Goal: Transaction & Acquisition: Purchase product/service

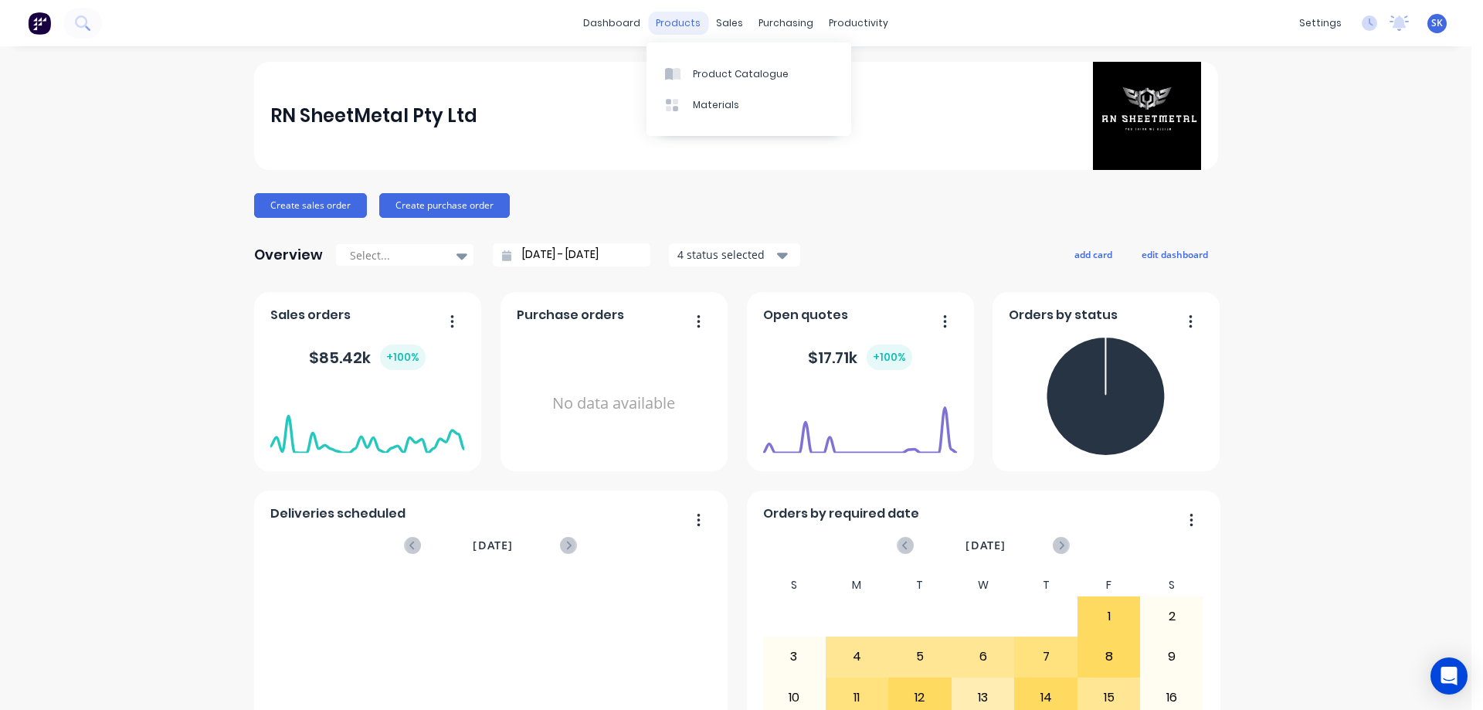
click at [695, 28] on div "products" at bounding box center [678, 23] width 60 height 23
click at [707, 58] on link "Product Catalogue" at bounding box center [748, 73] width 205 height 31
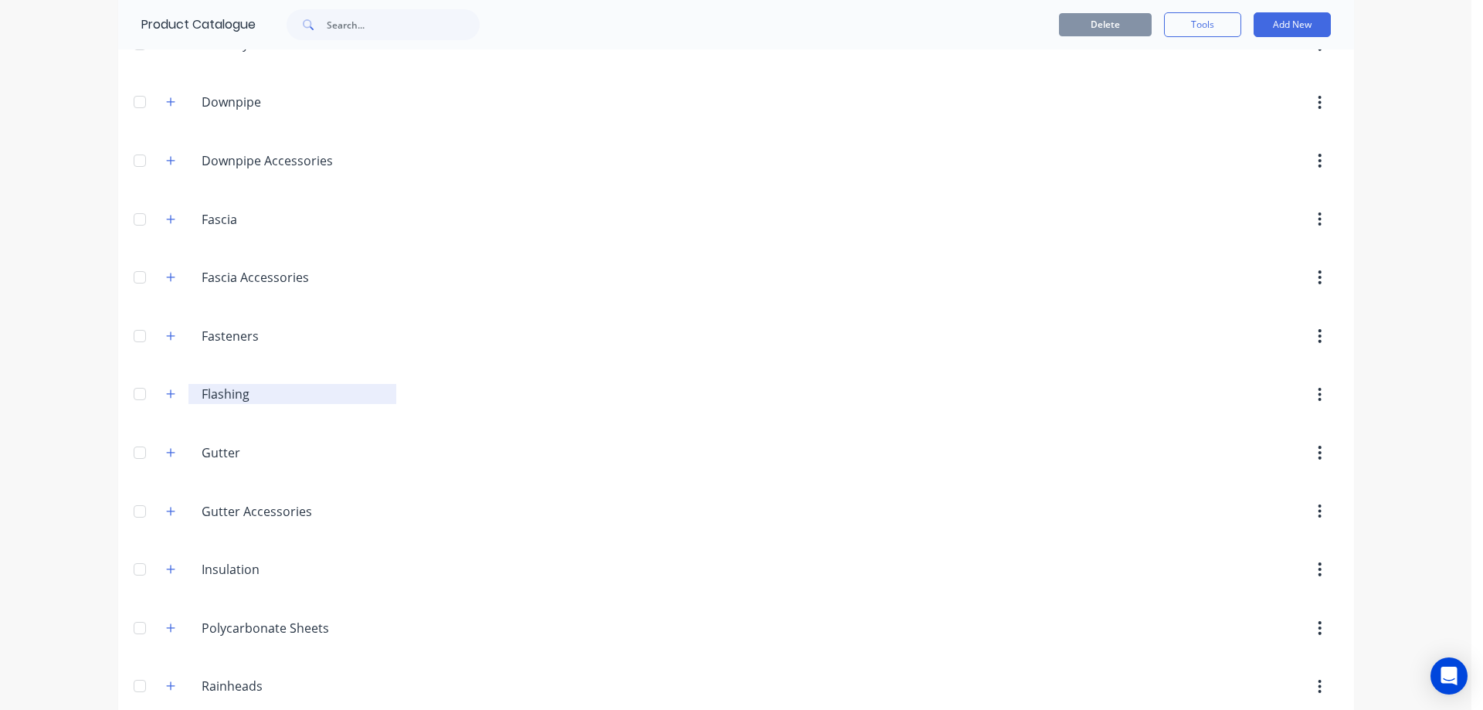
scroll to position [232, 0]
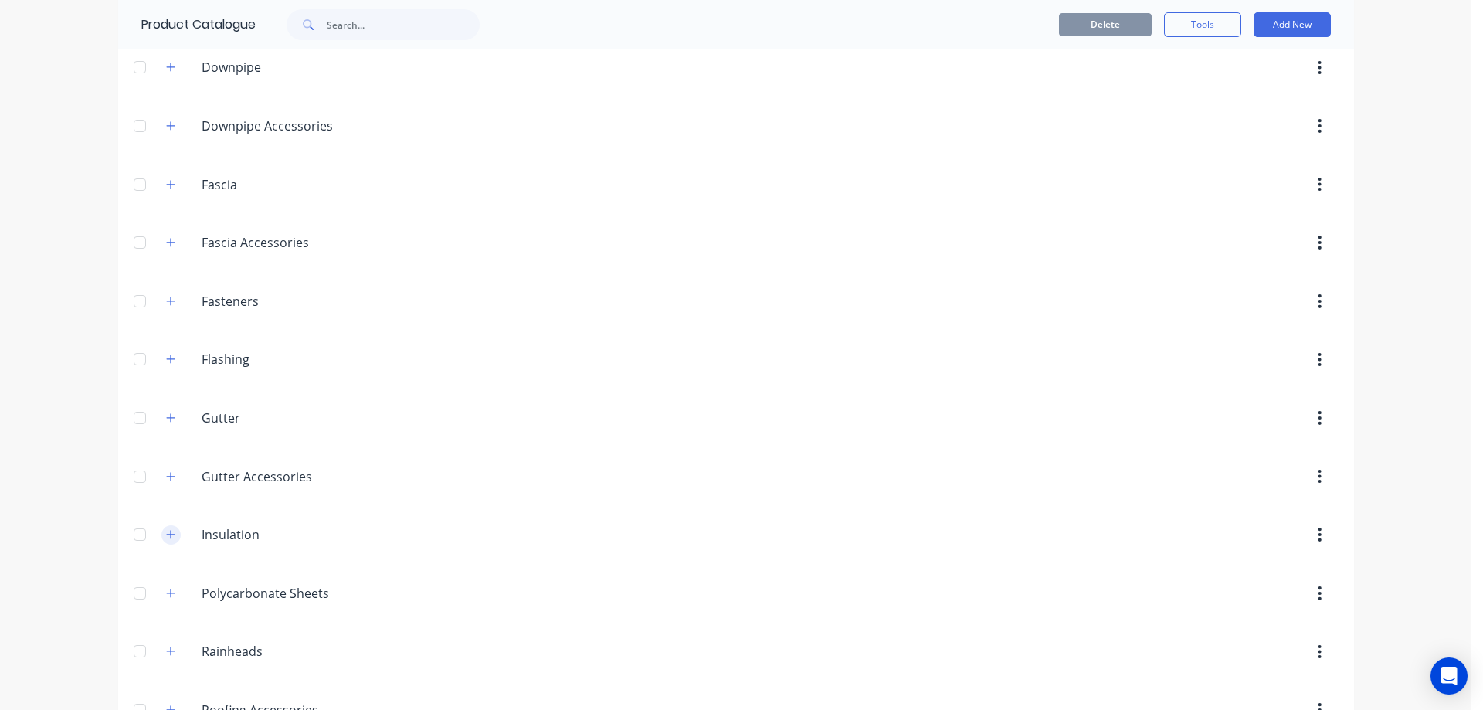
click at [171, 540] on button "button" at bounding box center [170, 534] width 19 height 19
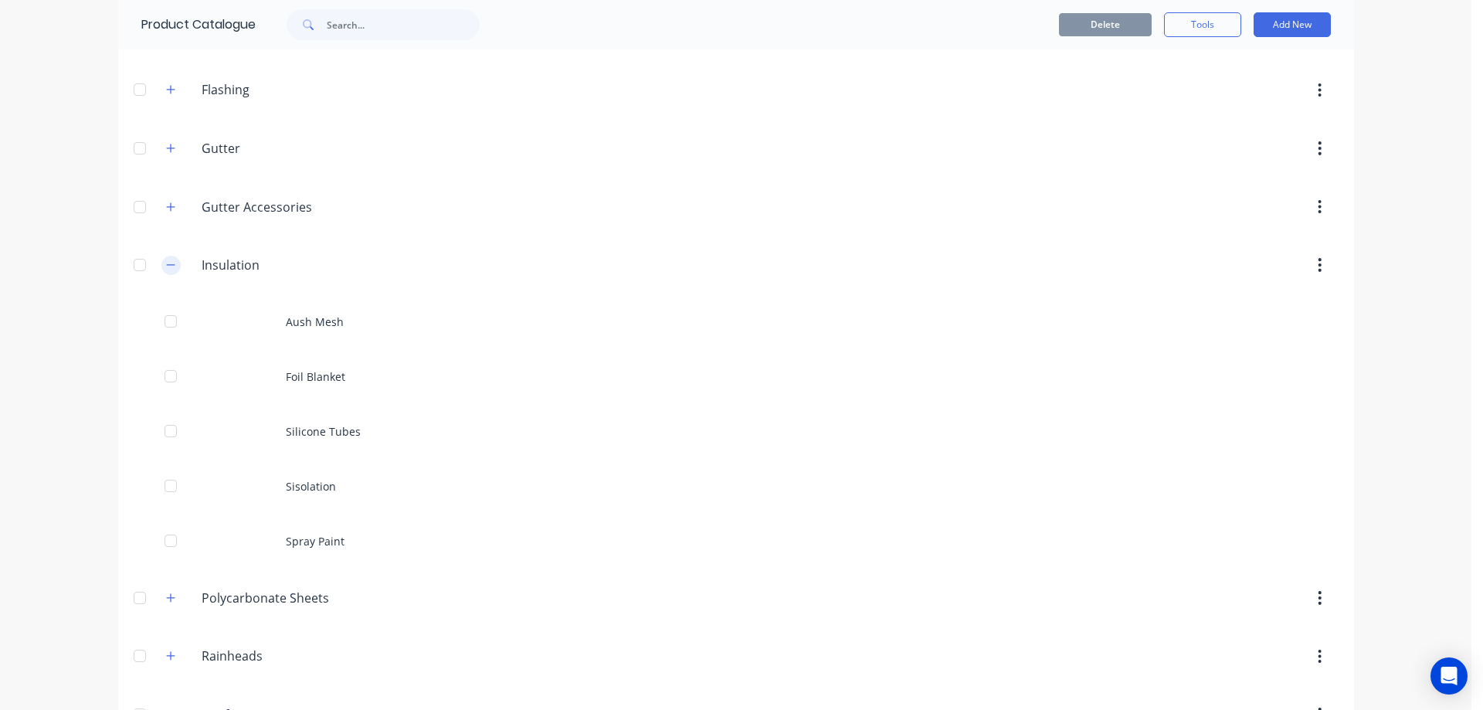
scroll to position [541, 0]
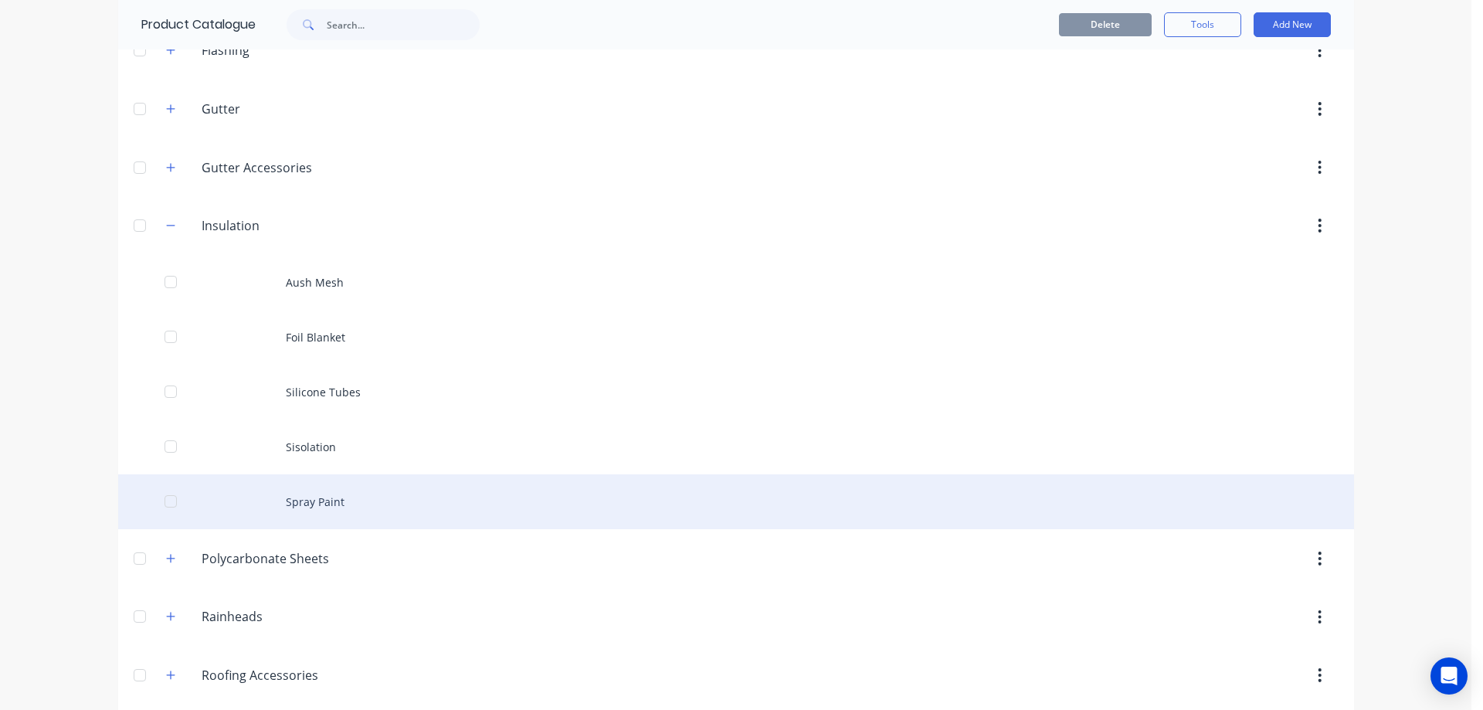
click at [270, 503] on div "Spray Paint" at bounding box center [735, 501] width 1235 height 55
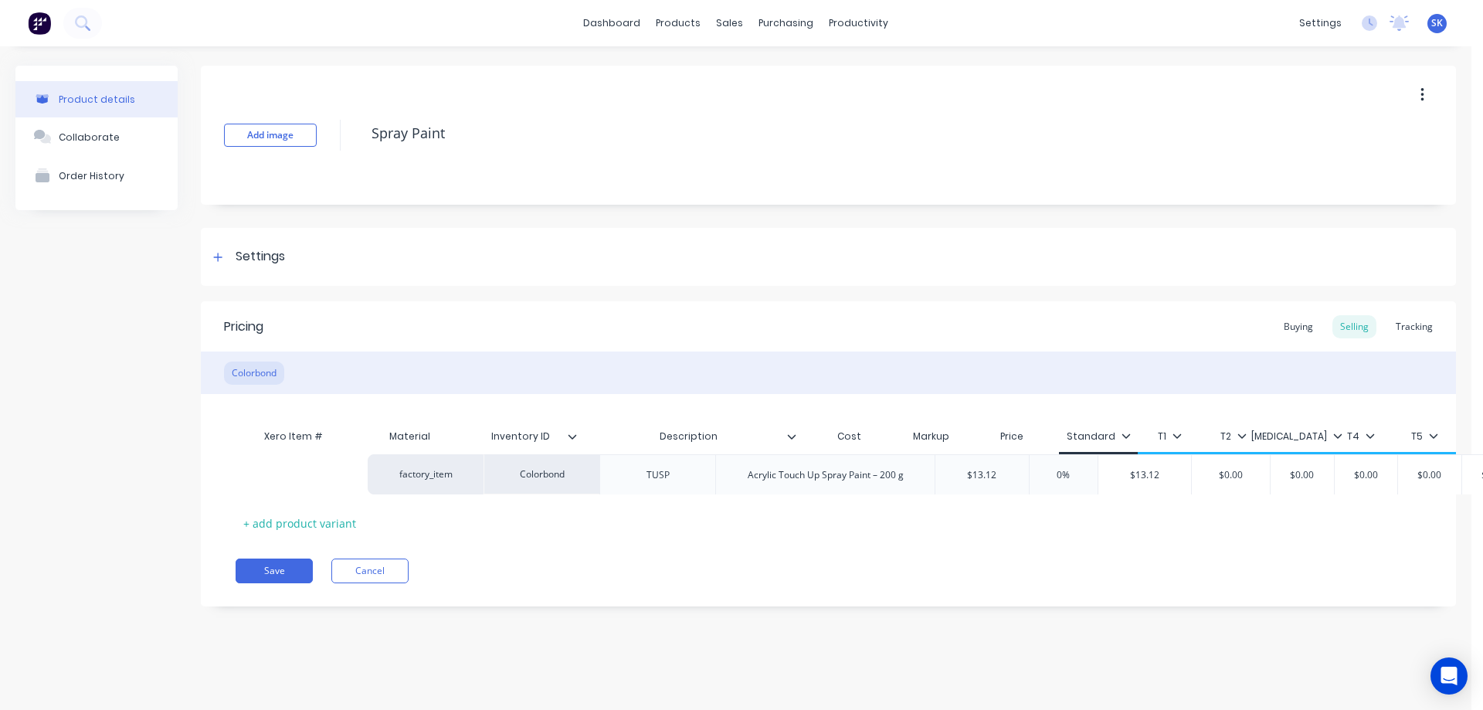
drag, startPoint x: 601, startPoint y: 480, endPoint x: 738, endPoint y: 479, distance: 137.5
click at [738, 479] on div "factory_item Colorbond TUSP Acrylic Touch Up Spray Paint – 200 g $13.12 0% $13.…" at bounding box center [828, 476] width 1185 height 40
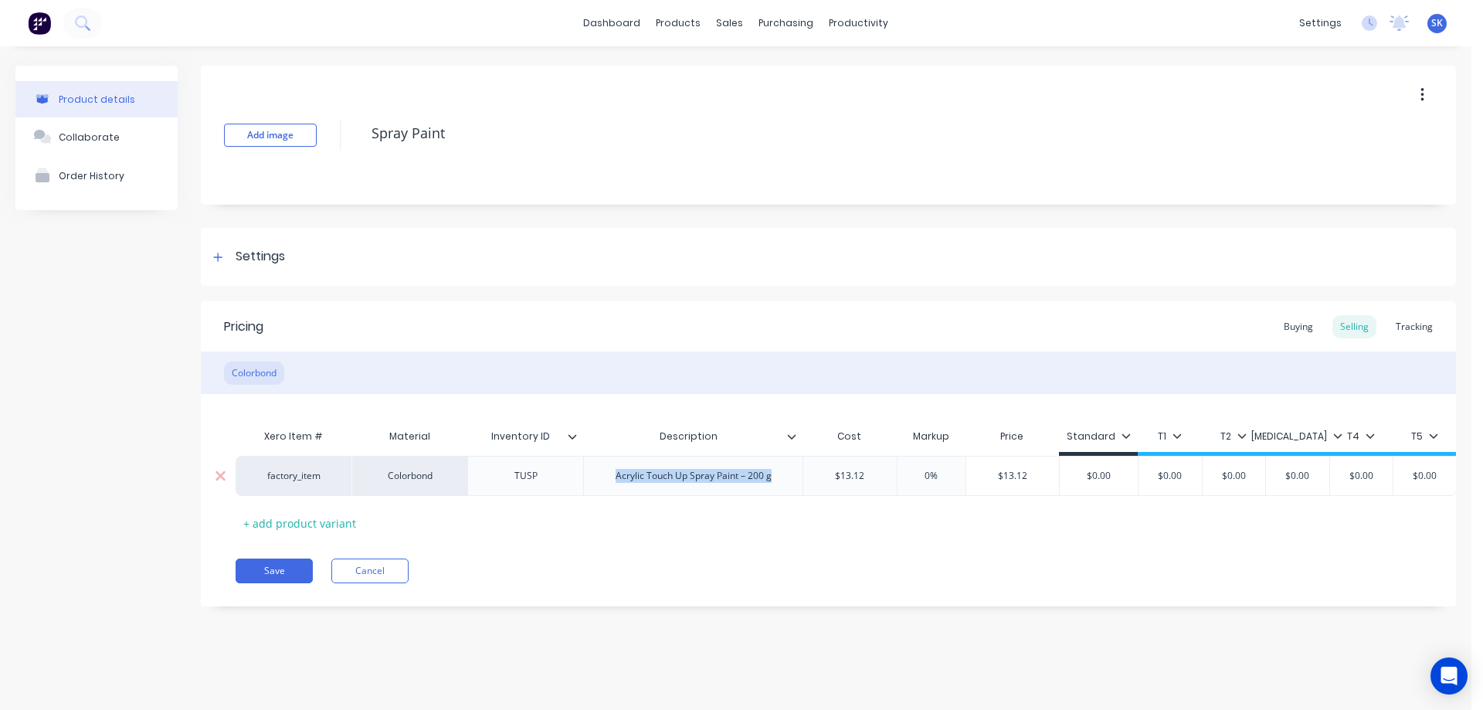
drag, startPoint x: 778, startPoint y: 475, endPoint x: 579, endPoint y: 467, distance: 199.4
click at [579, 467] on div "factory_item Colorbond TUSP Acrylic Touch Up Spray Paint – 200 g $13.12 0% $13.…" at bounding box center [846, 476] width 1221 height 40
copy div "Acrylic Touch Up Spray Paint – 200 g"
type textarea "x"
click at [44, 29] on img at bounding box center [39, 23] width 23 height 23
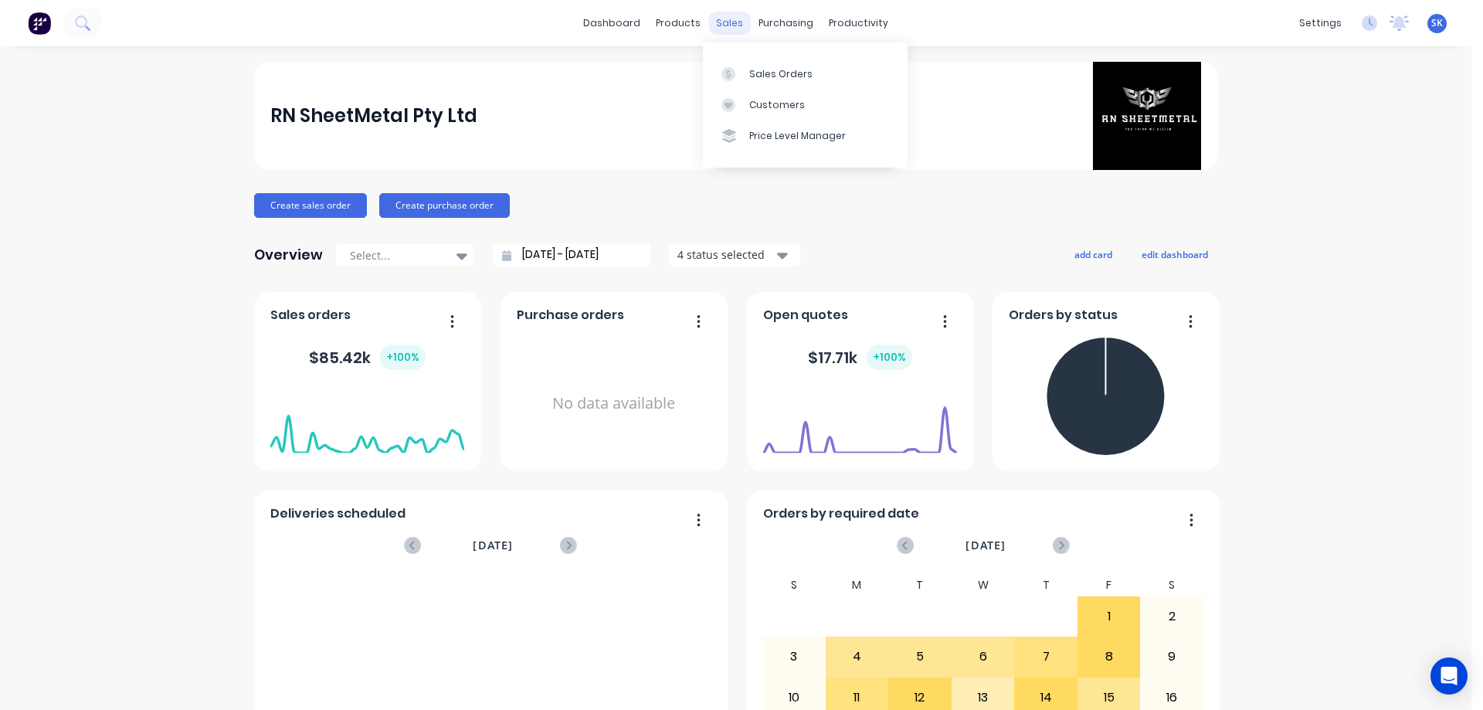
click at [713, 22] on div "sales" at bounding box center [729, 23] width 42 height 23
click at [763, 69] on div "Sales Orders" at bounding box center [780, 74] width 63 height 14
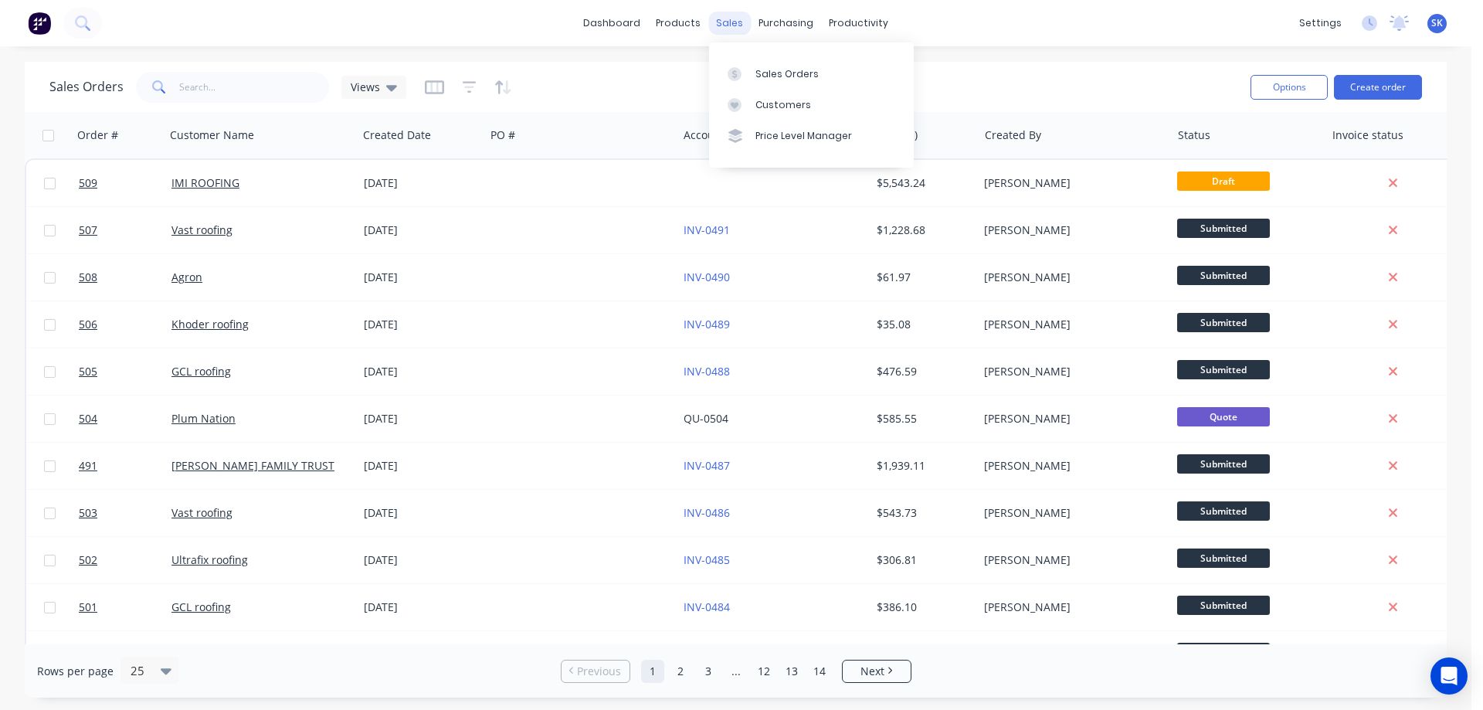
click at [739, 19] on div "sales" at bounding box center [729, 23] width 42 height 23
click at [764, 103] on div "Customers" at bounding box center [783, 105] width 56 height 14
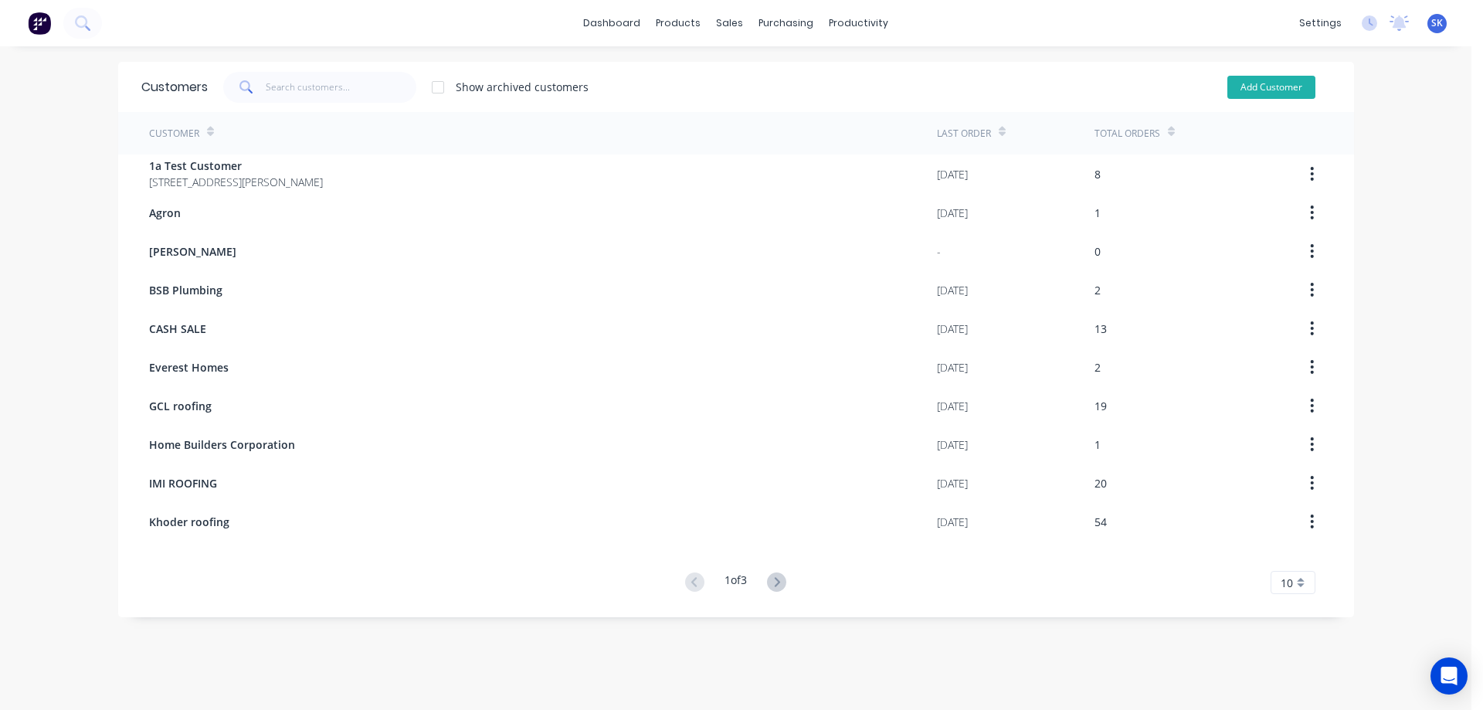
click at [1268, 77] on button "Add Customer" at bounding box center [1271, 87] width 88 height 23
select select "AU"
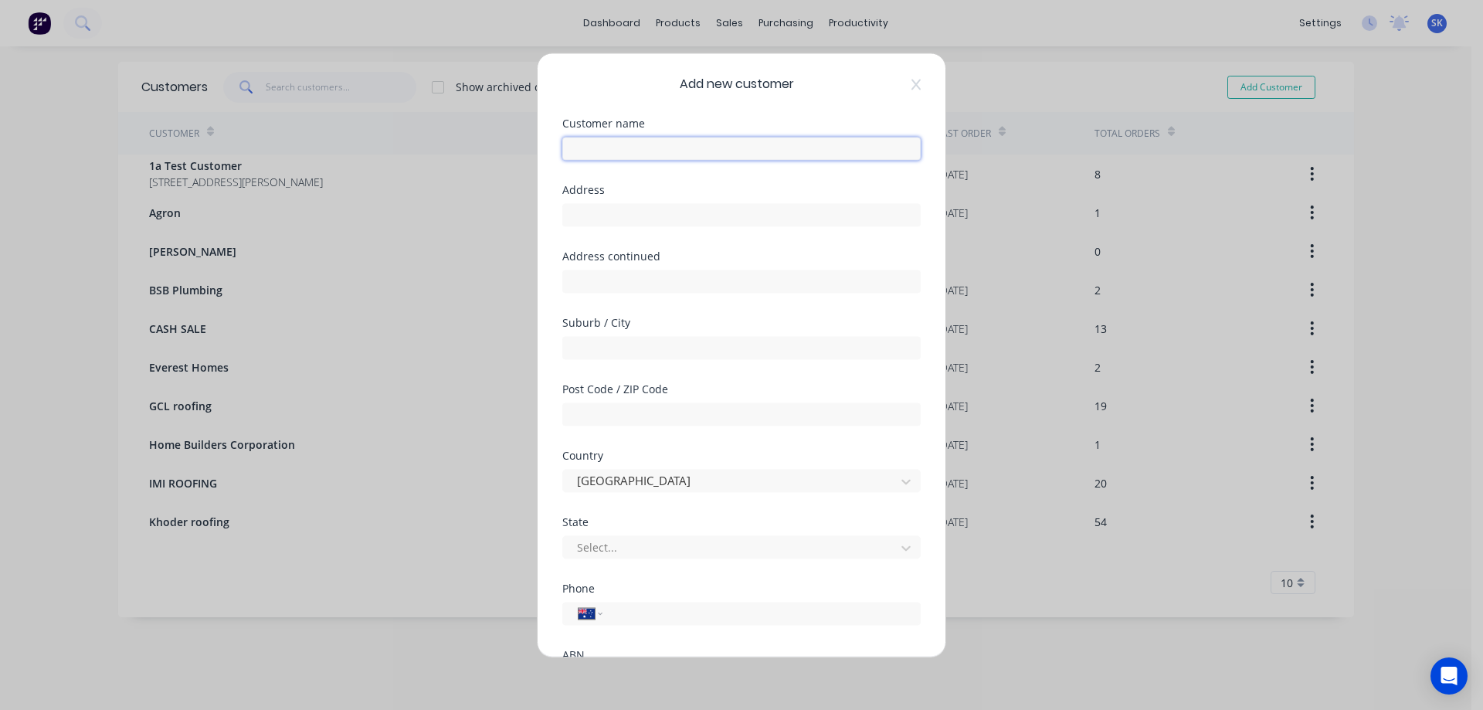
click at [639, 153] on input "text" at bounding box center [741, 148] width 358 height 23
paste input "[PERSON_NAME] construction"
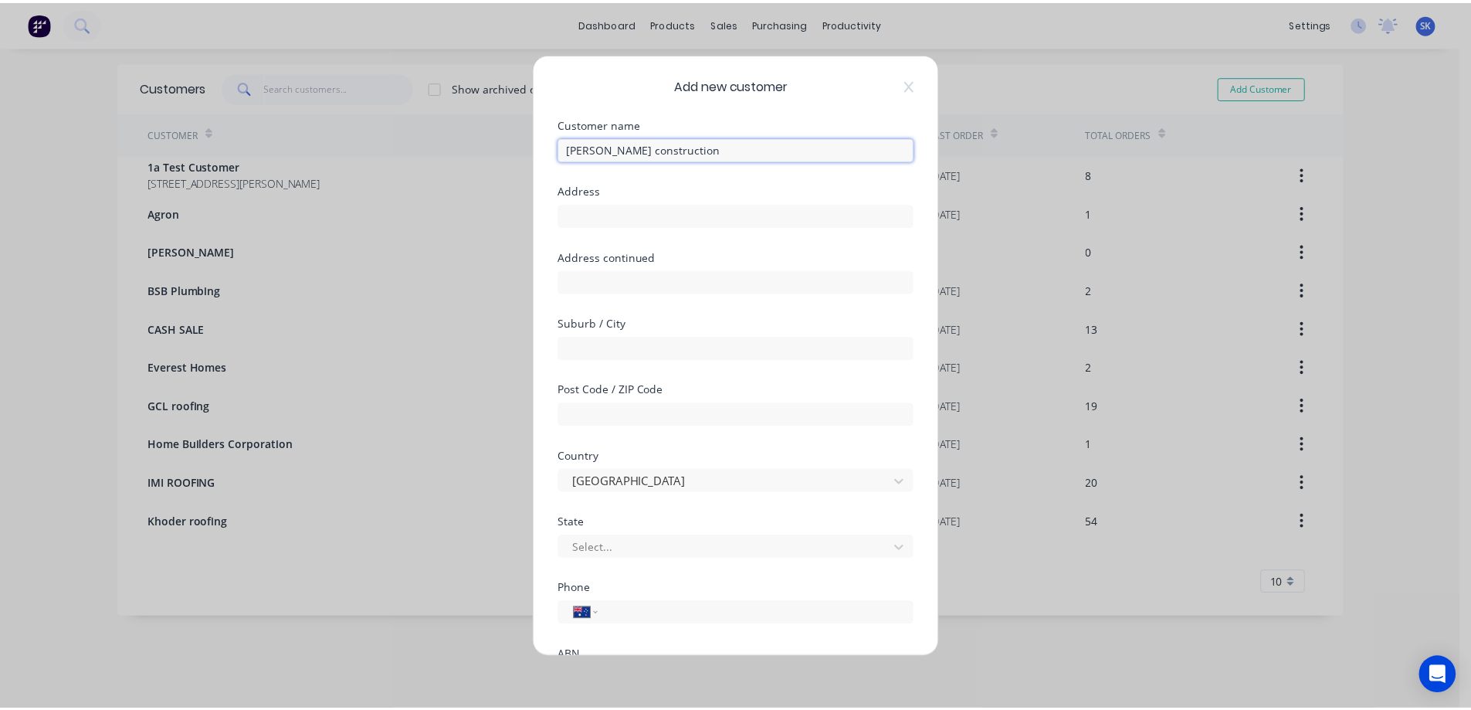
scroll to position [151, 0]
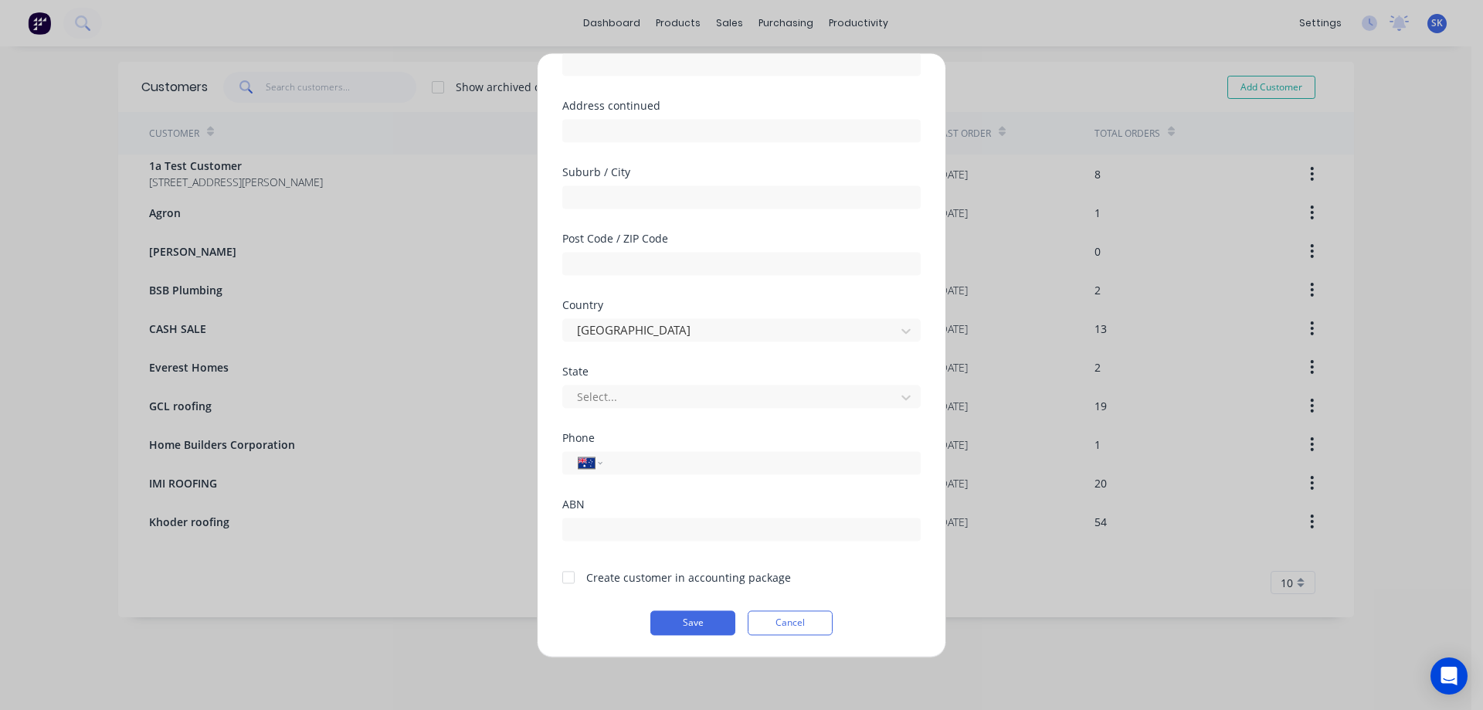
type input "[PERSON_NAME] construction"
click at [565, 575] on div at bounding box center [568, 576] width 31 height 31
click at [680, 615] on button "Save" at bounding box center [692, 622] width 85 height 25
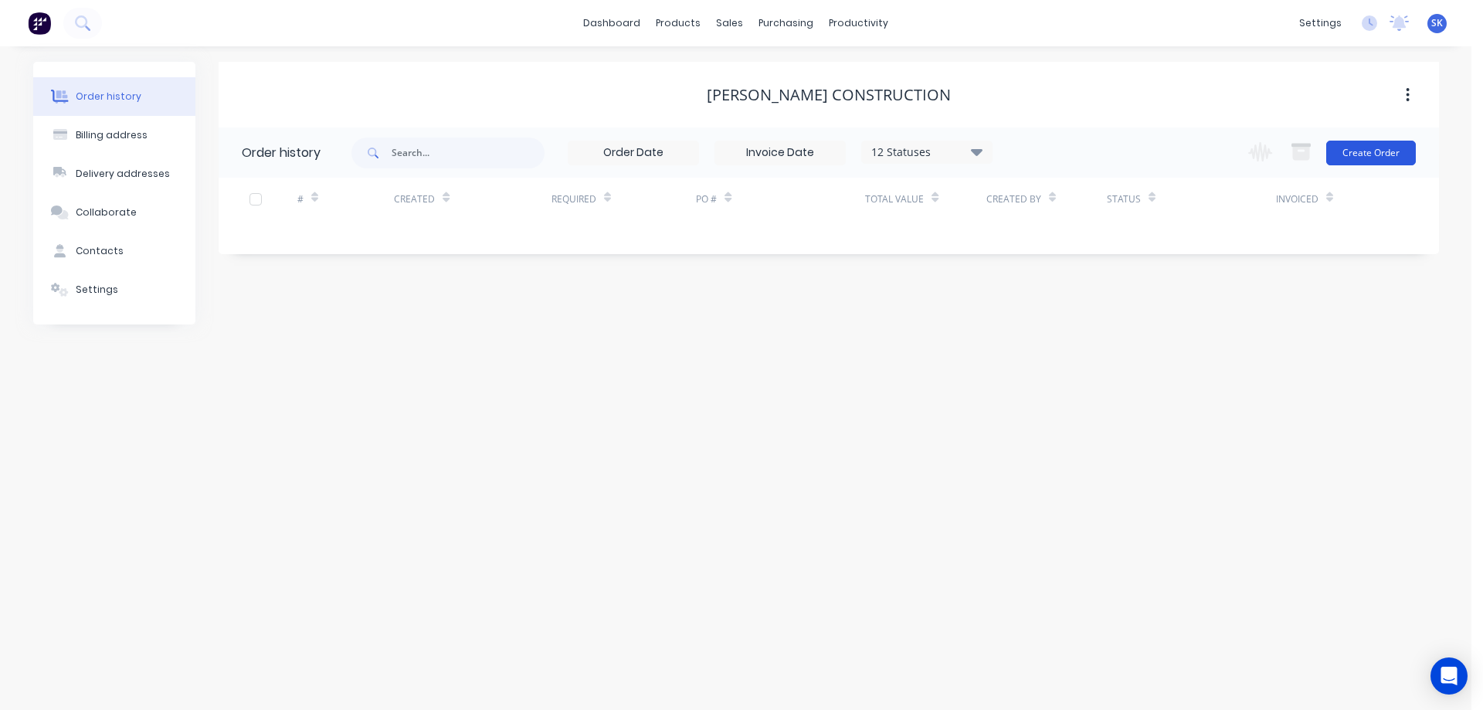
click at [1380, 151] on button "Create Order" at bounding box center [1371, 153] width 90 height 25
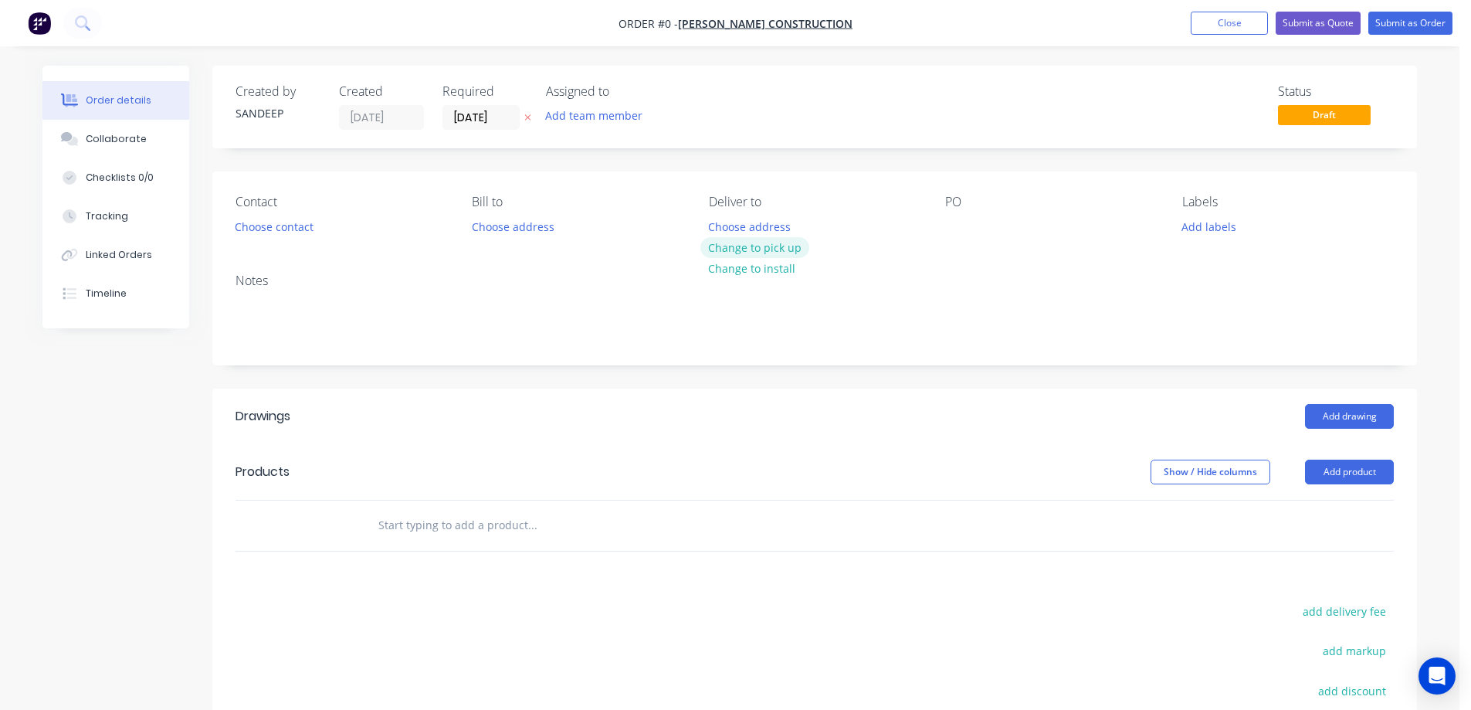
click at [751, 253] on button "Change to pick up" at bounding box center [755, 247] width 110 height 21
click at [486, 525] on input "text" at bounding box center [532, 525] width 309 height 31
click at [492, 530] on input "text" at bounding box center [532, 525] width 309 height 31
click at [432, 526] on input "text" at bounding box center [532, 525] width 309 height 31
type input "r"
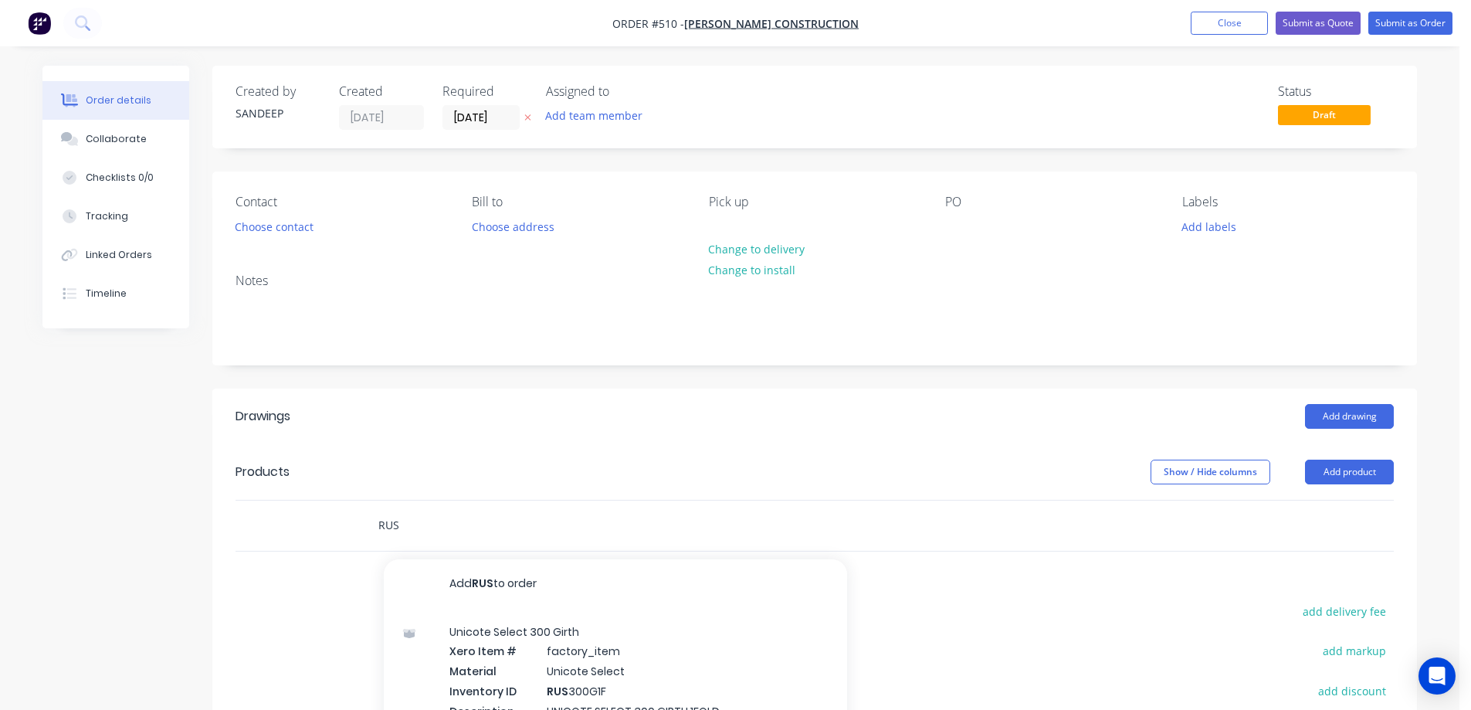
click at [412, 530] on input "RUS" at bounding box center [532, 525] width 309 height 31
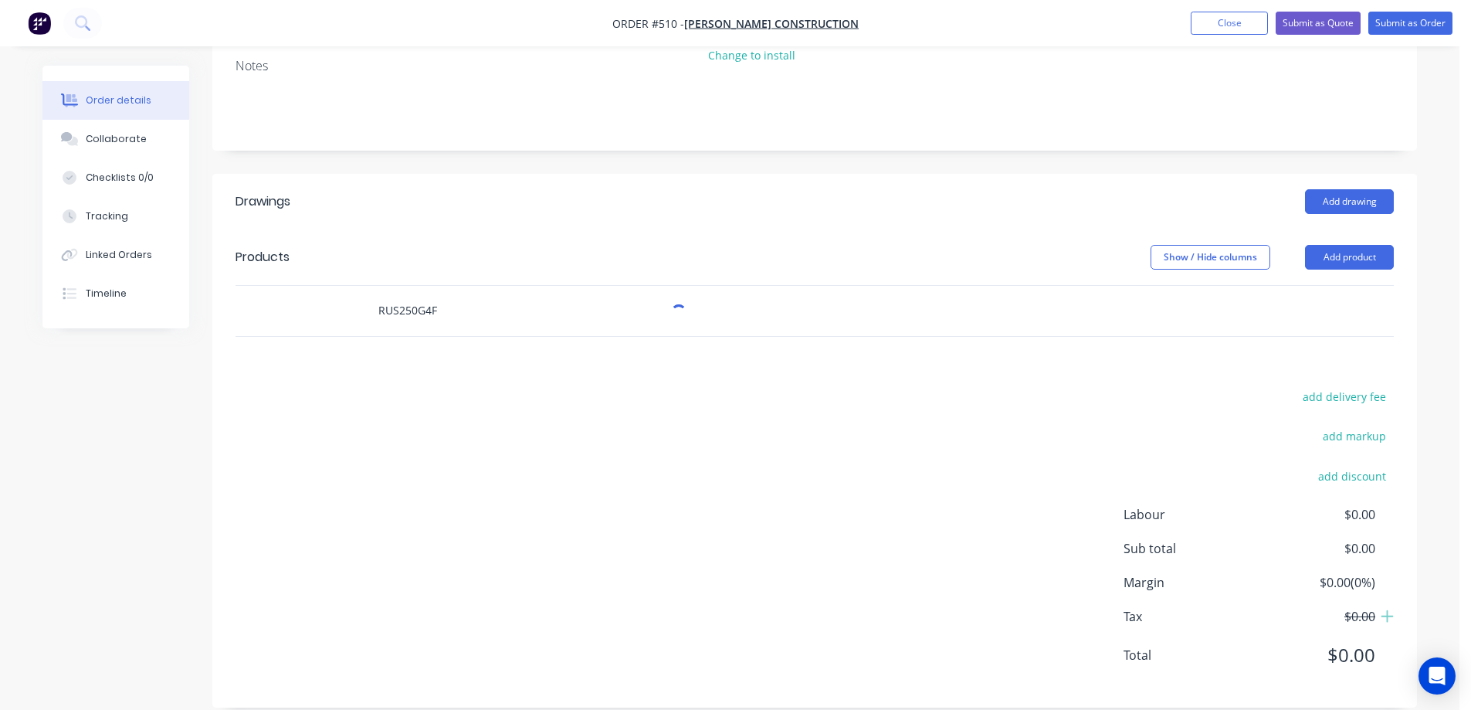
scroll to position [236, 0]
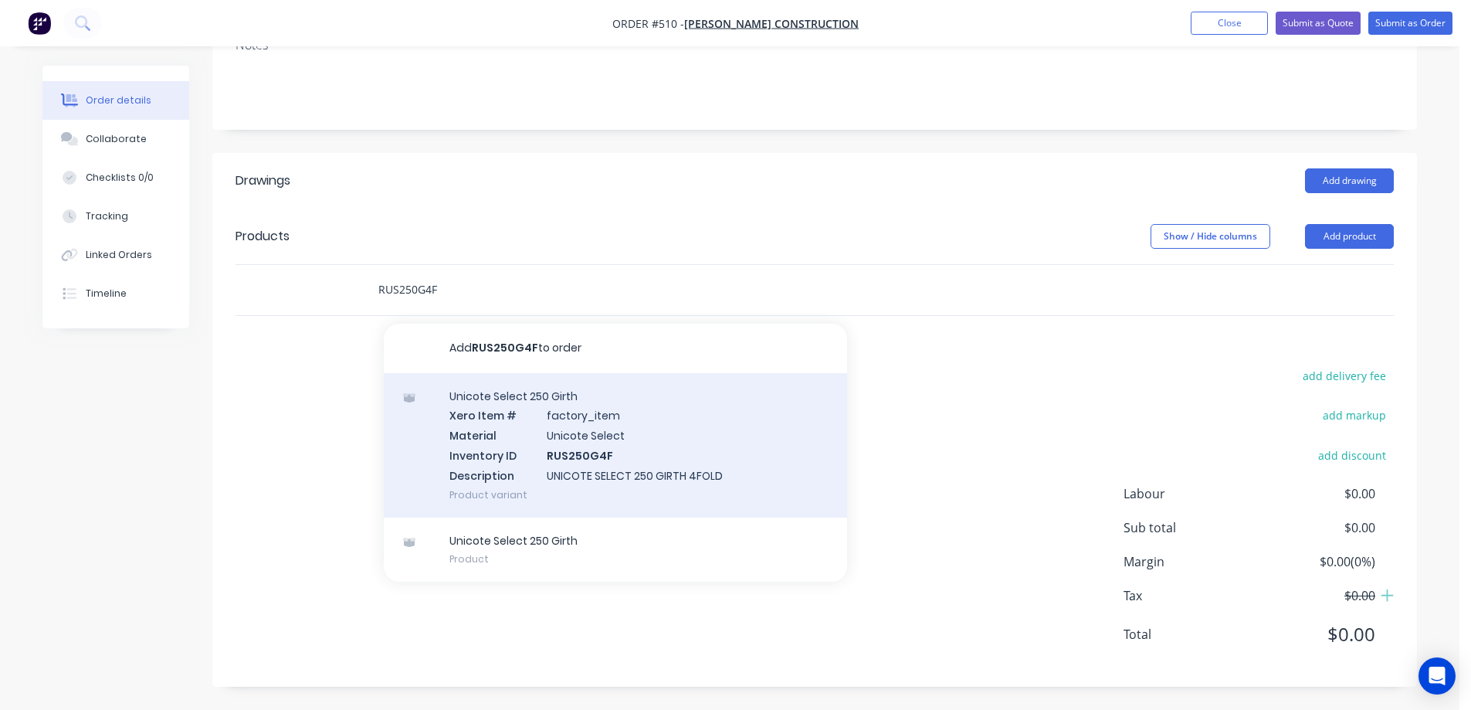
type input "RUS250G4F"
click at [495, 443] on div "Unicote Select 250 Girth Xero Item # factory_item Material Unicote Select Inven…" at bounding box center [615, 445] width 463 height 144
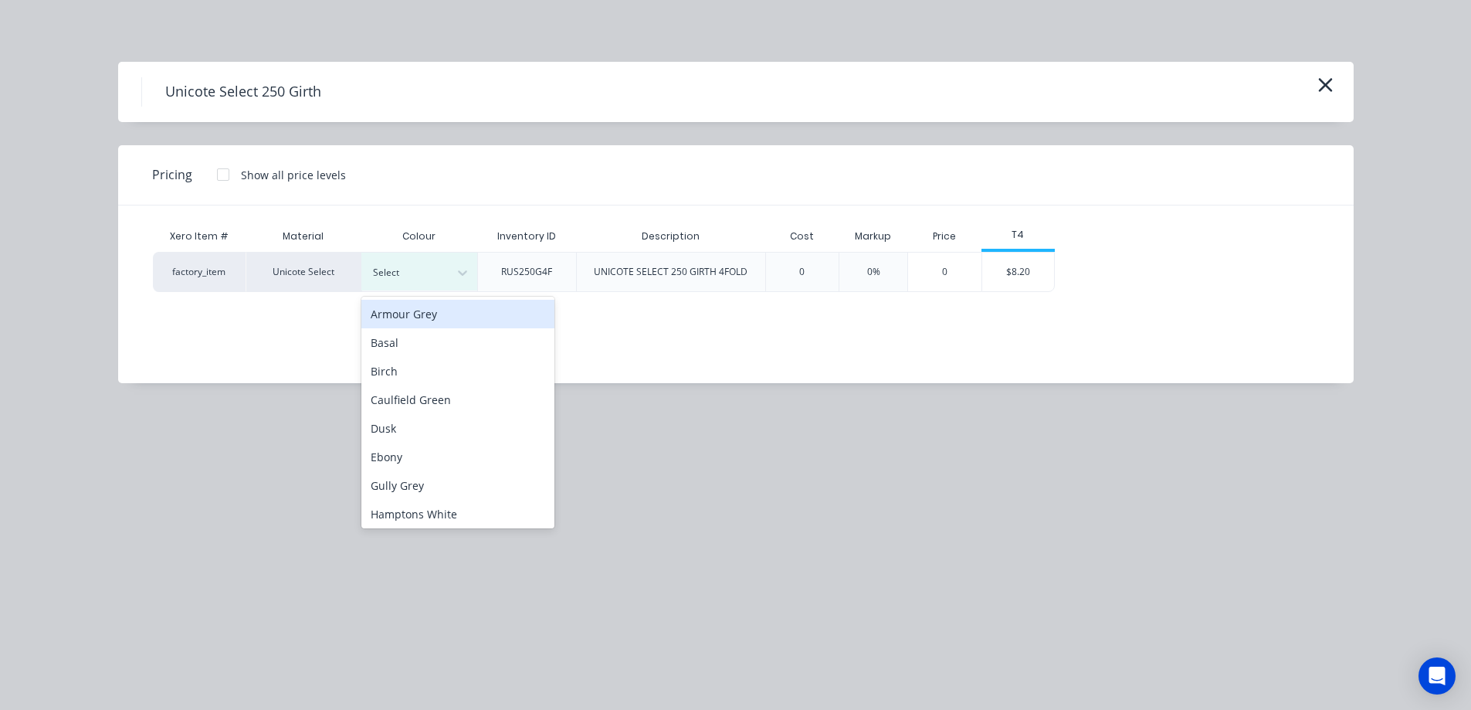
click at [380, 290] on div "Select" at bounding box center [419, 272] width 116 height 38
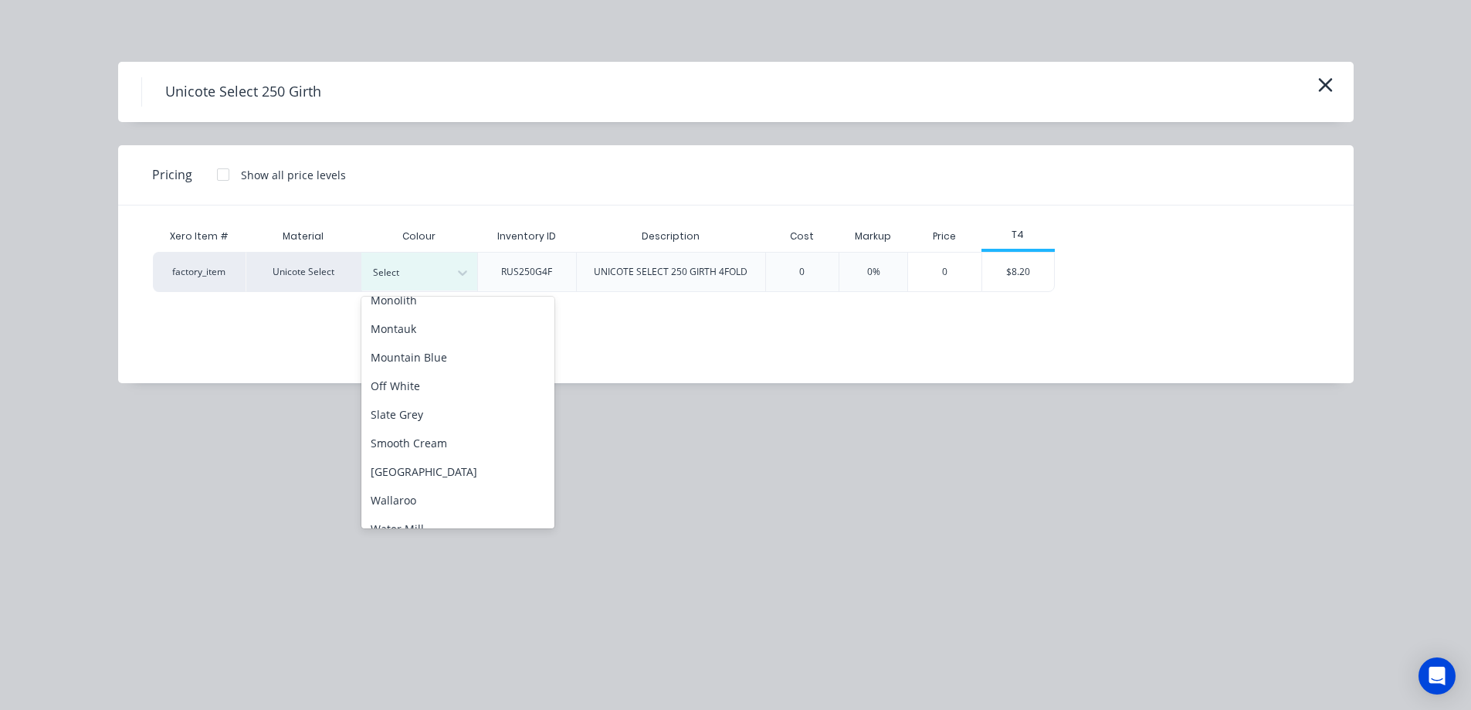
scroll to position [386, 0]
click at [415, 446] on div "Smooth Cream" at bounding box center [457, 442] width 193 height 29
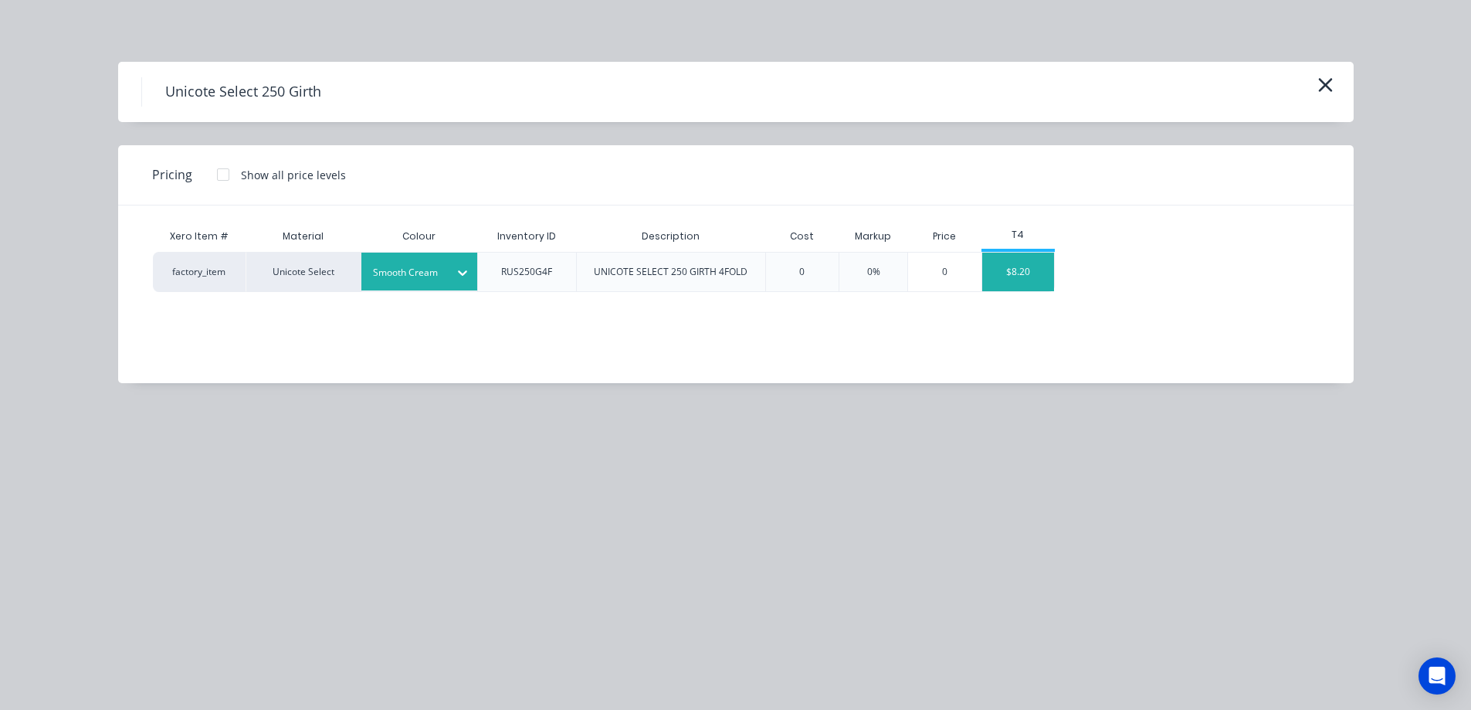
click at [1008, 273] on div "$8.20" at bounding box center [1018, 272] width 73 height 39
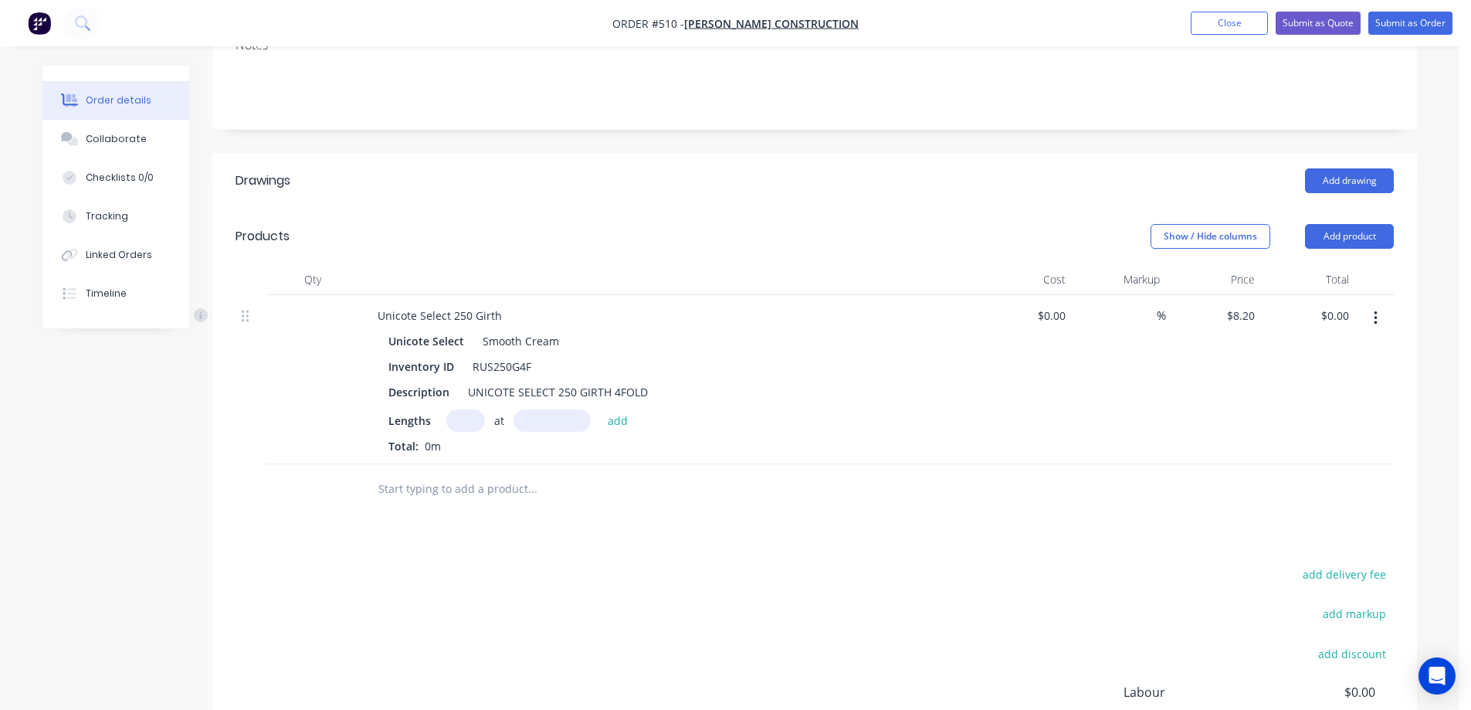
click at [467, 421] on input "text" at bounding box center [465, 420] width 39 height 22
type input "1"
type input "7200mm"
click at [623, 422] on button "add" at bounding box center [618, 419] width 36 height 21
type input "$59.04"
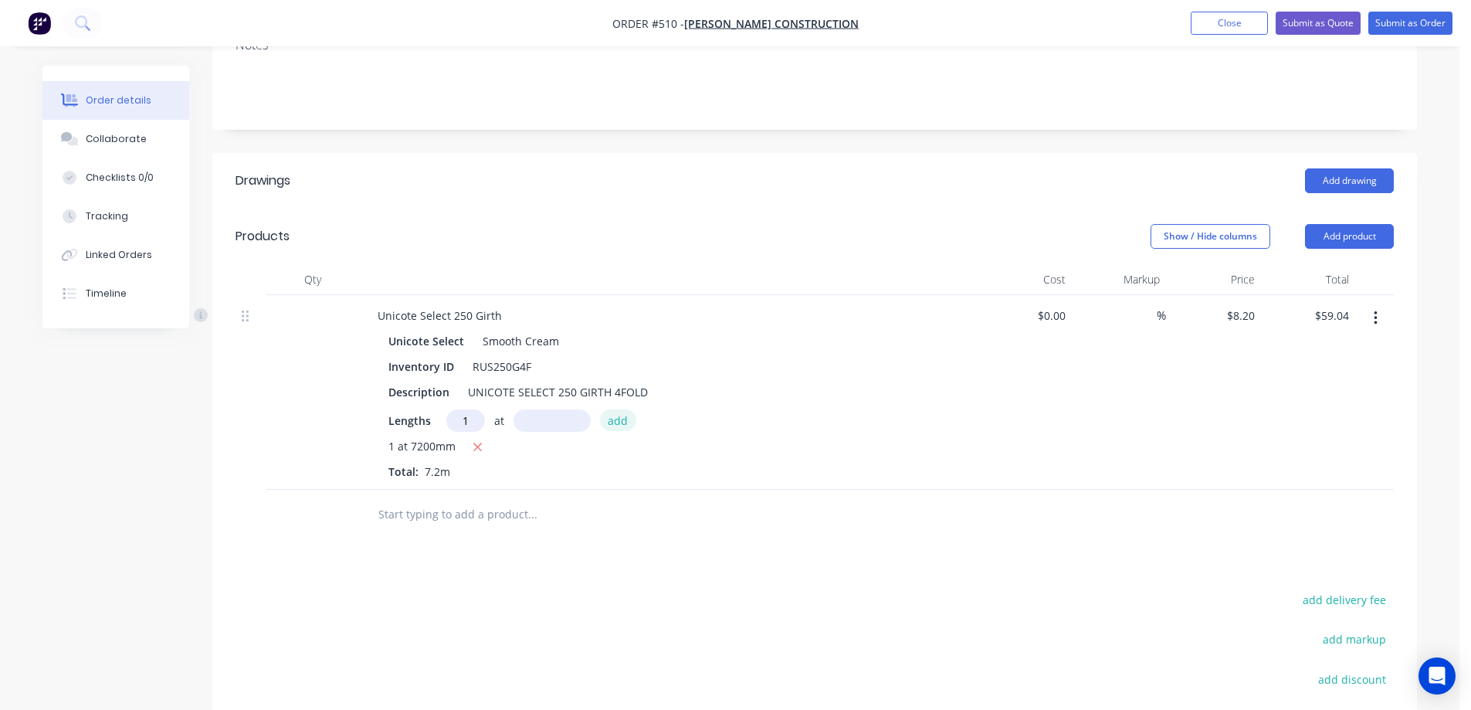
type input "1"
type input "5700mm"
click at [623, 422] on button "add" at bounding box center [618, 419] width 36 height 21
type input "$105.78"
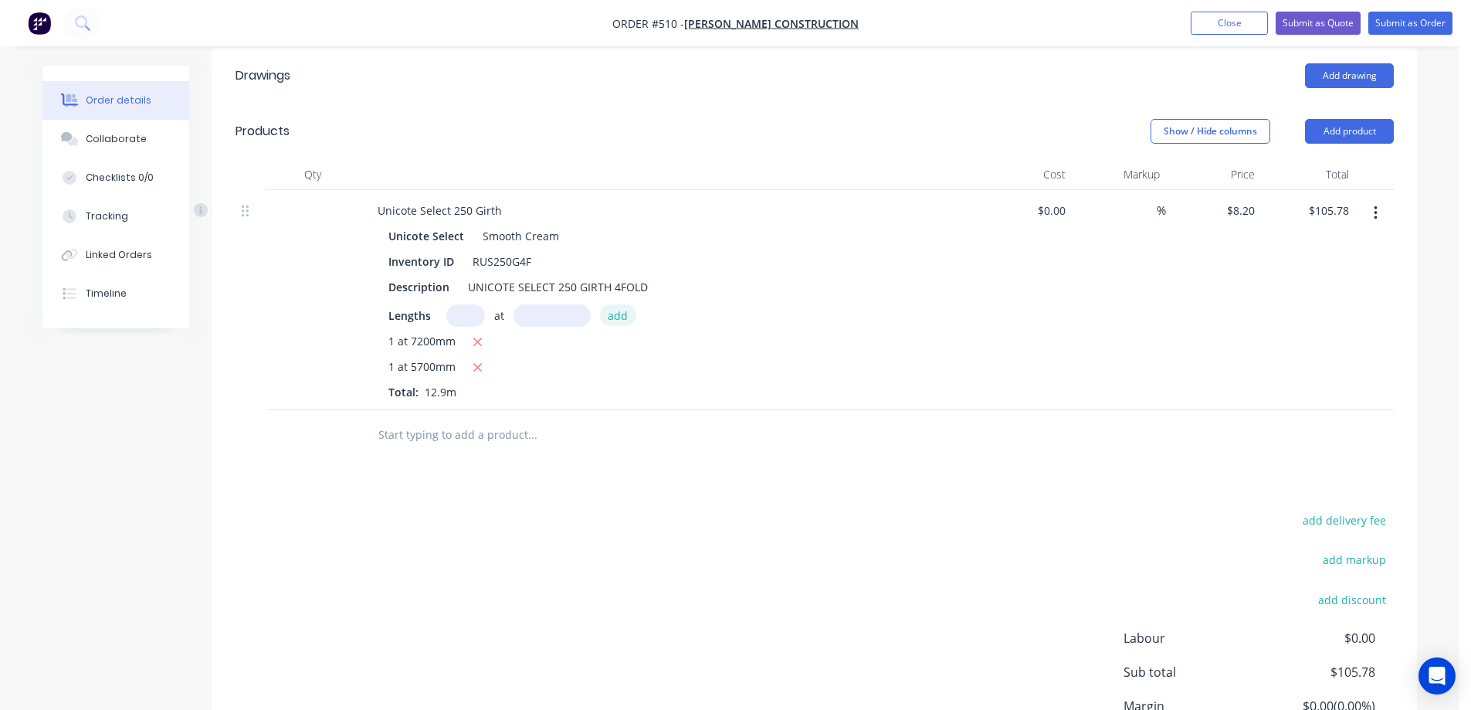
scroll to position [485, 0]
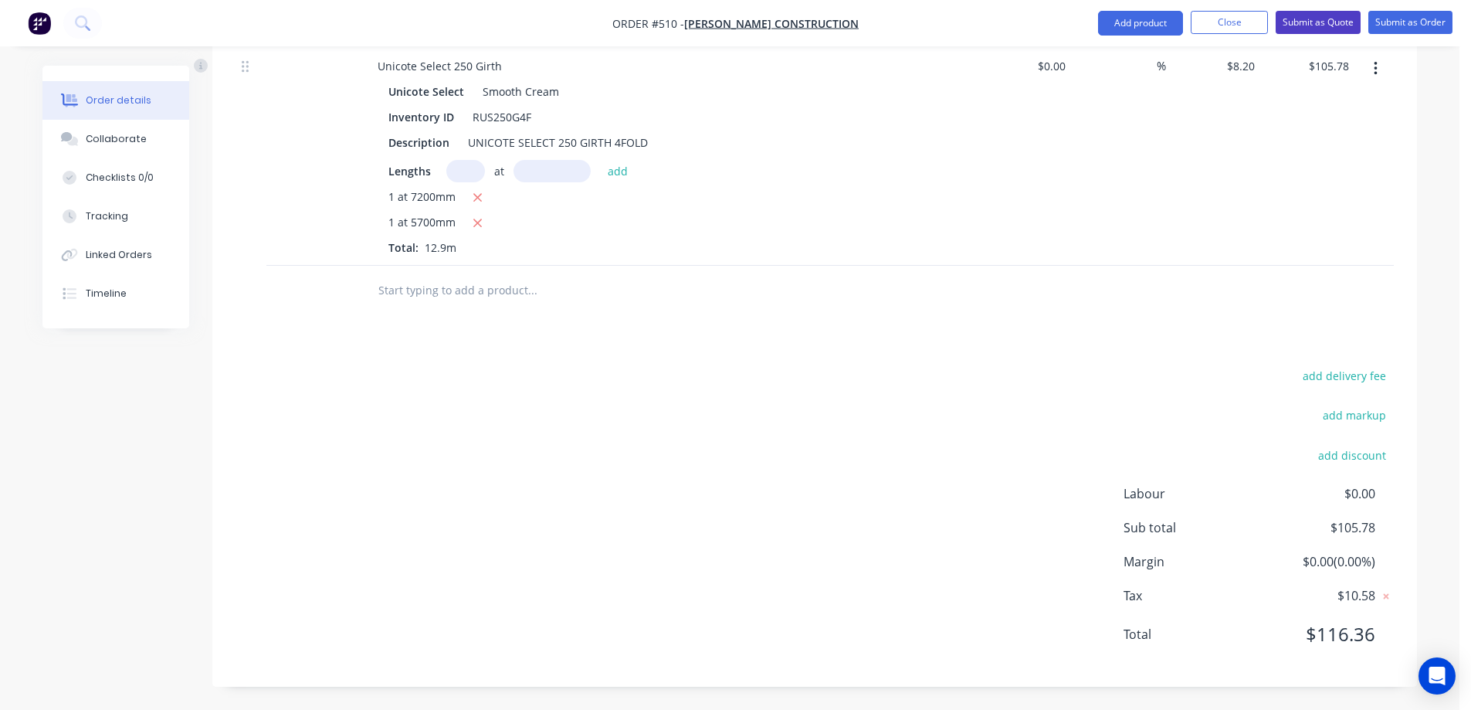
click at [1293, 15] on button "Submit as Quote" at bounding box center [1318, 22] width 85 height 23
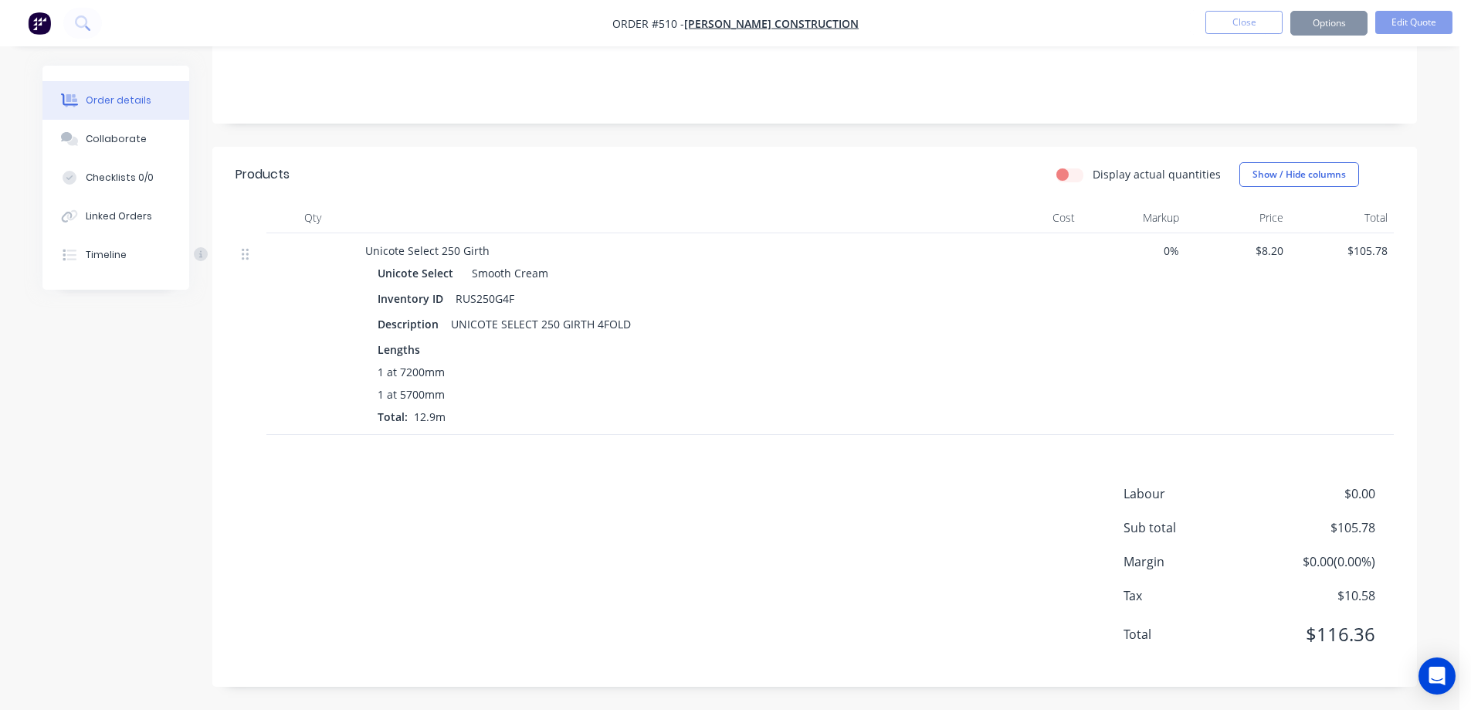
scroll to position [0, 0]
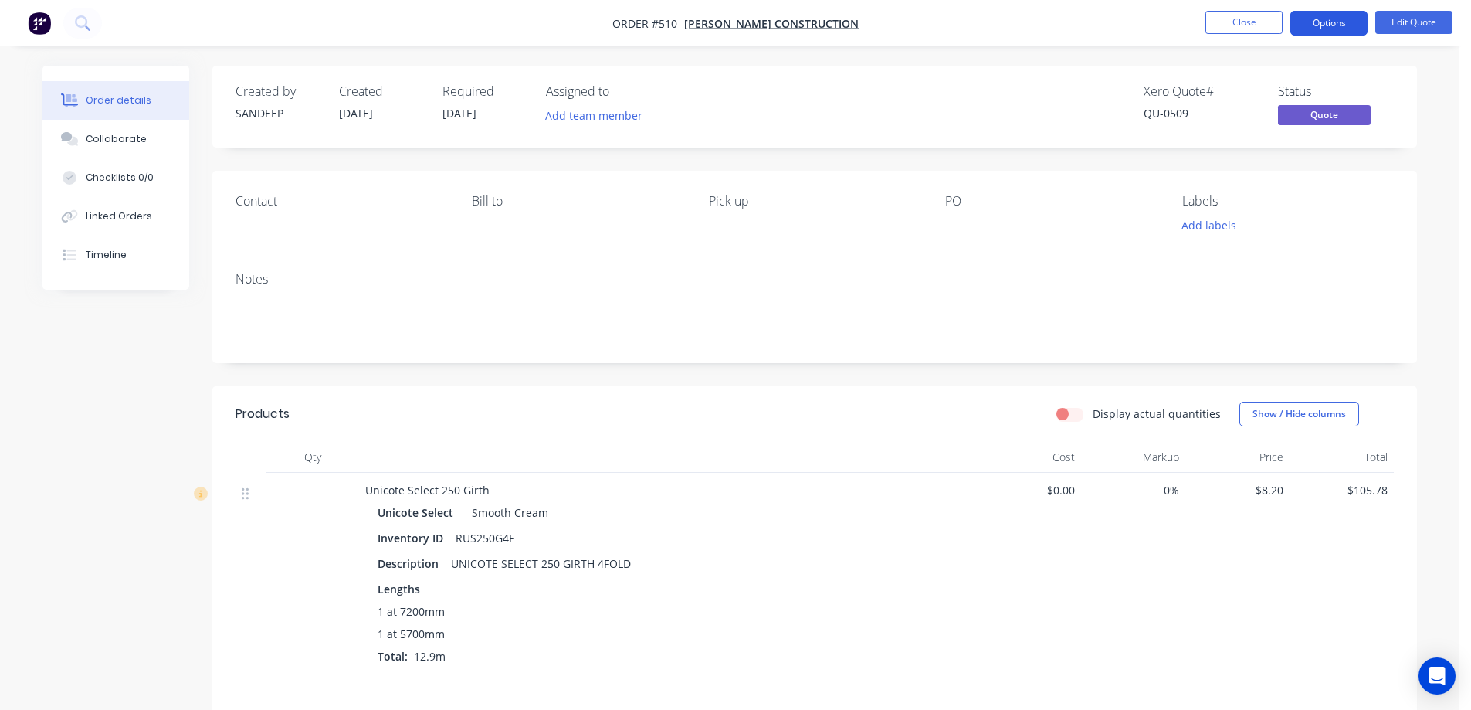
click at [1319, 19] on button "Options" at bounding box center [1328, 23] width 77 height 25
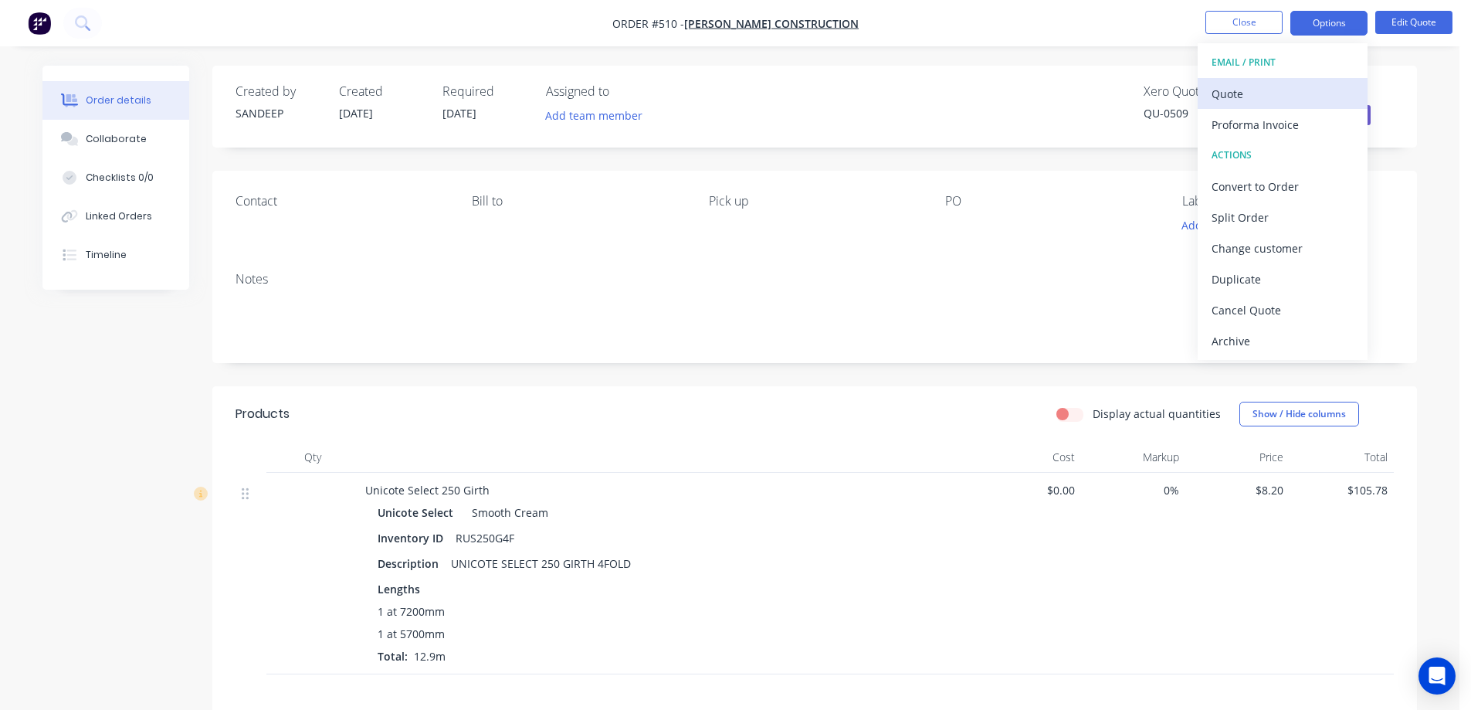
click at [1292, 86] on div "Quote" at bounding box center [1283, 94] width 142 height 22
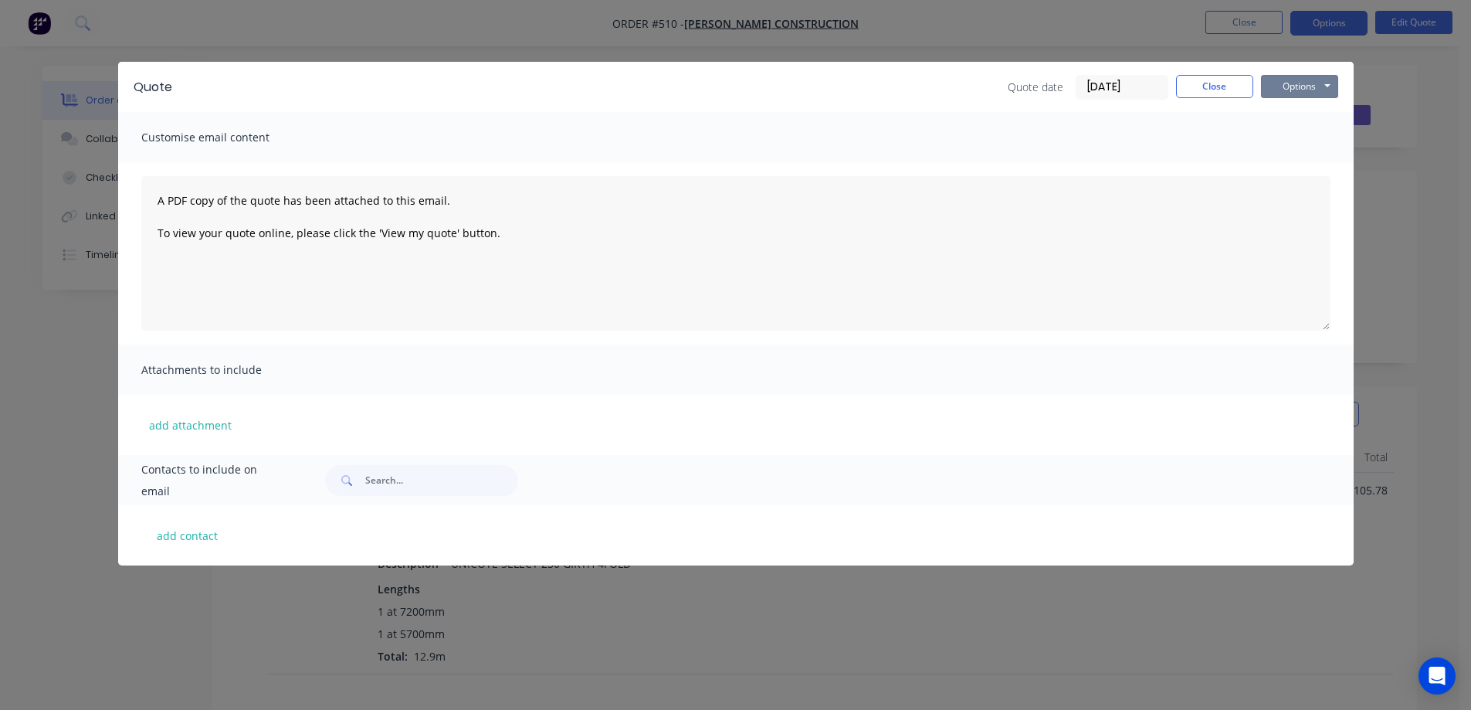
click at [1292, 86] on button "Options" at bounding box center [1299, 86] width 77 height 23
click at [1286, 117] on button "Preview" at bounding box center [1310, 113] width 99 height 25
click at [1216, 86] on button "Close" at bounding box center [1214, 86] width 77 height 23
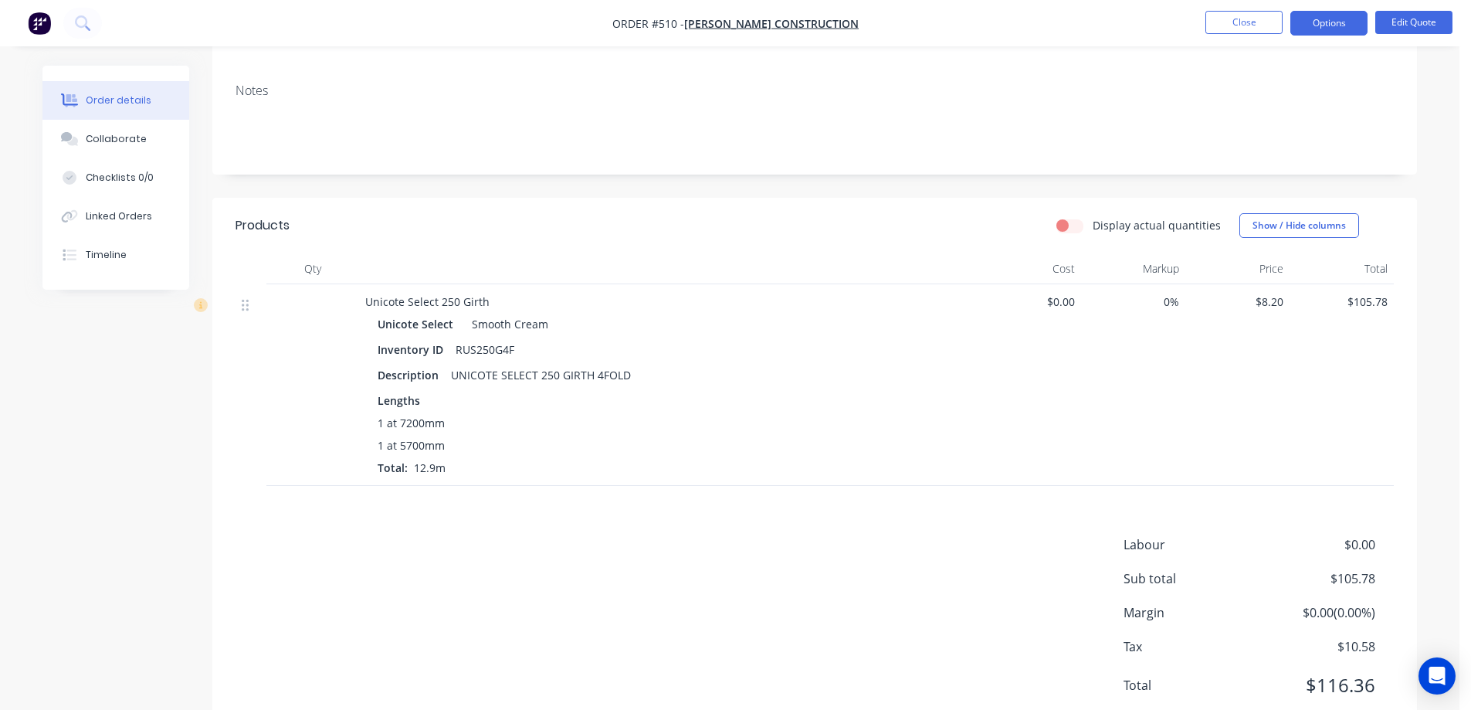
scroll to position [232, 0]
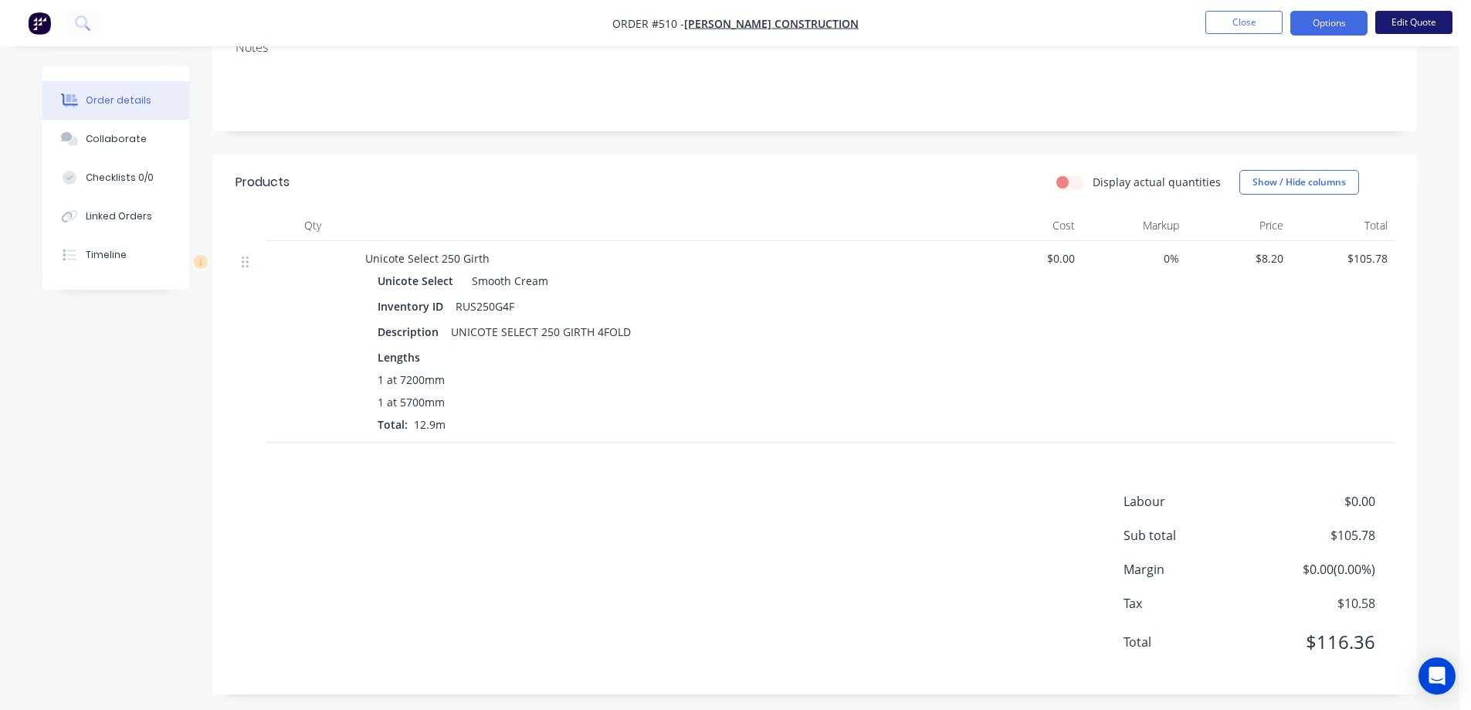
click at [1402, 31] on button "Edit Quote" at bounding box center [1413, 22] width 77 height 23
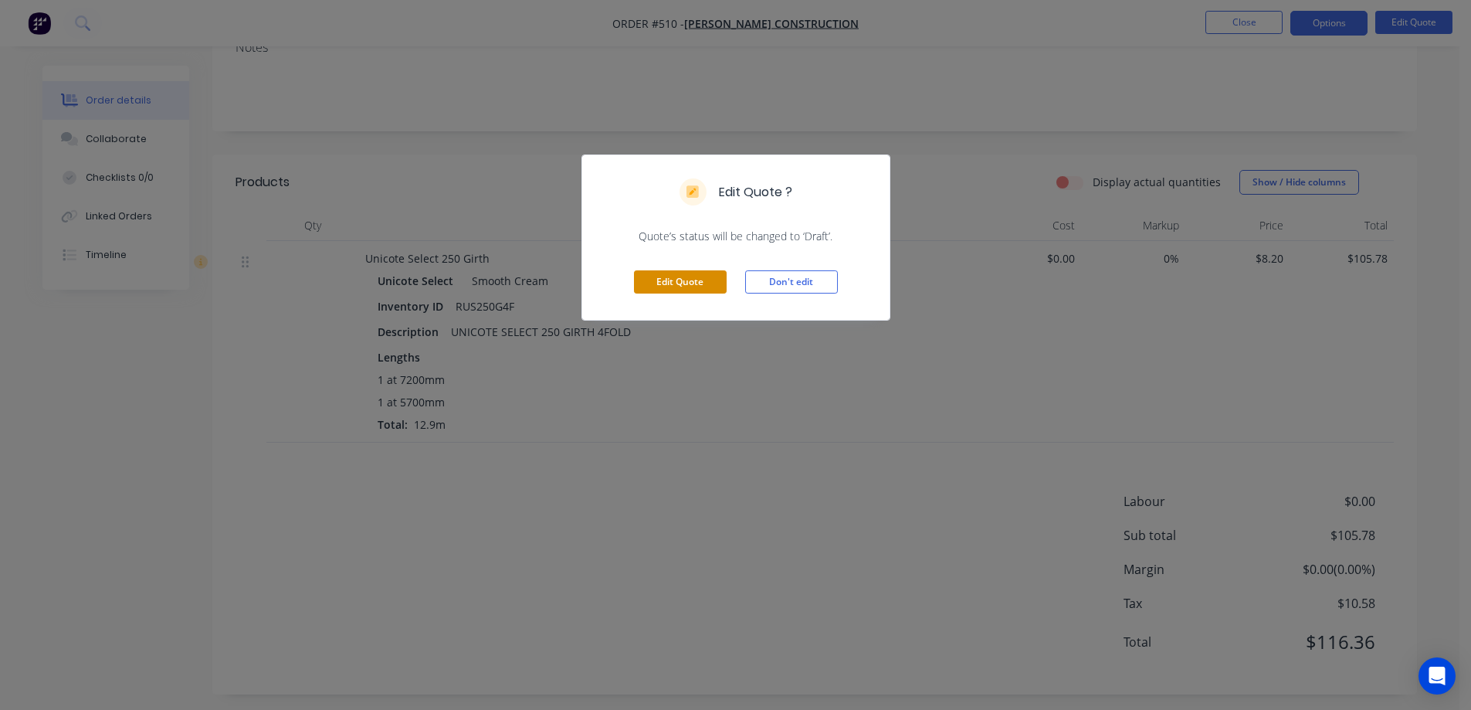
click at [658, 271] on button "Edit Quote" at bounding box center [680, 281] width 93 height 23
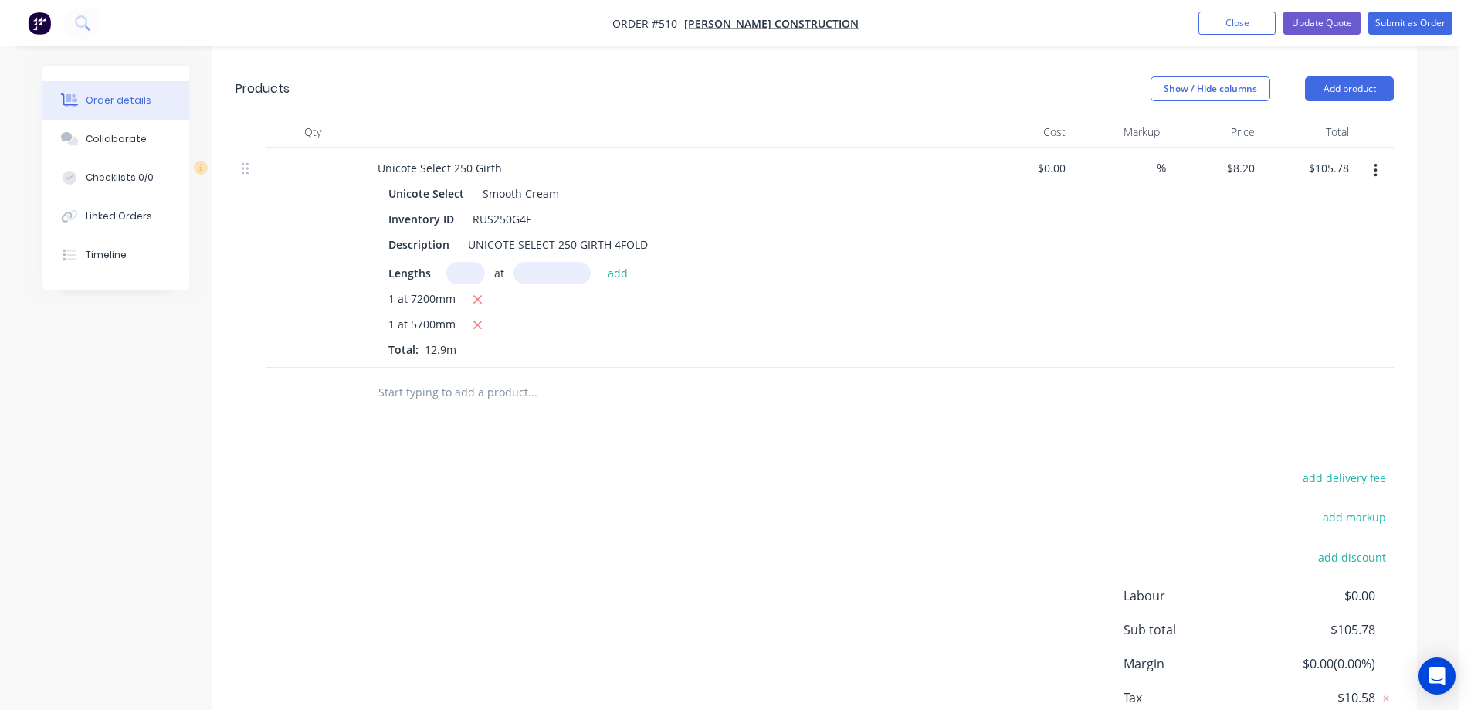
scroll to position [386, 0]
click at [460, 392] on input "text" at bounding box center [532, 389] width 309 height 31
type input "r"
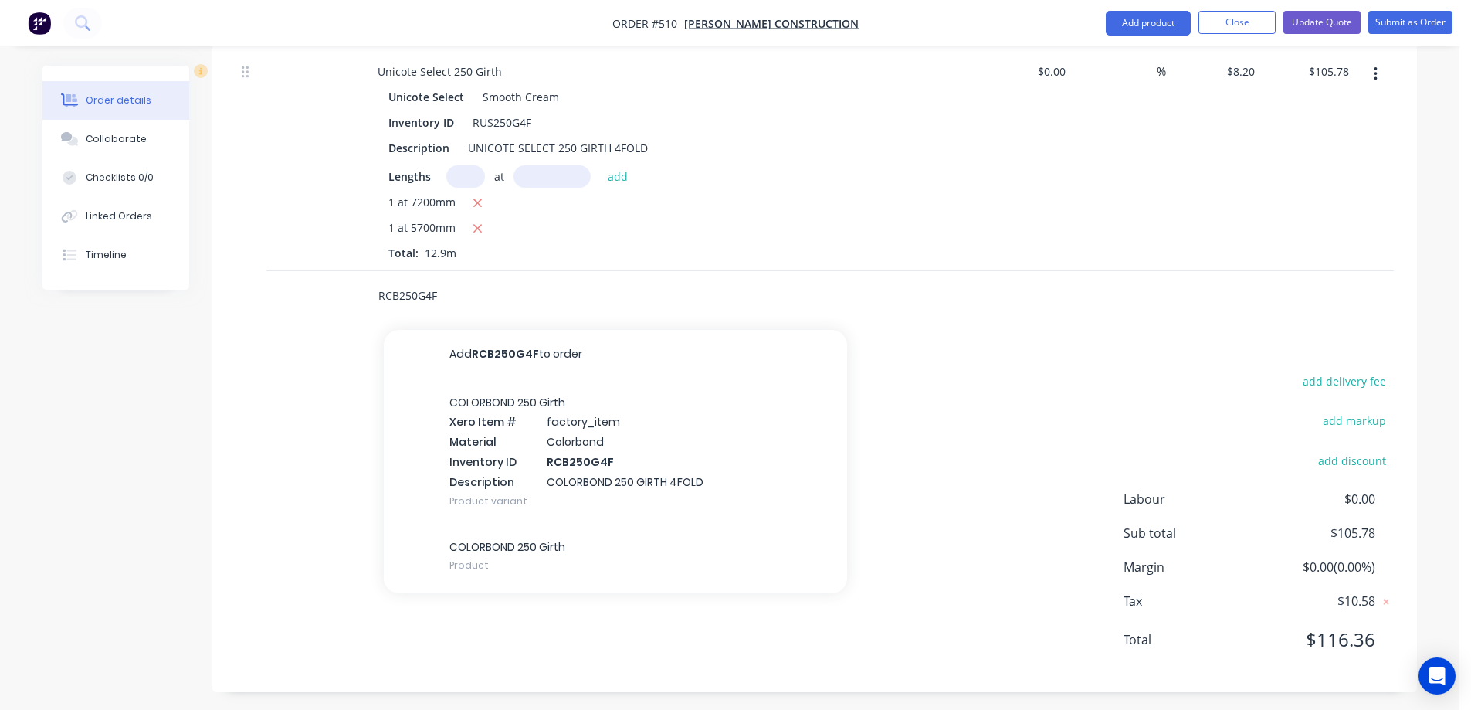
scroll to position [485, 0]
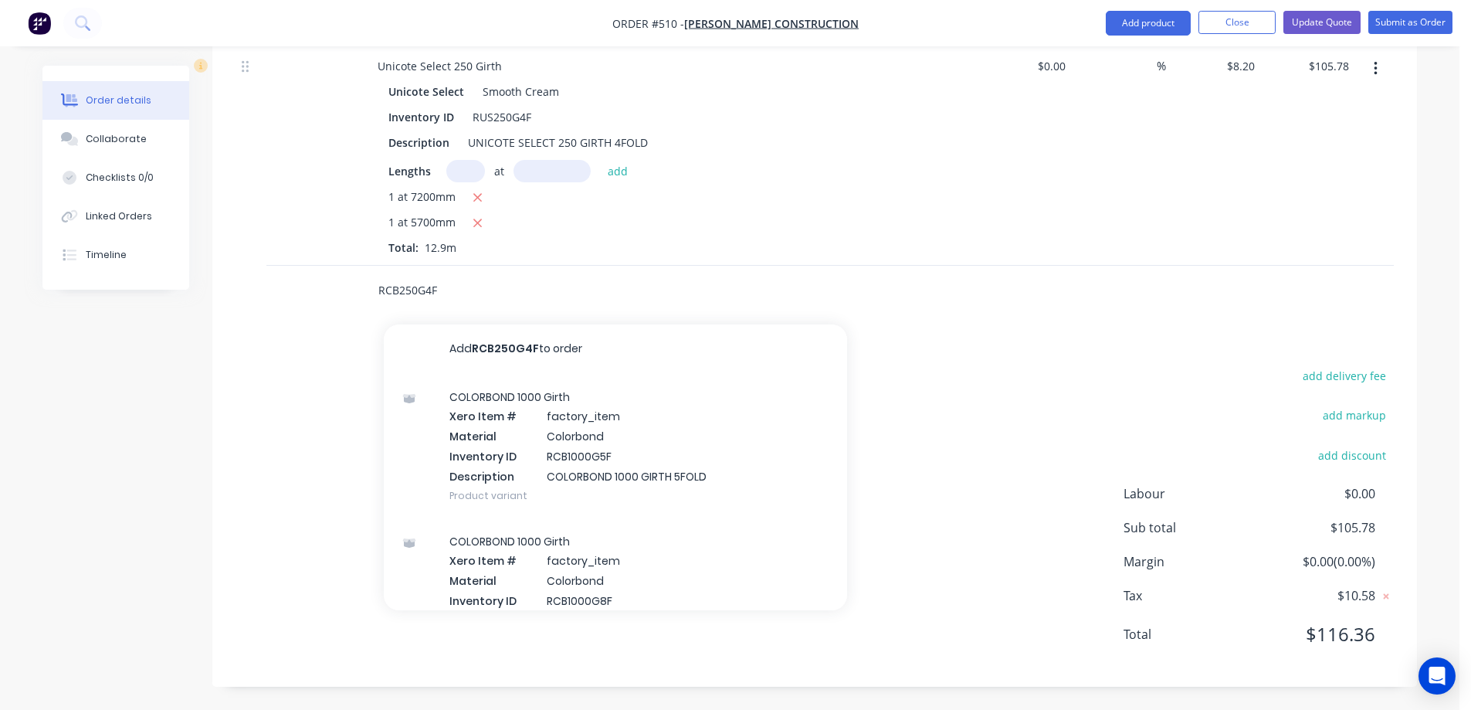
click at [475, 293] on input "RCB250G4F" at bounding box center [532, 290] width 309 height 31
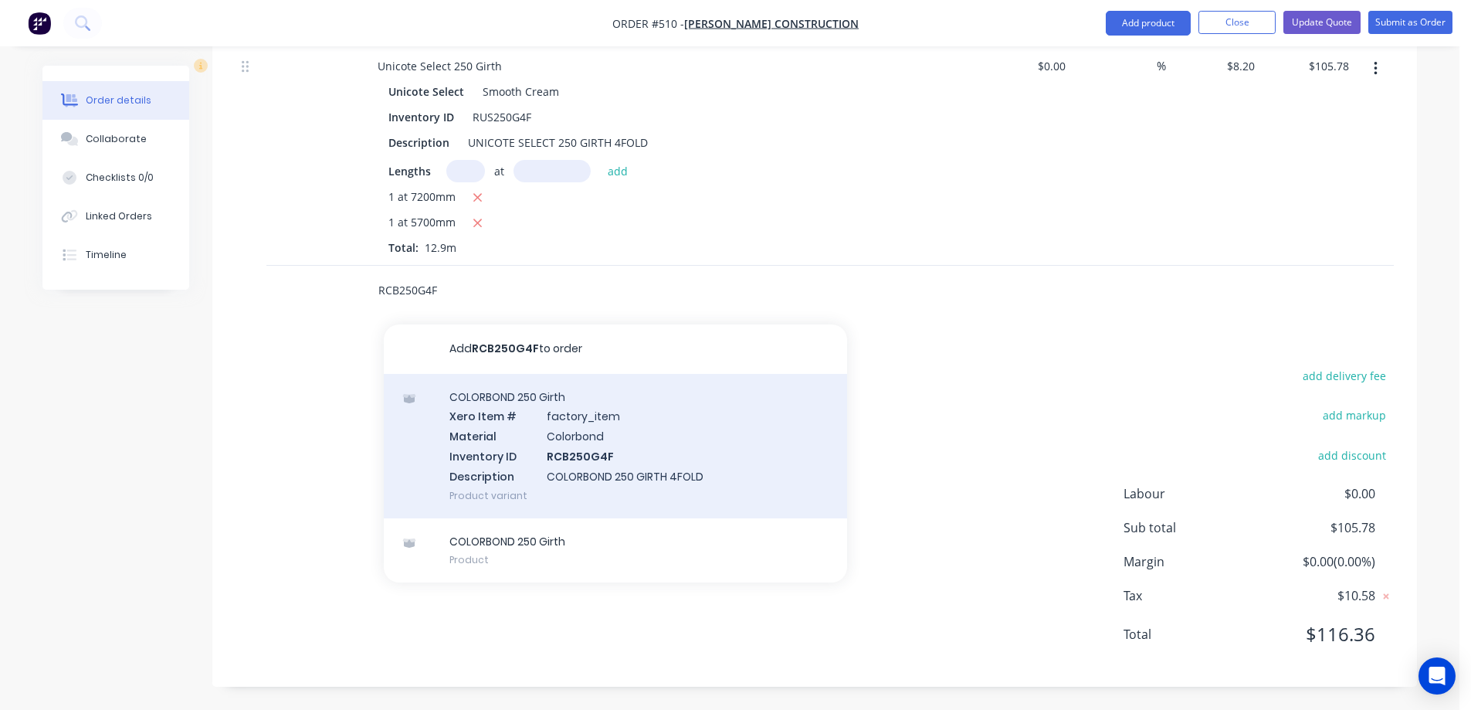
type input "RCB250G4F"
click at [541, 439] on div "COLORBOND 250 Girth Xero Item # factory_item Material Colorbond Inventory ID RC…" at bounding box center [615, 446] width 463 height 144
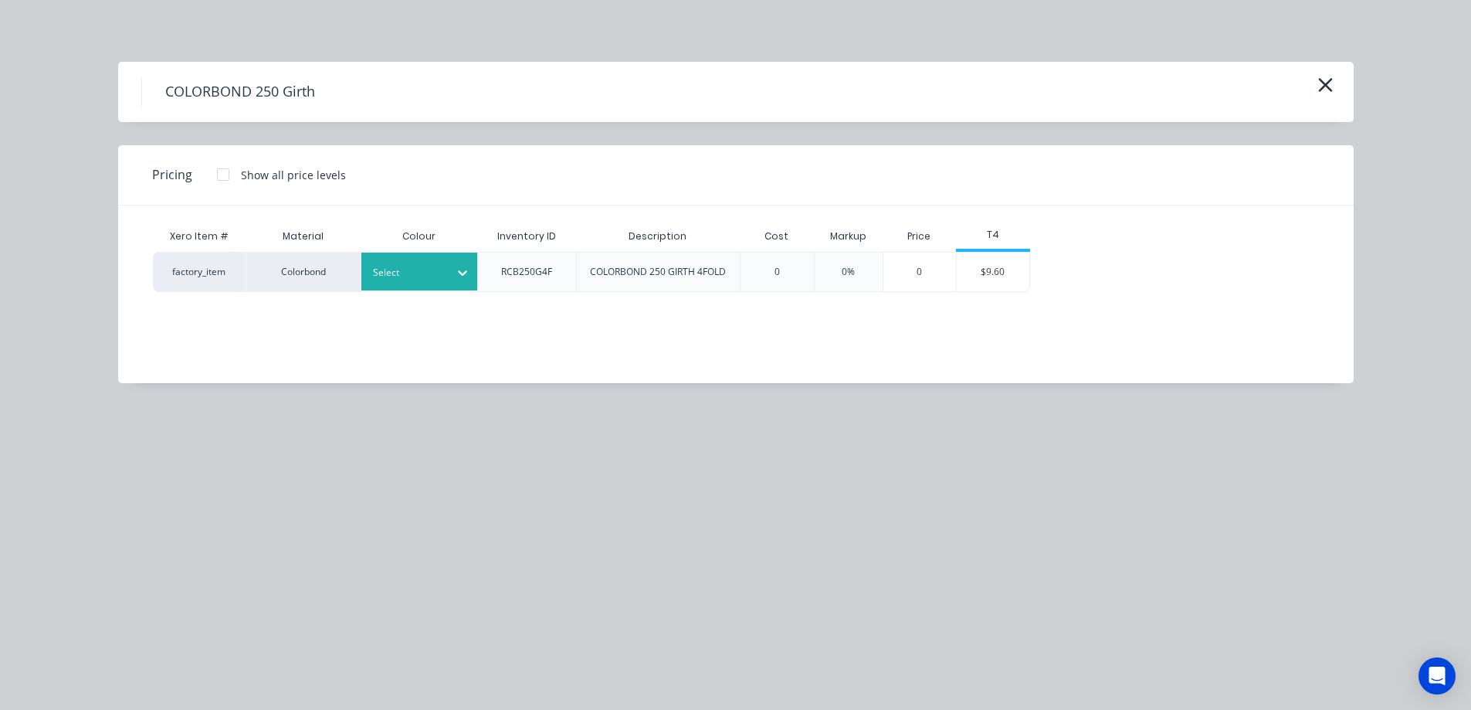
click at [429, 269] on div at bounding box center [407, 272] width 69 height 17
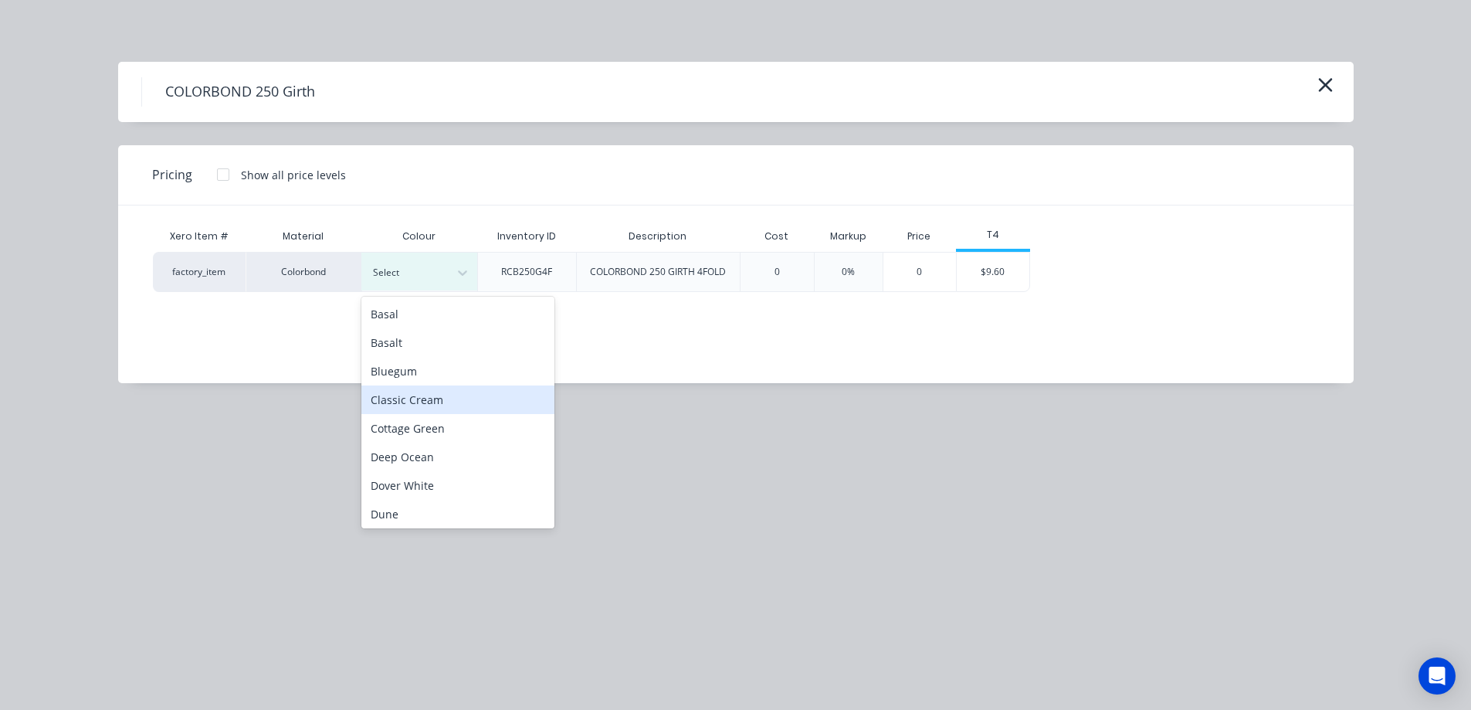
click at [425, 399] on div "Classic Cream" at bounding box center [457, 399] width 193 height 29
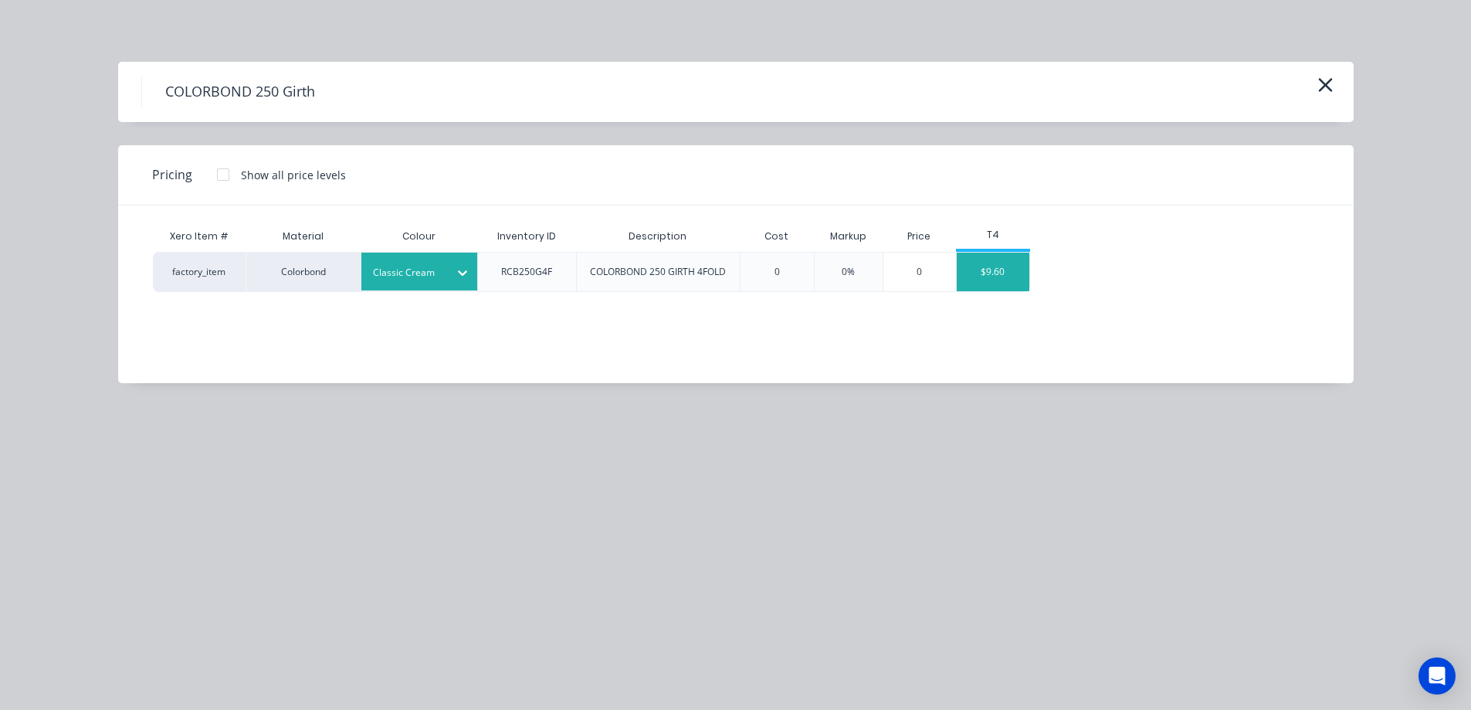
click at [1002, 285] on div "$9.60" at bounding box center [993, 272] width 73 height 39
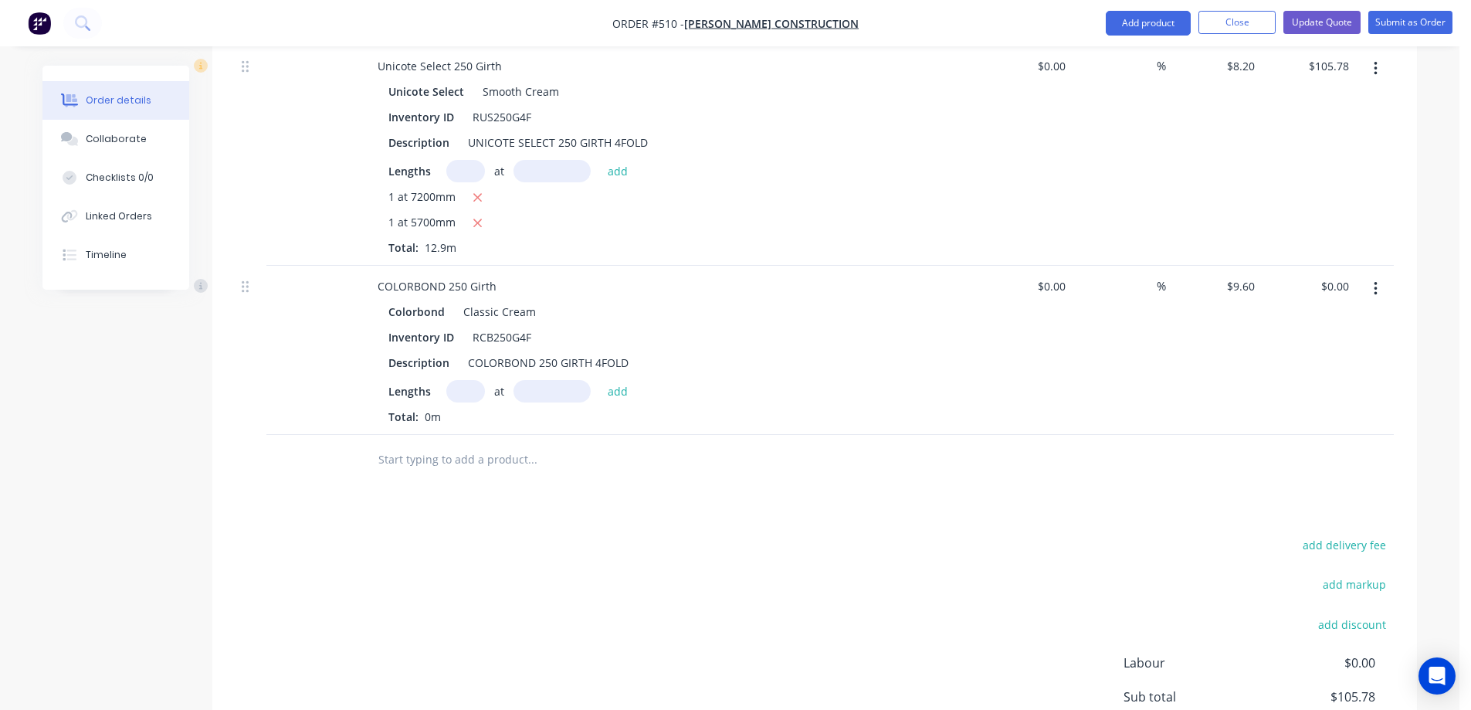
click at [455, 395] on input "text" at bounding box center [465, 391] width 39 height 22
type input "1"
type input "7200mm"
click at [608, 385] on button "add" at bounding box center [618, 390] width 36 height 21
type input "$69.12"
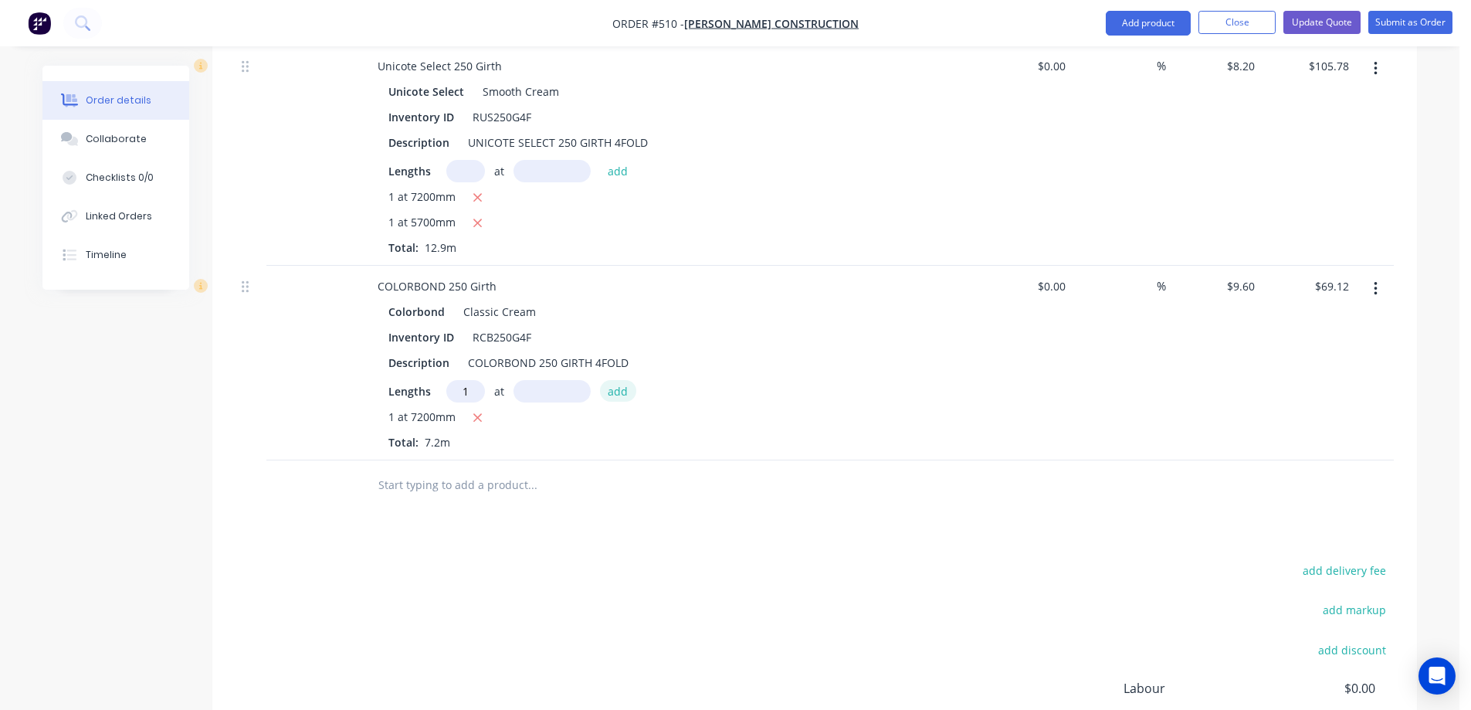
type input "1"
type input "5700mm"
click at [608, 385] on button "add" at bounding box center [618, 390] width 36 height 21
type input "$123.84"
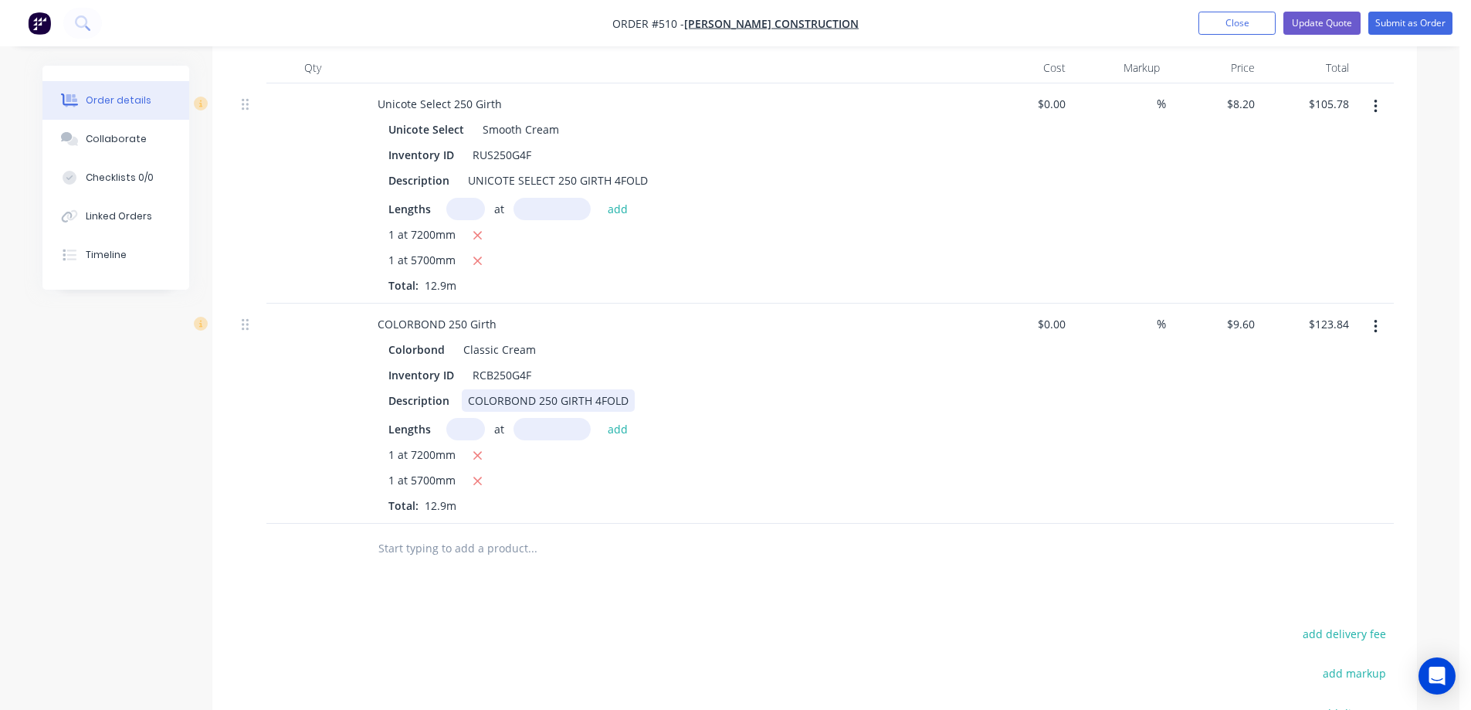
scroll to position [408, 0]
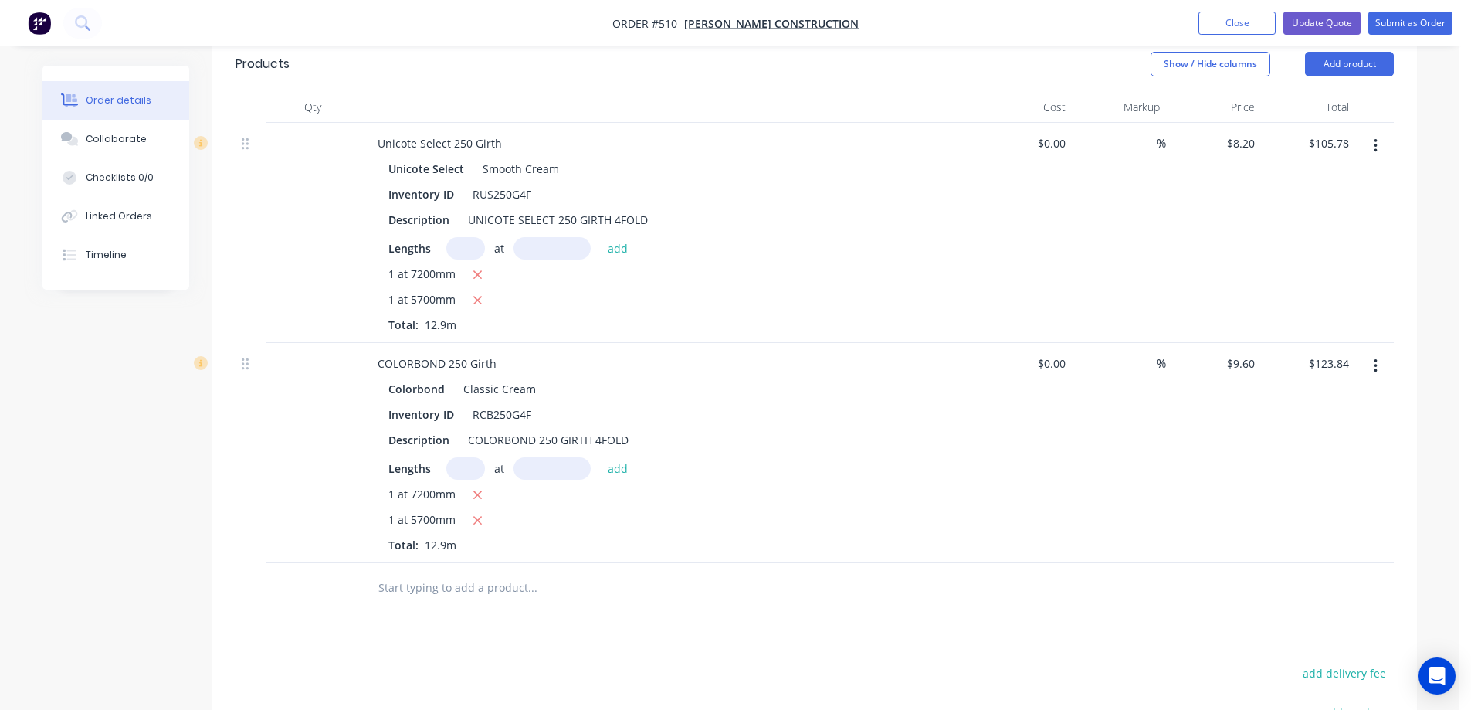
click at [1382, 153] on button "button" at bounding box center [1375, 146] width 36 height 28
click at [1286, 278] on div "Delete" at bounding box center [1320, 279] width 119 height 22
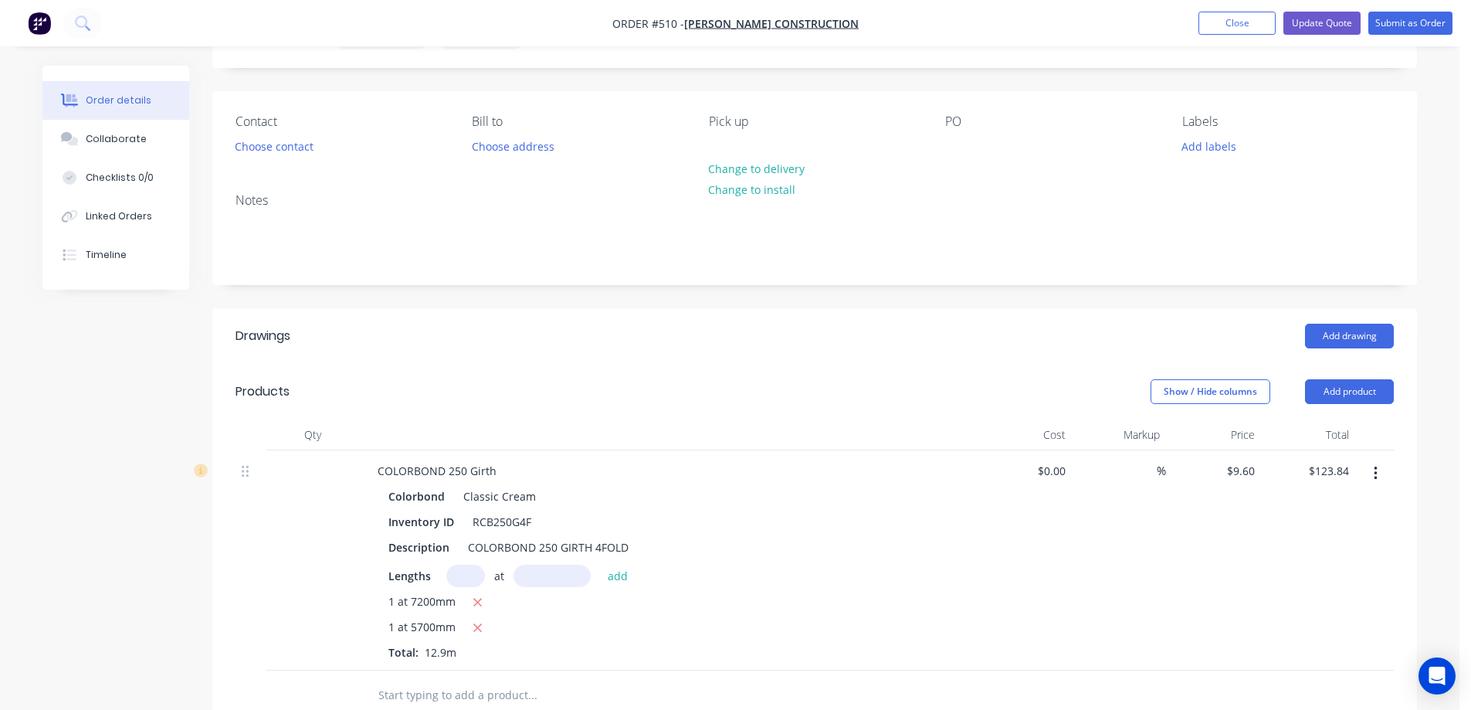
scroll to position [22, 0]
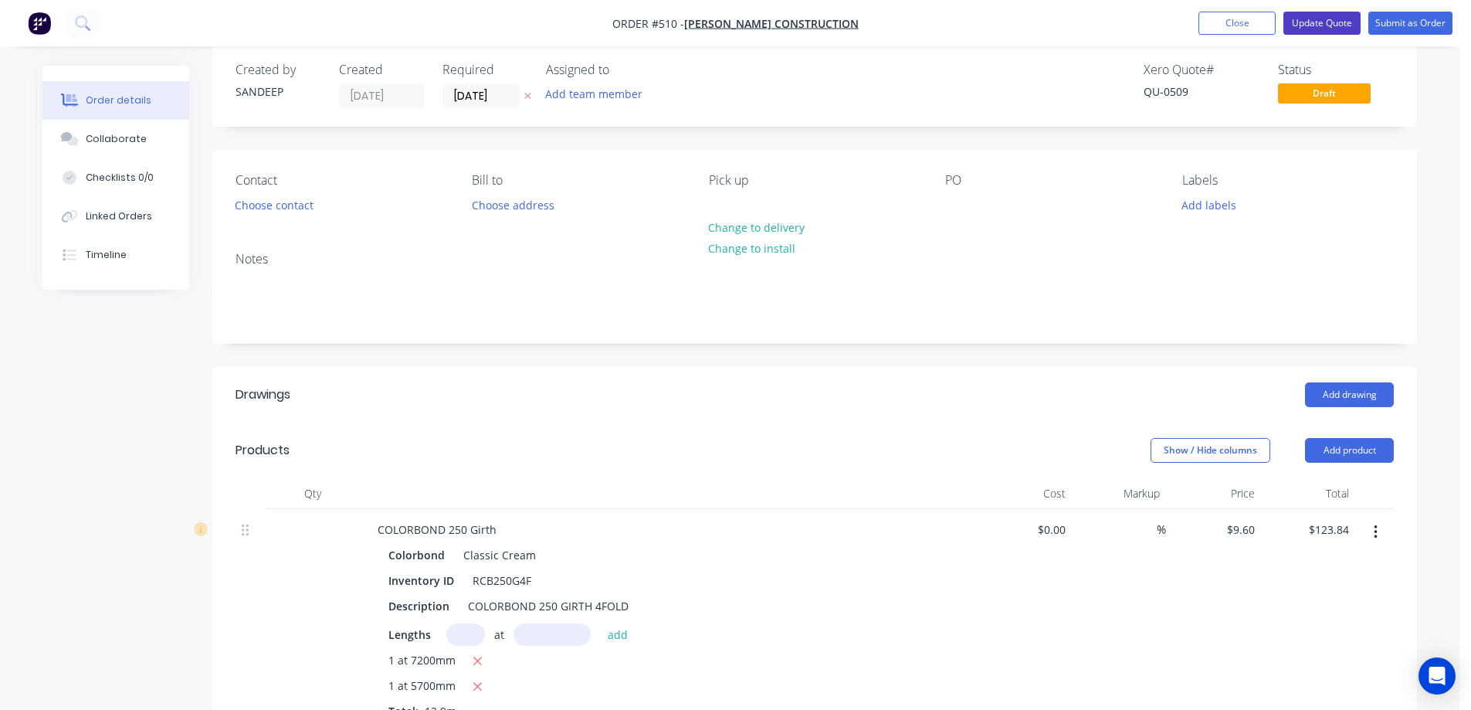
click at [1320, 24] on button "Update Quote" at bounding box center [1321, 23] width 77 height 23
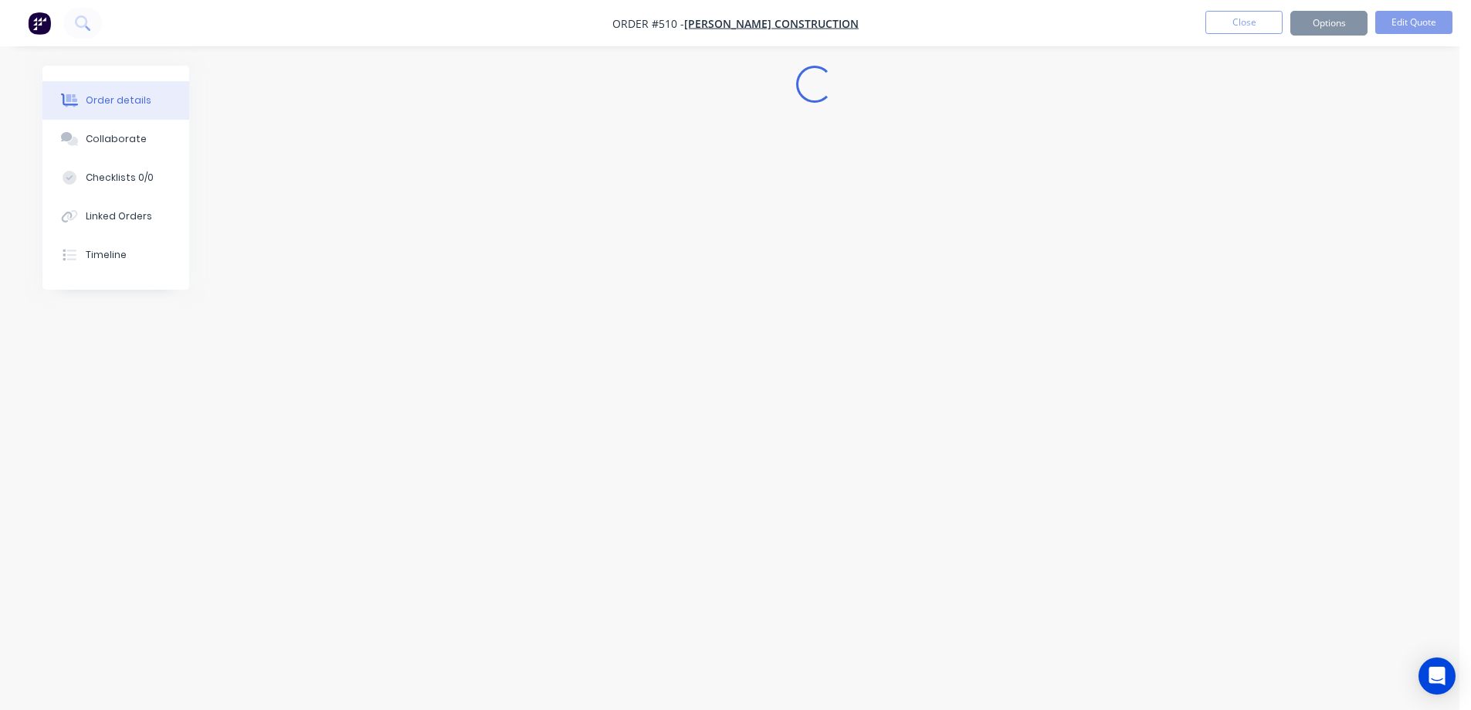
scroll to position [0, 0]
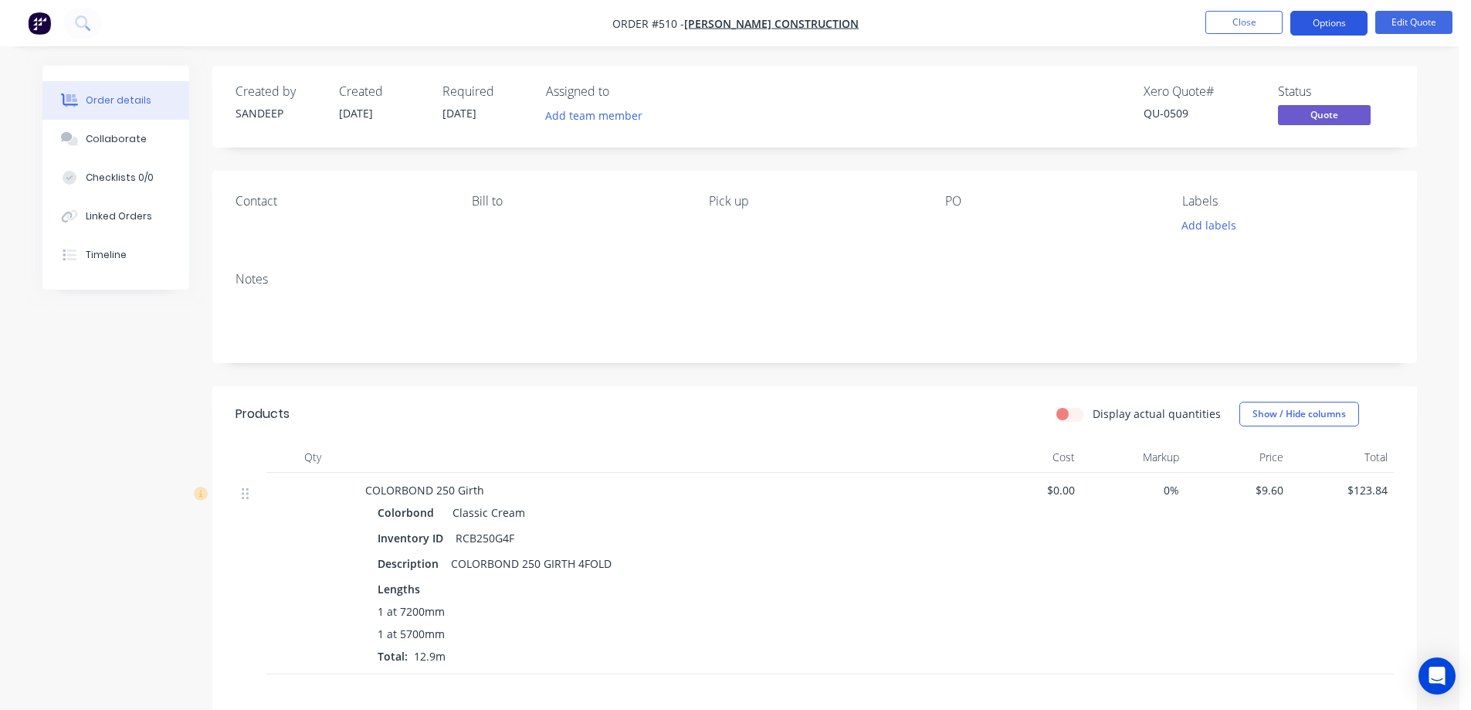
click at [1334, 25] on button "Options" at bounding box center [1328, 23] width 77 height 25
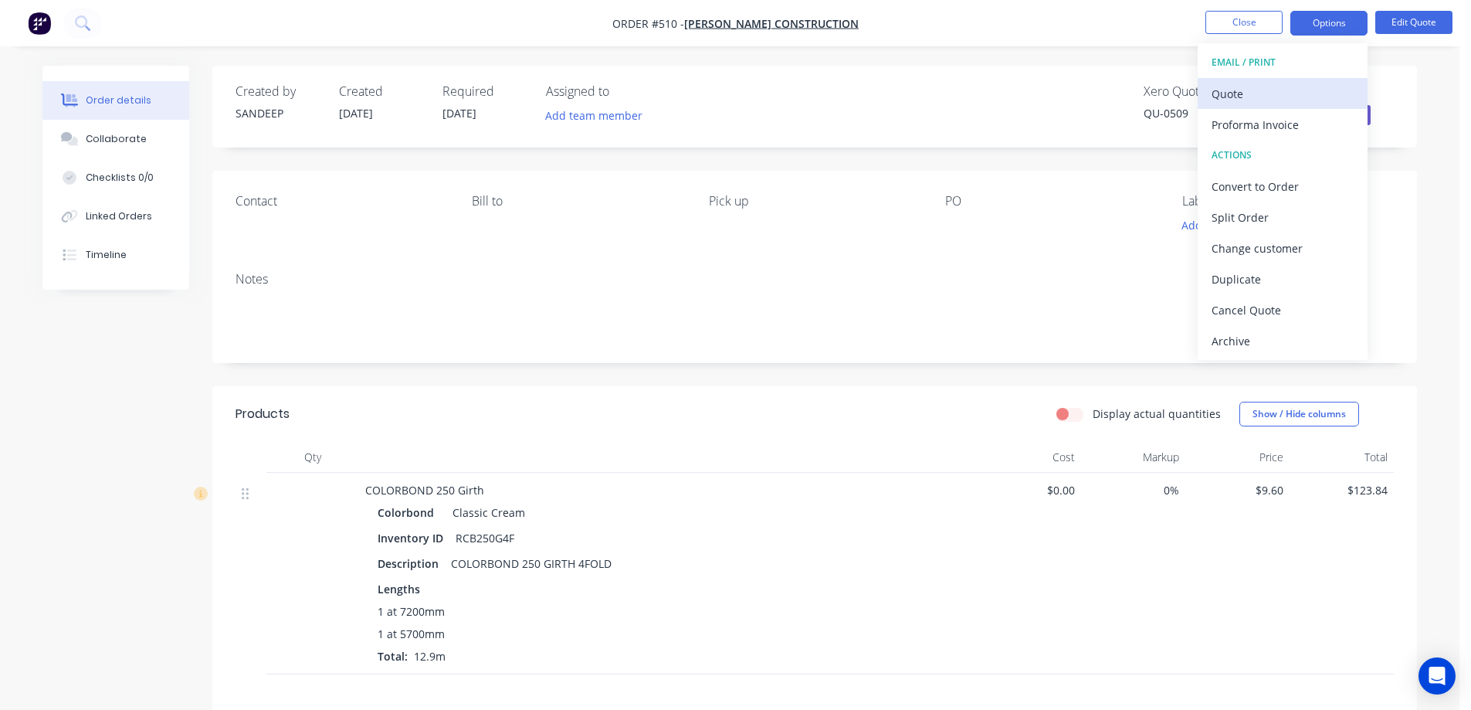
click at [1282, 92] on div "Quote" at bounding box center [1283, 94] width 142 height 22
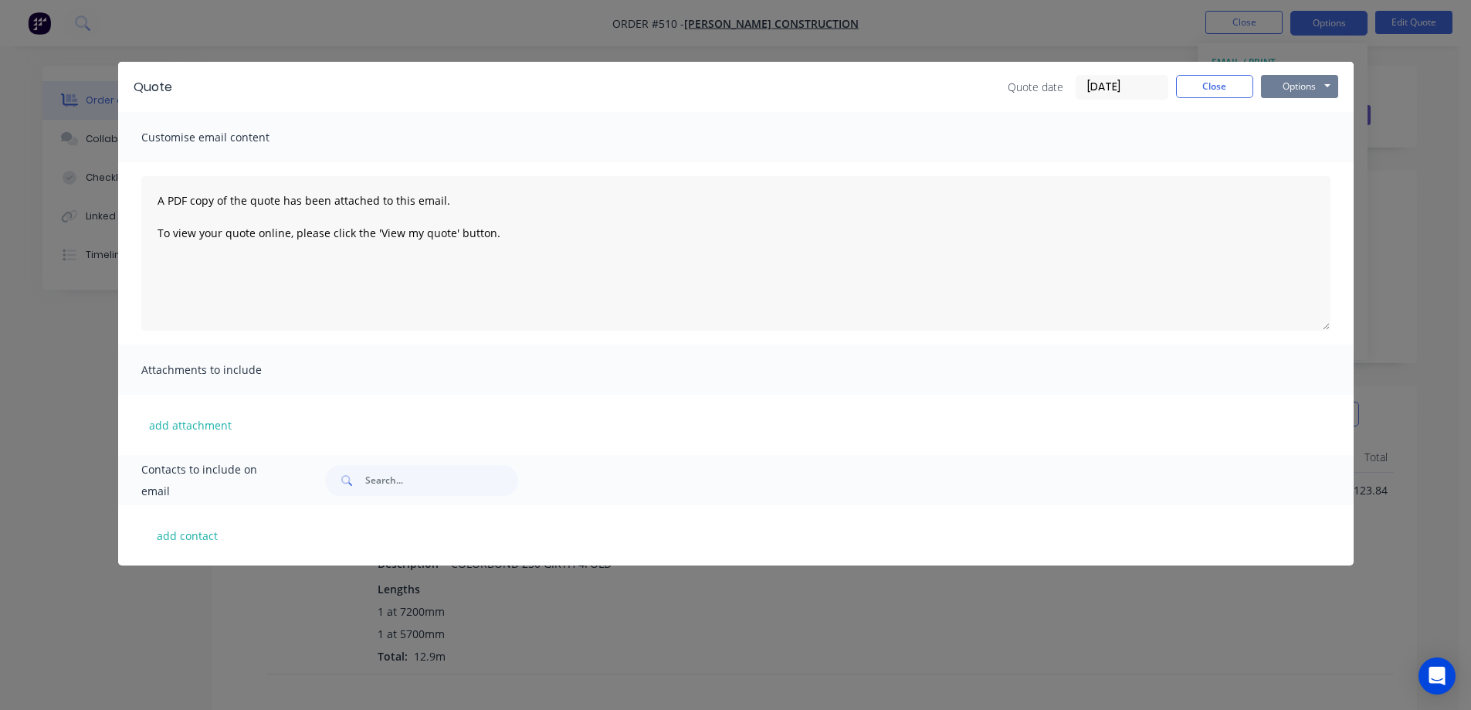
click at [1300, 87] on button "Options" at bounding box center [1299, 86] width 77 height 23
click at [1295, 107] on button "Preview" at bounding box center [1310, 113] width 99 height 25
click at [1215, 80] on button "Close" at bounding box center [1214, 86] width 77 height 23
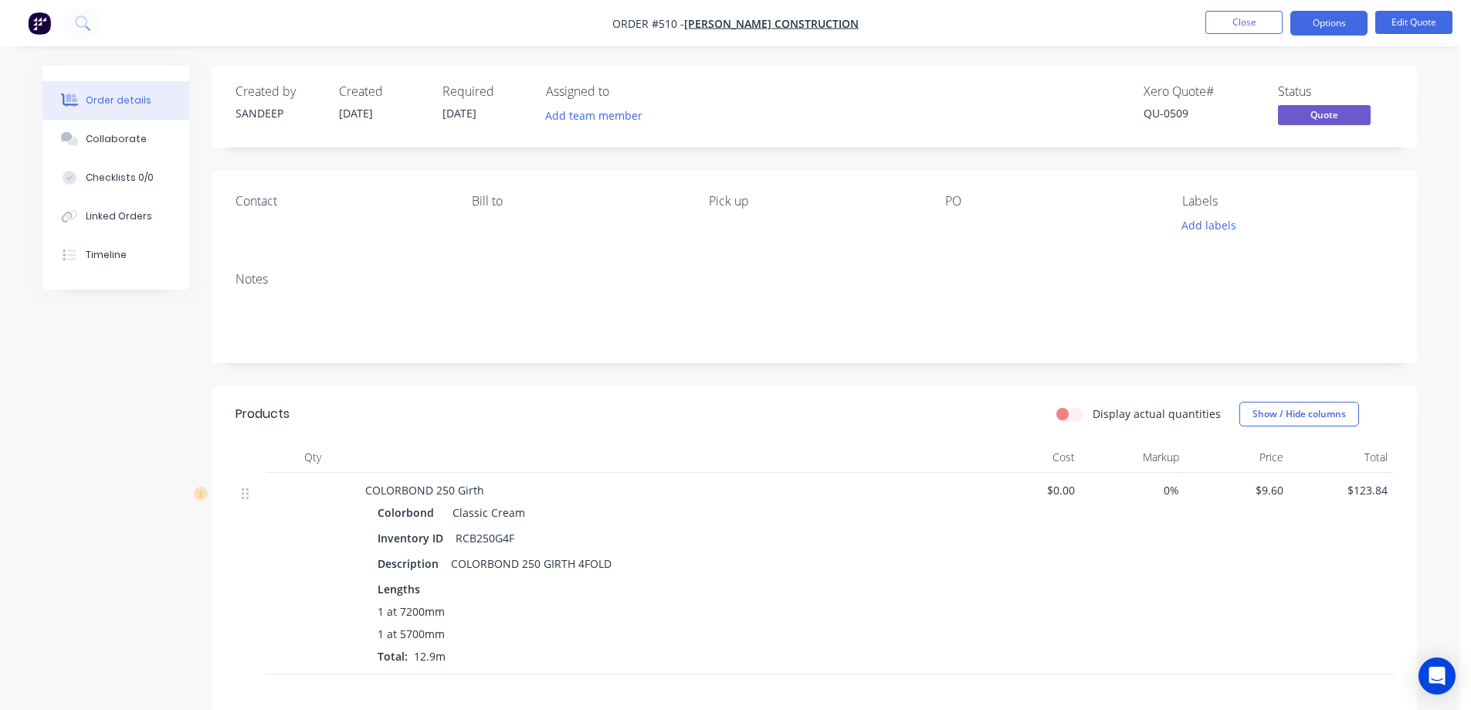
click at [34, 23] on img "button" at bounding box center [39, 23] width 23 height 23
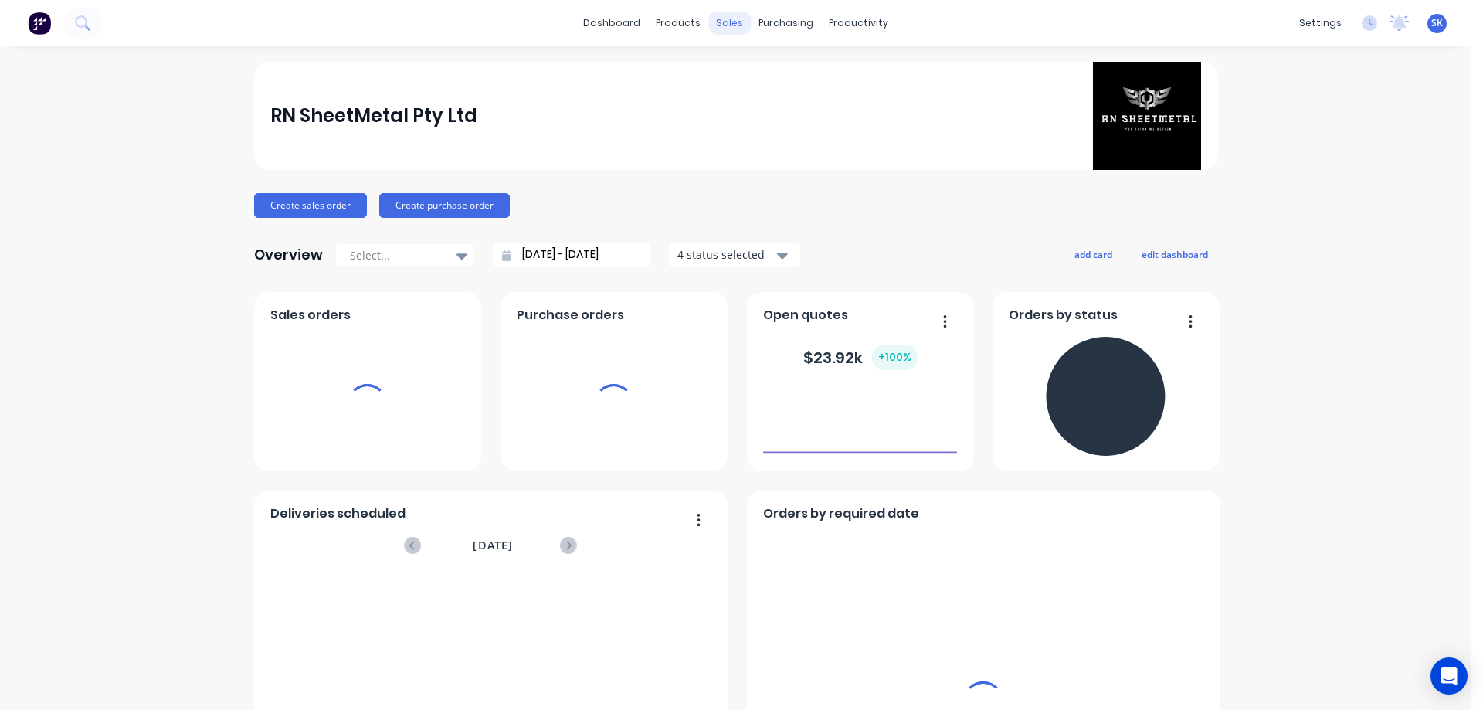
click at [724, 25] on div "sales" at bounding box center [729, 23] width 42 height 23
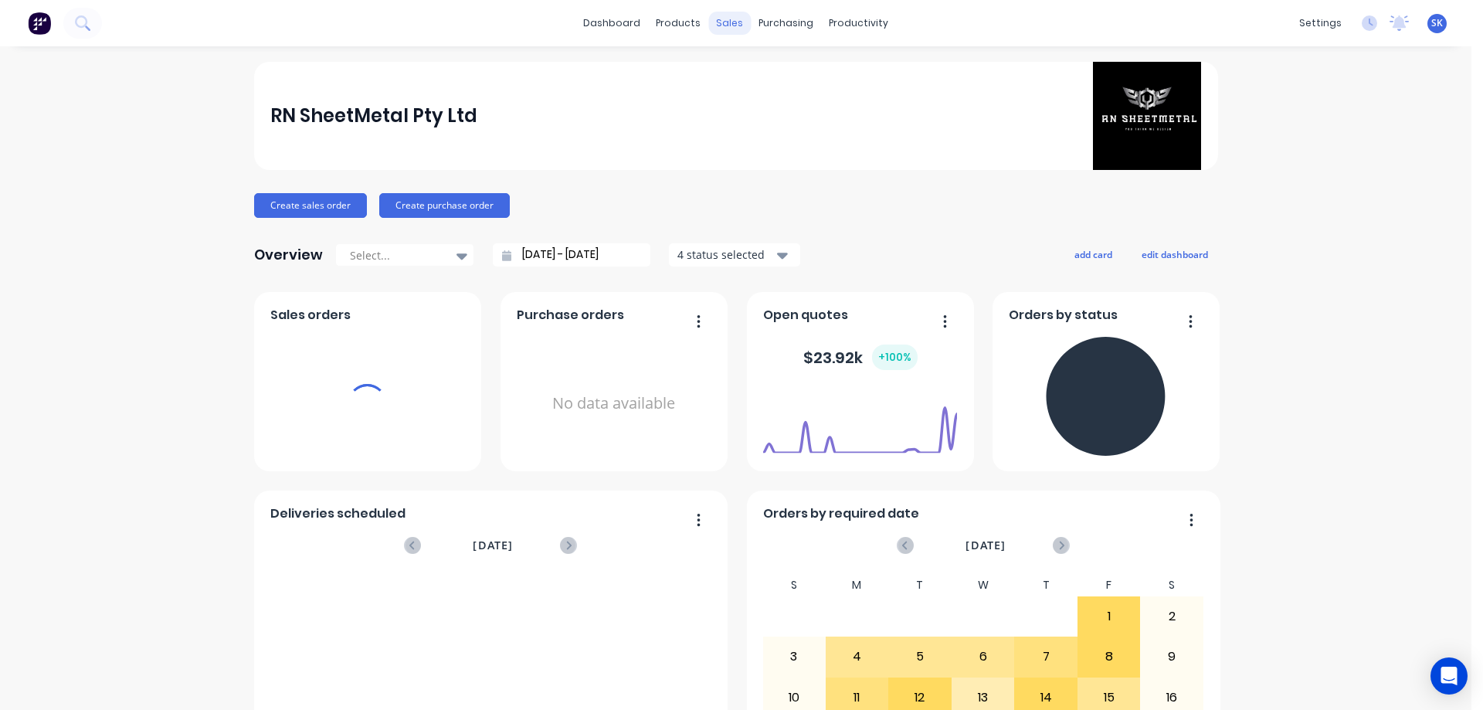
click at [713, 29] on div "sales" at bounding box center [729, 23] width 42 height 23
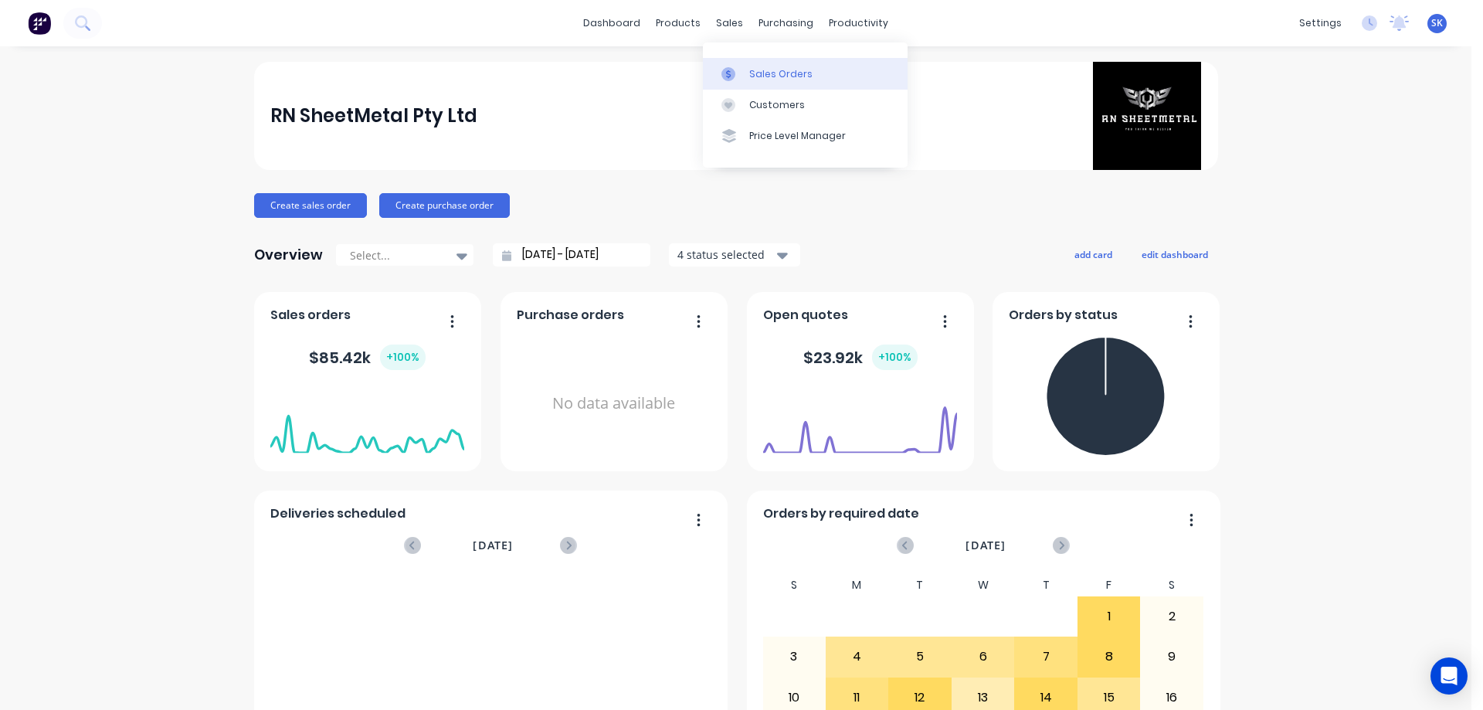
click at [767, 78] on div "Sales Orders" at bounding box center [780, 74] width 63 height 14
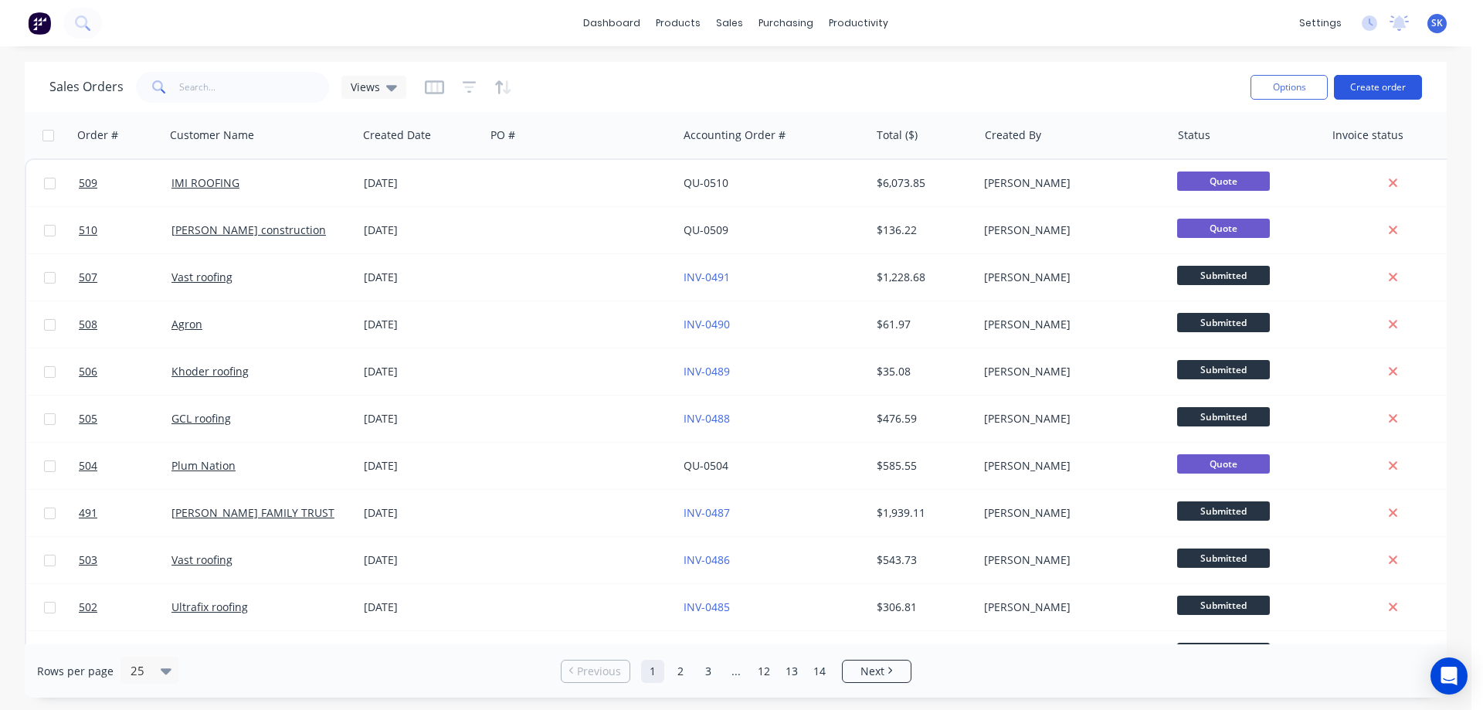
click at [1364, 88] on button "Create order" at bounding box center [1378, 87] width 88 height 25
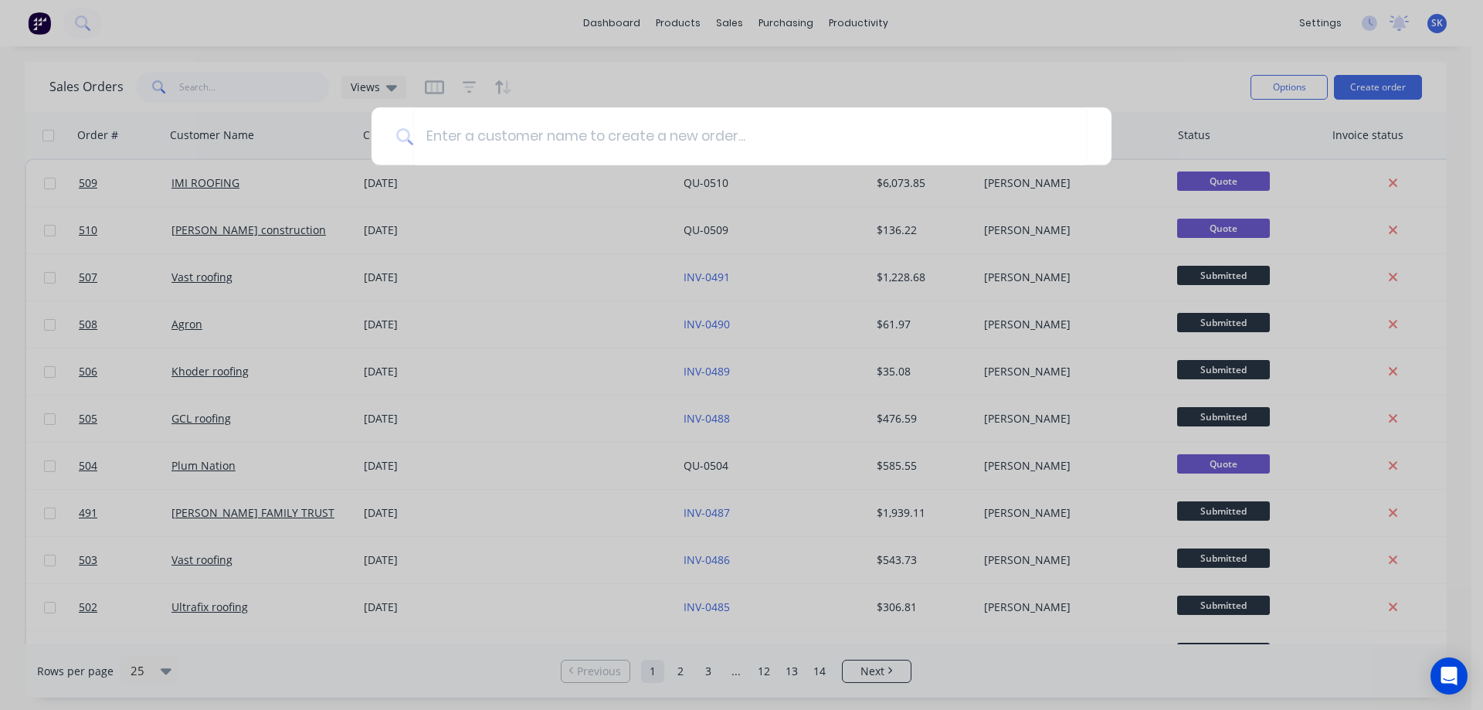
click at [741, 18] on div at bounding box center [741, 355] width 1483 height 710
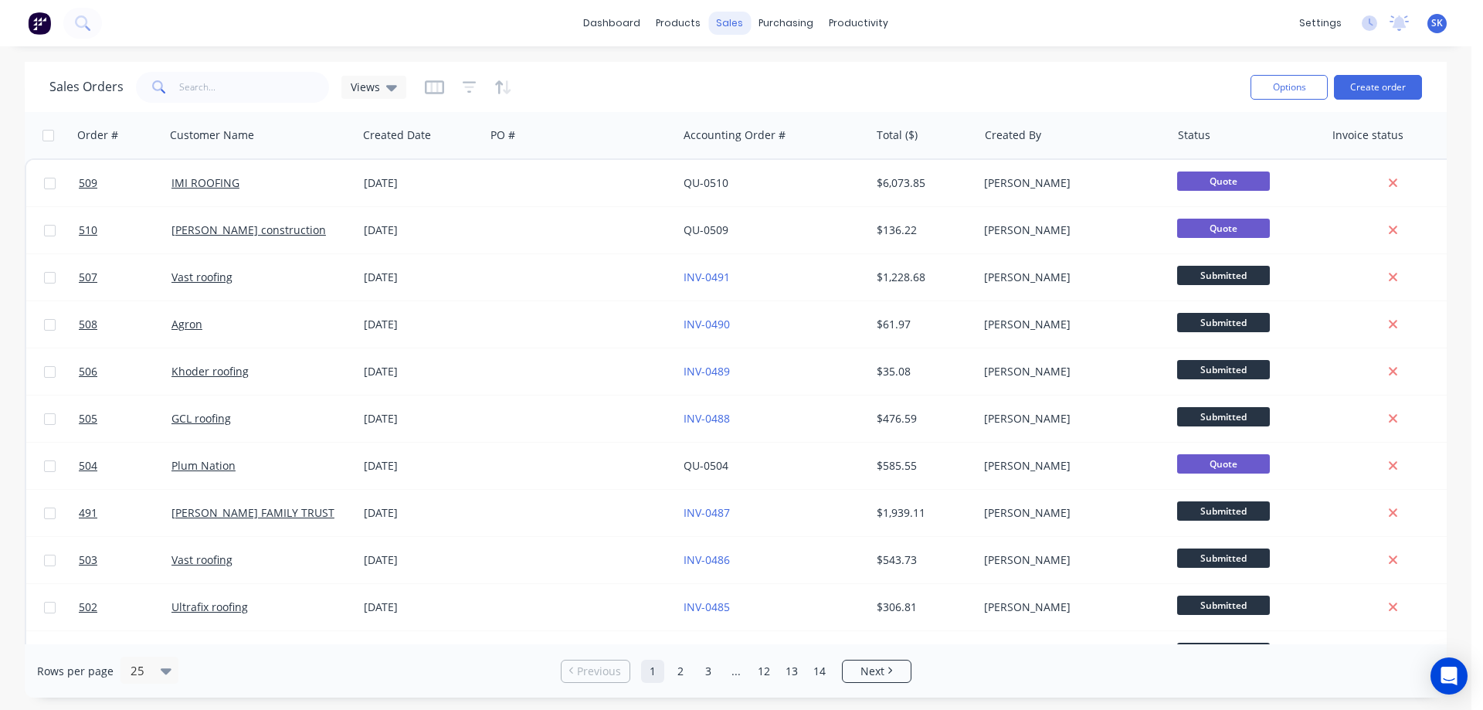
click at [739, 25] on div "sales" at bounding box center [729, 23] width 42 height 23
click at [743, 31] on div "sales" at bounding box center [729, 23] width 42 height 23
click at [765, 73] on div "Sales Orders" at bounding box center [786, 74] width 63 height 14
click at [1368, 88] on button "Create order" at bounding box center [1378, 87] width 88 height 25
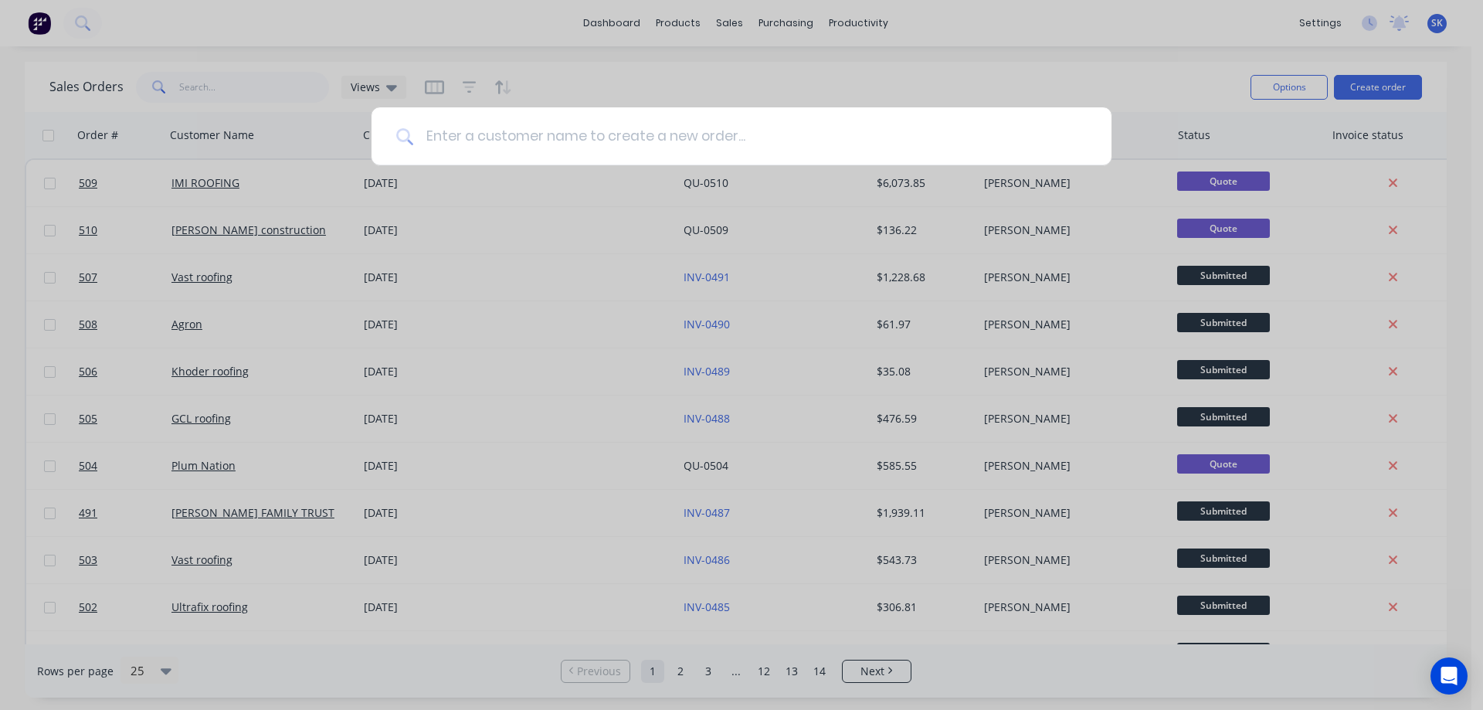
click at [474, 139] on input at bounding box center [749, 136] width 673 height 58
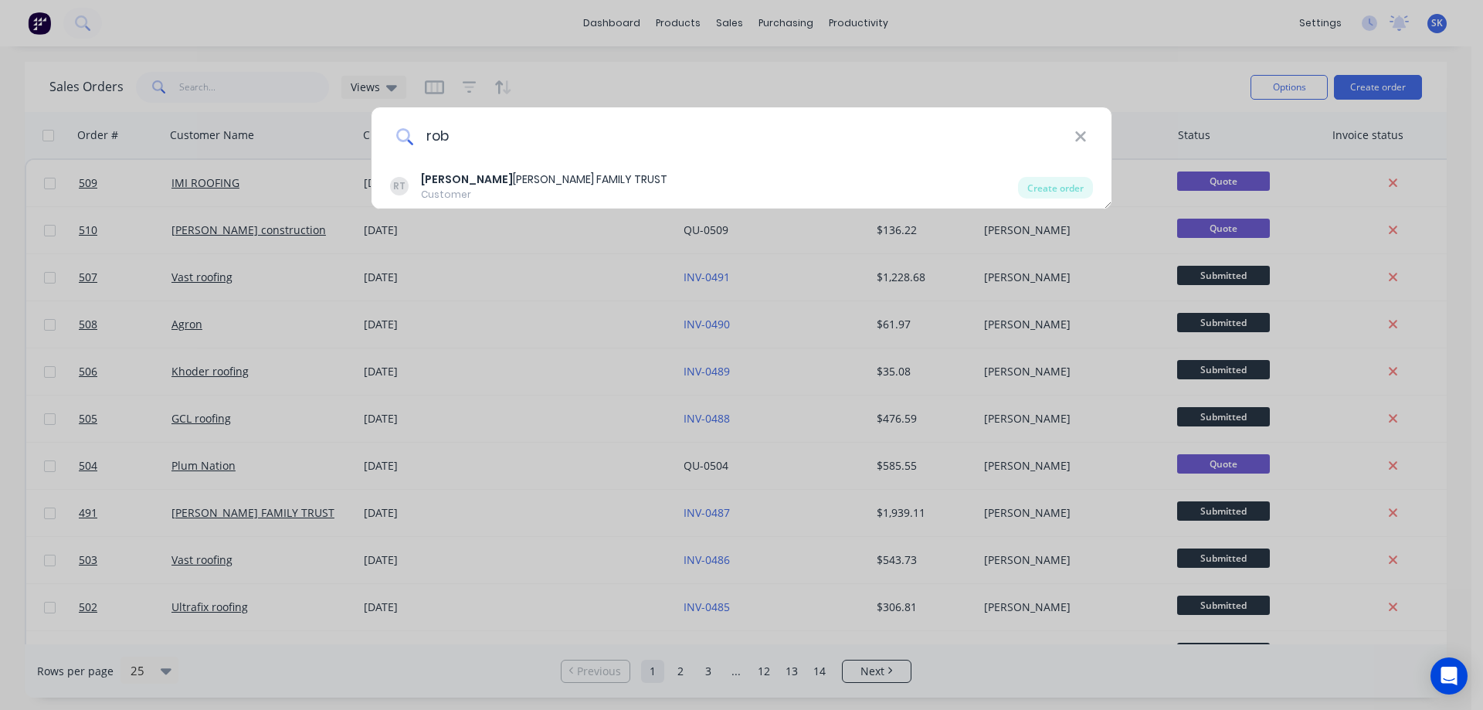
type input "rob"
click at [481, 189] on div "Customer" at bounding box center [544, 195] width 246 height 14
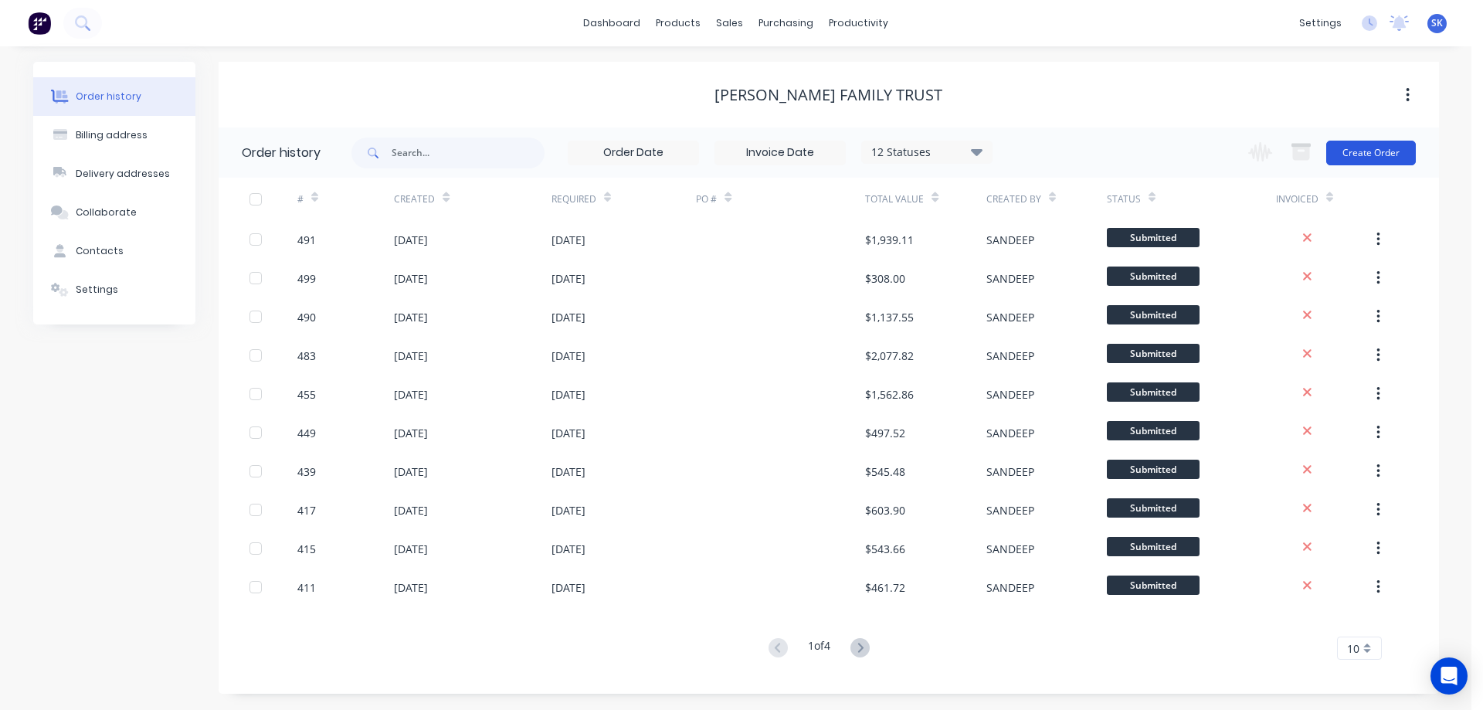
click at [1357, 158] on button "Create Order" at bounding box center [1371, 153] width 90 height 25
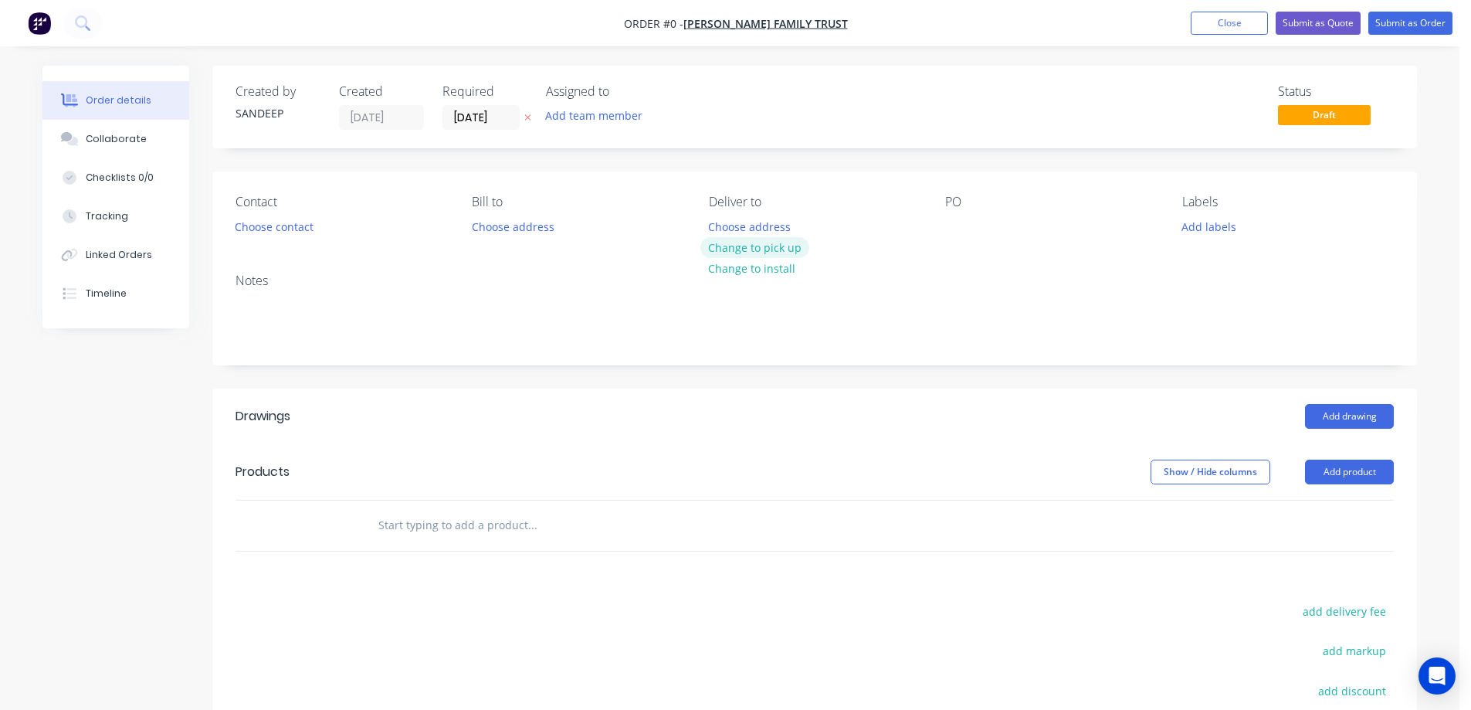
click at [763, 251] on button "Change to pick up" at bounding box center [755, 247] width 110 height 21
click at [440, 528] on input "text" at bounding box center [532, 525] width 309 height 31
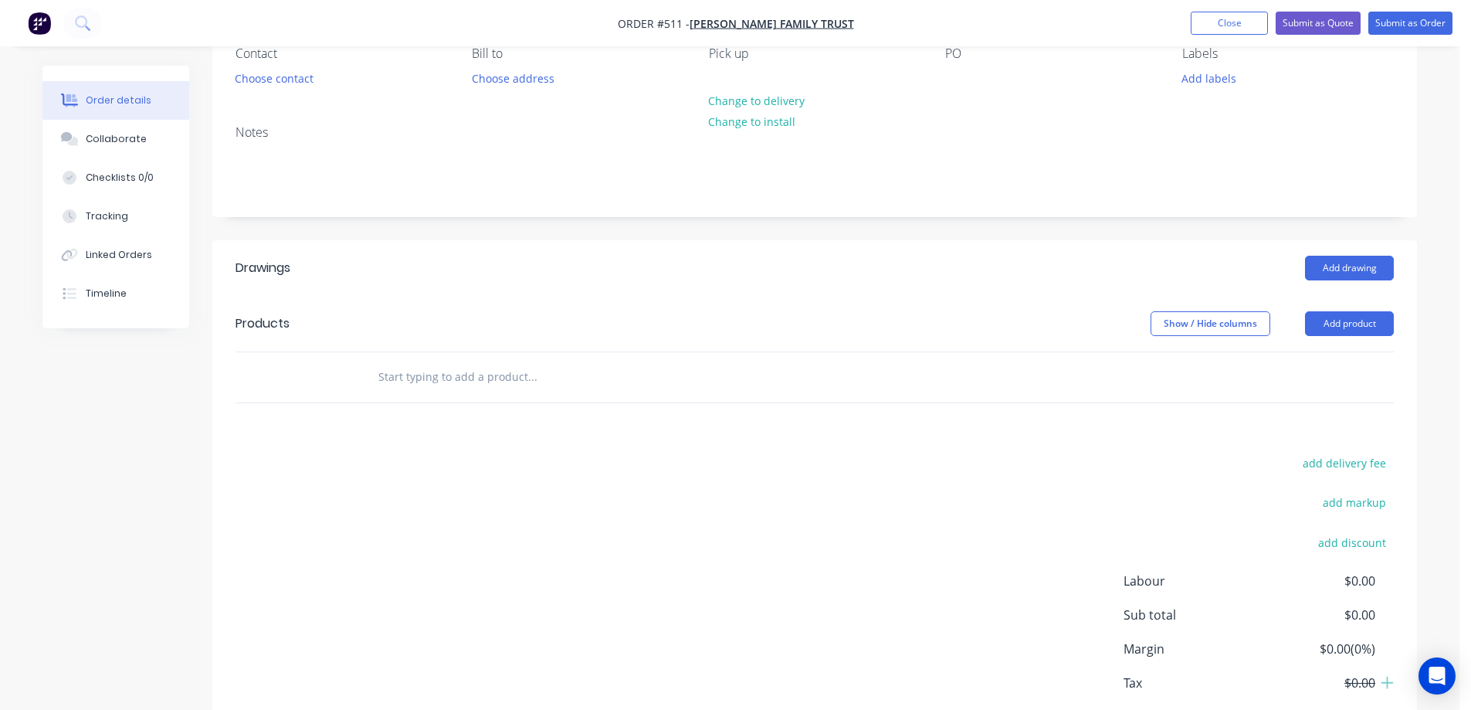
scroll to position [154, 0]
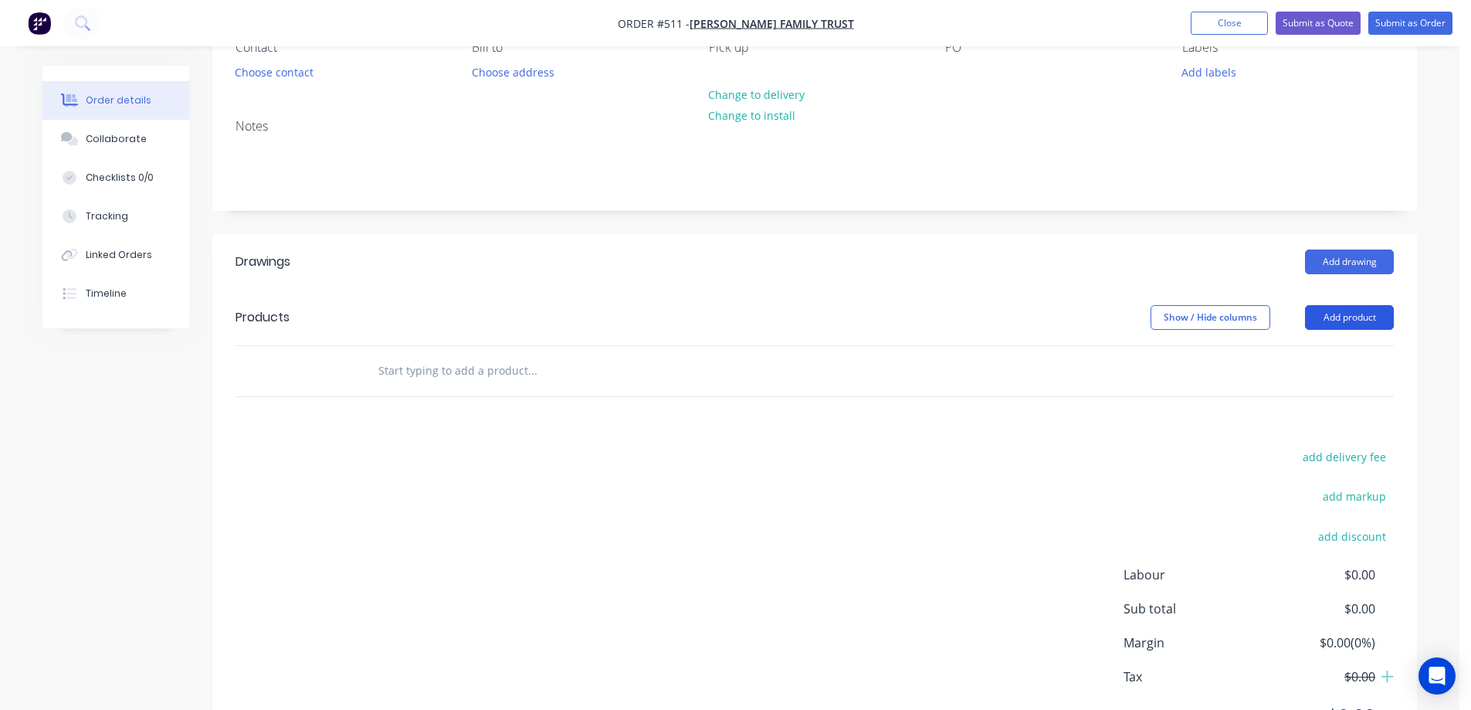
click at [1347, 314] on button "Add product" at bounding box center [1349, 317] width 89 height 25
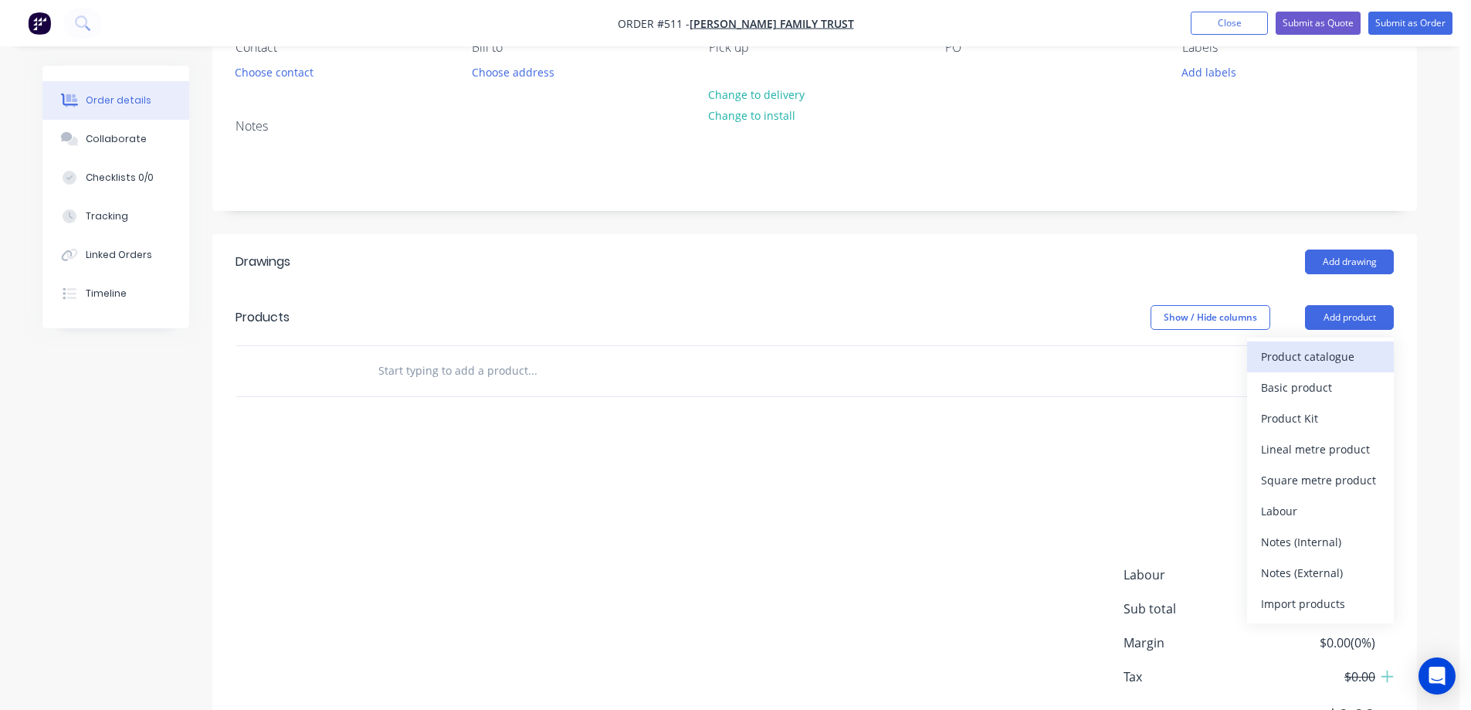
click at [1292, 357] on div "Product catalogue" at bounding box center [1320, 356] width 119 height 22
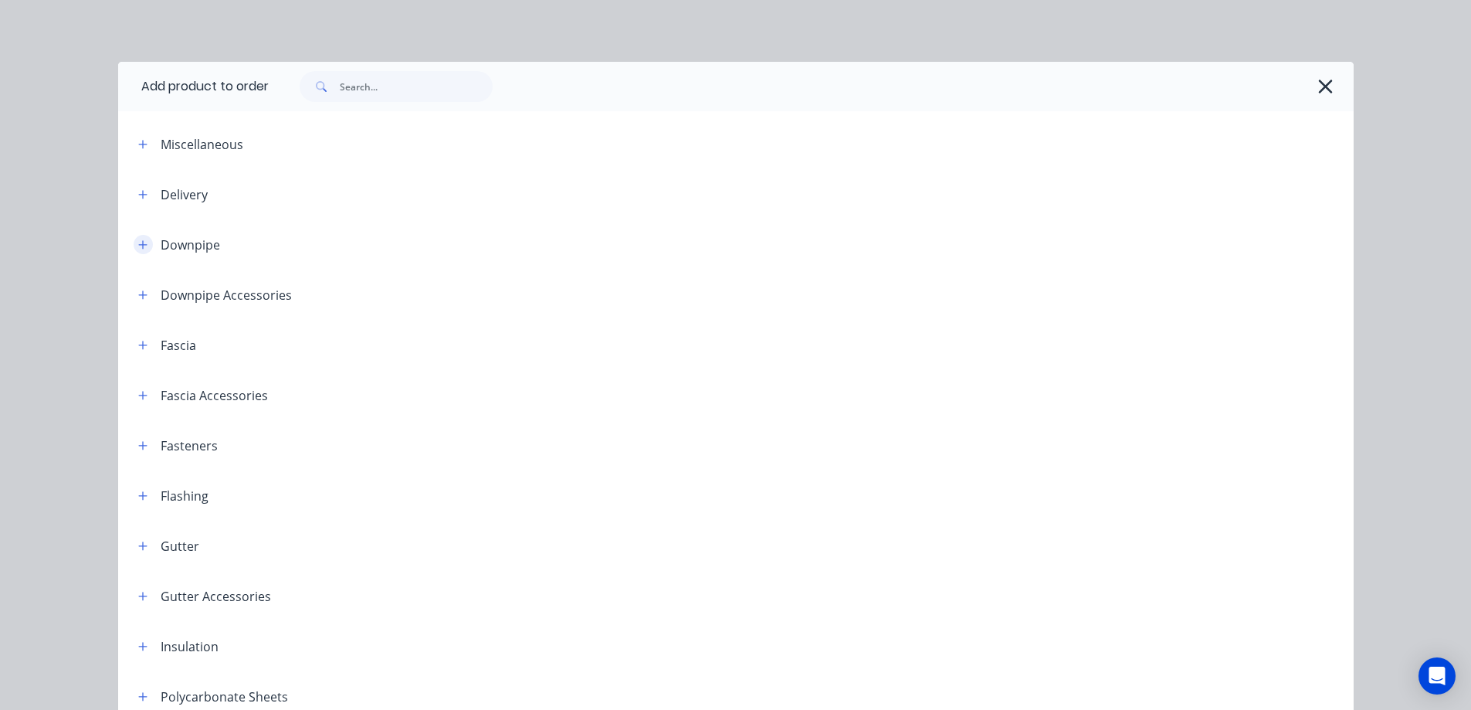
click at [138, 241] on icon "button" at bounding box center [142, 244] width 9 height 11
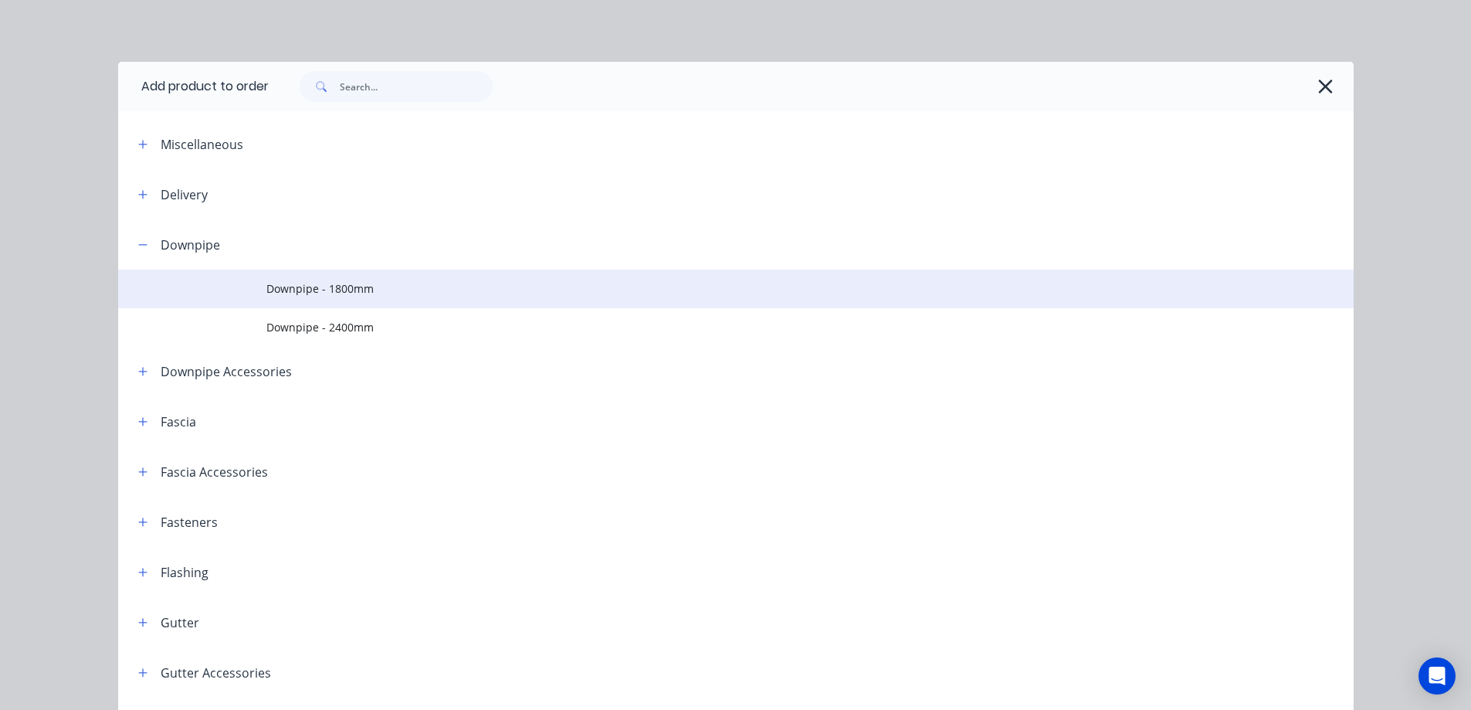
click at [307, 288] on span "Downpipe - 1800mm" at bounding box center [700, 288] width 869 height 16
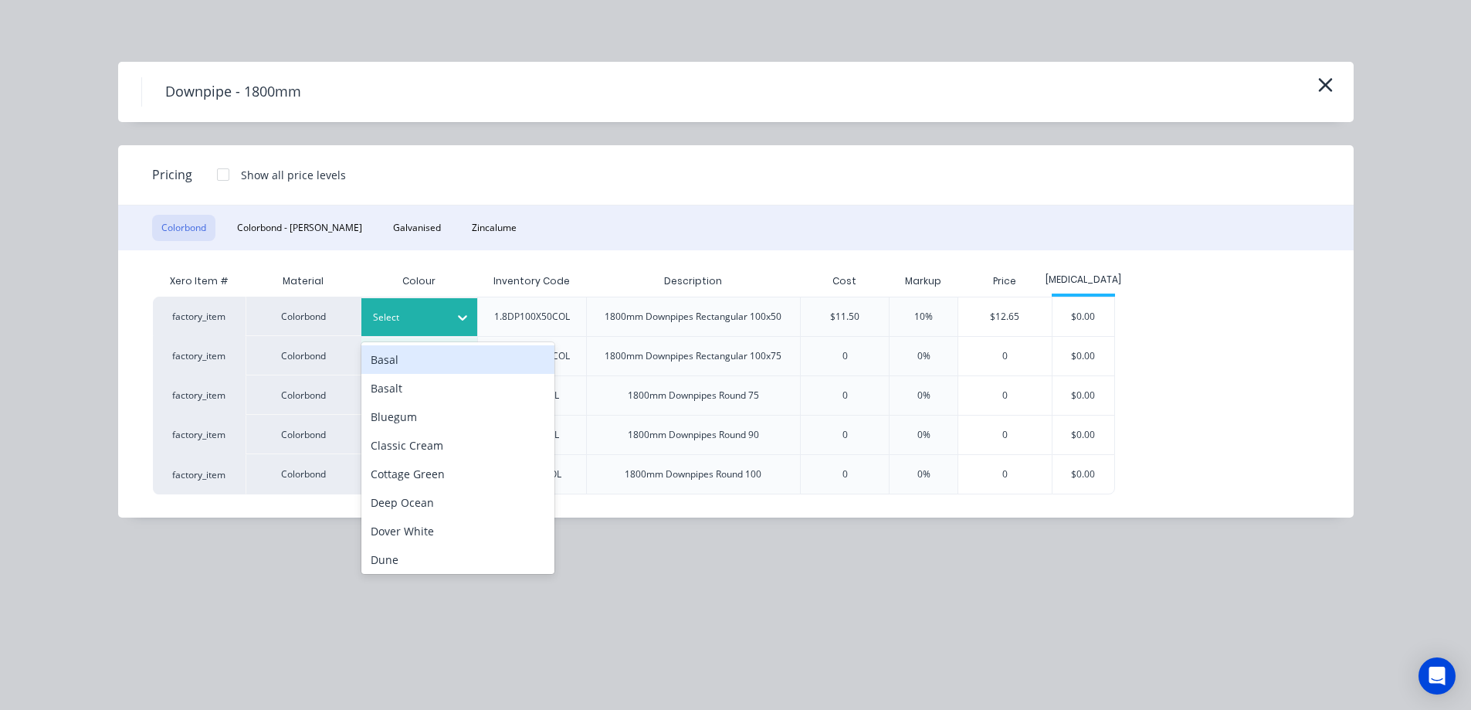
click at [444, 308] on div "Select" at bounding box center [405, 317] width 86 height 20
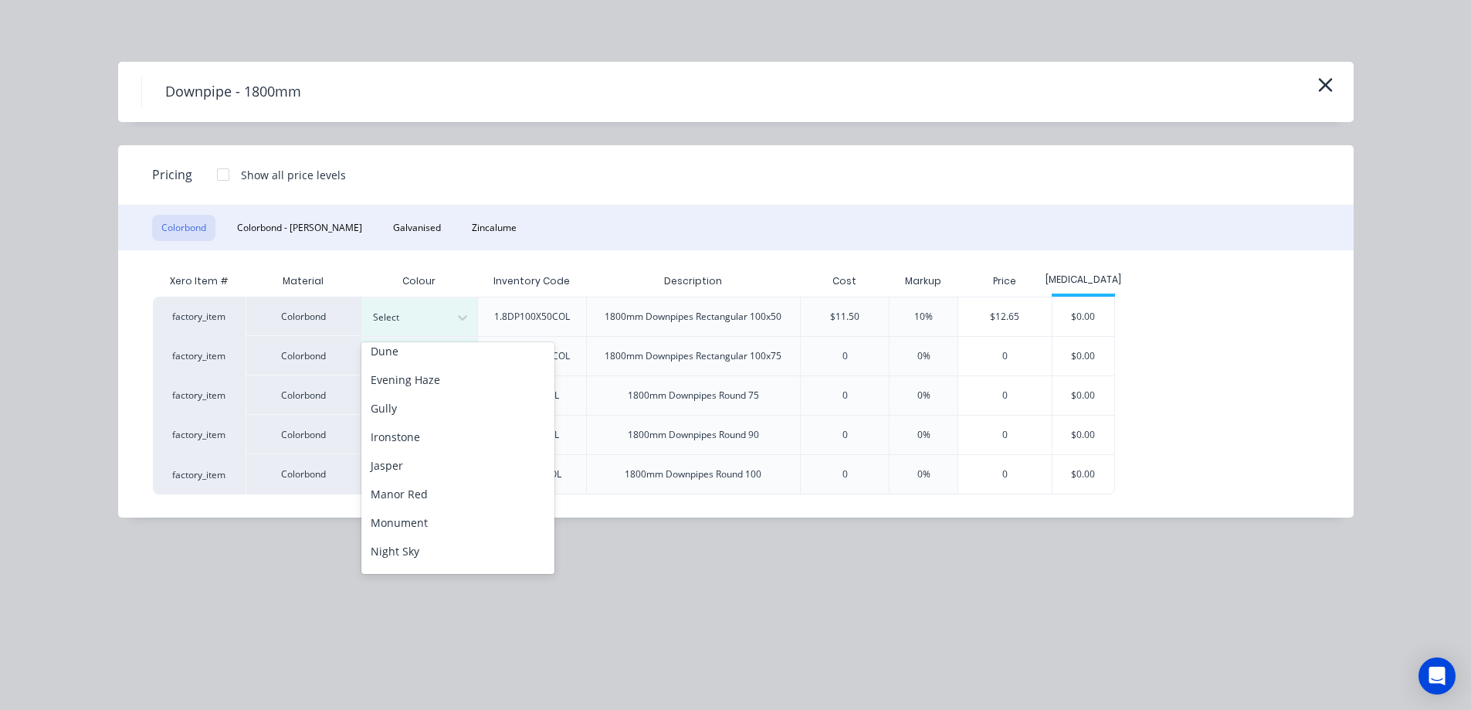
scroll to position [232, 0]
click at [419, 506] on div "Monument" at bounding box center [457, 499] width 193 height 29
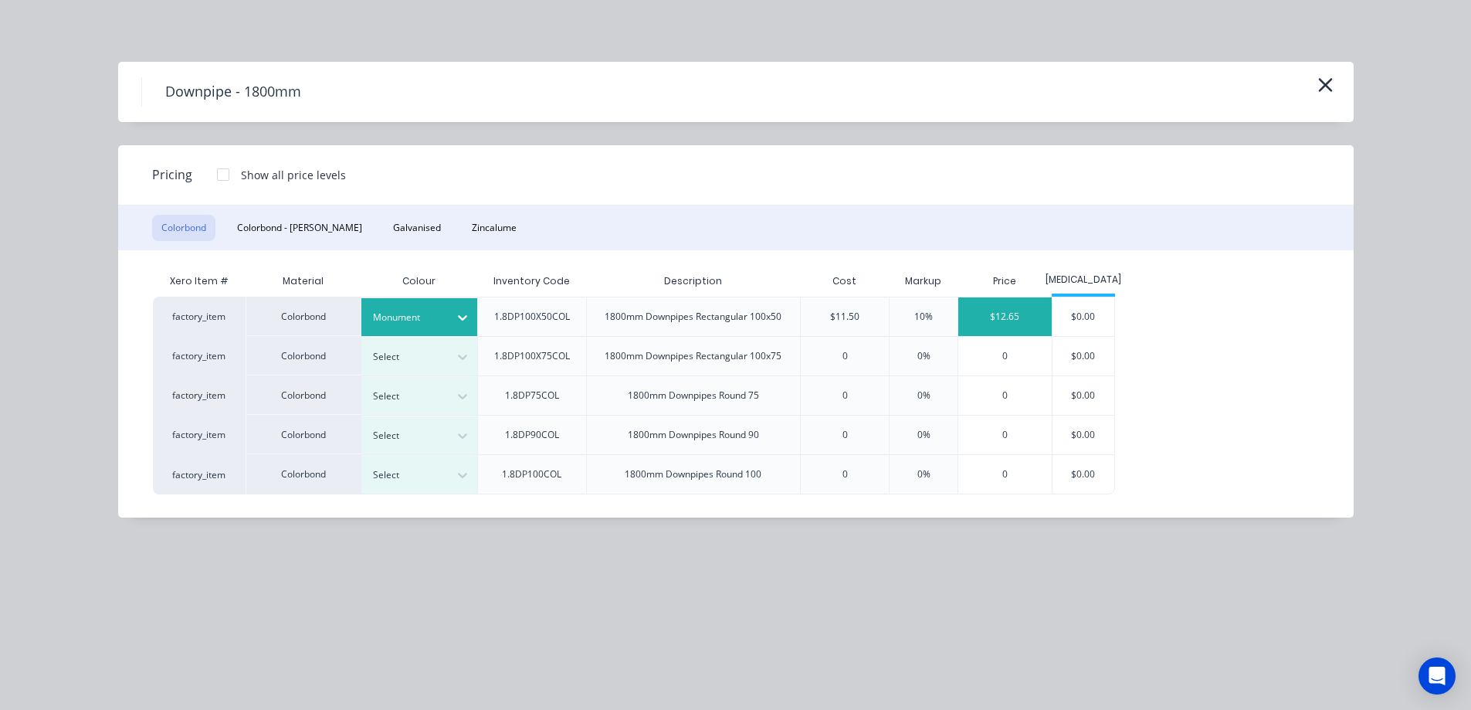
click at [998, 317] on div "$12.65" at bounding box center [1004, 316] width 93 height 39
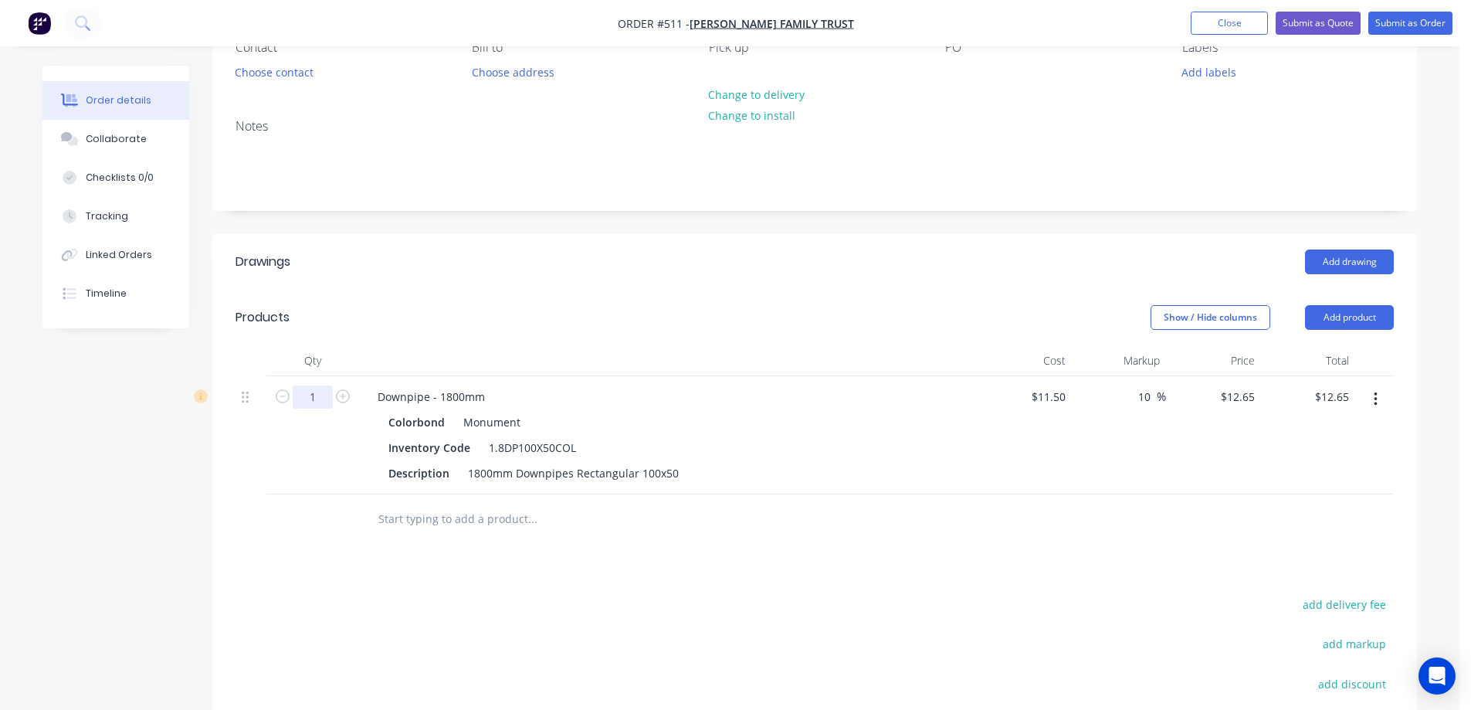
click at [329, 398] on input "1" at bounding box center [313, 396] width 40 height 23
type input "20"
type input "$253.00"
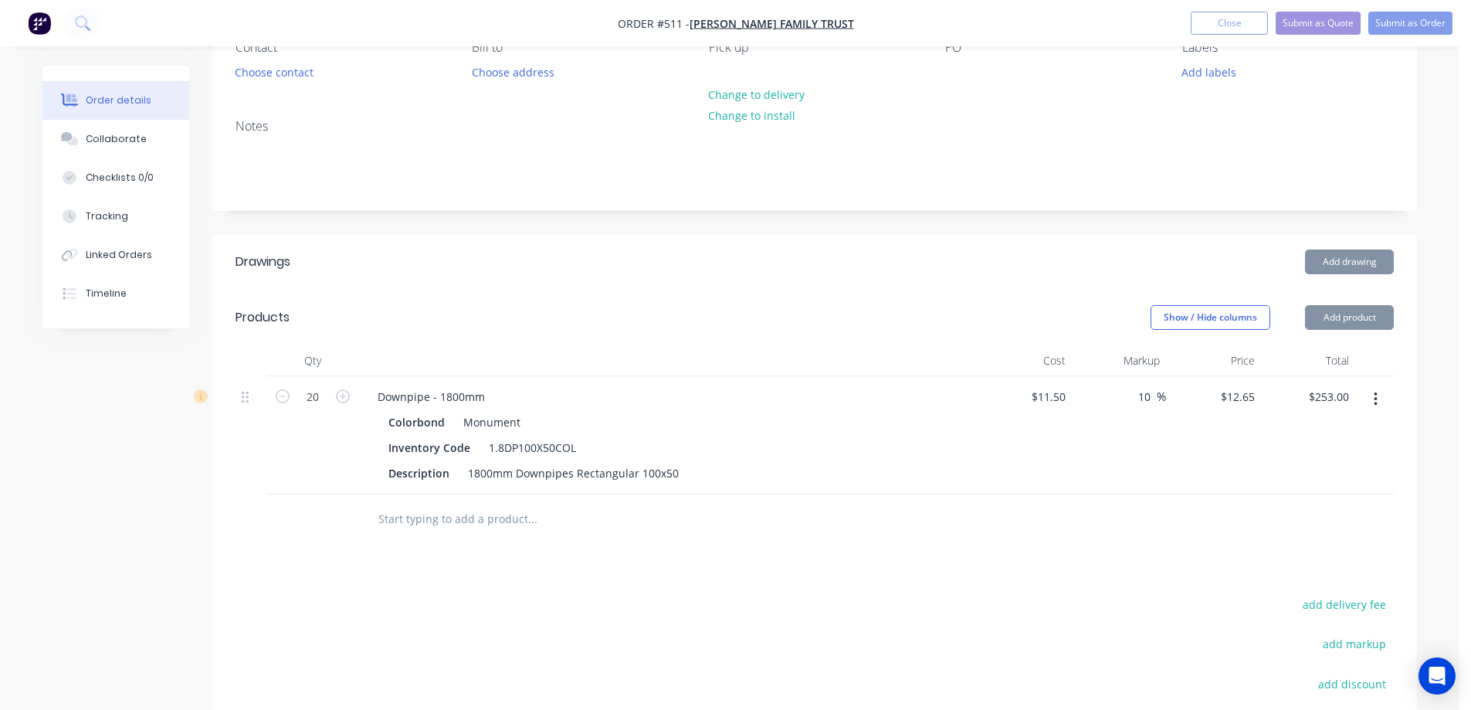
scroll to position [383, 0]
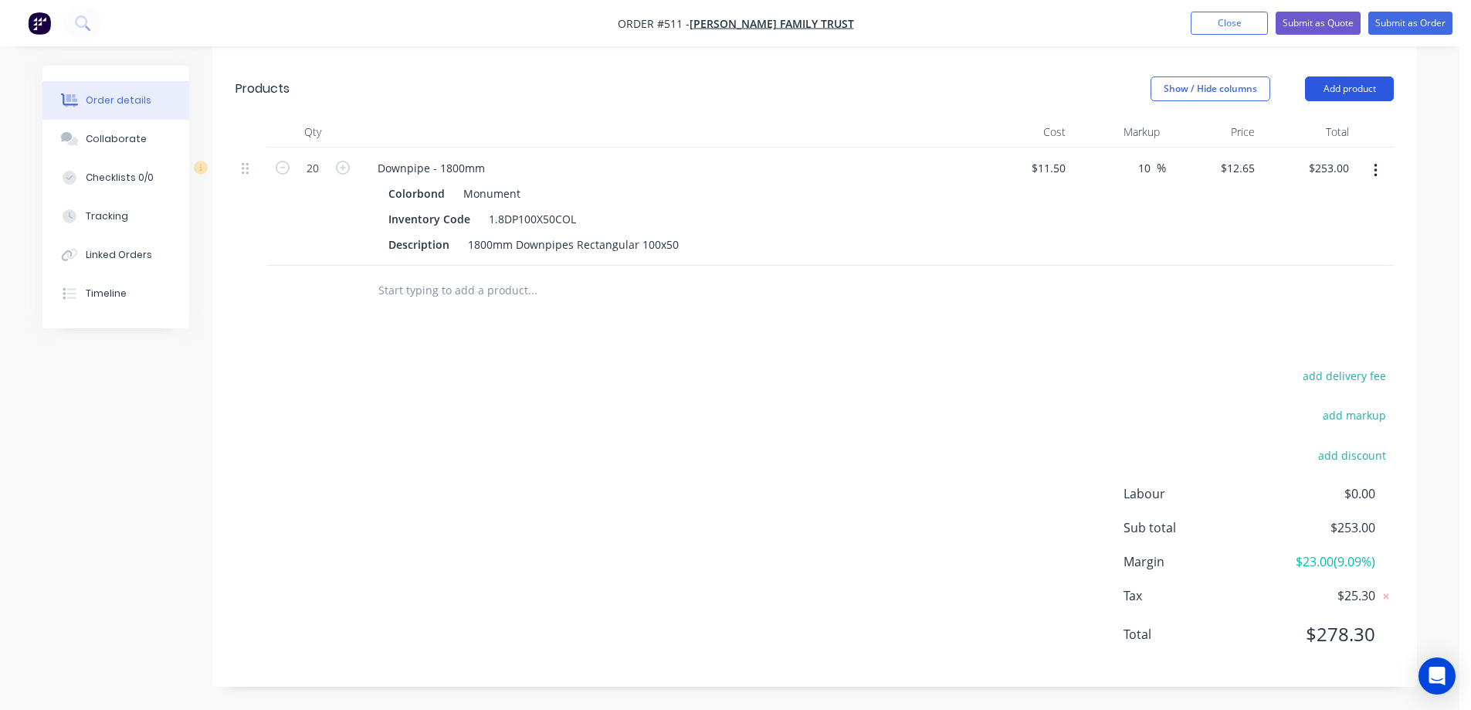
click at [1334, 83] on button "Add product" at bounding box center [1349, 88] width 89 height 25
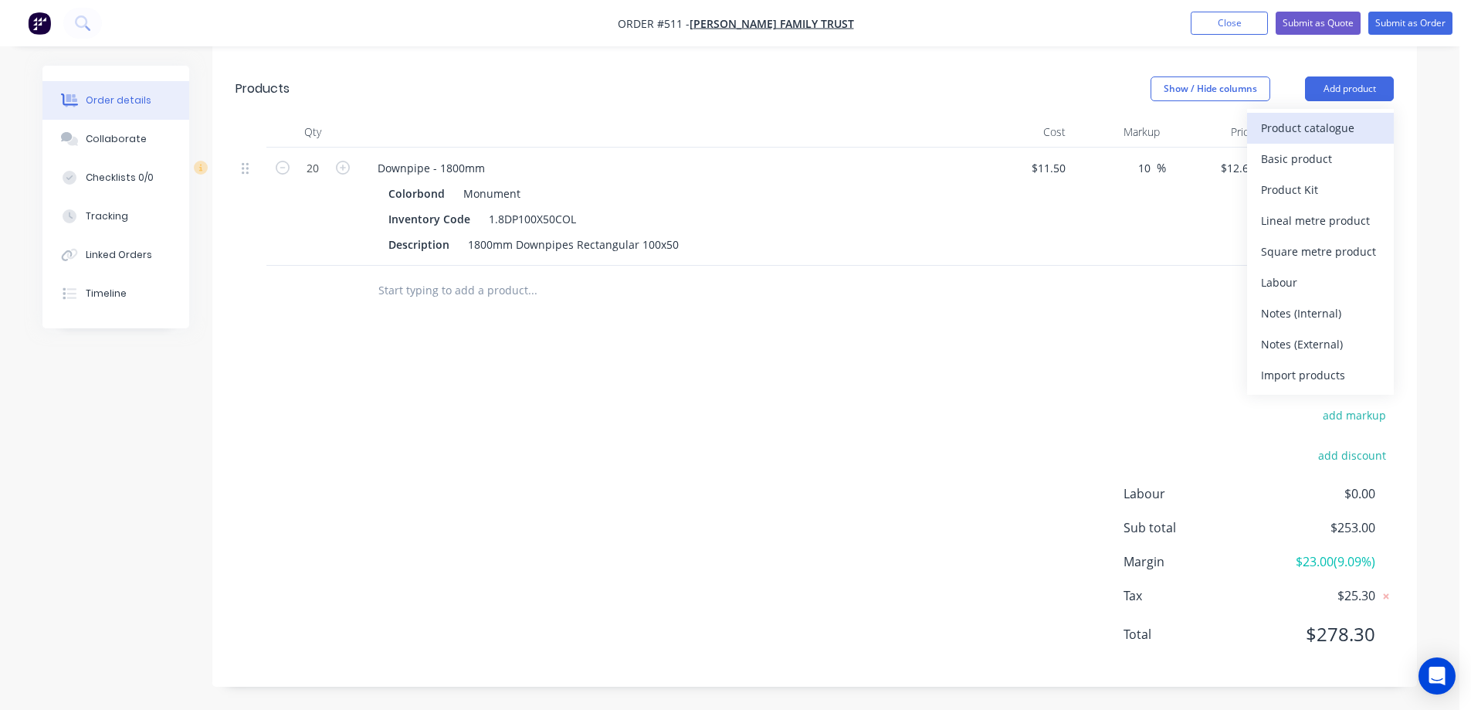
click at [1313, 124] on div "Product catalogue" at bounding box center [1320, 128] width 119 height 22
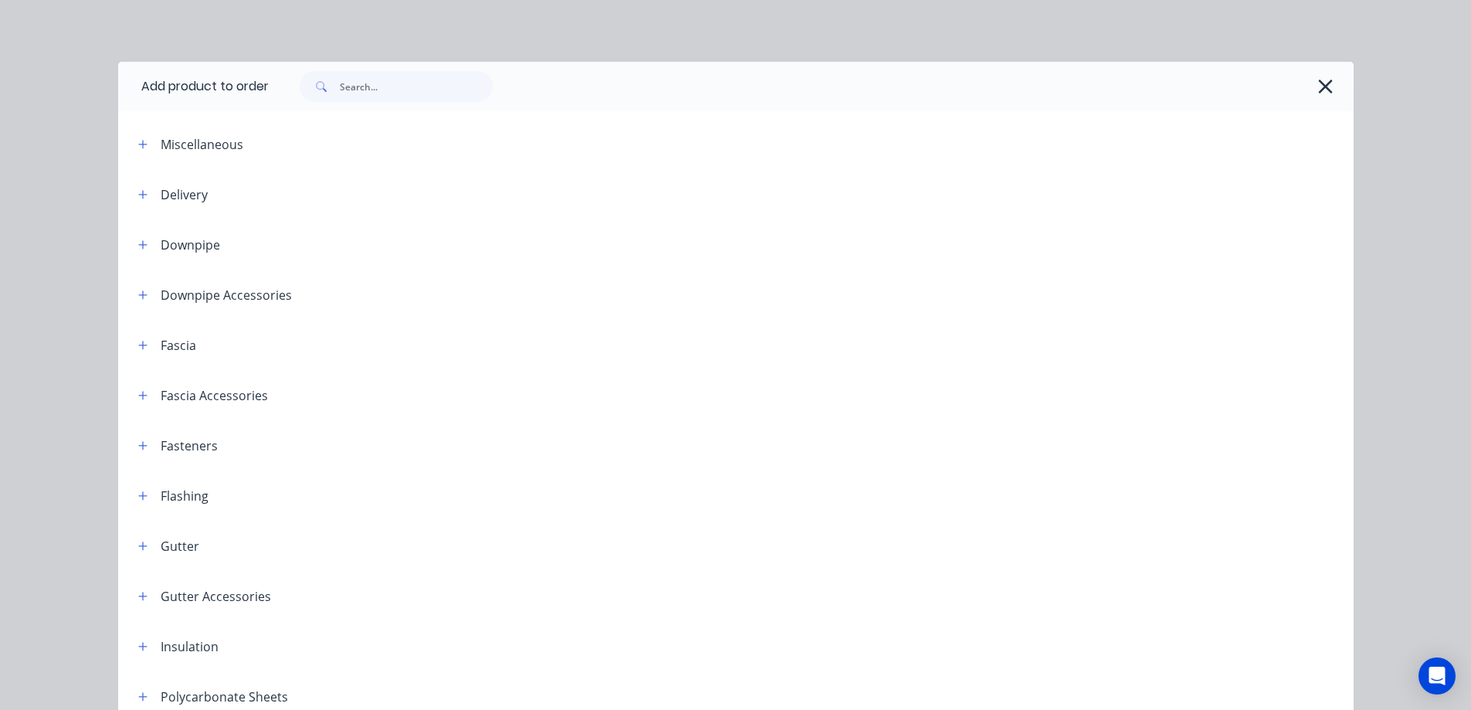
click at [134, 290] on span at bounding box center [143, 294] width 19 height 19
click at [138, 290] on icon "button" at bounding box center [142, 295] width 9 height 11
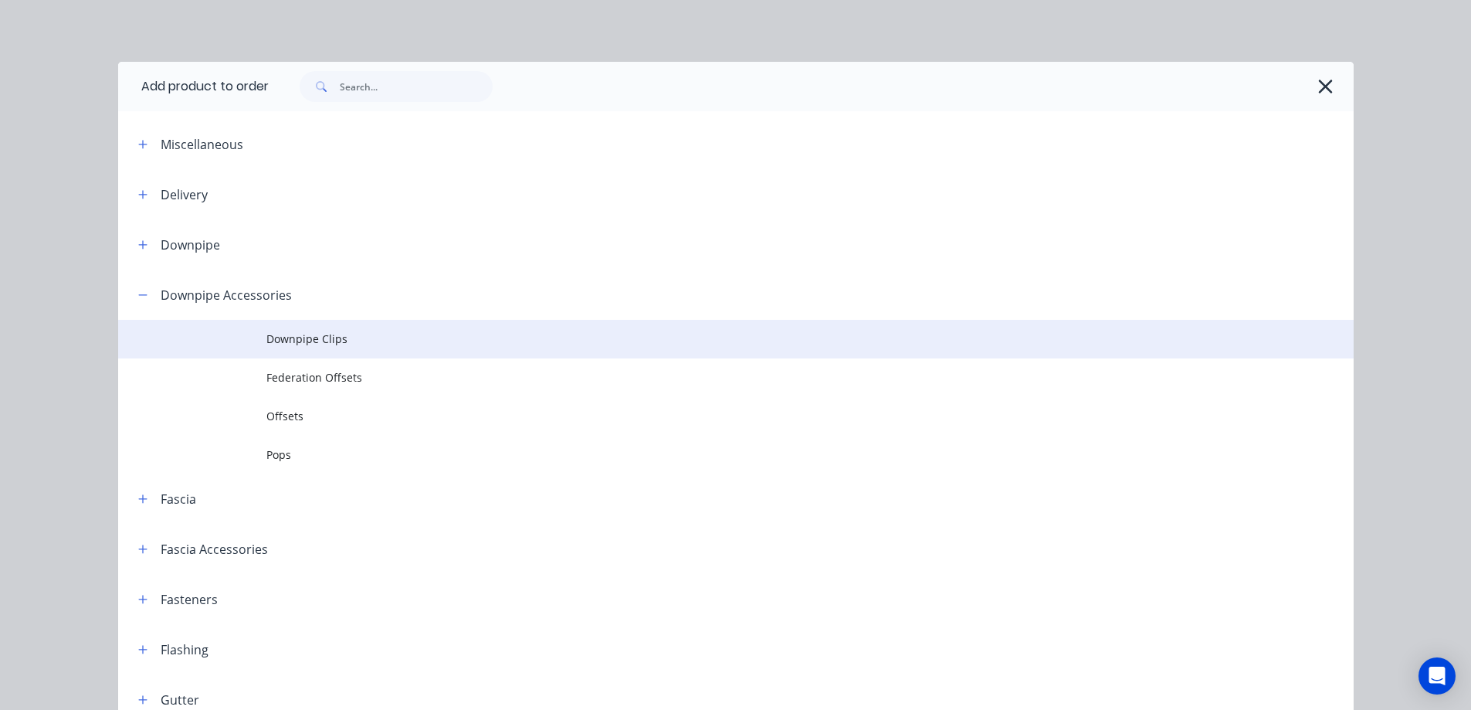
click at [292, 338] on span "Downpipe Clips" at bounding box center [700, 338] width 869 height 16
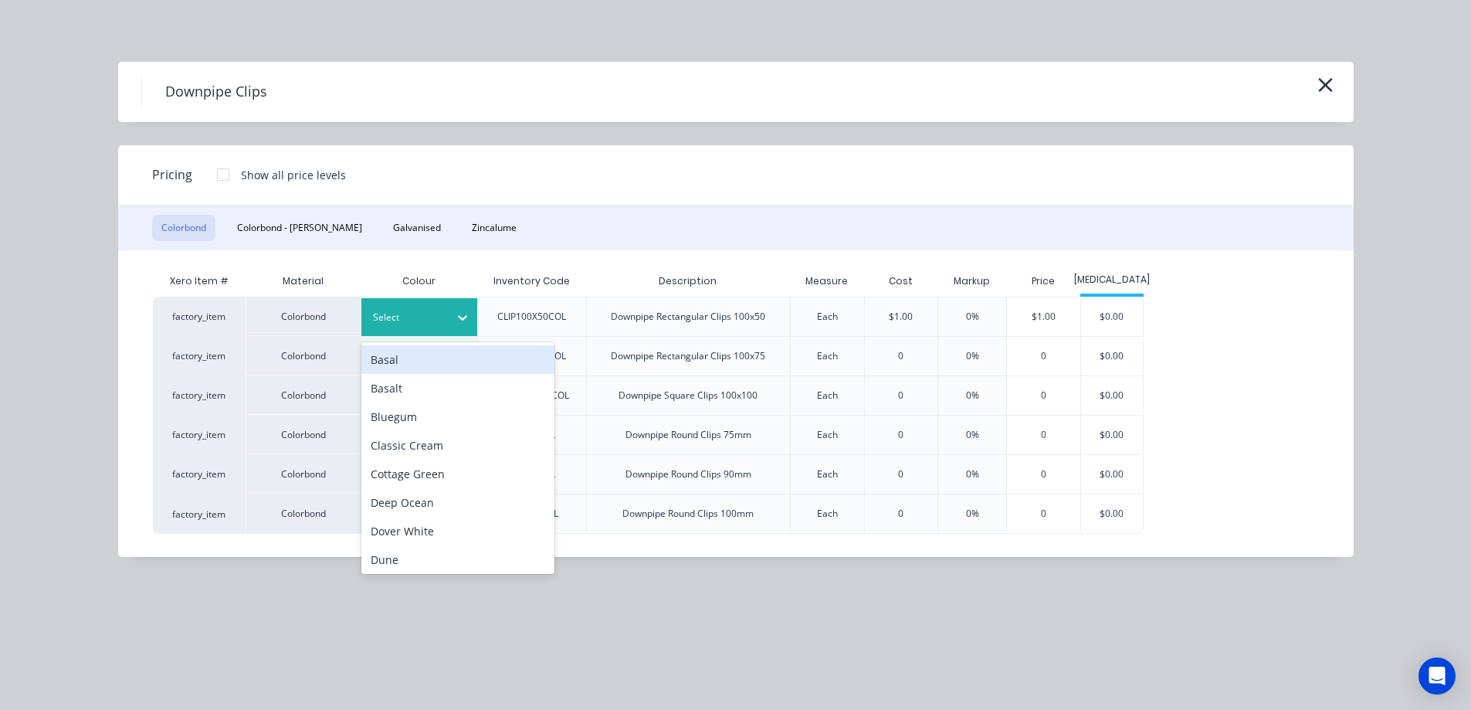
click at [449, 321] on div at bounding box center [463, 317] width 28 height 25
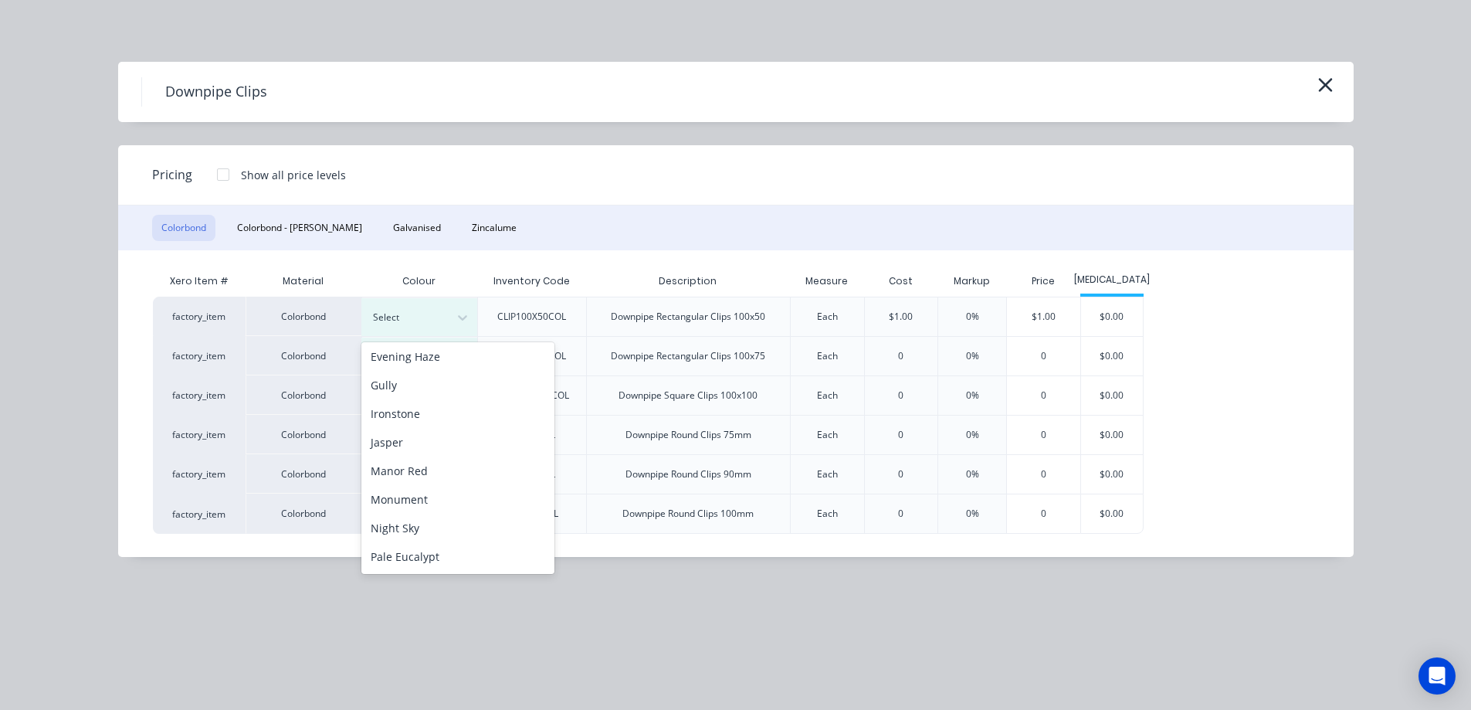
scroll to position [309, 0]
click at [422, 428] on div "Monument" at bounding box center [457, 422] width 193 height 29
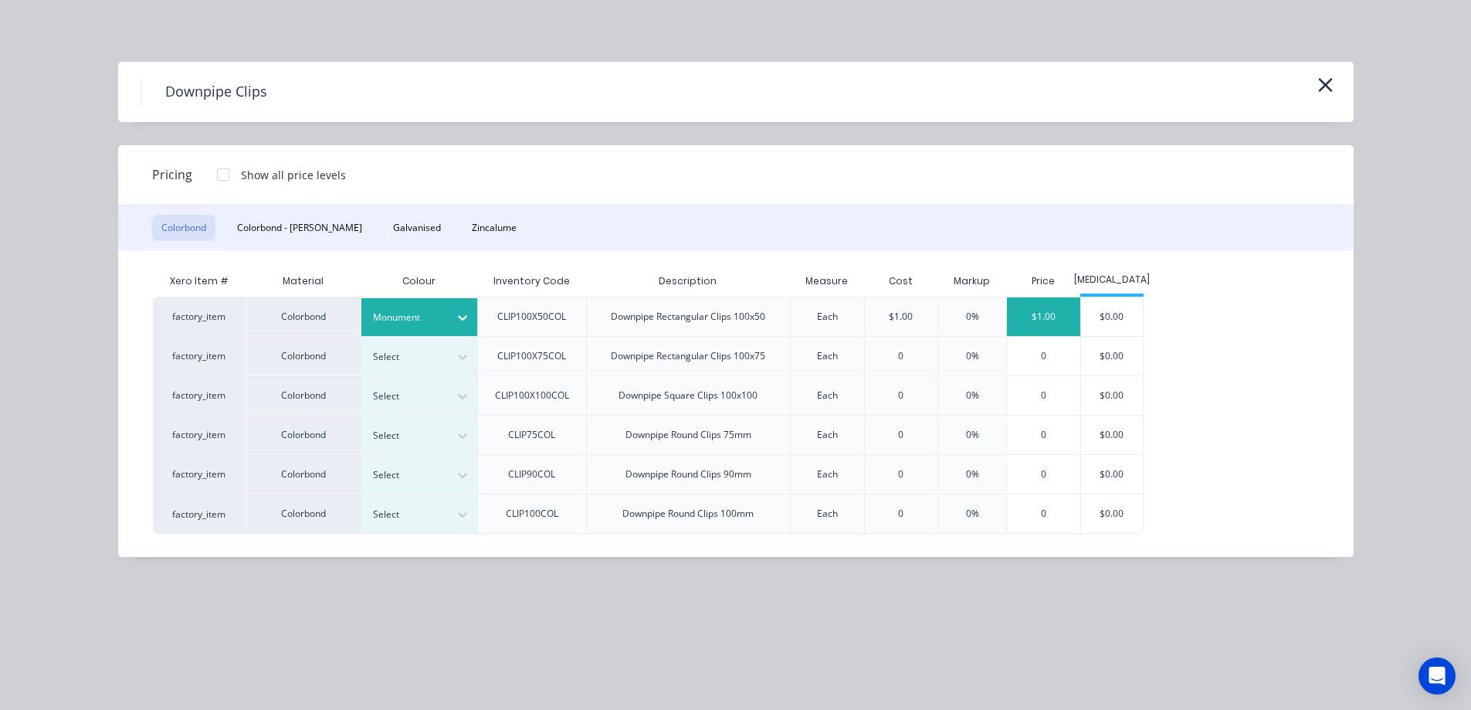
click at [1024, 307] on div "$1.00" at bounding box center [1043, 316] width 73 height 39
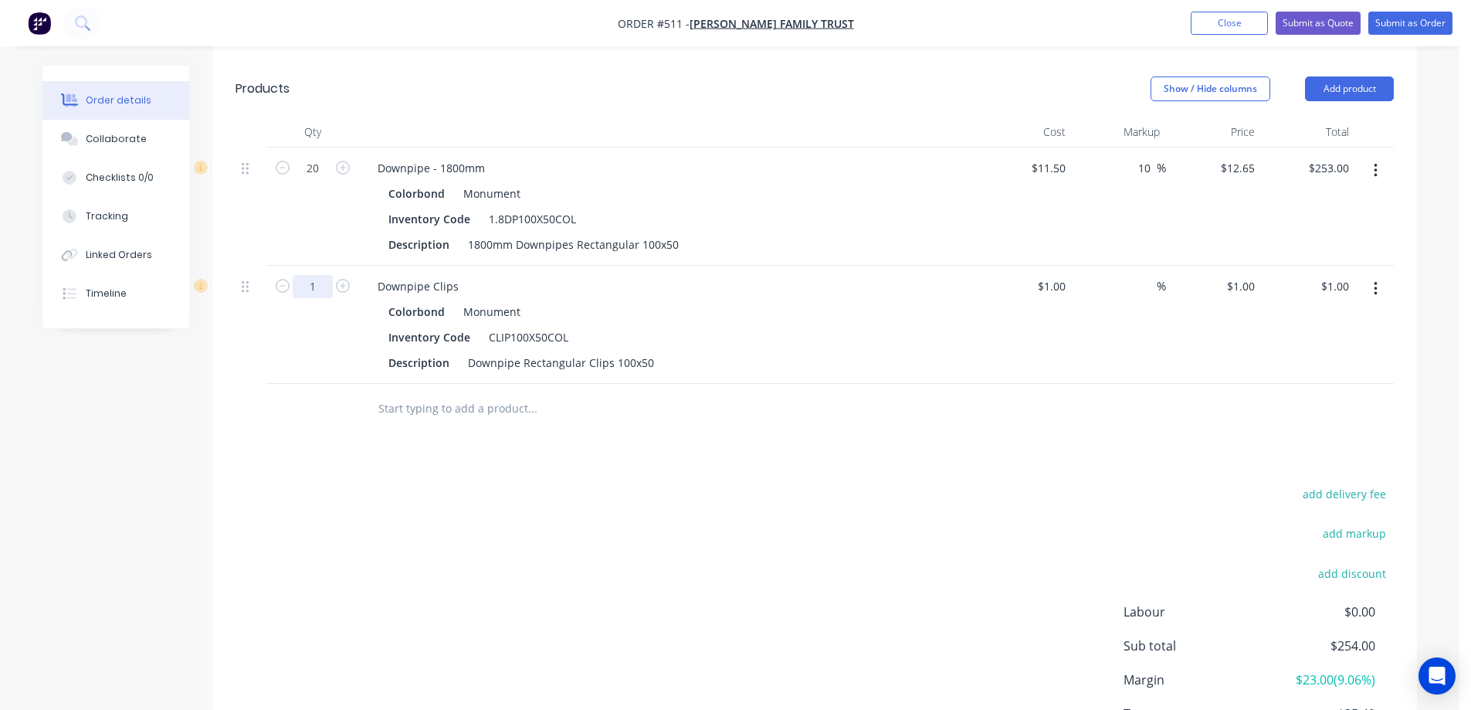
click at [327, 180] on input "1" at bounding box center [313, 168] width 40 height 23
type input "20"
type input "$20.00"
click at [342, 474] on div "Drawings Add drawing Products Show / Hide columns Add product Qty Cost Markup P…" at bounding box center [814, 404] width 1205 height 799
click at [498, 420] on input "text" at bounding box center [532, 408] width 309 height 31
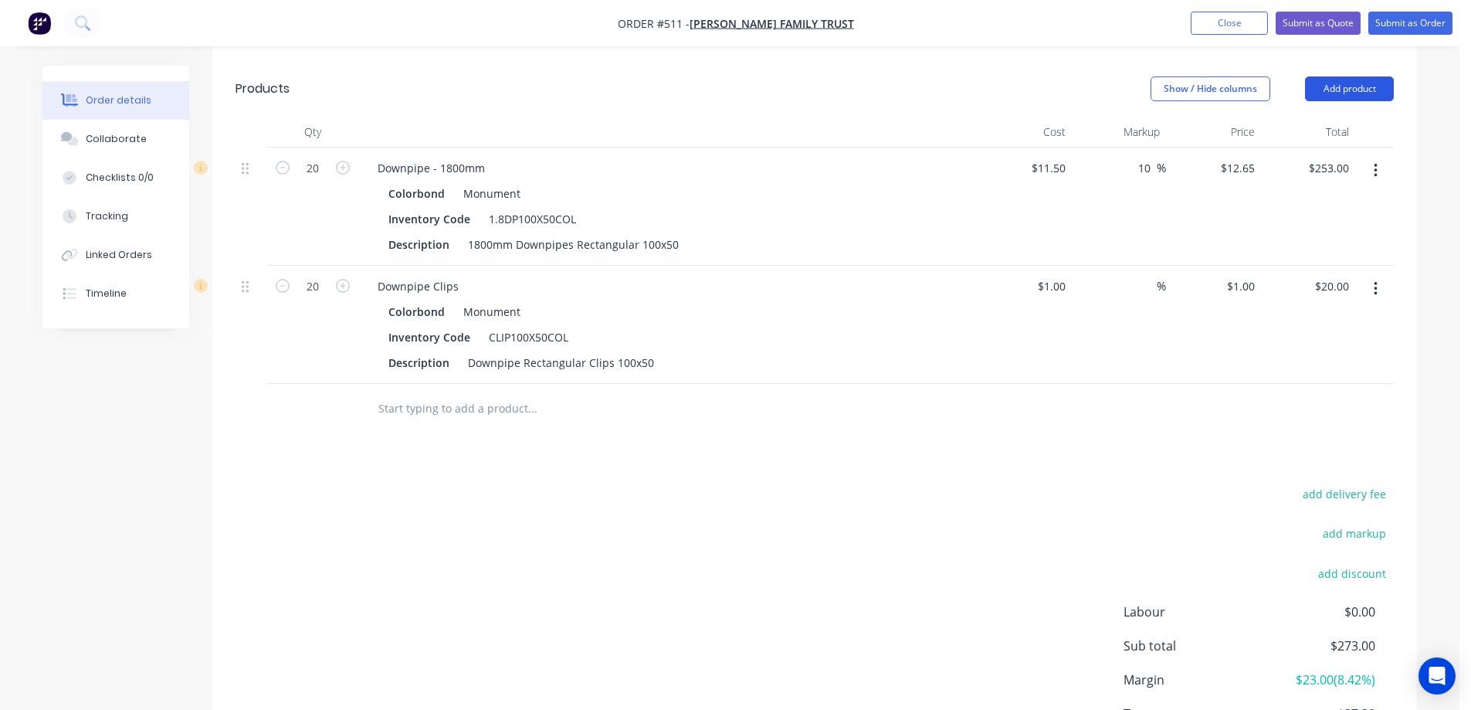
click at [1330, 87] on button "Add product" at bounding box center [1349, 88] width 89 height 25
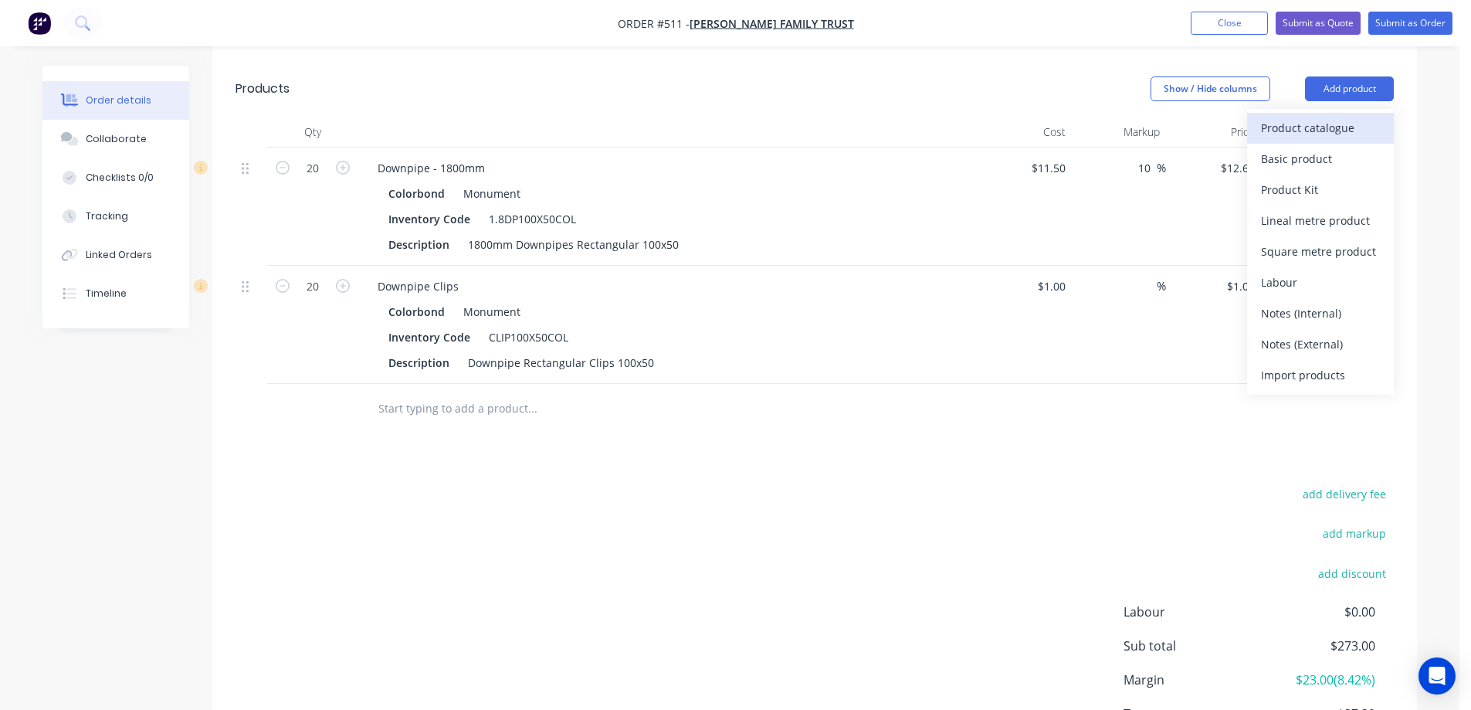
click at [1317, 125] on div "Product catalogue" at bounding box center [1320, 128] width 119 height 22
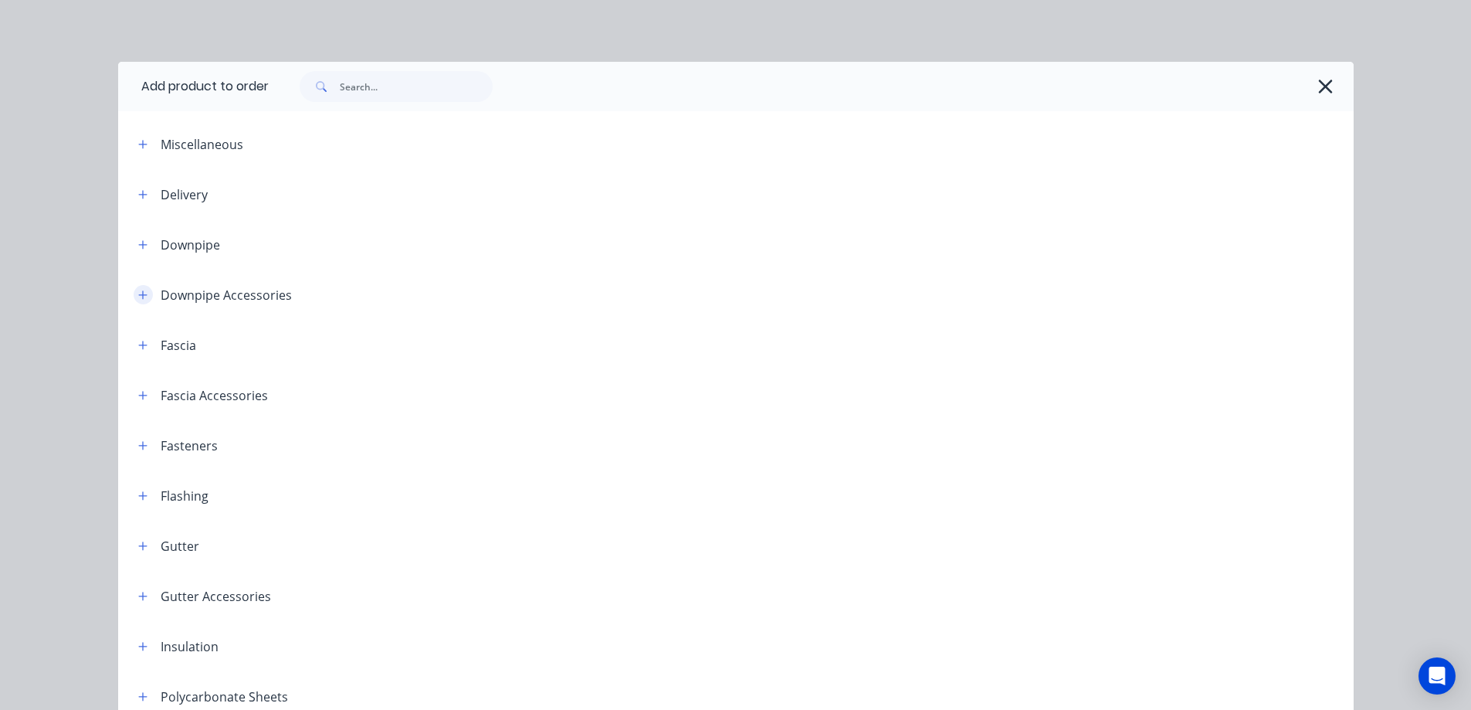
click at [138, 293] on icon "button" at bounding box center [142, 295] width 9 height 11
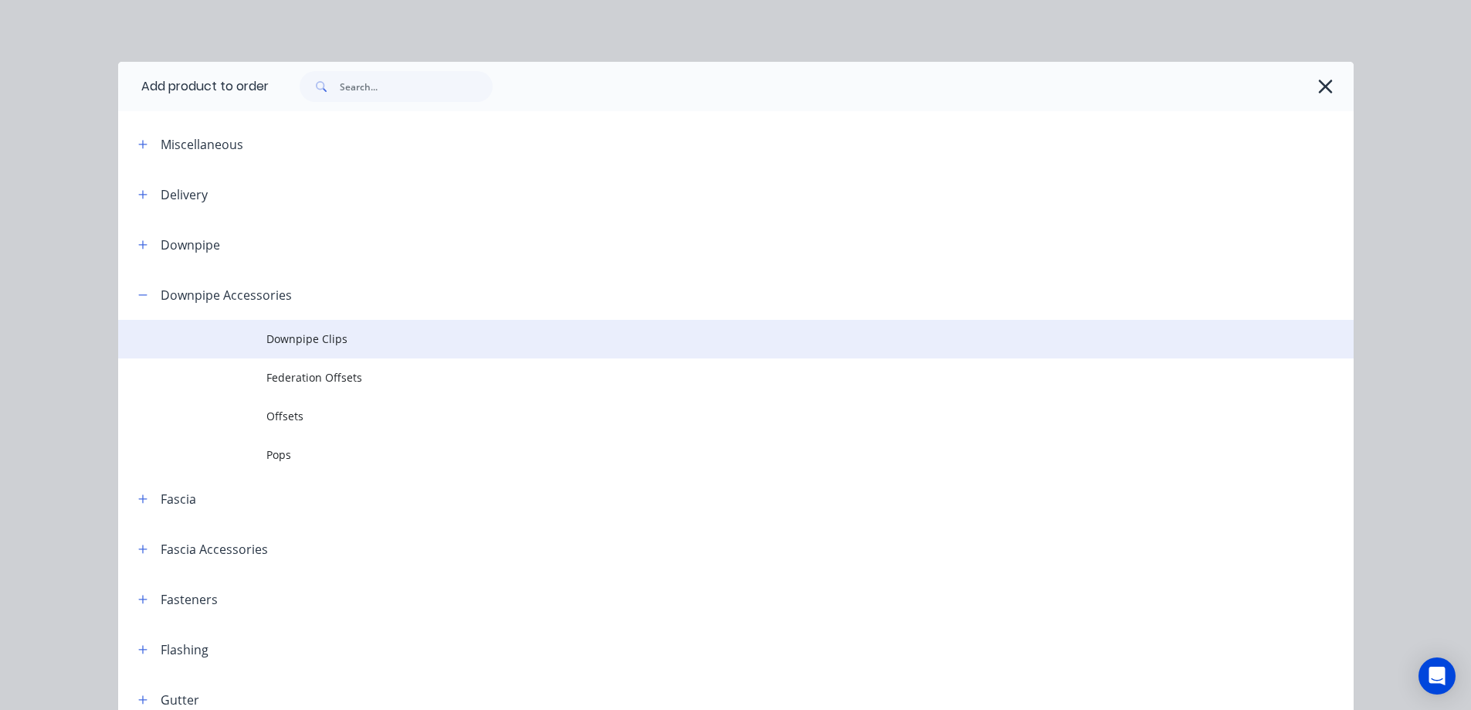
click at [267, 357] on td "Downpipe Clips" at bounding box center [809, 339] width 1087 height 39
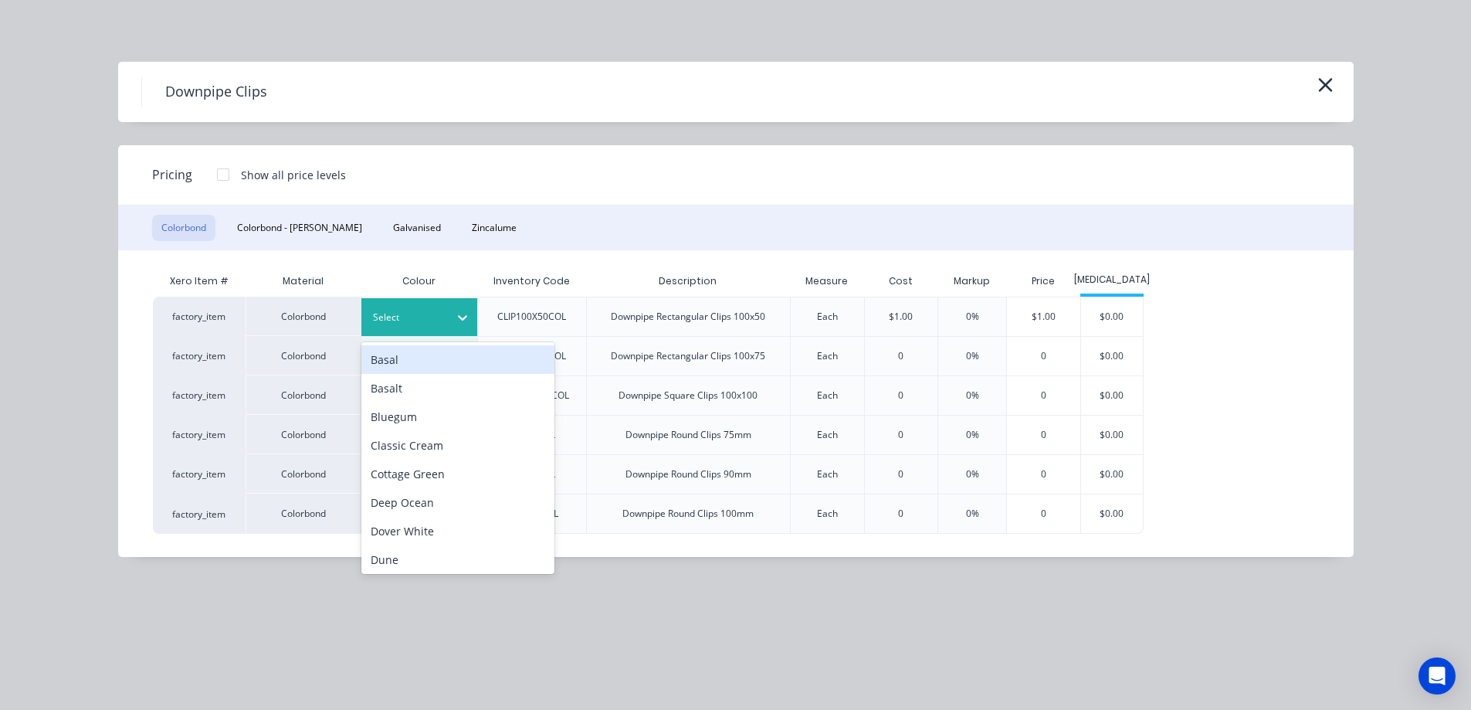
click at [425, 324] on div at bounding box center [407, 317] width 69 height 17
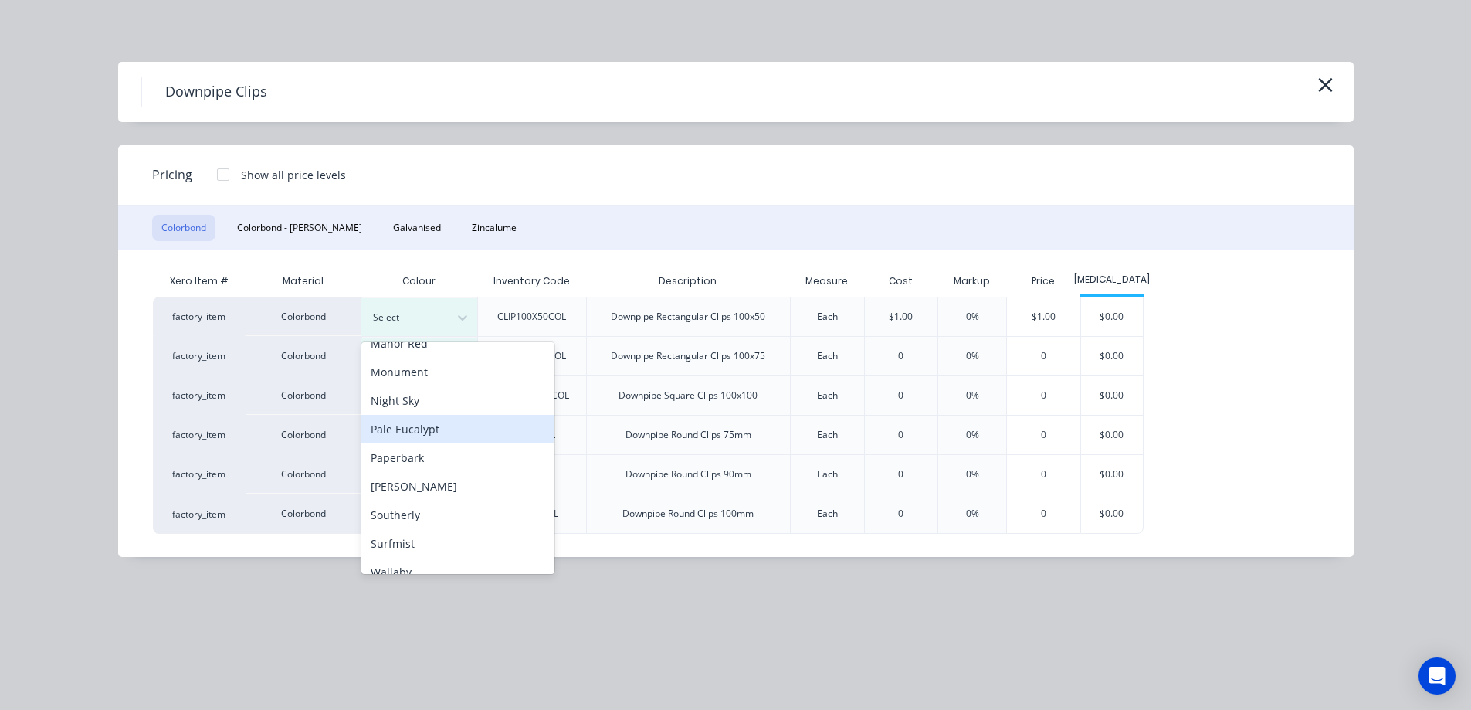
scroll to position [386, 0]
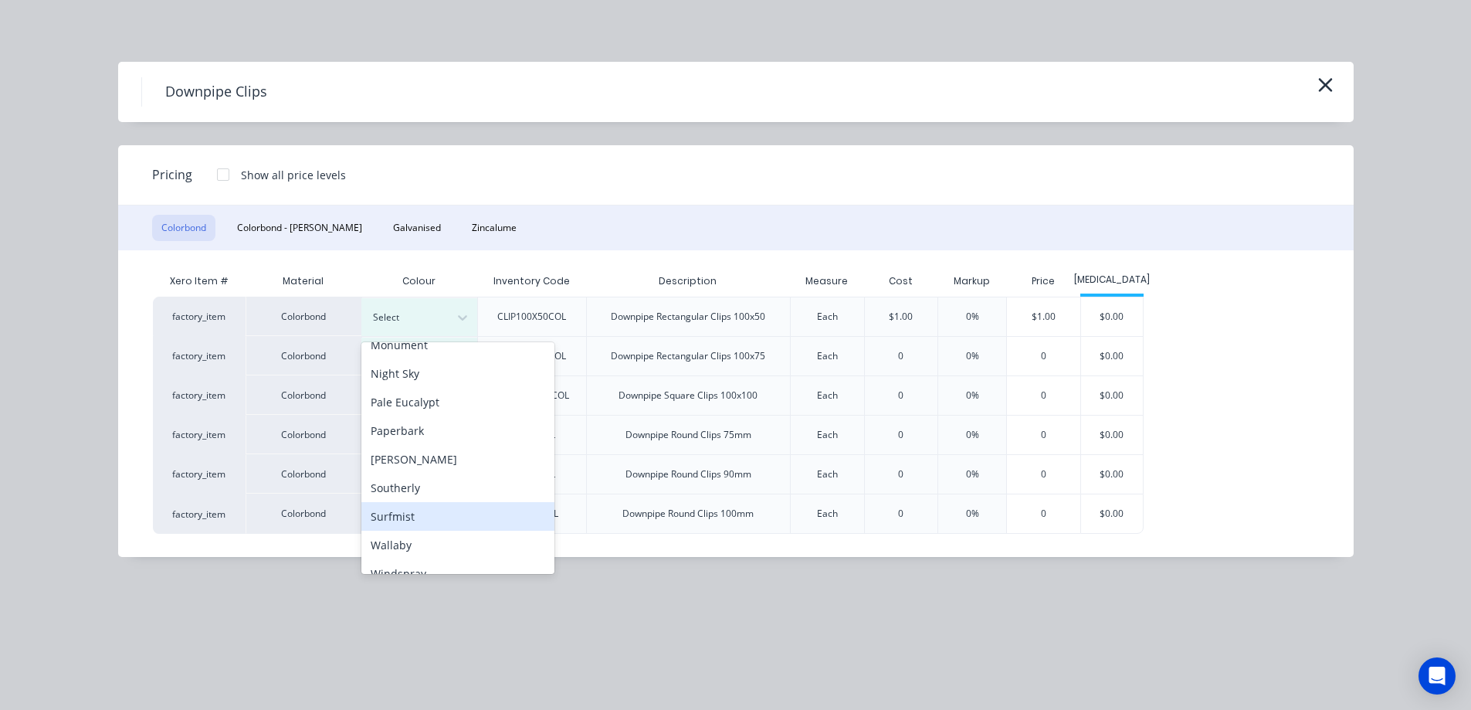
click at [447, 502] on div "Surfmist" at bounding box center [457, 516] width 193 height 29
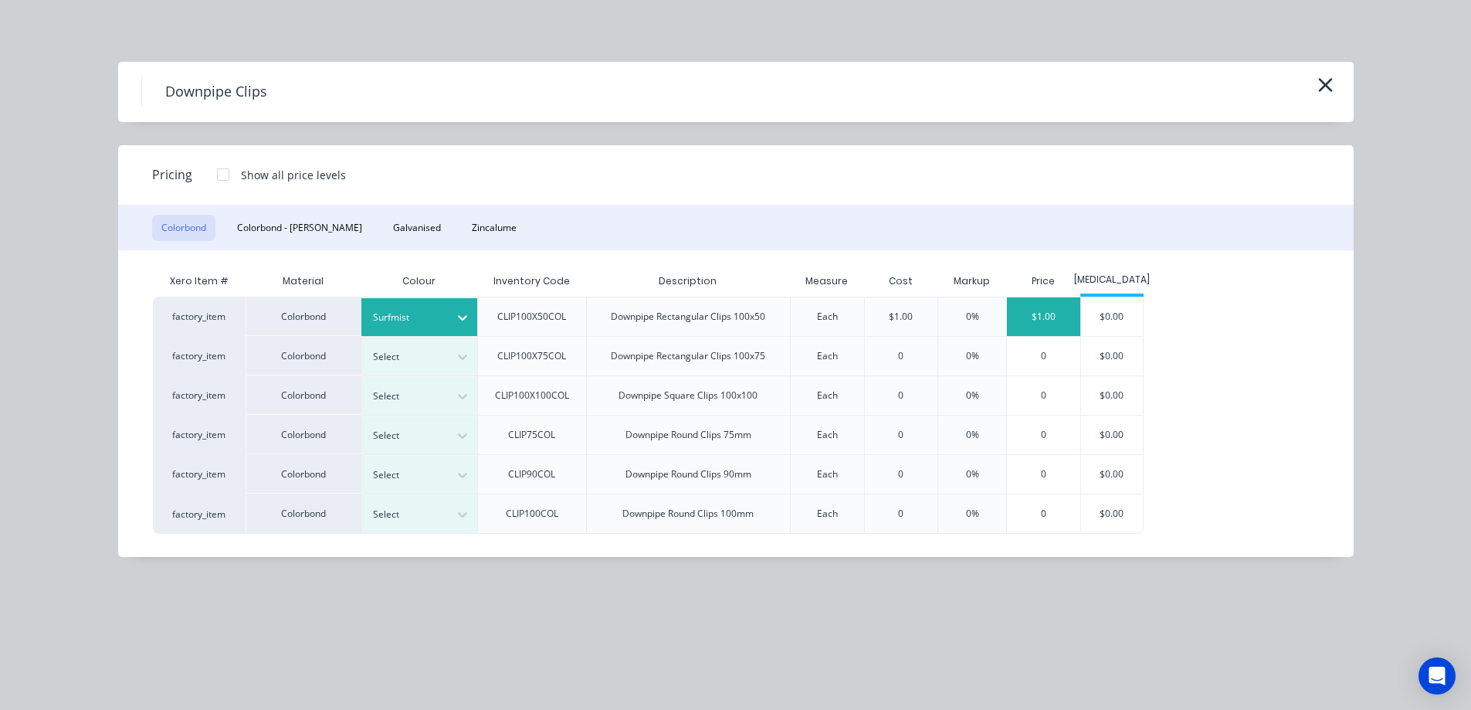
click at [1029, 323] on div "$1.00" at bounding box center [1043, 316] width 73 height 39
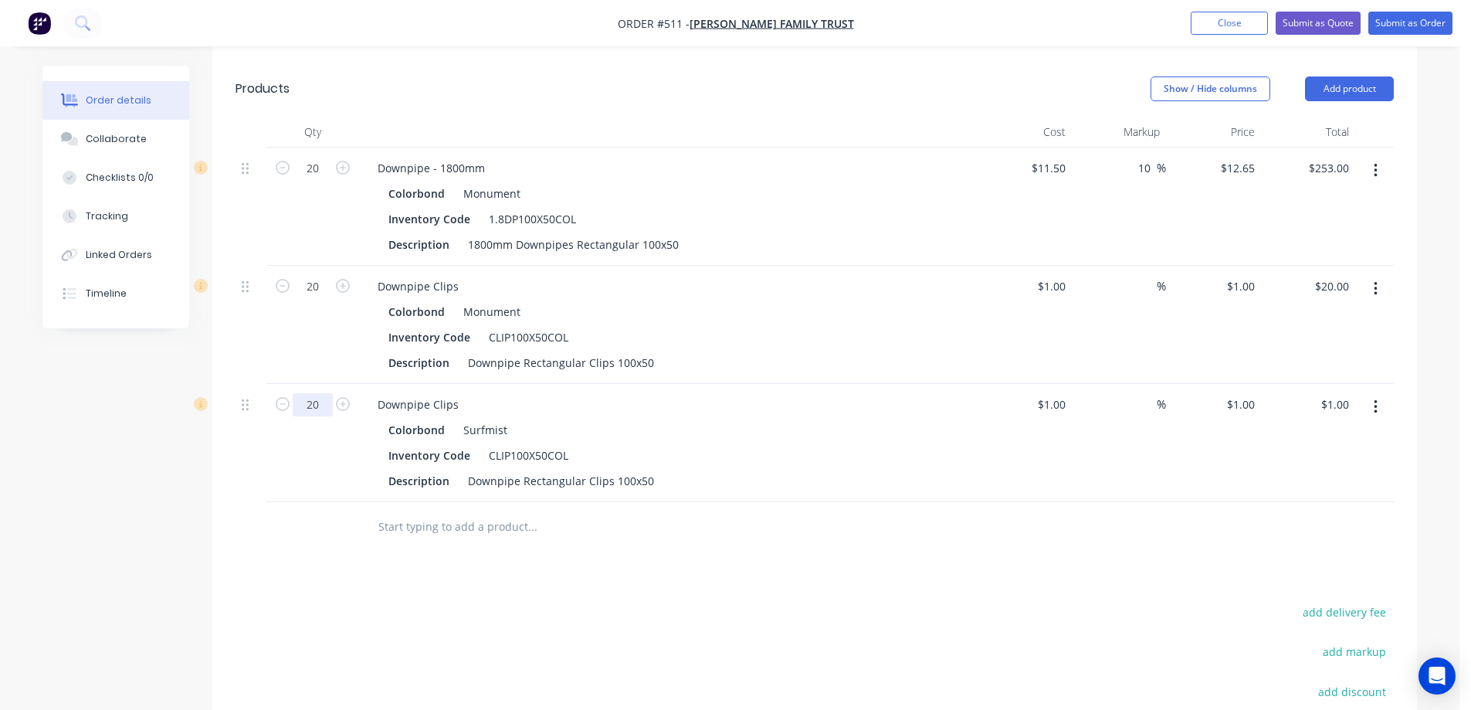
type input "20"
type input "$20.00"
click at [330, 512] on div at bounding box center [312, 527] width 93 height 50
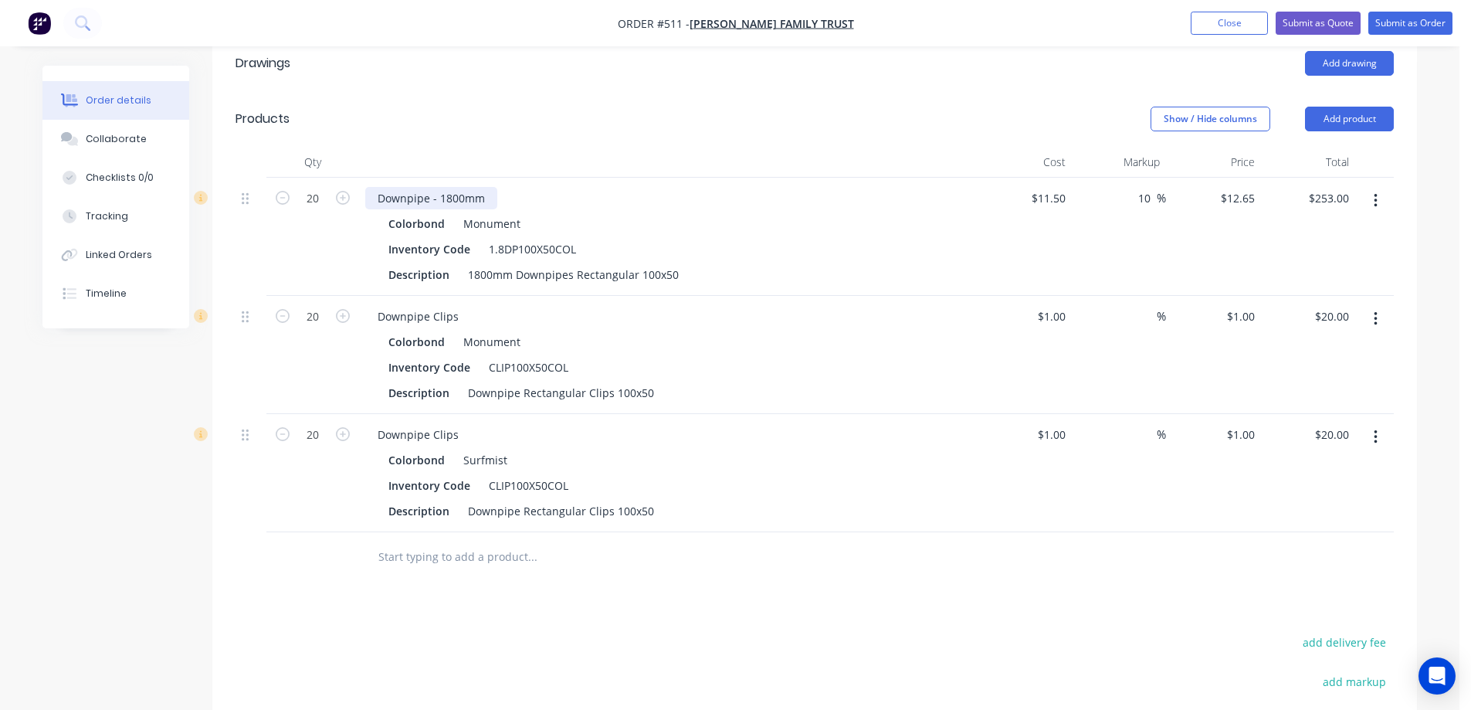
scroll to position [310, 0]
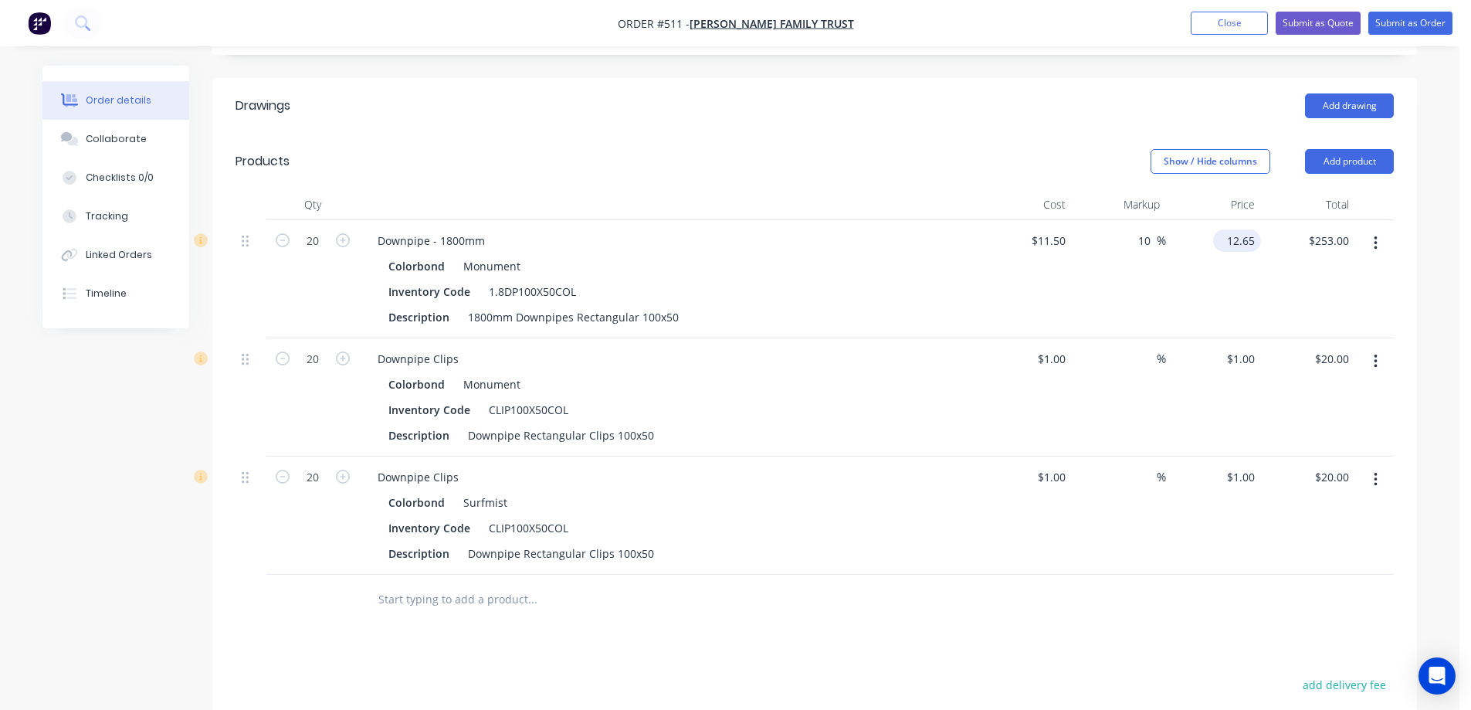
click at [1243, 236] on input "12.65" at bounding box center [1240, 240] width 42 height 22
type input "12.5"
type input "8.7"
type input "$12.50"
type input "$250.00"
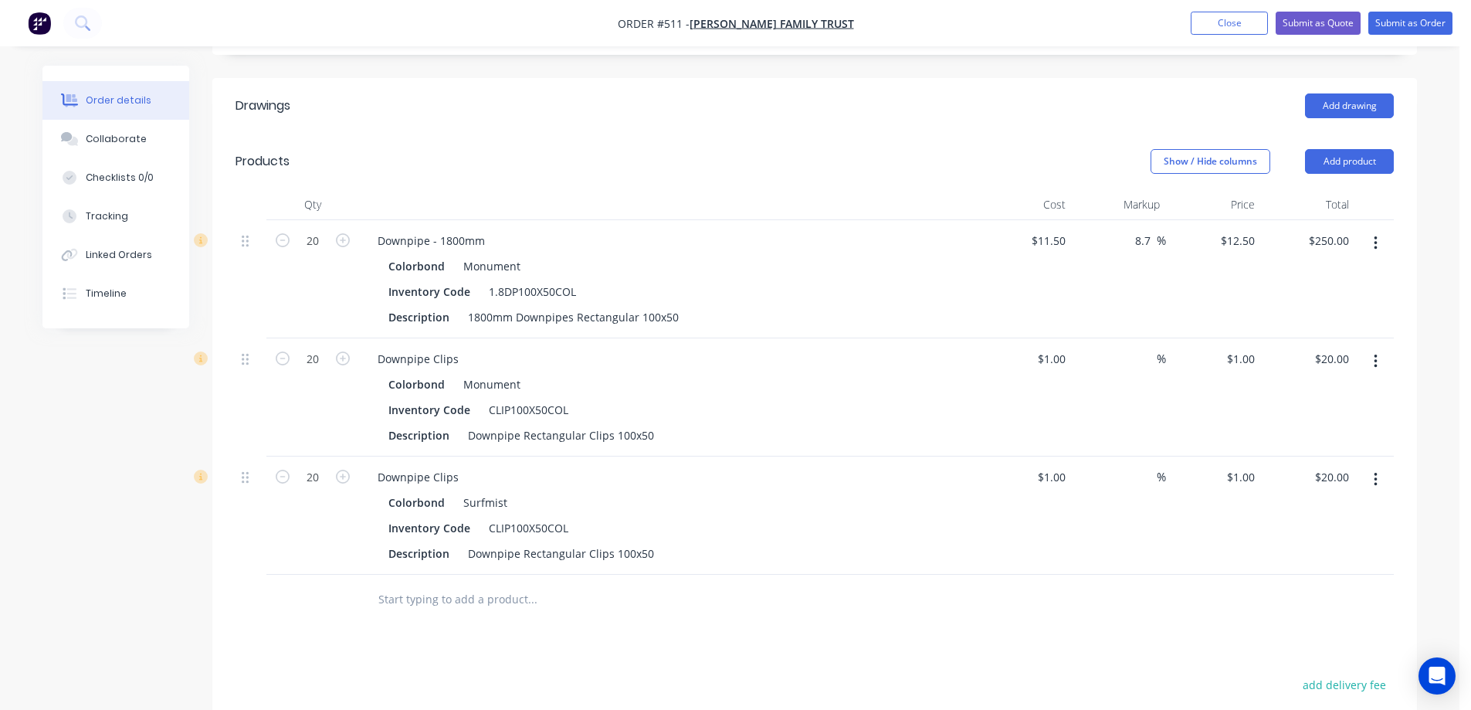
click at [1178, 292] on div "$12.50 $12.50" at bounding box center [1213, 279] width 95 height 118
click at [1255, 358] on input "1" at bounding box center [1243, 358] width 36 height 22
type input "1.5"
type input "50"
type input "$1.50"
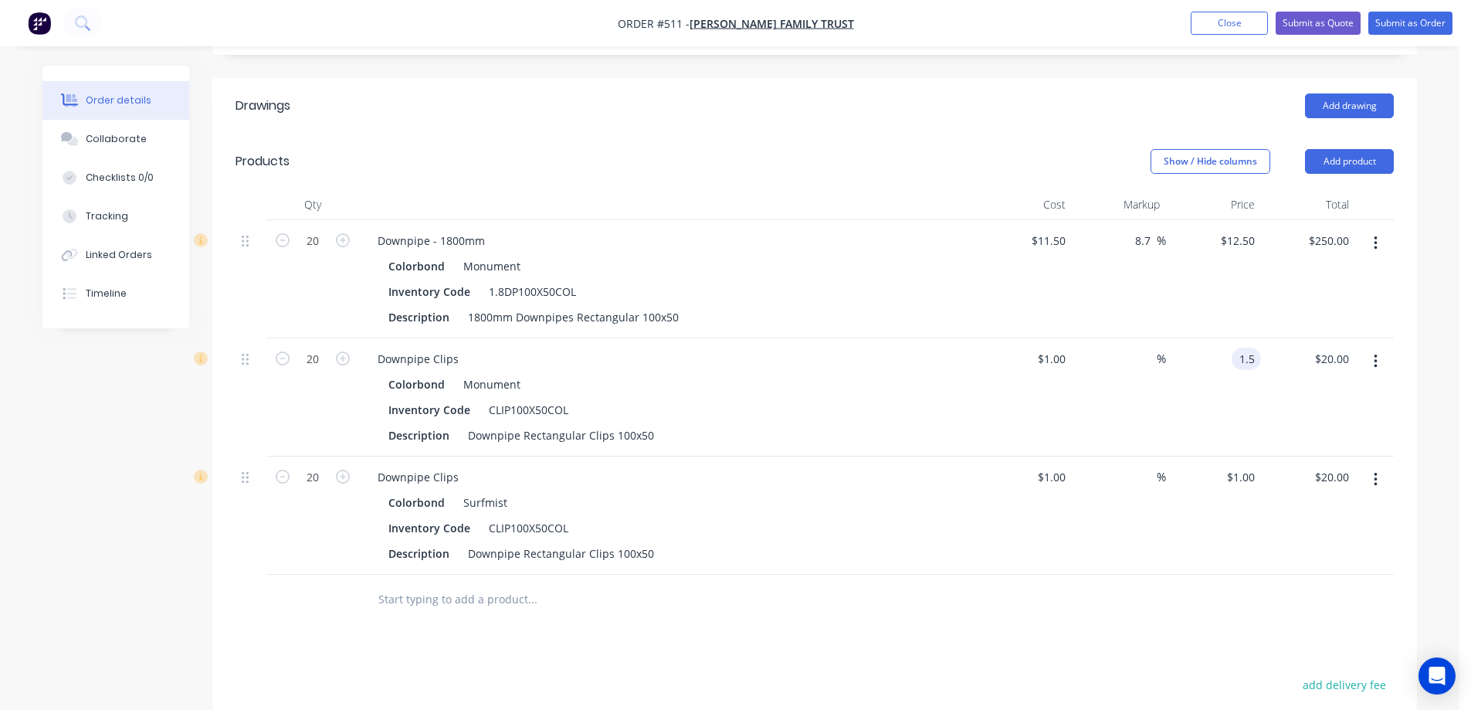
type input "$30.00"
click at [1256, 407] on div "$1.50 $1.50" at bounding box center [1213, 397] width 95 height 118
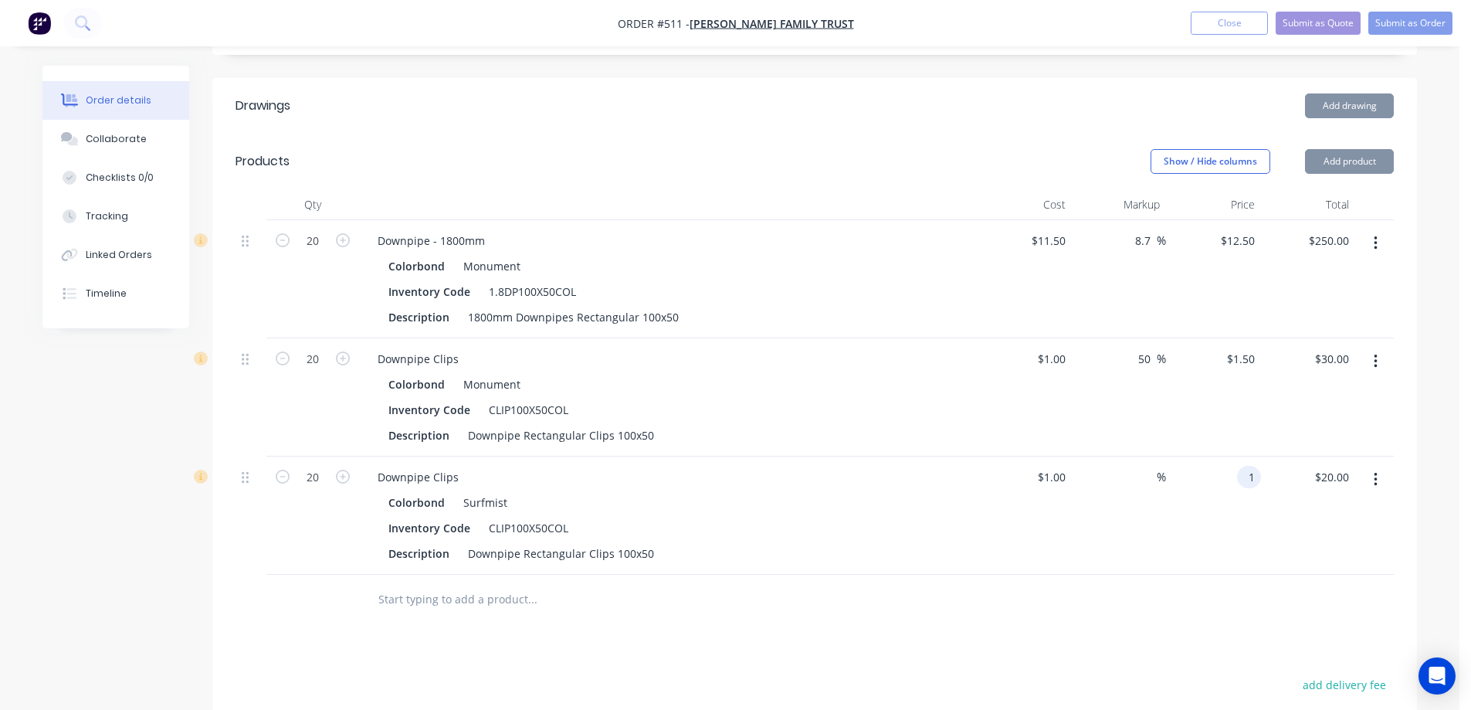
click at [1238, 480] on div "1 1" at bounding box center [1249, 477] width 24 height 22
type input "1.5"
type input "50"
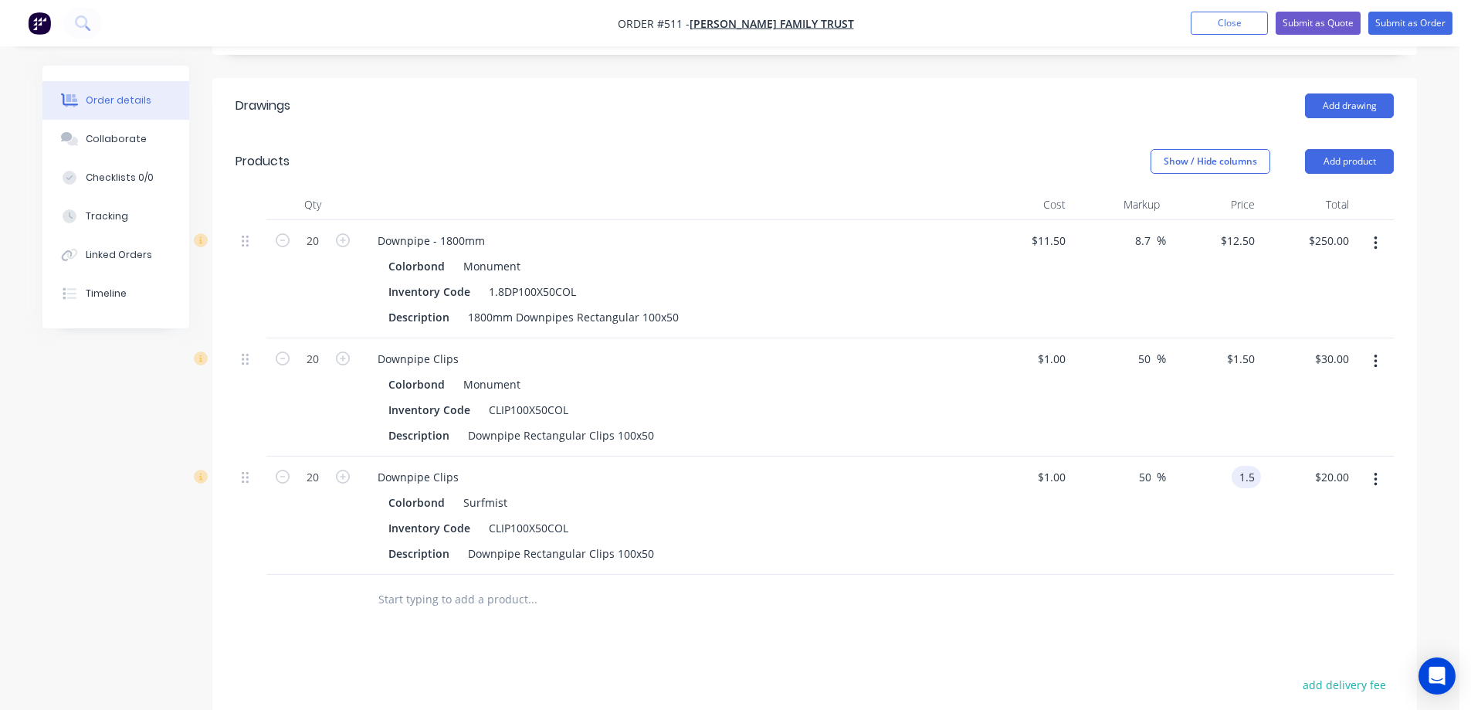
type input "$1.50"
type input "$30.00"
click at [1225, 538] on div "$1.50 1.5" at bounding box center [1213, 515] width 95 height 118
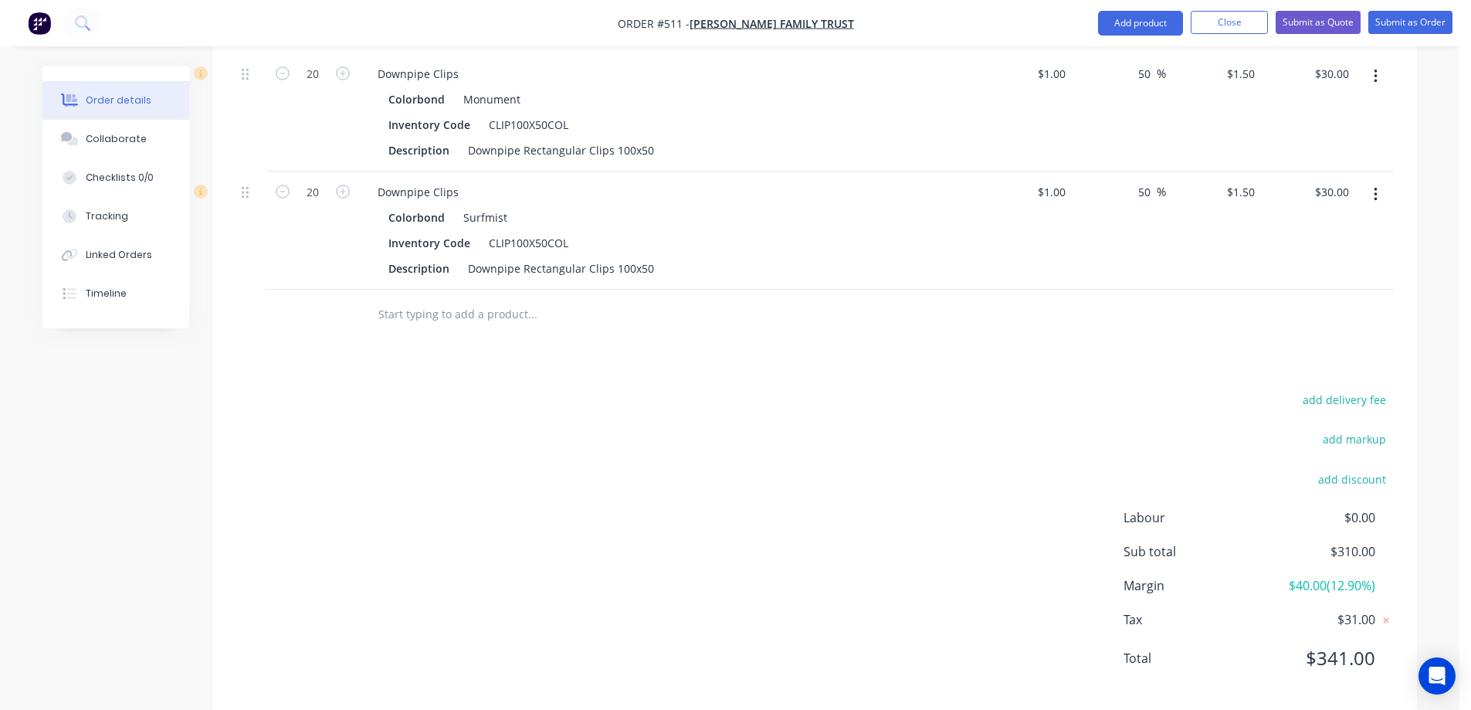
scroll to position [619, 0]
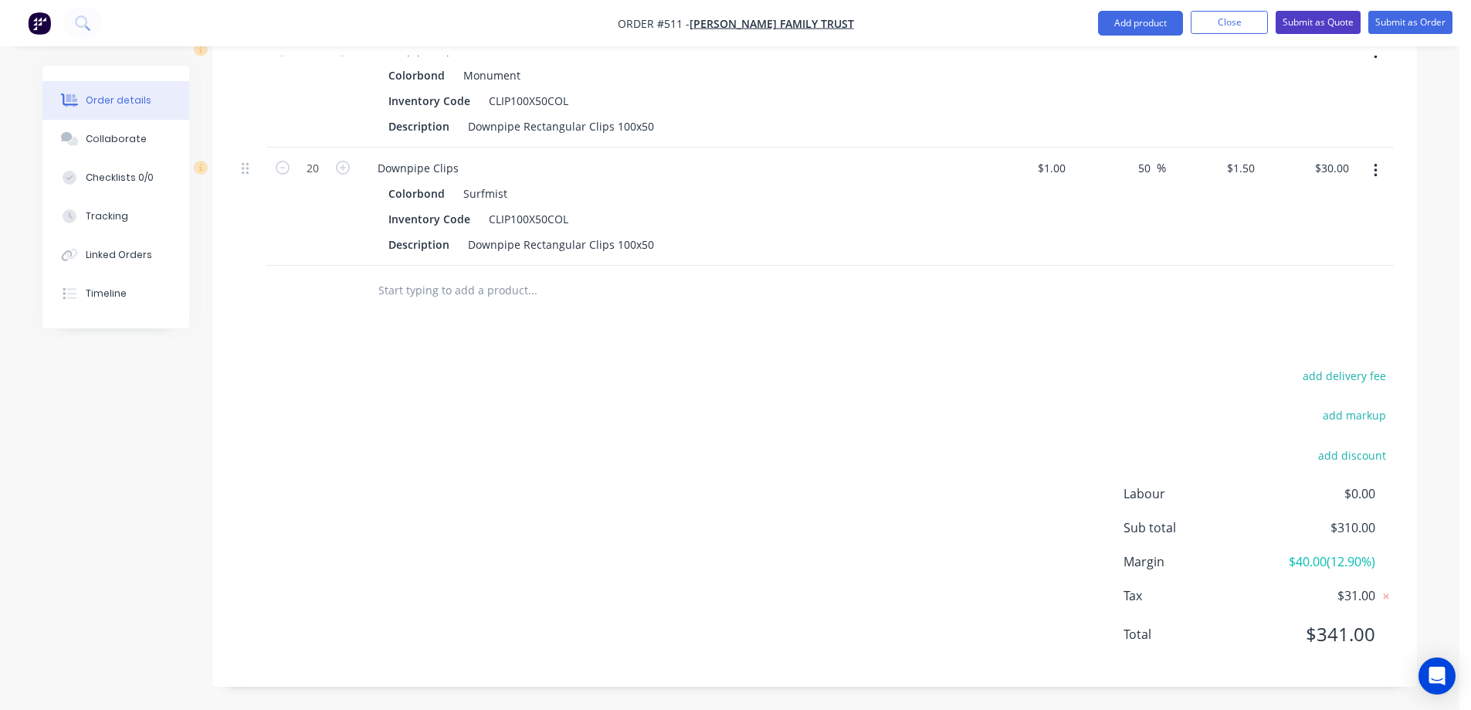
click at [1291, 29] on button "Submit as Quote" at bounding box center [1318, 22] width 85 height 23
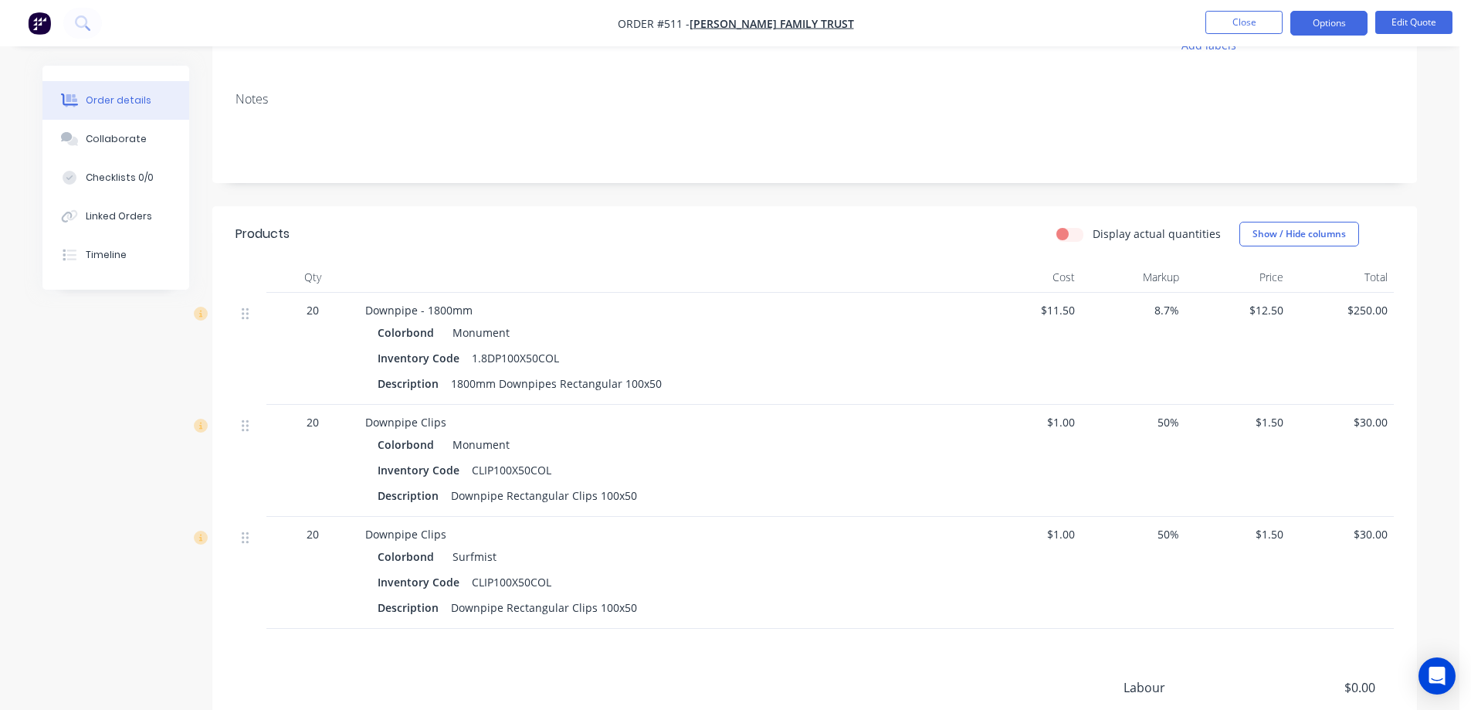
scroll to position [374, 0]
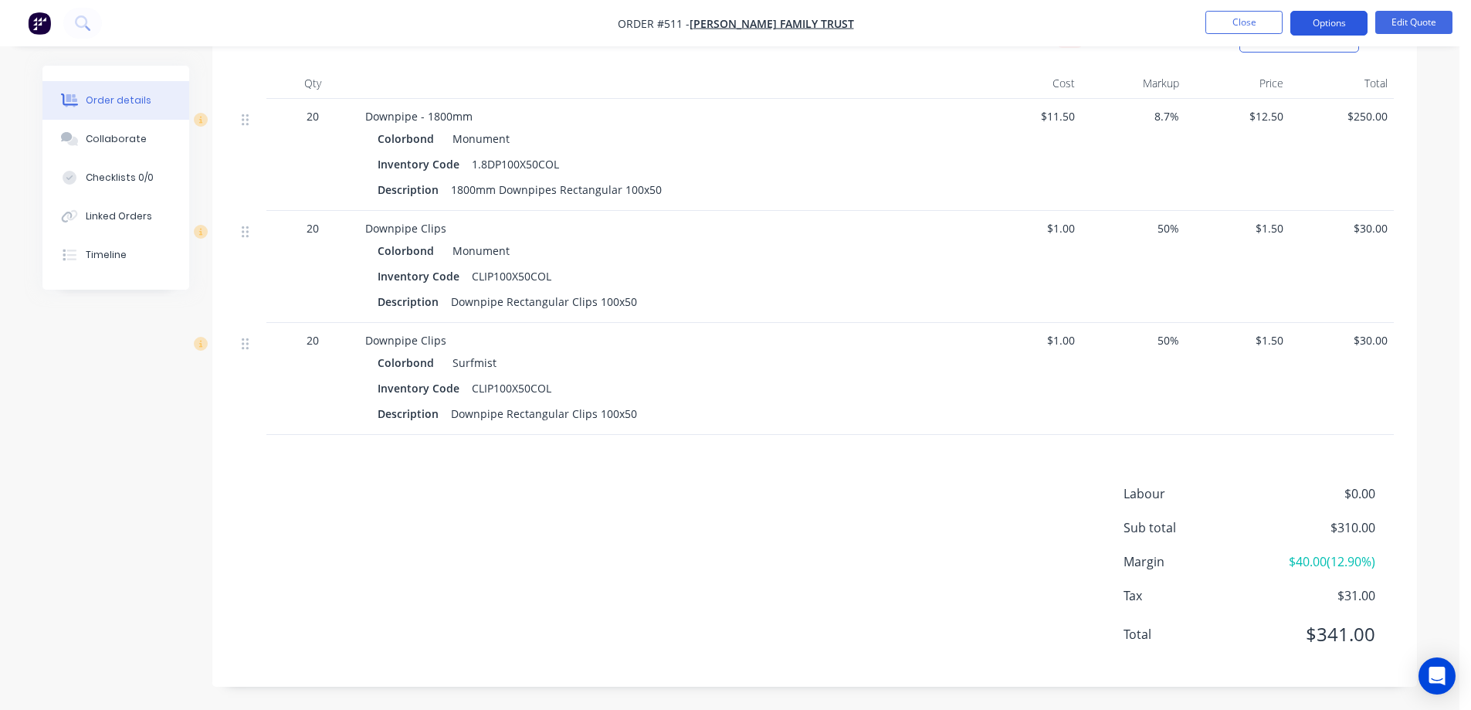
click at [1331, 17] on button "Options" at bounding box center [1328, 23] width 77 height 25
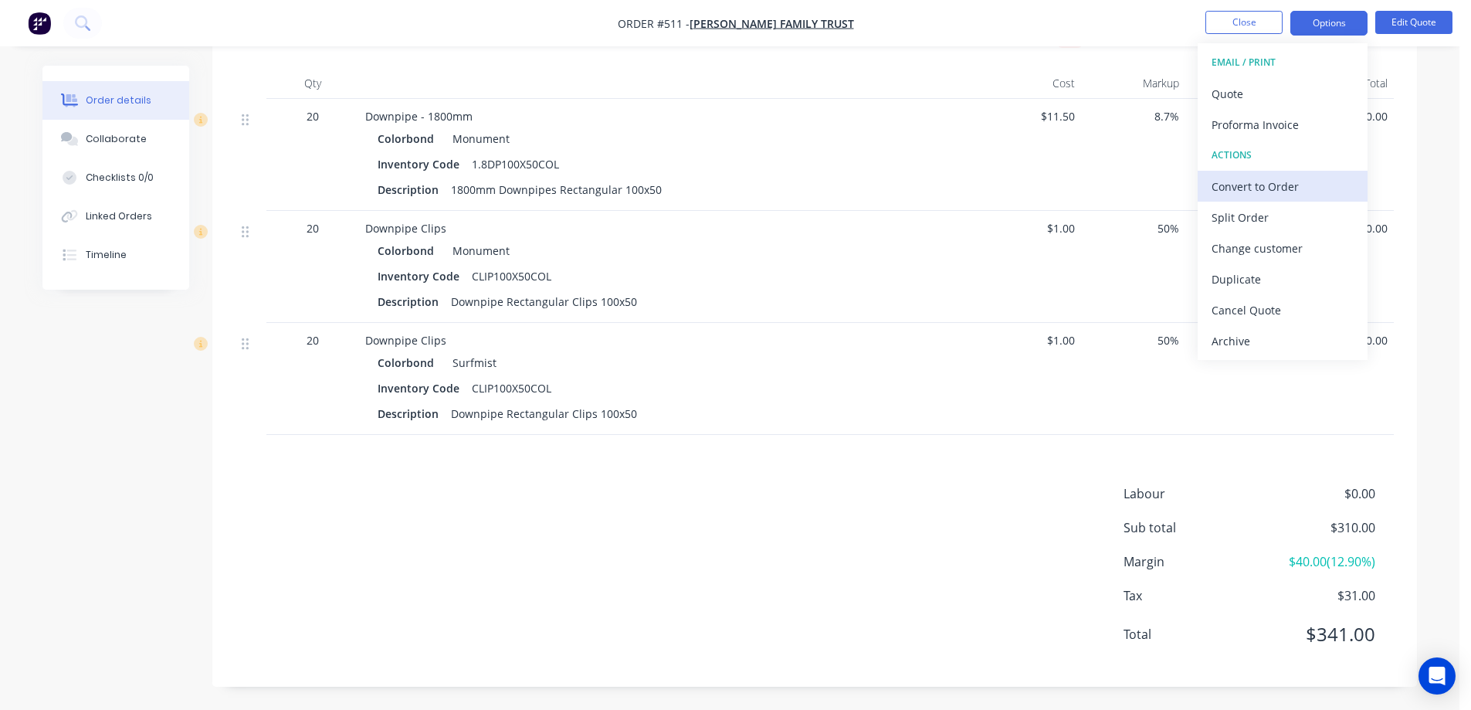
click at [1239, 180] on div "Convert to Order" at bounding box center [1283, 186] width 142 height 22
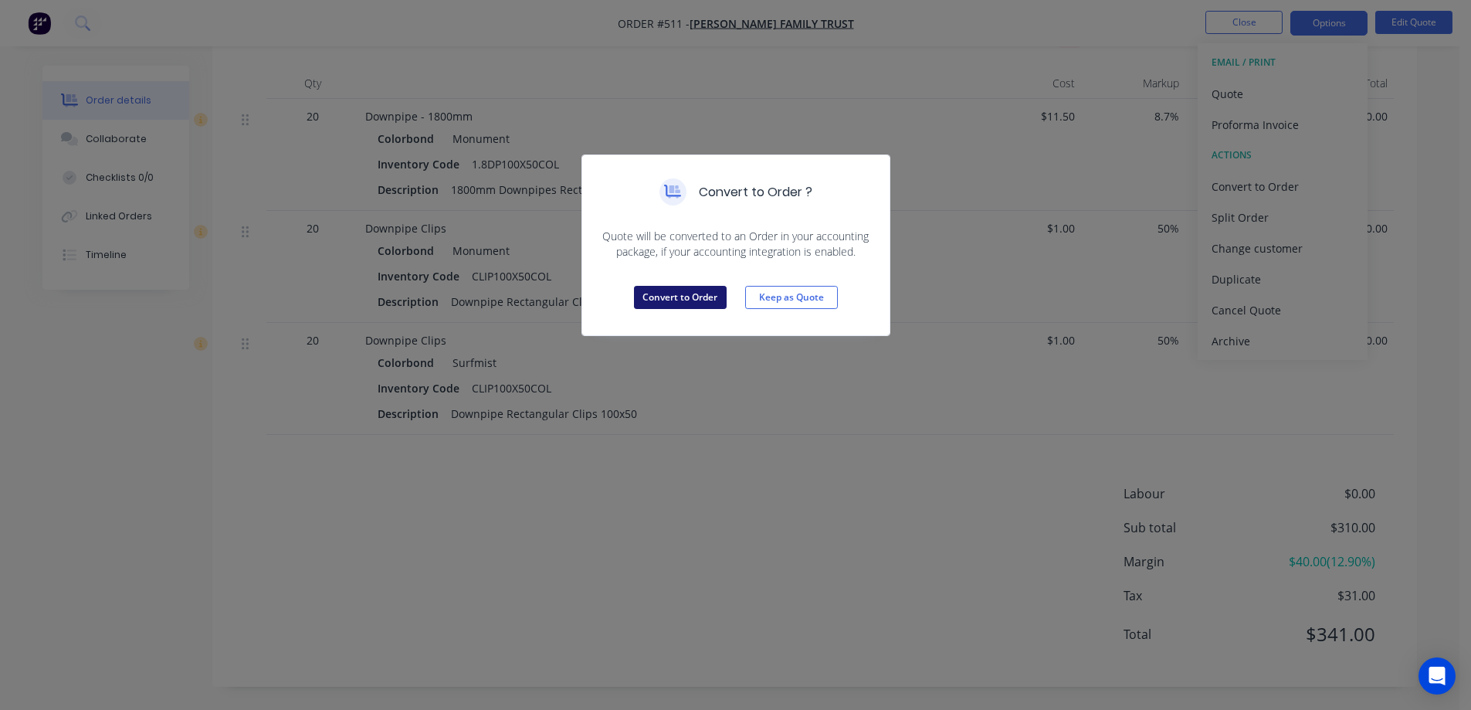
click at [706, 302] on button "Convert to Order" at bounding box center [680, 297] width 93 height 23
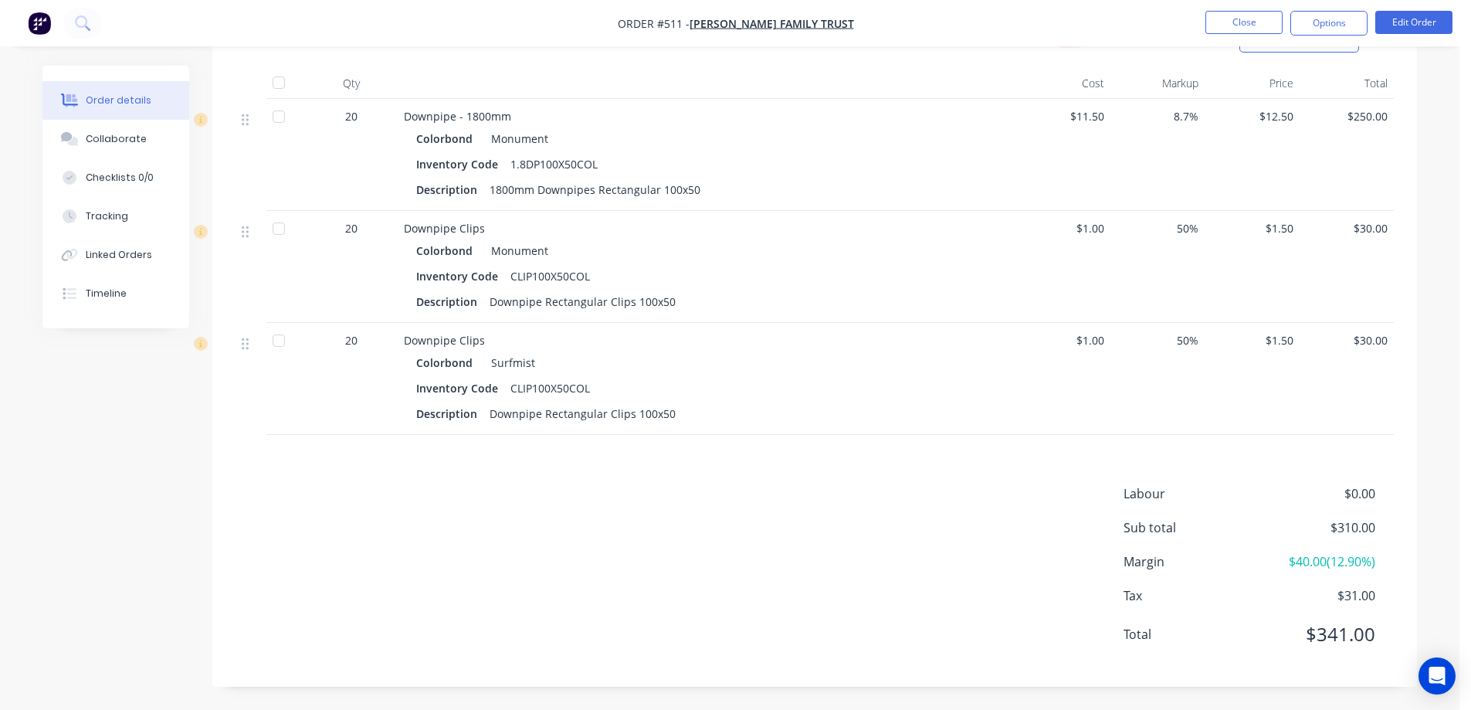
click at [1056, 32] on nav "Order #511 - [PERSON_NAME] FAMILY TRUST Close Options Edit Order" at bounding box center [735, 23] width 1471 height 46
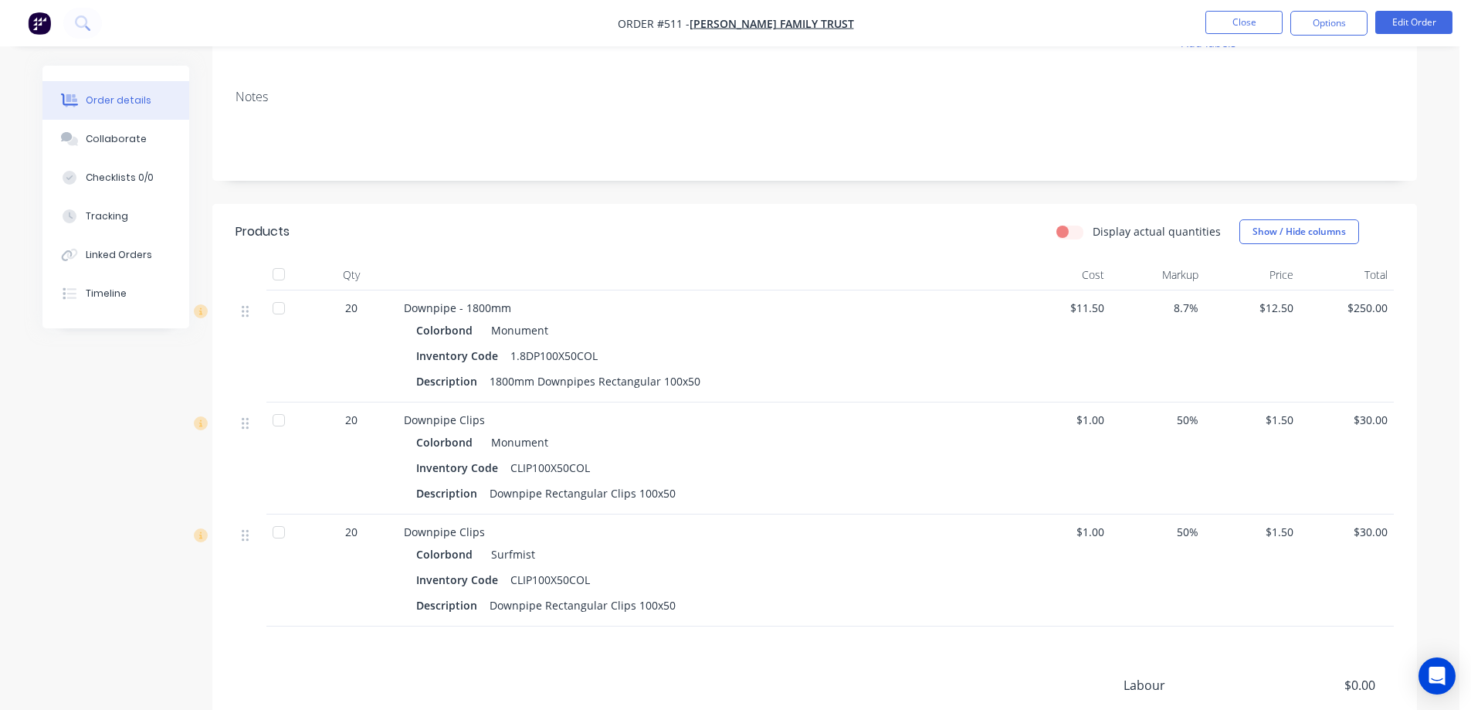
scroll to position [142, 0]
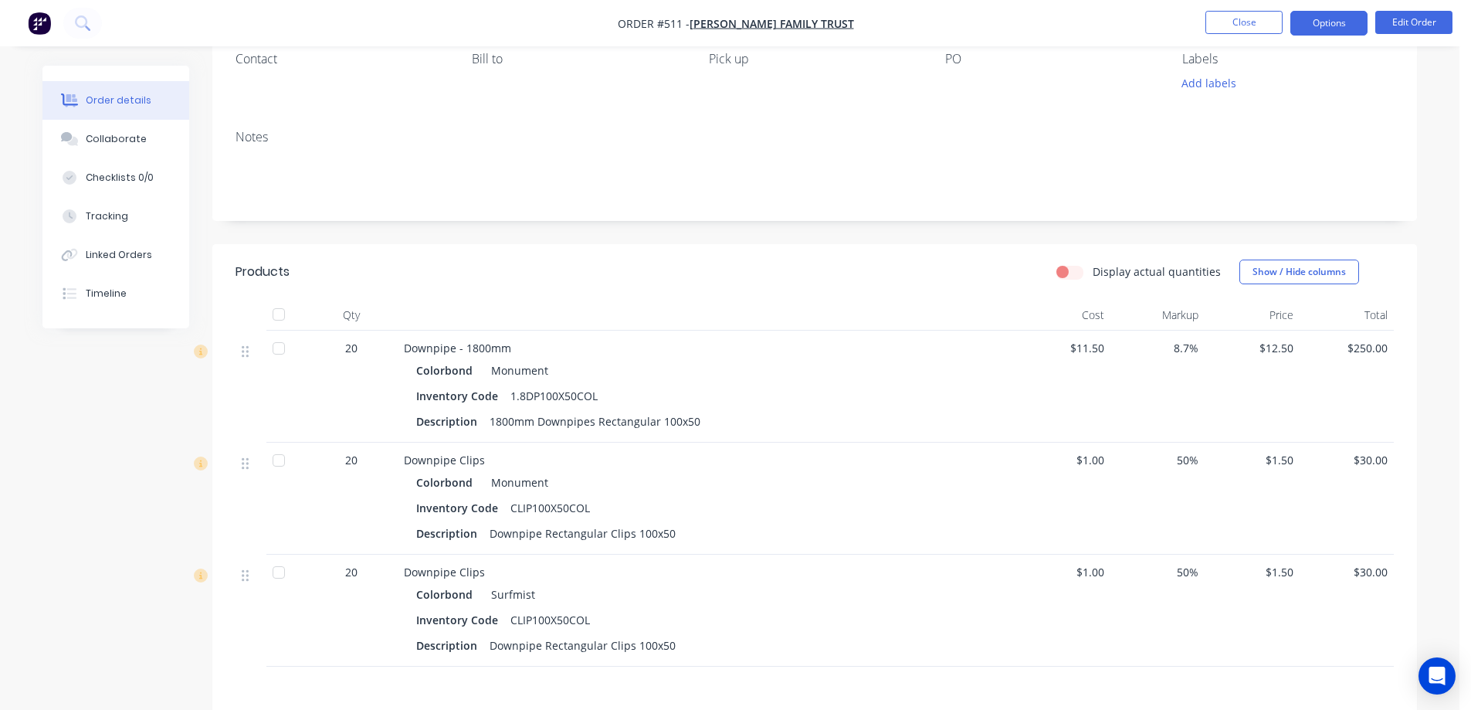
click at [1318, 17] on button "Options" at bounding box center [1328, 23] width 77 height 25
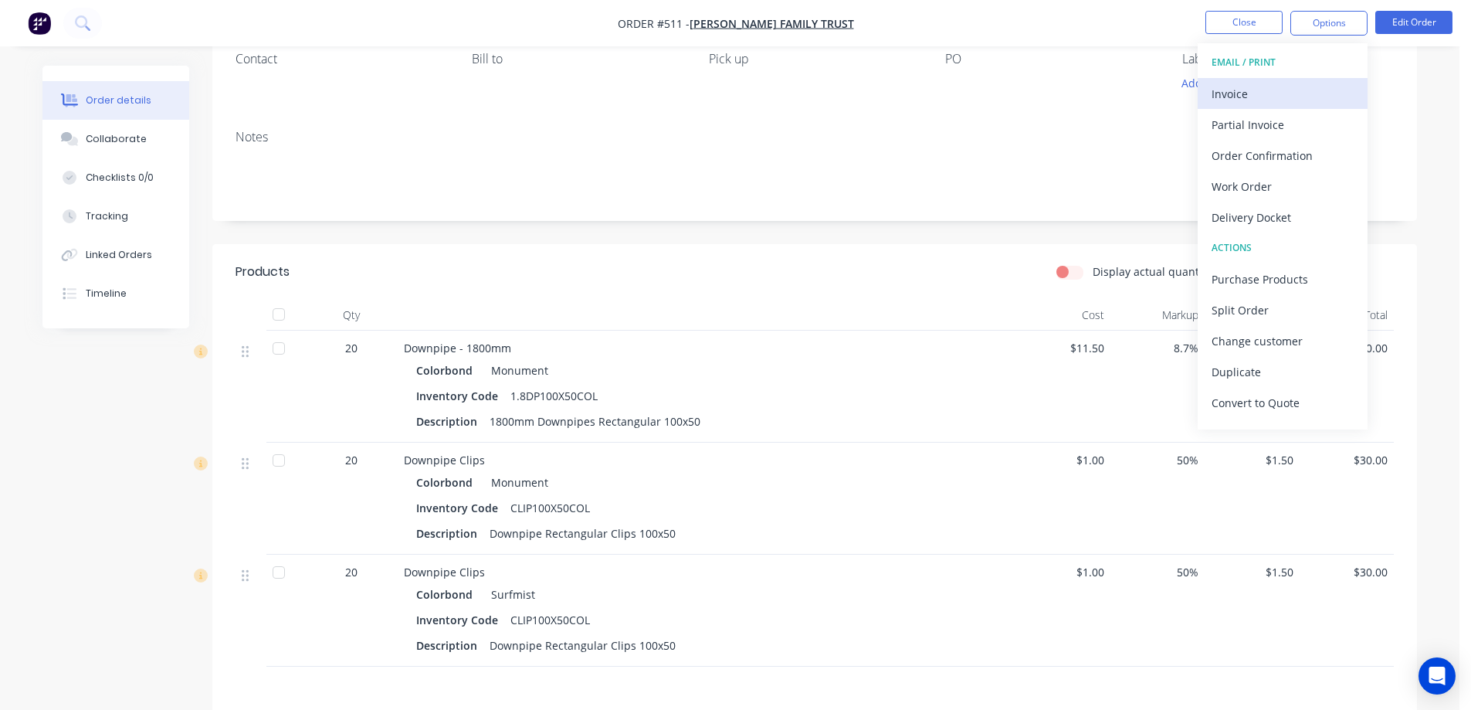
click at [1296, 86] on div "Invoice" at bounding box center [1283, 94] width 142 height 22
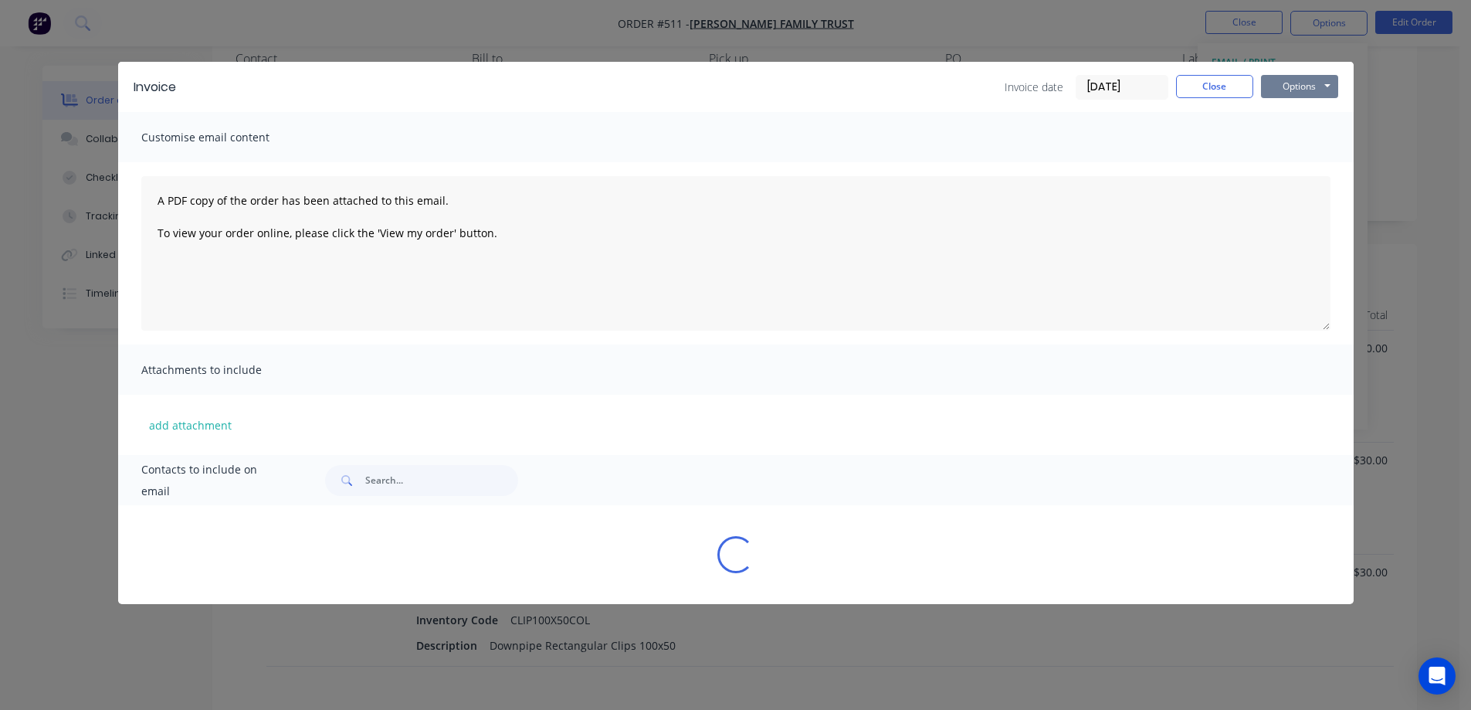
click at [1304, 77] on button "Options" at bounding box center [1299, 86] width 77 height 23
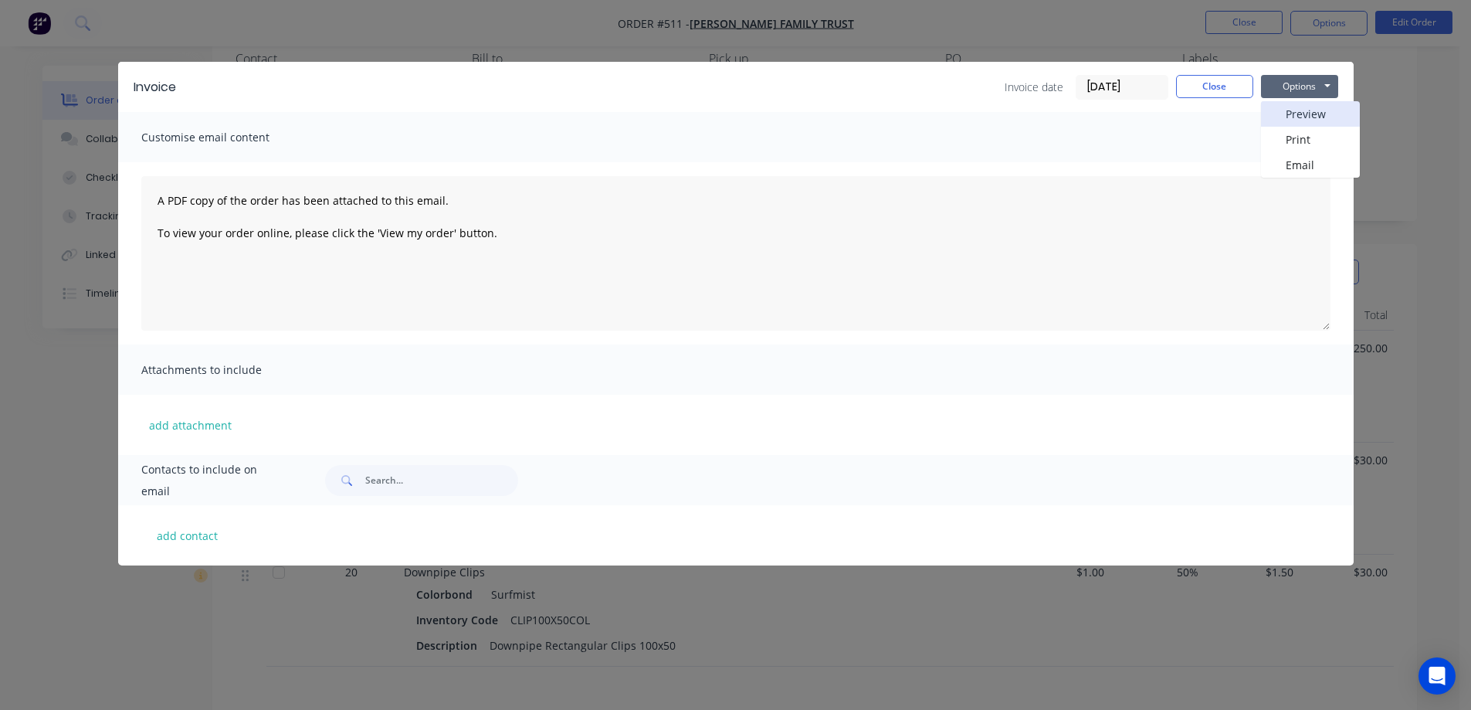
click at [1296, 109] on button "Preview" at bounding box center [1310, 113] width 99 height 25
click at [1225, 93] on button "Close" at bounding box center [1214, 86] width 77 height 23
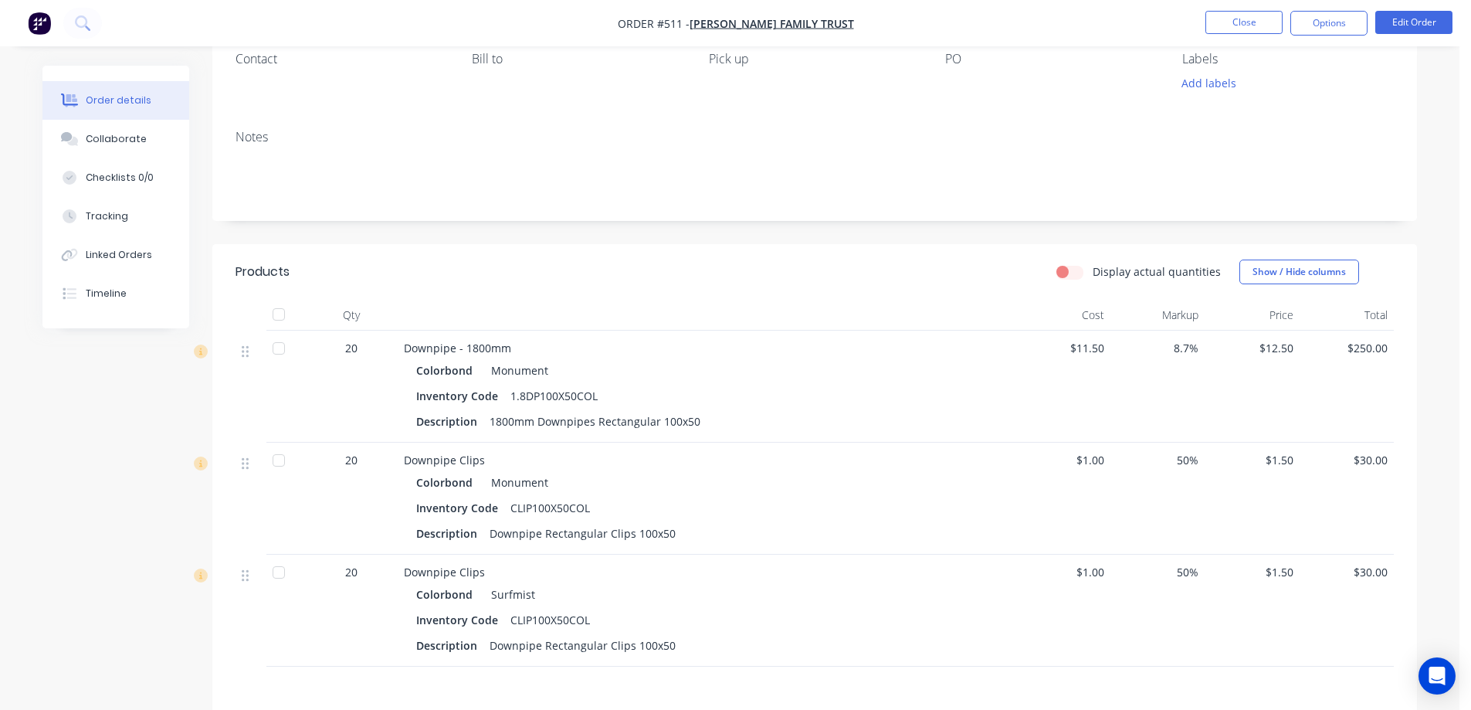
click at [45, 32] on img "button" at bounding box center [39, 23] width 23 height 23
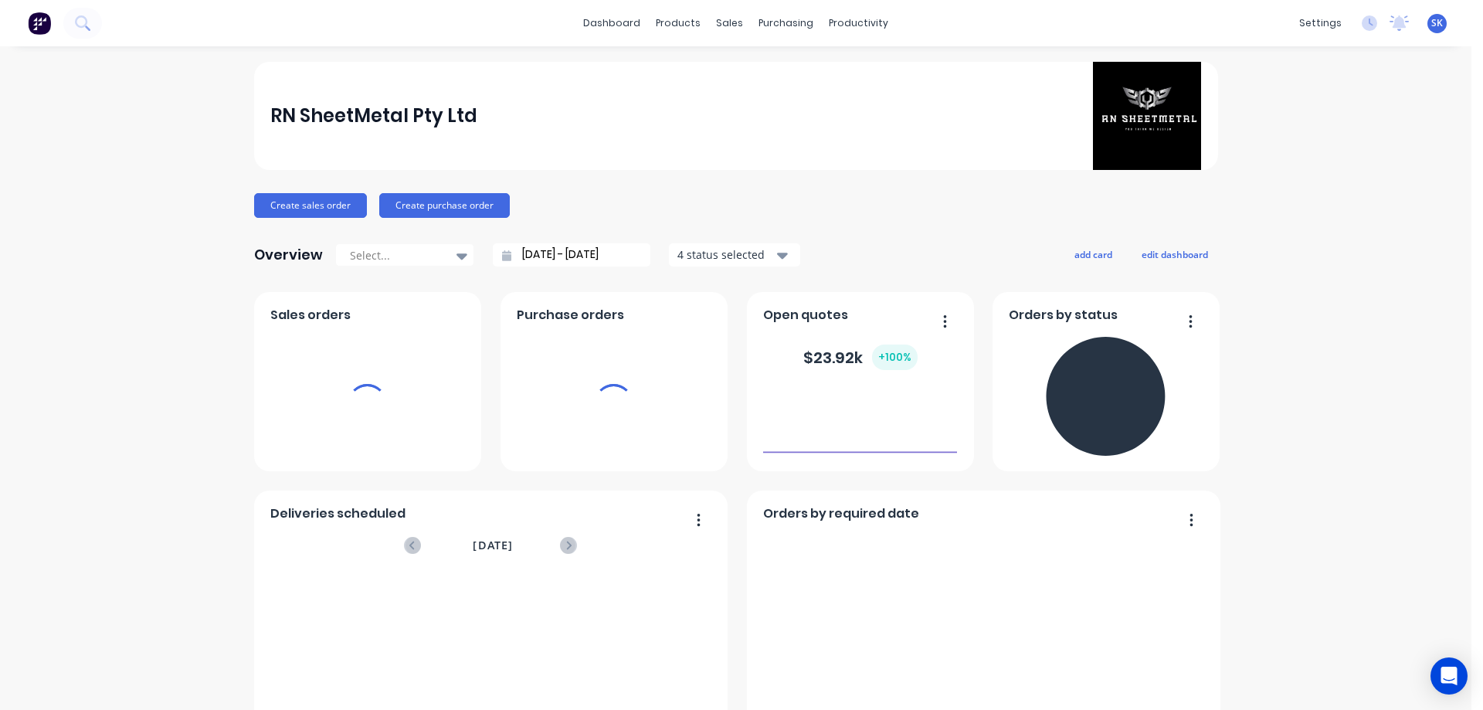
click at [550, 259] on input "[DATE] - [DATE]" at bounding box center [577, 254] width 133 height 23
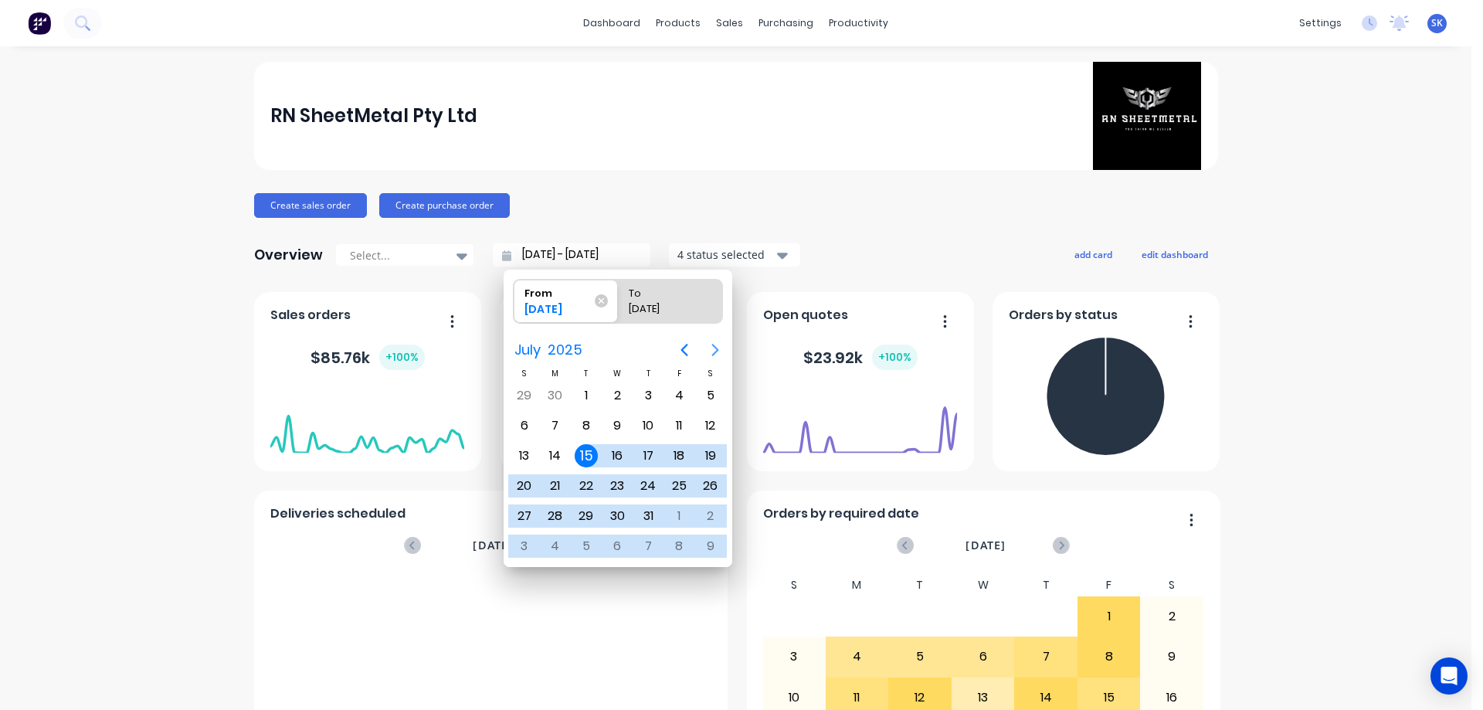
click at [712, 351] on icon "Next page" at bounding box center [715, 350] width 19 height 19
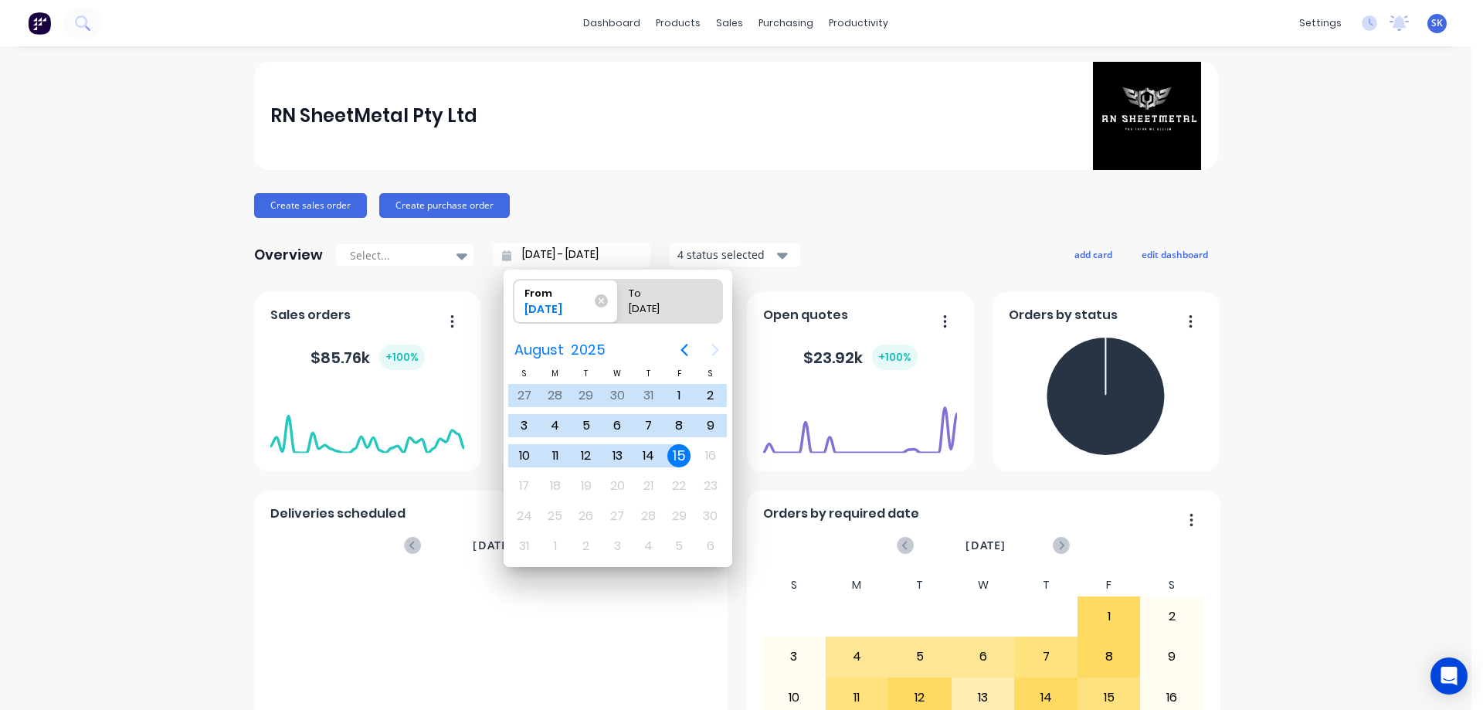
click at [678, 451] on div "15" at bounding box center [678, 455] width 23 height 23
click at [737, 255] on div "4 status selected" at bounding box center [725, 254] width 97 height 16
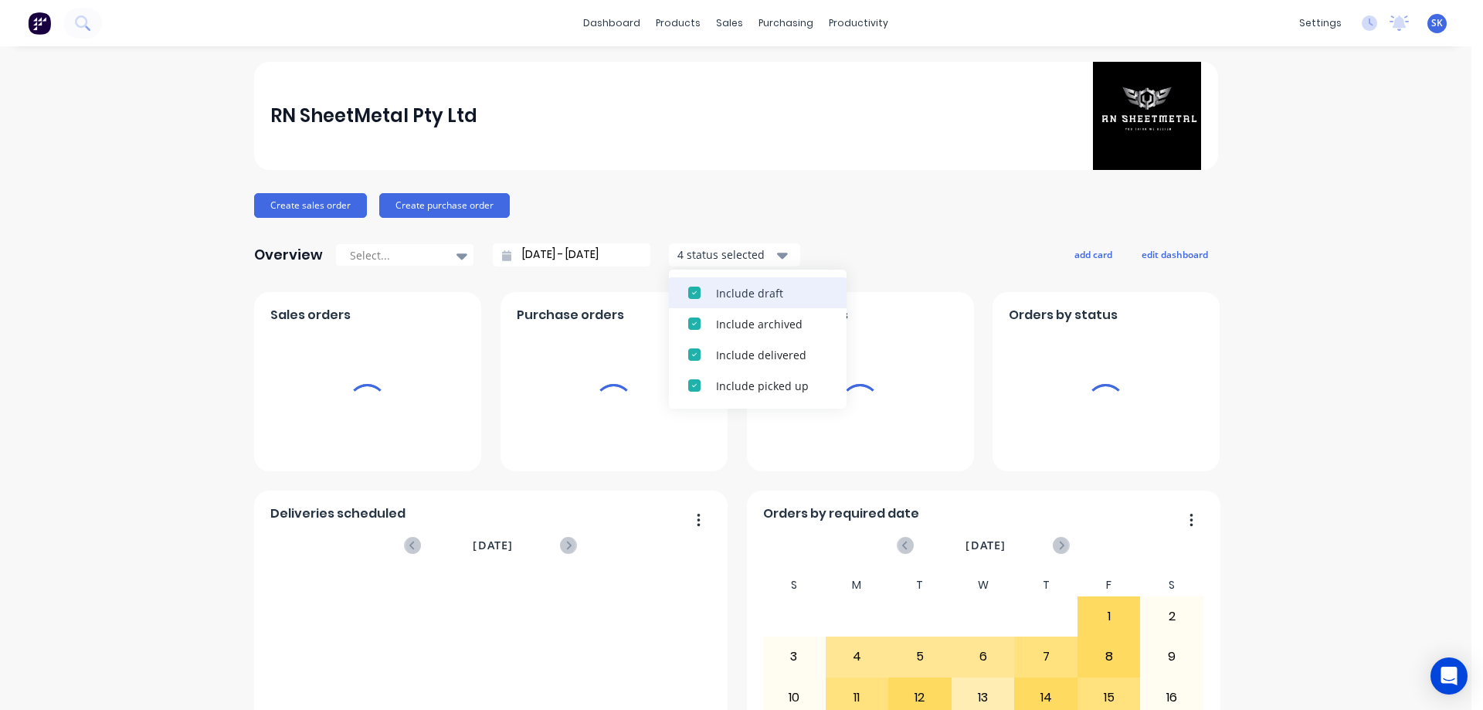
click at [736, 292] on div "Include draft" at bounding box center [771, 293] width 111 height 16
click at [736, 292] on div "Include archived" at bounding box center [771, 293] width 111 height 16
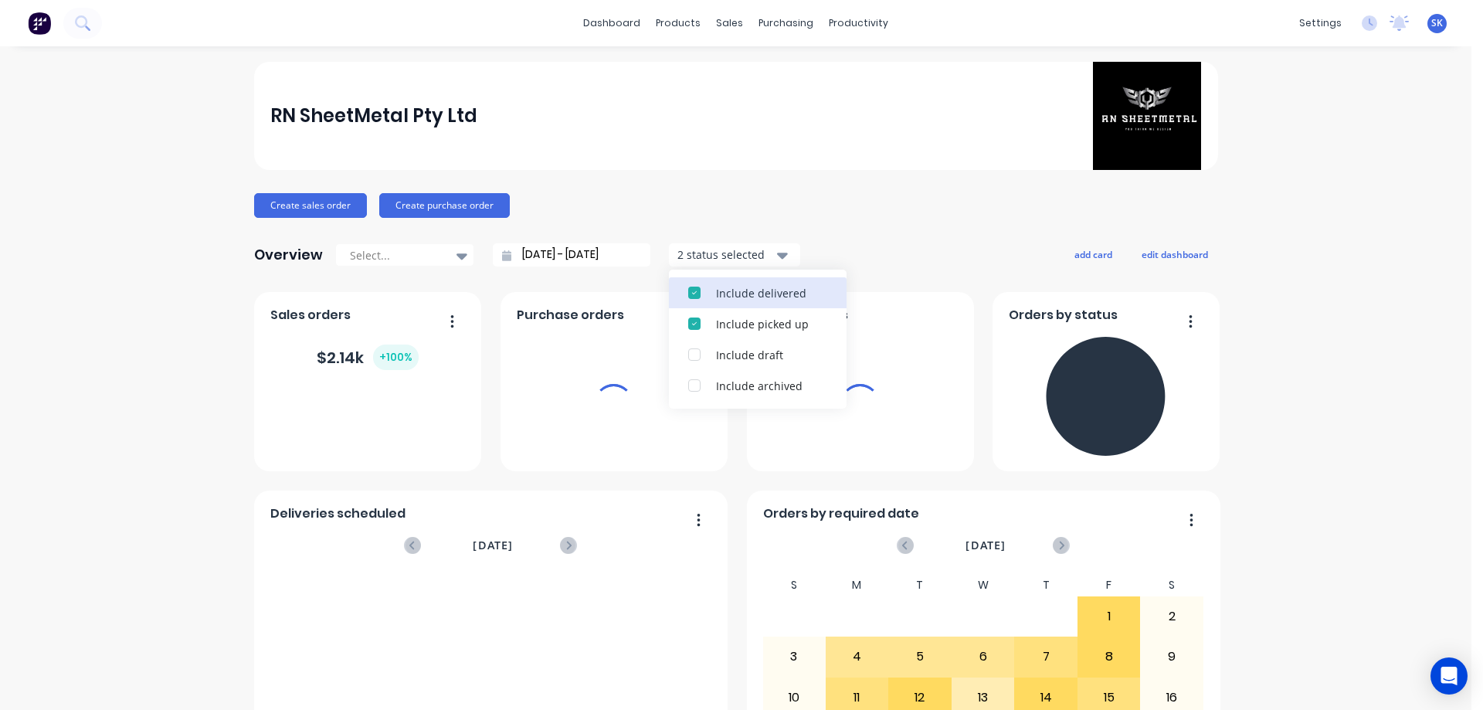
click at [736, 292] on div "Include delivered" at bounding box center [771, 293] width 111 height 16
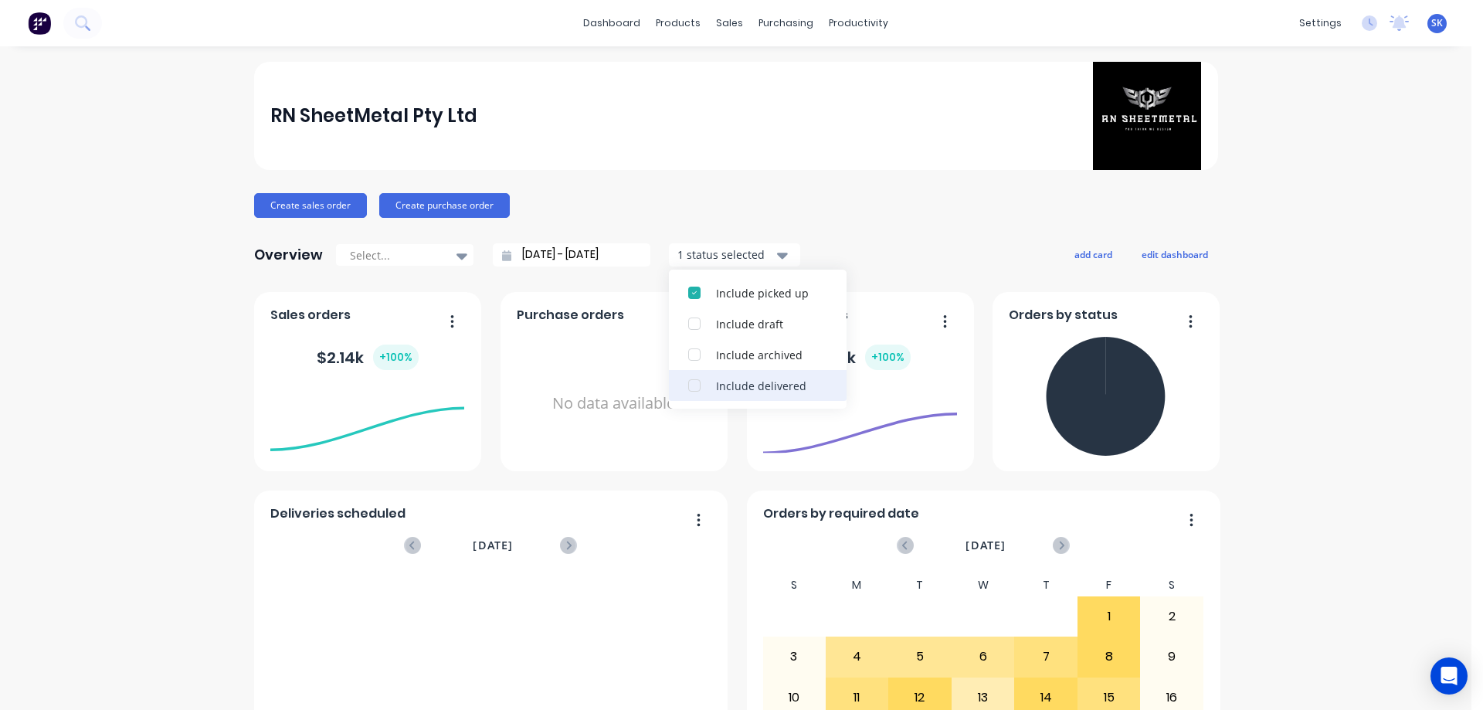
click at [737, 385] on div "Include delivered" at bounding box center [771, 386] width 111 height 16
click at [845, 258] on div "Overview Select... [DATE] - [DATE] 2 status selected Include delivered Include …" at bounding box center [736, 254] width 964 height 31
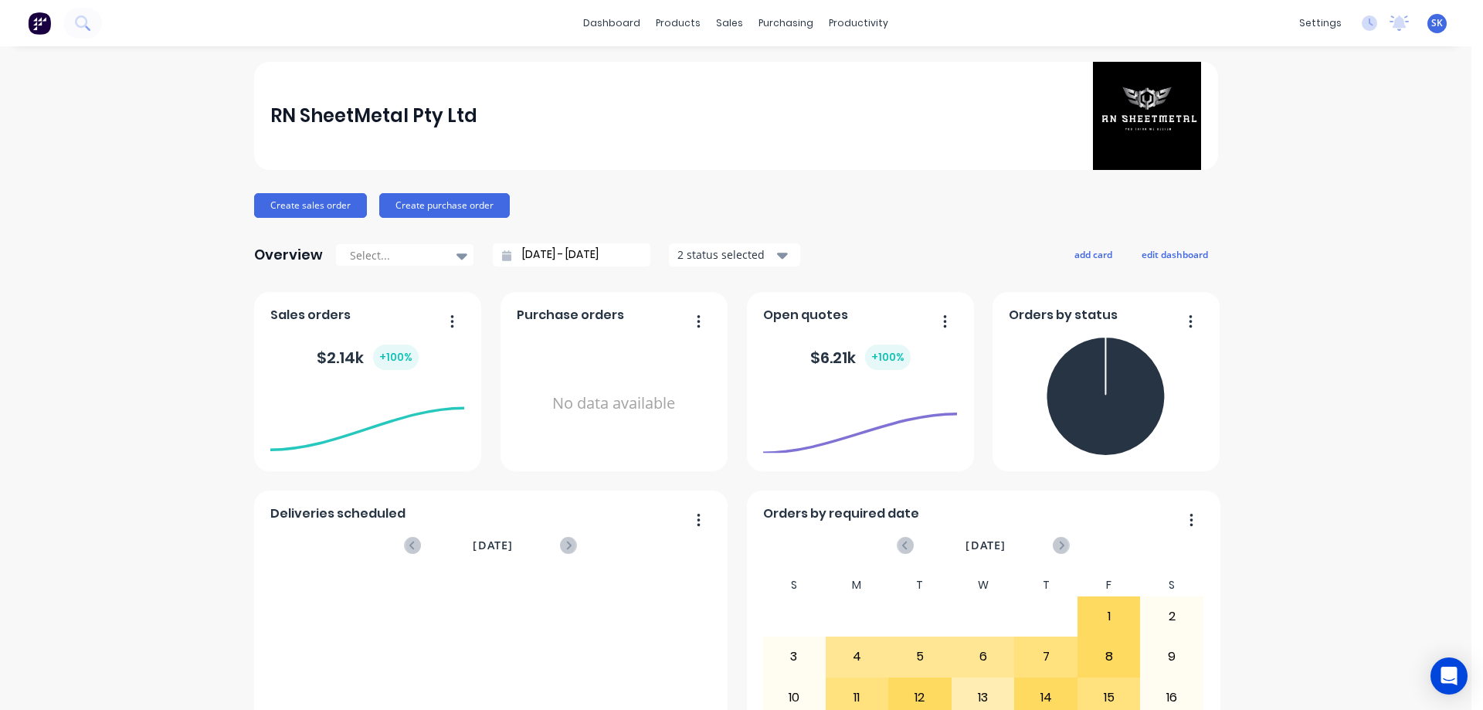
click at [531, 256] on input "[DATE] - [DATE]" at bounding box center [577, 254] width 133 height 23
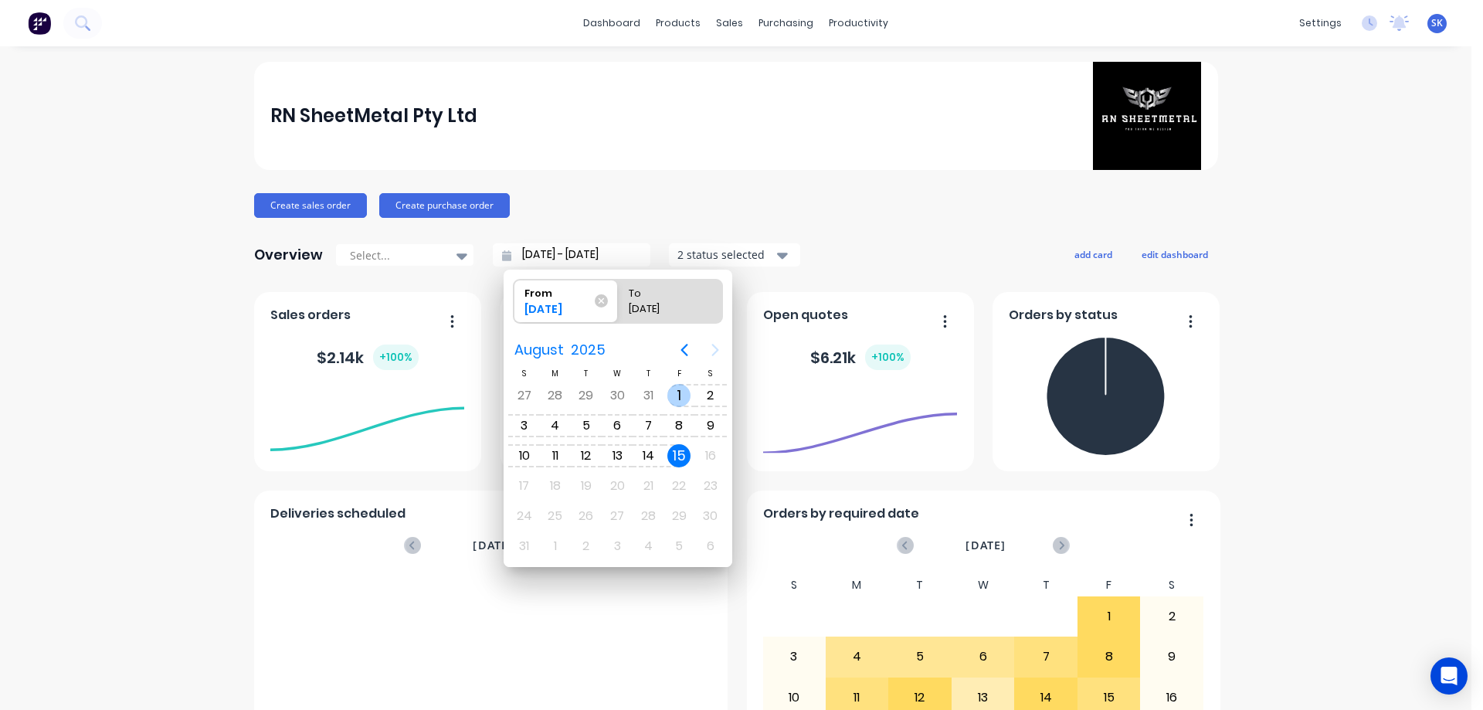
click at [666, 391] on div "[DATE]" at bounding box center [678, 395] width 31 height 29
type input "[DATE] - [DATE]"
radio input "false"
radio input "true"
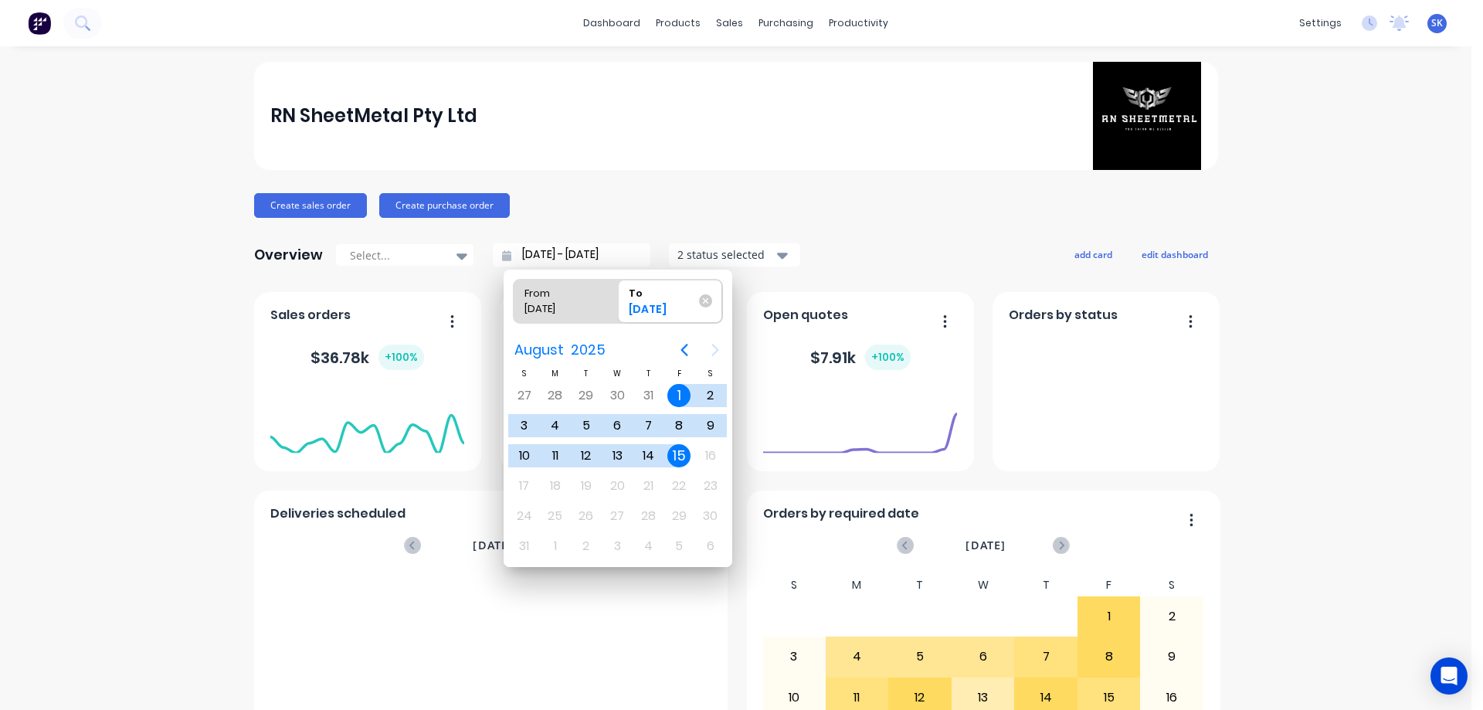
click at [877, 244] on div "Overview Select... [DATE] - [DATE] 2 status selected add card edit dashboard" at bounding box center [736, 254] width 964 height 31
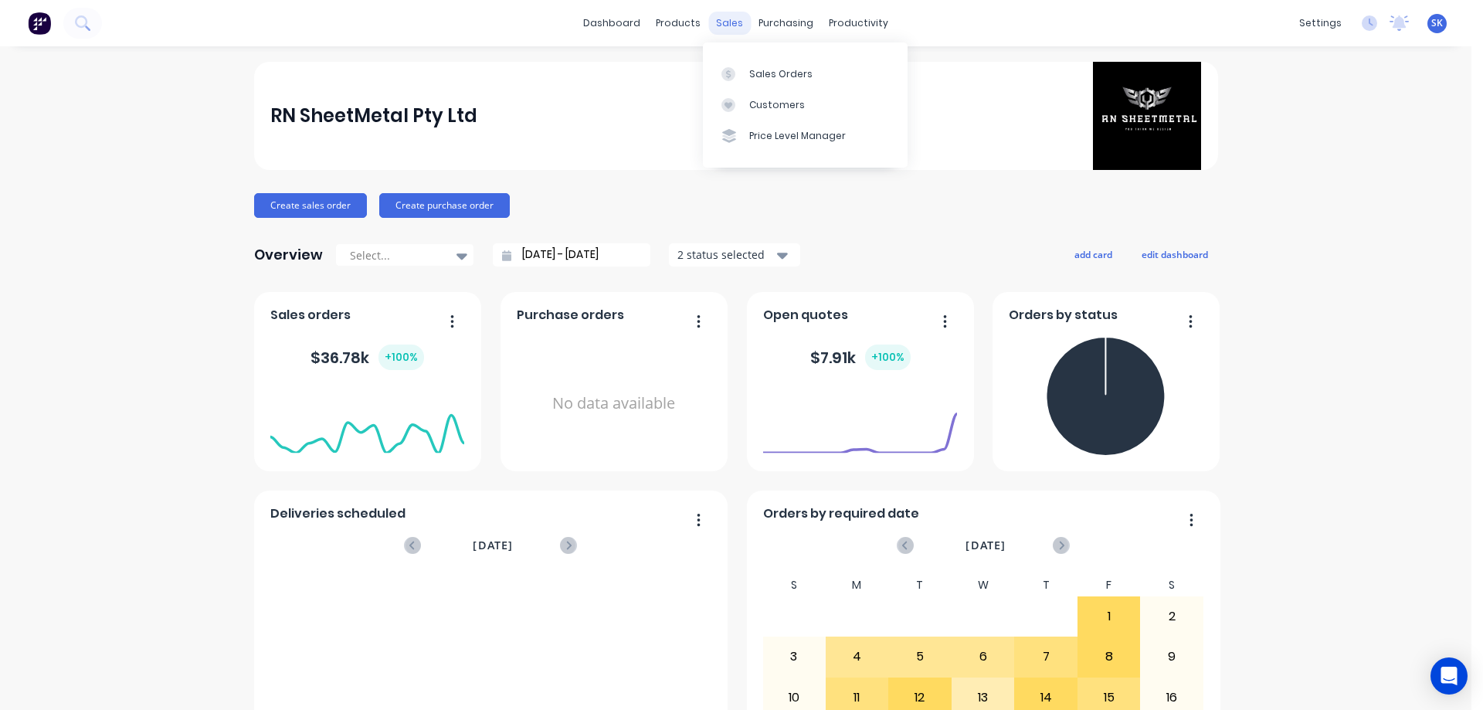
click at [734, 23] on div "sales" at bounding box center [729, 23] width 42 height 23
click at [739, 60] on link "Sales Orders" at bounding box center [805, 73] width 205 height 31
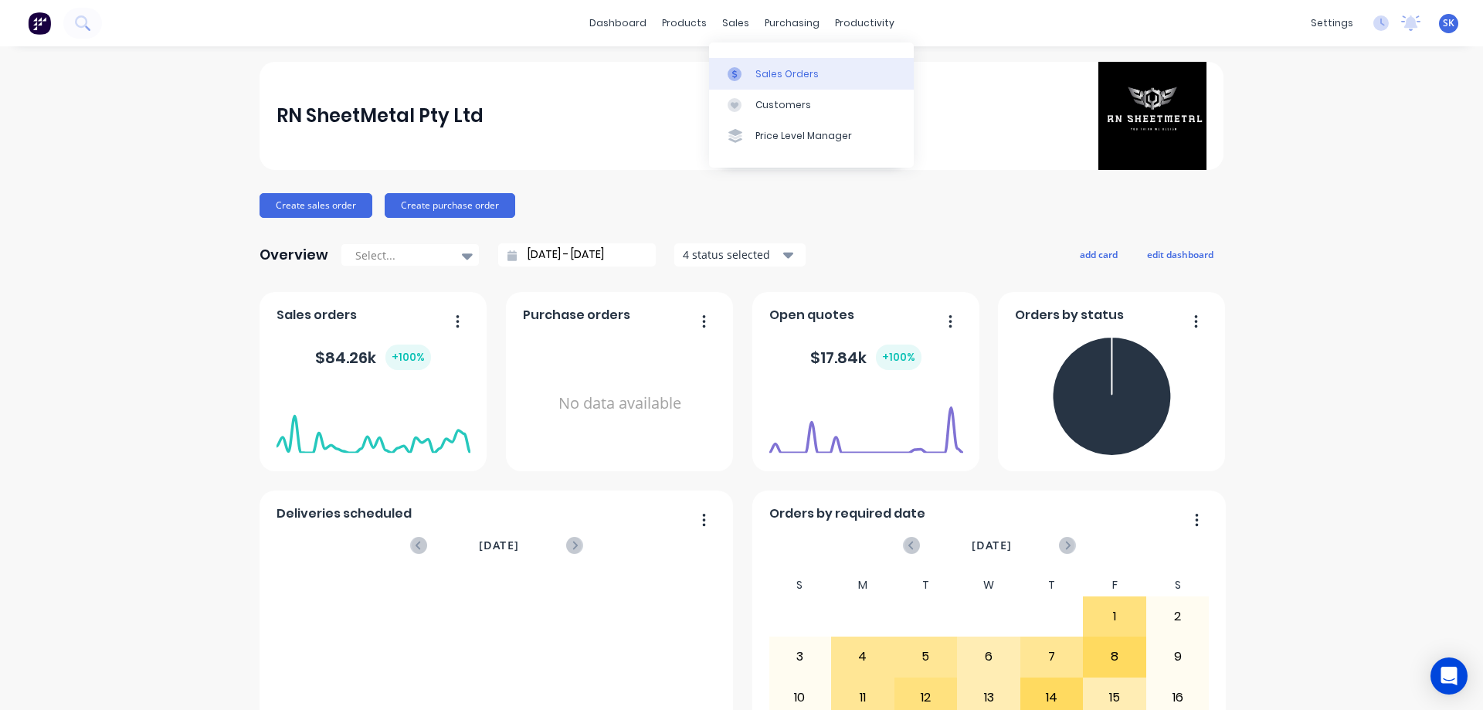
click at [758, 75] on div "Sales Orders" at bounding box center [786, 74] width 63 height 14
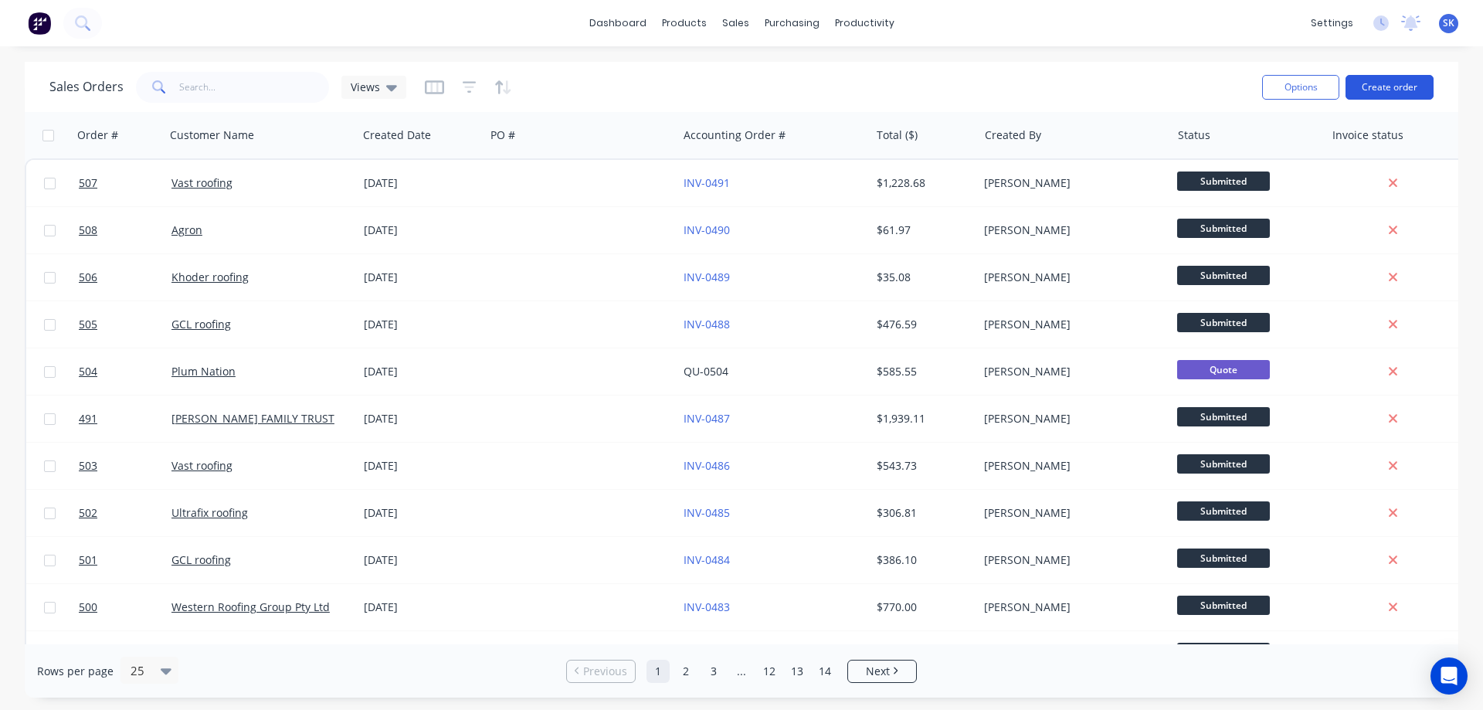
click at [1397, 98] on button "Create order" at bounding box center [1389, 87] width 88 height 25
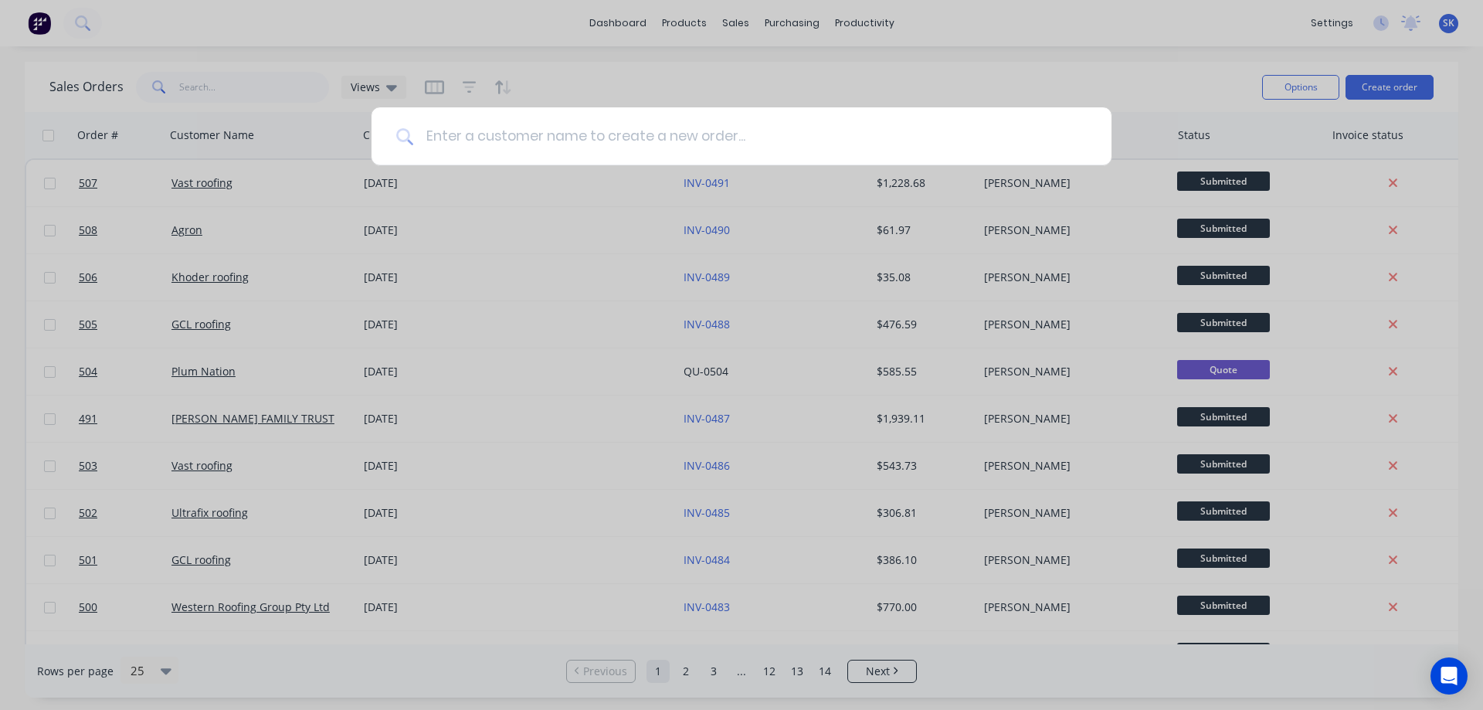
click at [721, 130] on input at bounding box center [749, 136] width 673 height 58
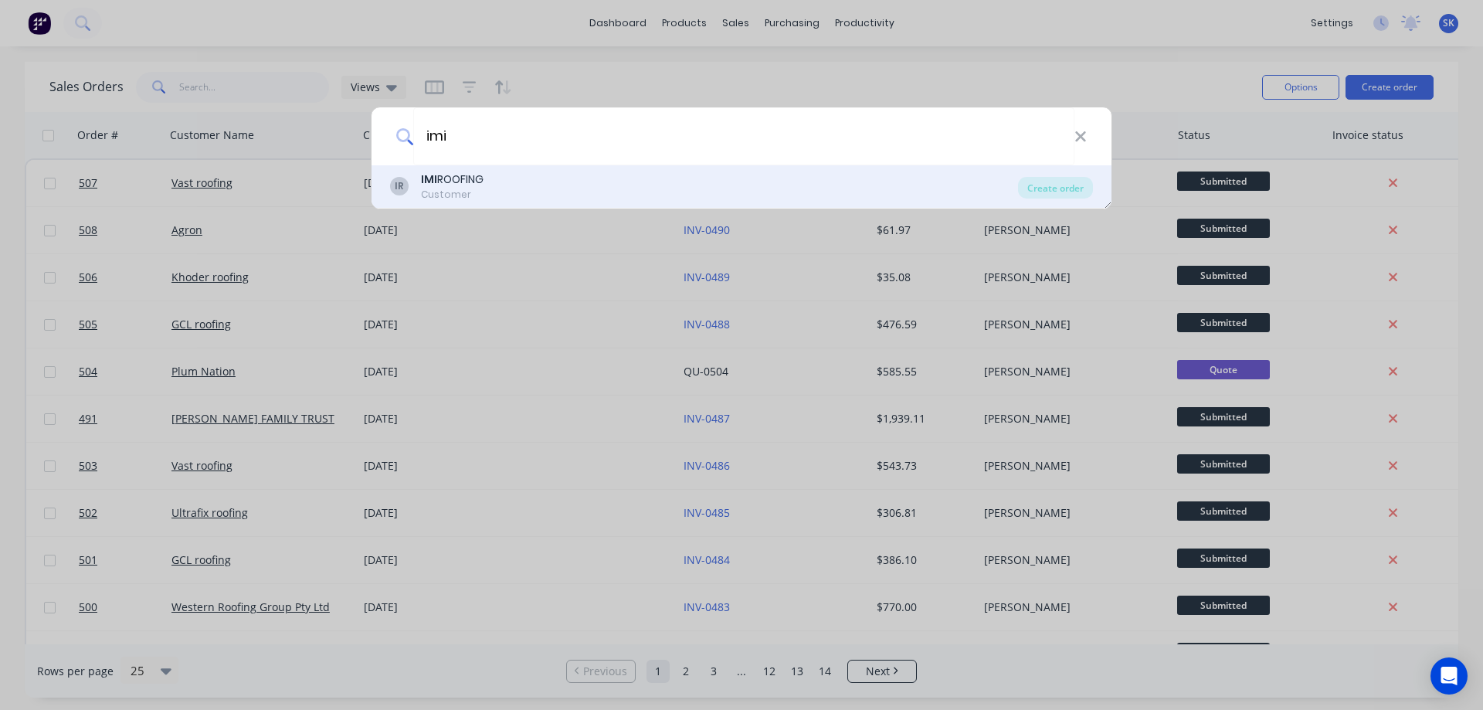
type input "imi"
click at [483, 173] on div "IMI ROOFING" at bounding box center [452, 179] width 63 height 16
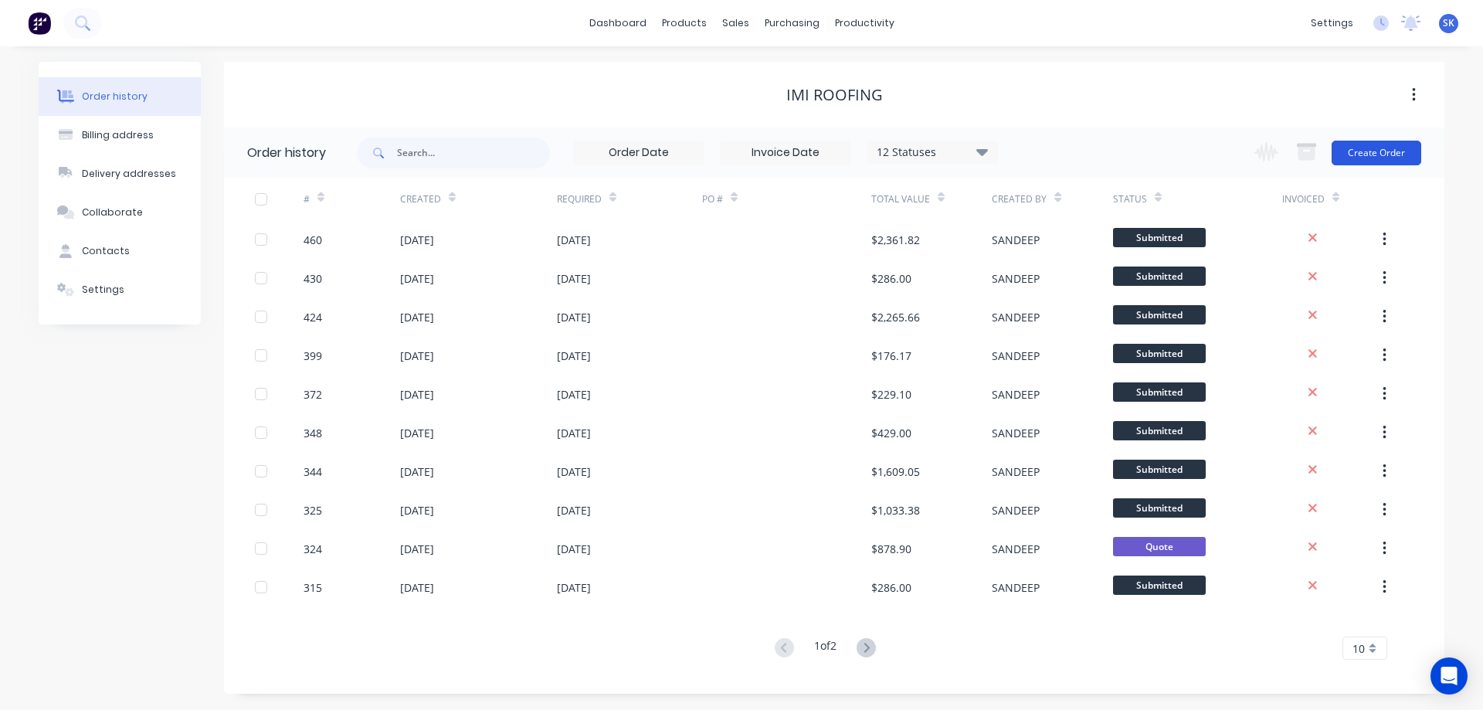
click at [1364, 154] on button "Create Order" at bounding box center [1376, 153] width 90 height 25
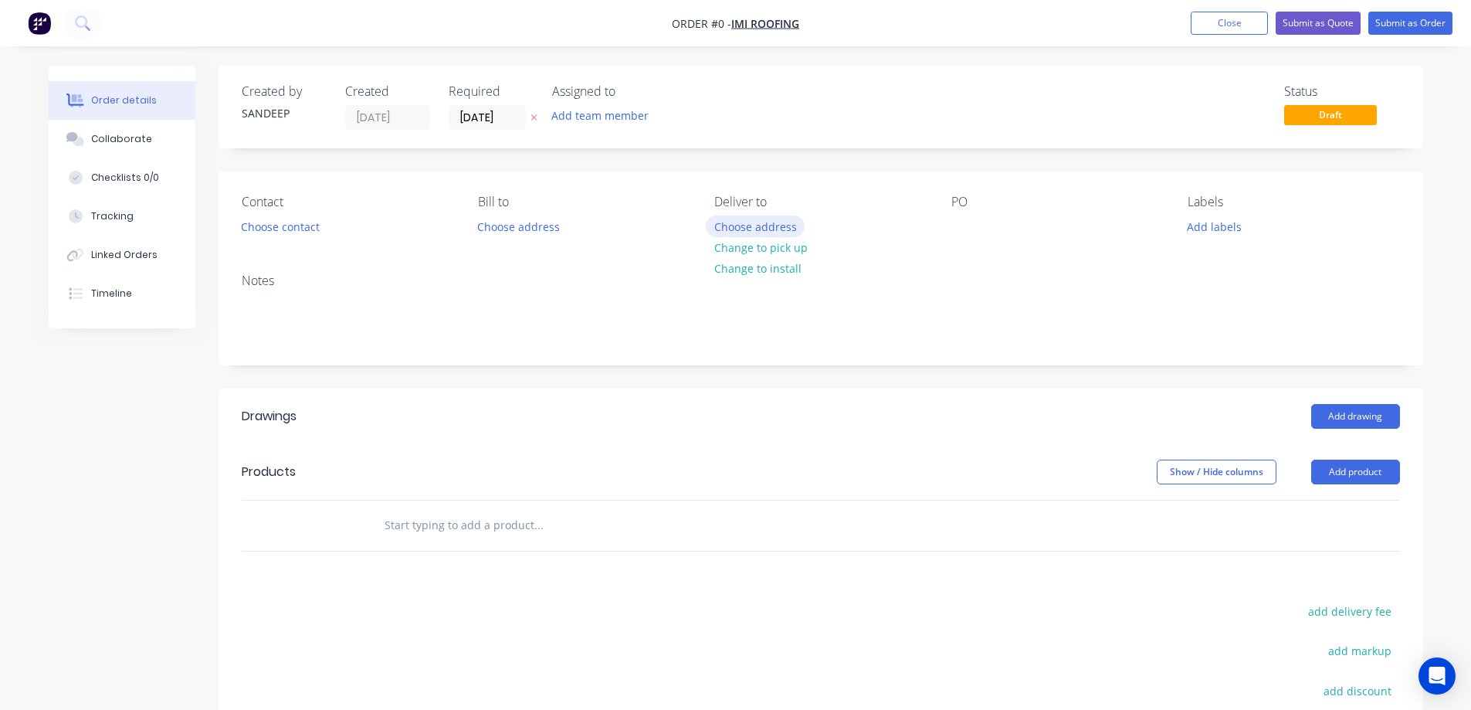
click at [737, 233] on button "Choose address" at bounding box center [755, 225] width 99 height 21
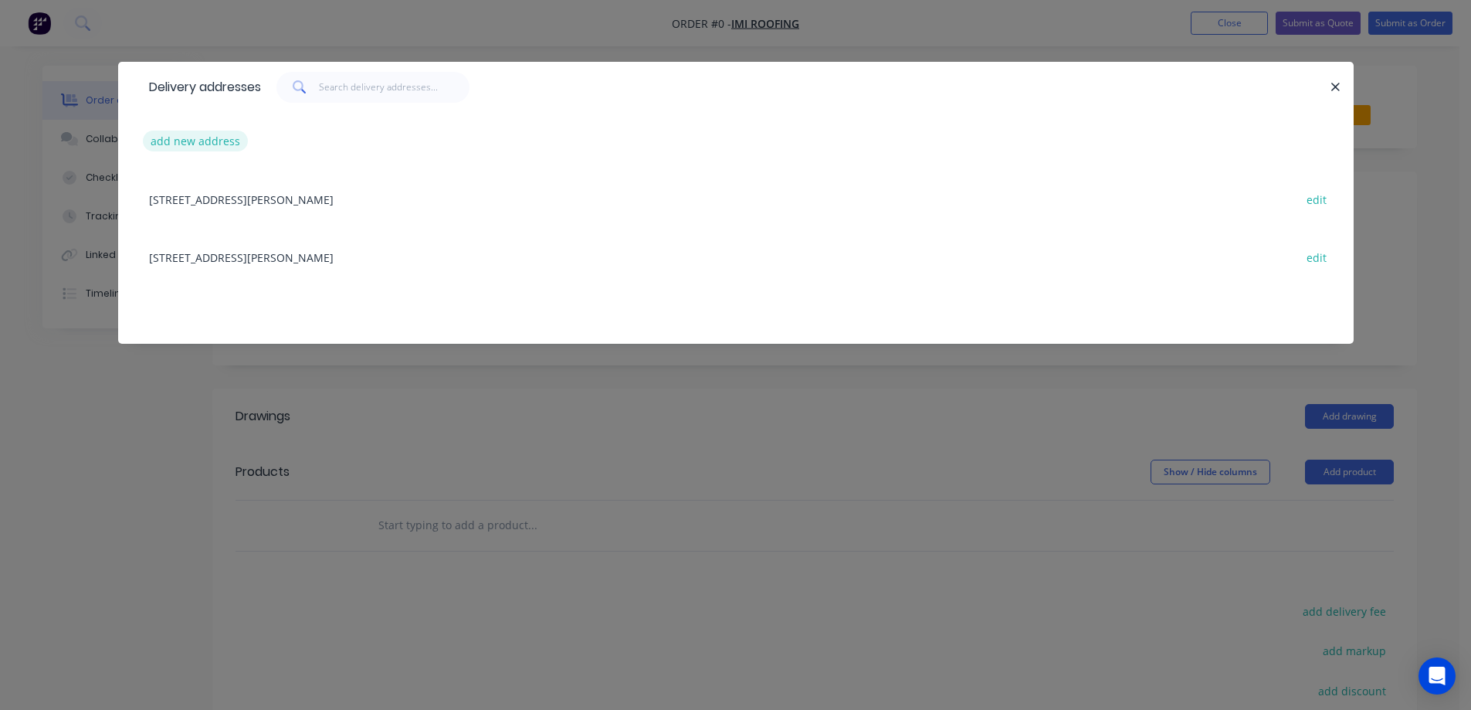
click at [219, 141] on button "add new address" at bounding box center [196, 140] width 106 height 21
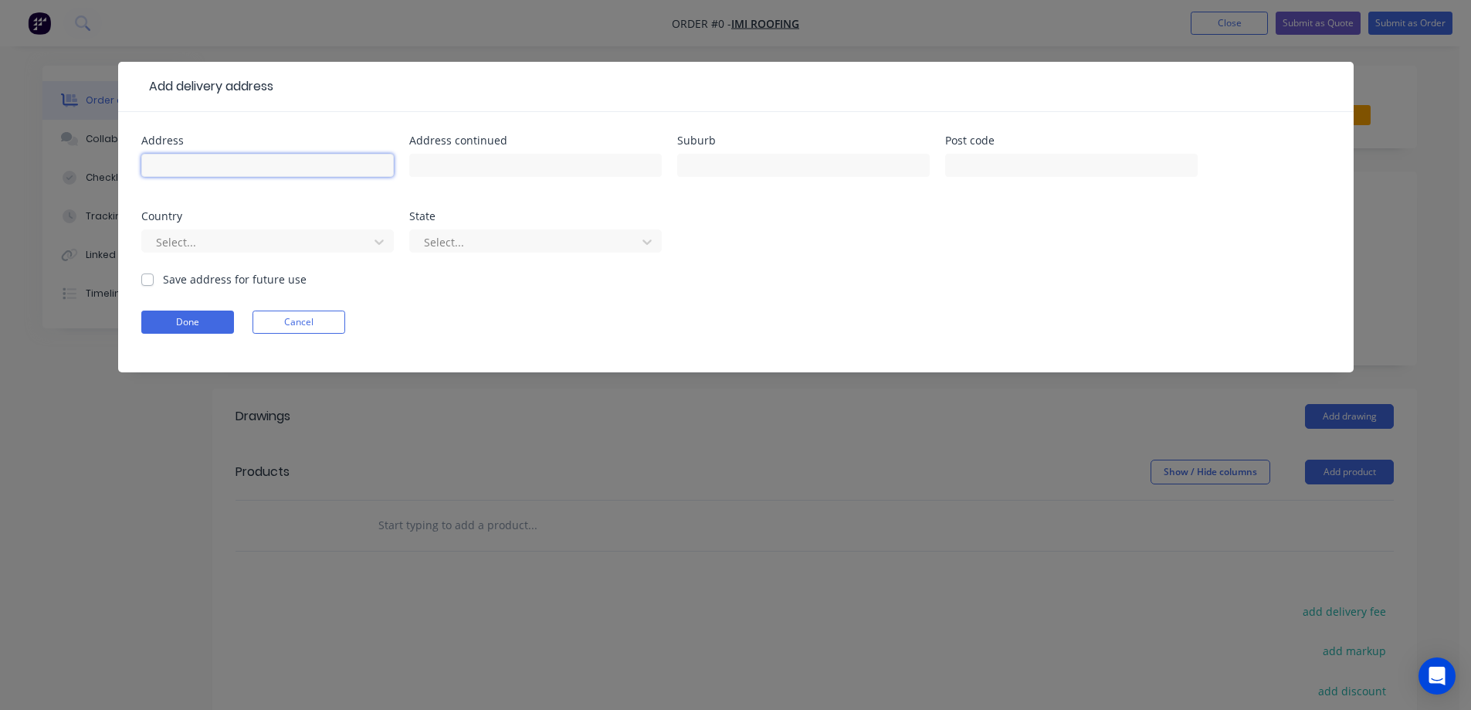
click at [294, 156] on input "text" at bounding box center [267, 165] width 253 height 23
paste input "Lot 5101, Howell Cres"
type input "Lot 5101, Howell Cres"
click at [704, 158] on input "text" at bounding box center [803, 165] width 253 height 23
paste input "TRUGANINA"
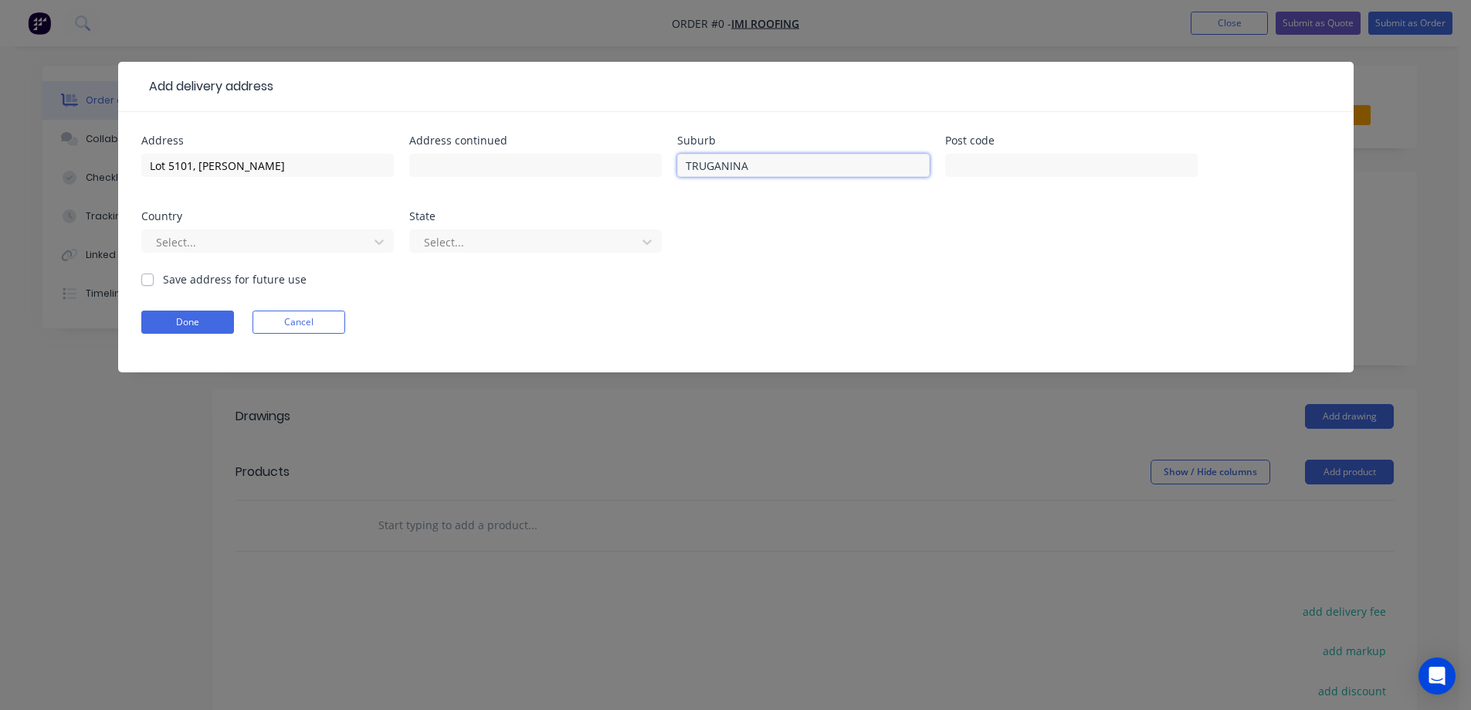
type input "TRUGANINA"
click at [981, 160] on input "text" at bounding box center [1071, 165] width 253 height 23
paste input "3029"
type input "3029"
click at [270, 256] on div "Select..." at bounding box center [267, 248] width 253 height 46
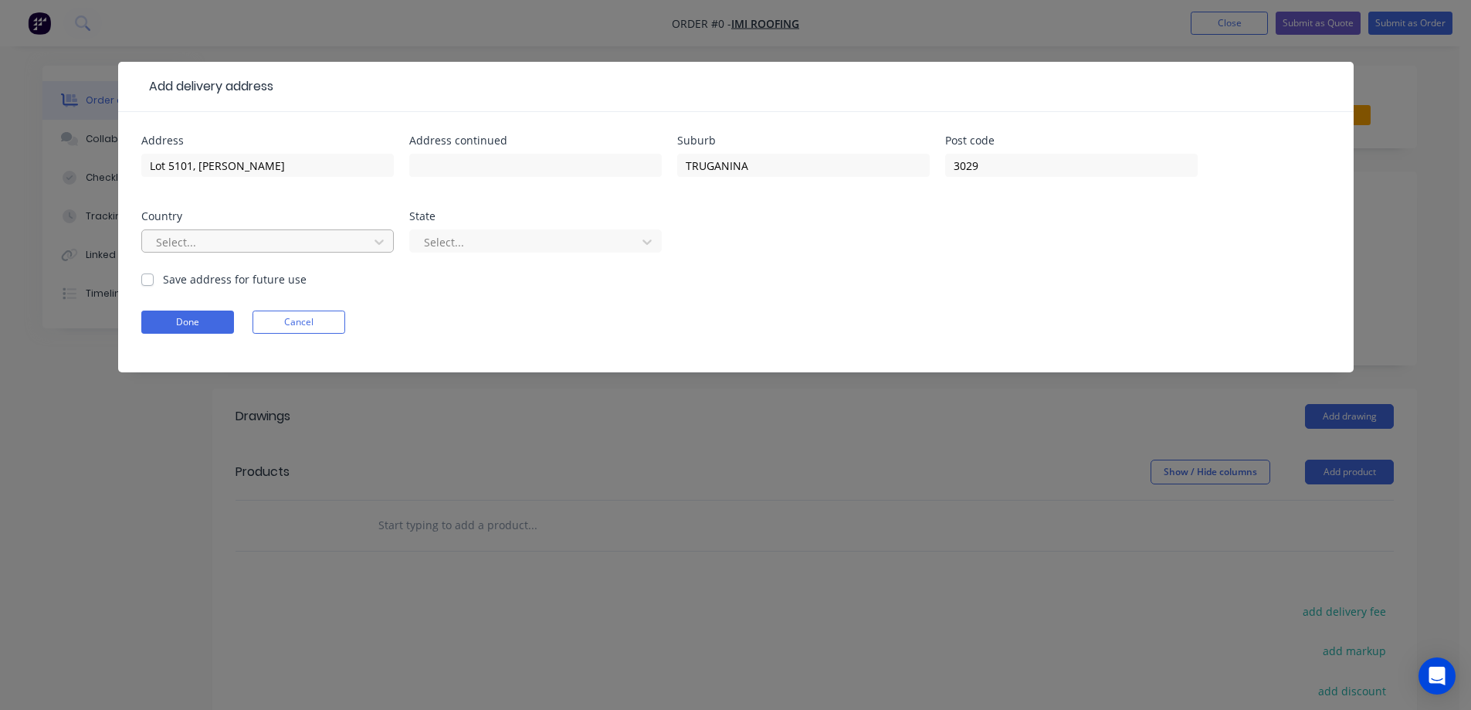
click at [275, 249] on div at bounding box center [257, 241] width 206 height 19
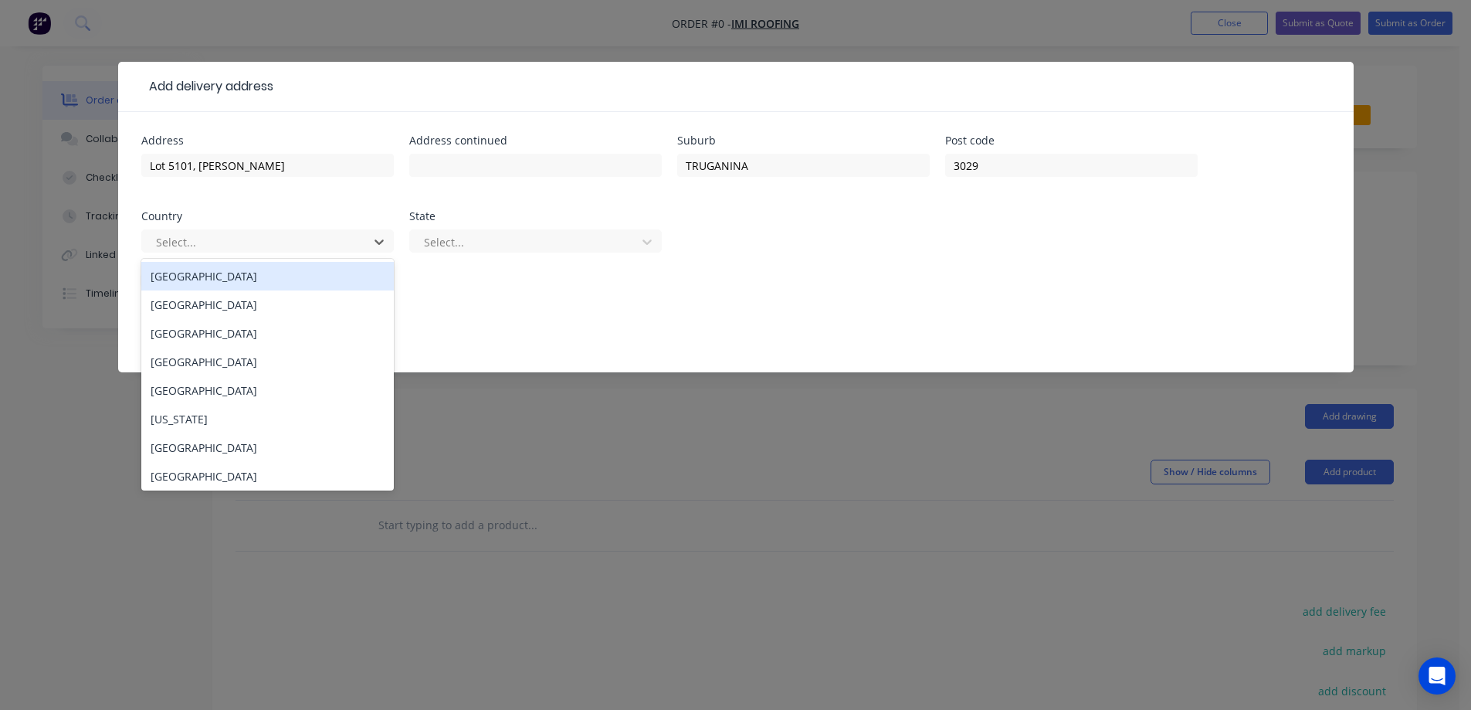
click at [266, 277] on div "[GEOGRAPHIC_DATA]" at bounding box center [267, 276] width 253 height 29
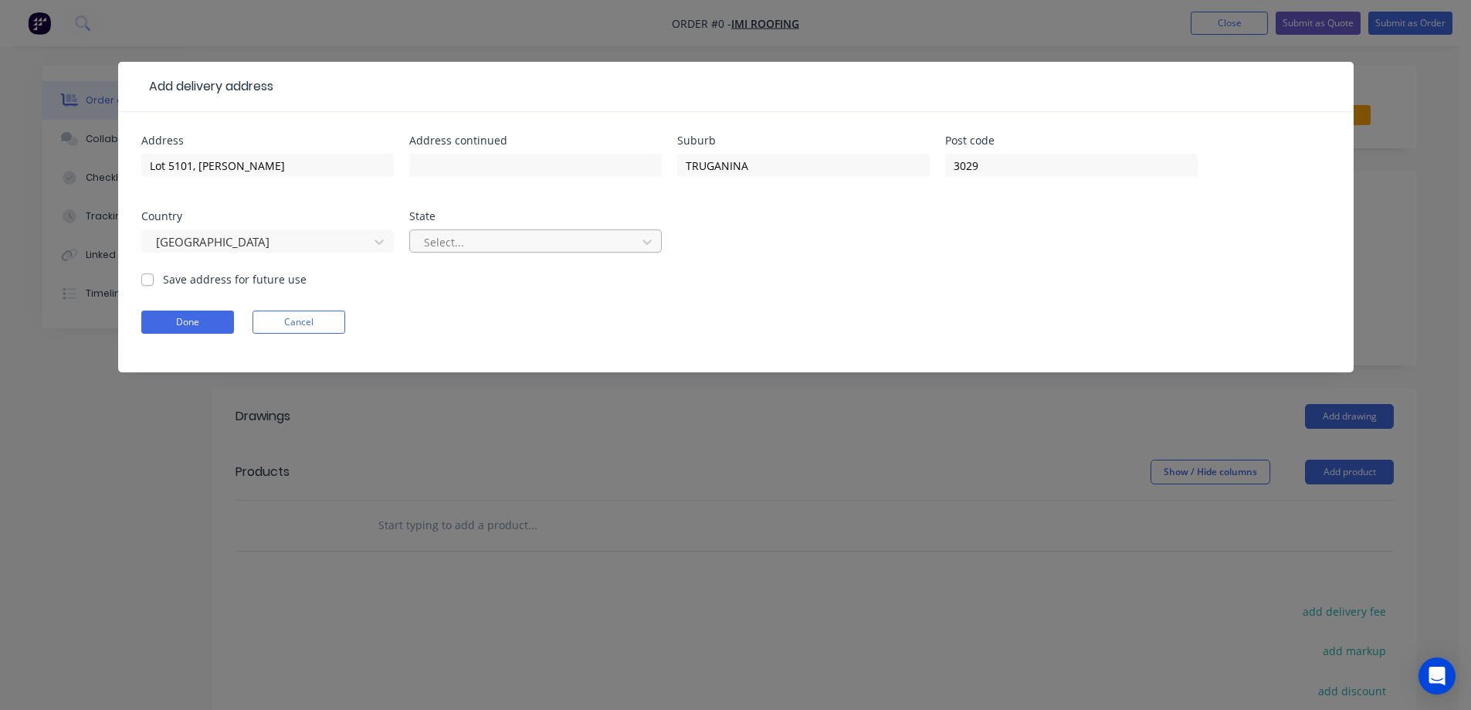
click at [437, 247] on div at bounding box center [525, 241] width 206 height 19
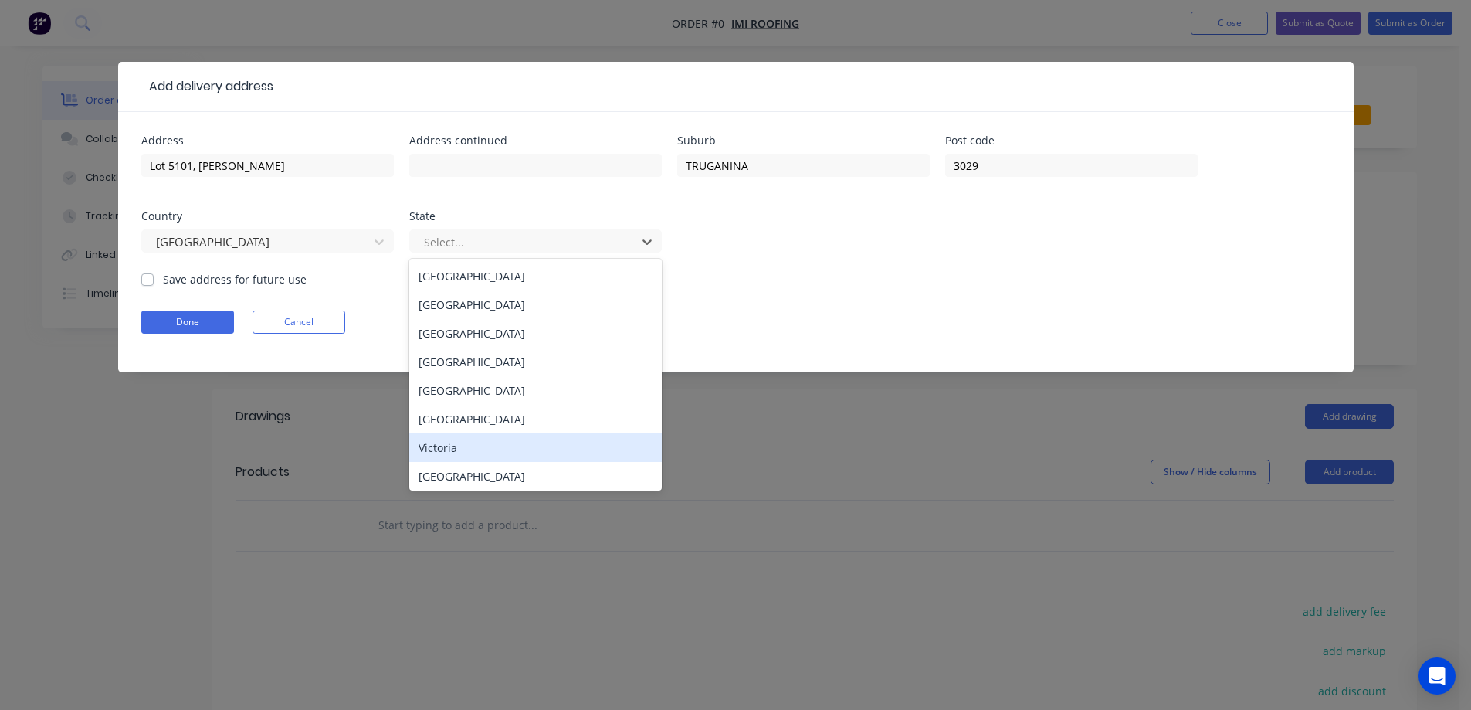
click at [446, 446] on div "Victoria" at bounding box center [535, 447] width 253 height 29
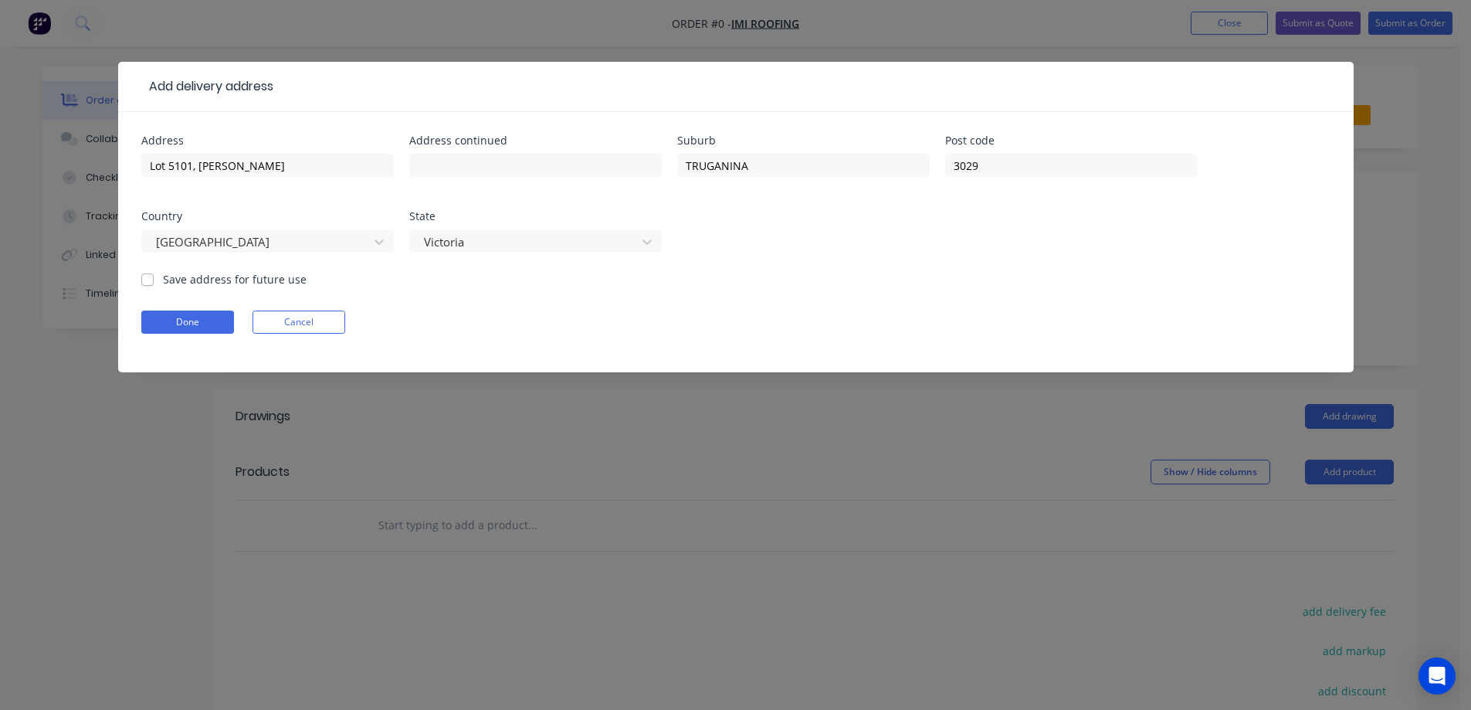
click at [262, 279] on label "Save address for future use" at bounding box center [235, 279] width 144 height 16
click at [154, 279] on input "Save address for future use" at bounding box center [147, 278] width 12 height 15
checkbox input "true"
click at [229, 310] on button "Done" at bounding box center [187, 321] width 93 height 23
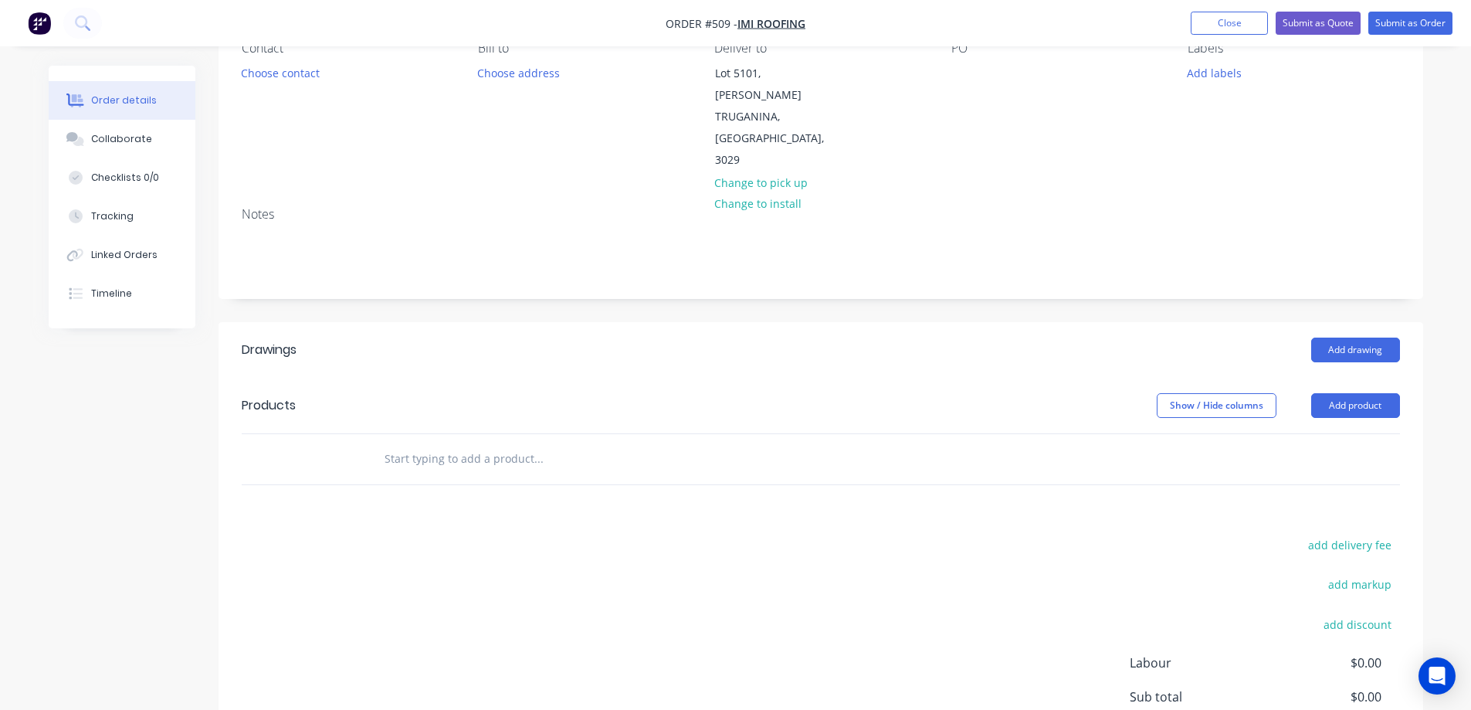
scroll to position [154, 0]
click at [1326, 392] on button "Add product" at bounding box center [1355, 404] width 89 height 25
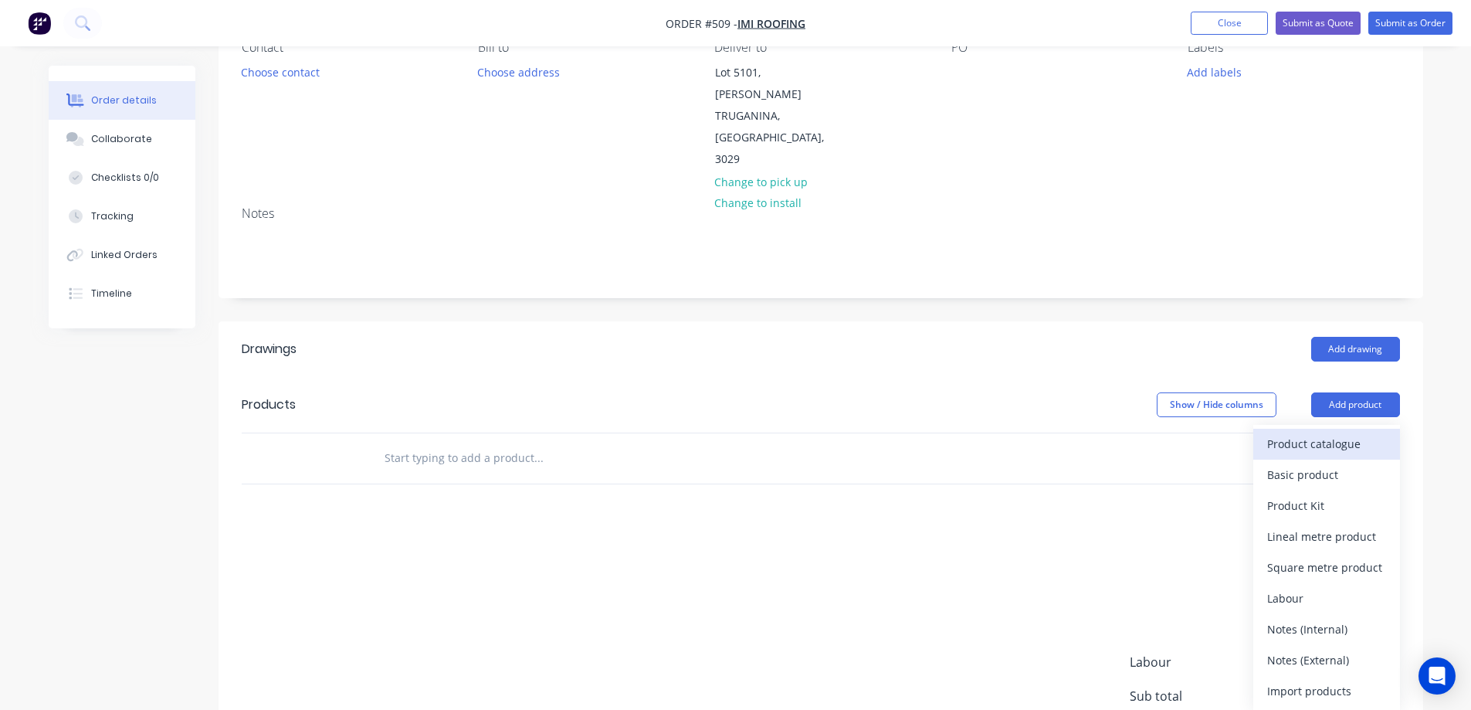
click at [1284, 432] on div "Product catalogue" at bounding box center [1326, 443] width 119 height 22
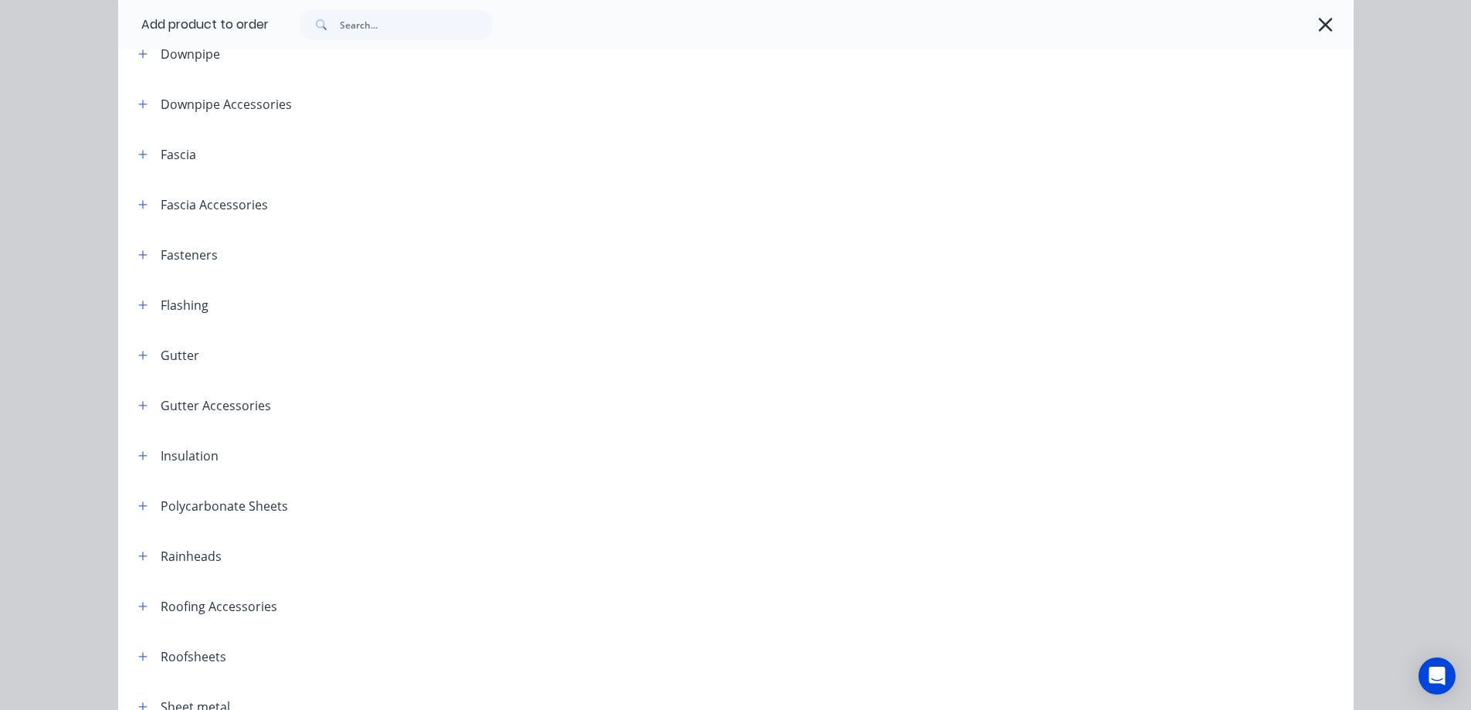
scroll to position [309, 0]
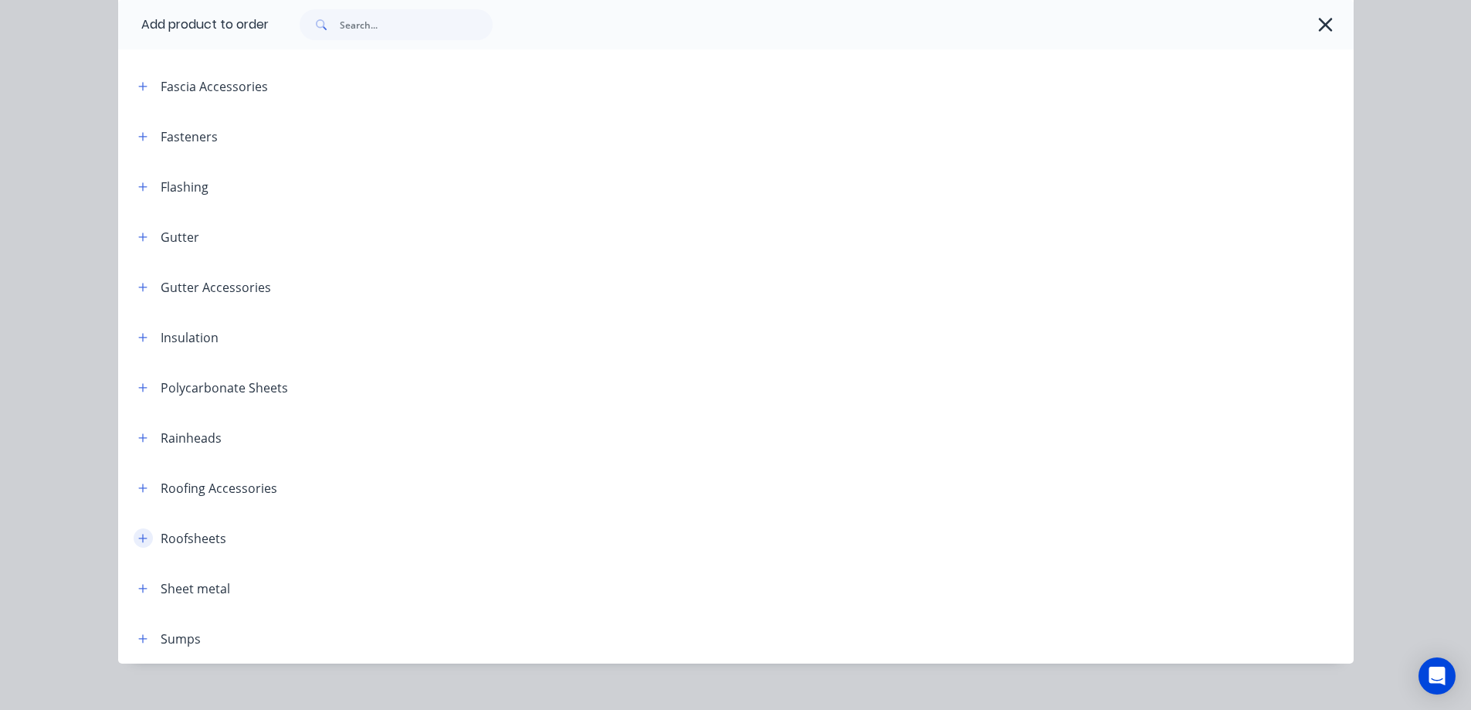
click at [138, 537] on icon "button" at bounding box center [142, 538] width 8 height 8
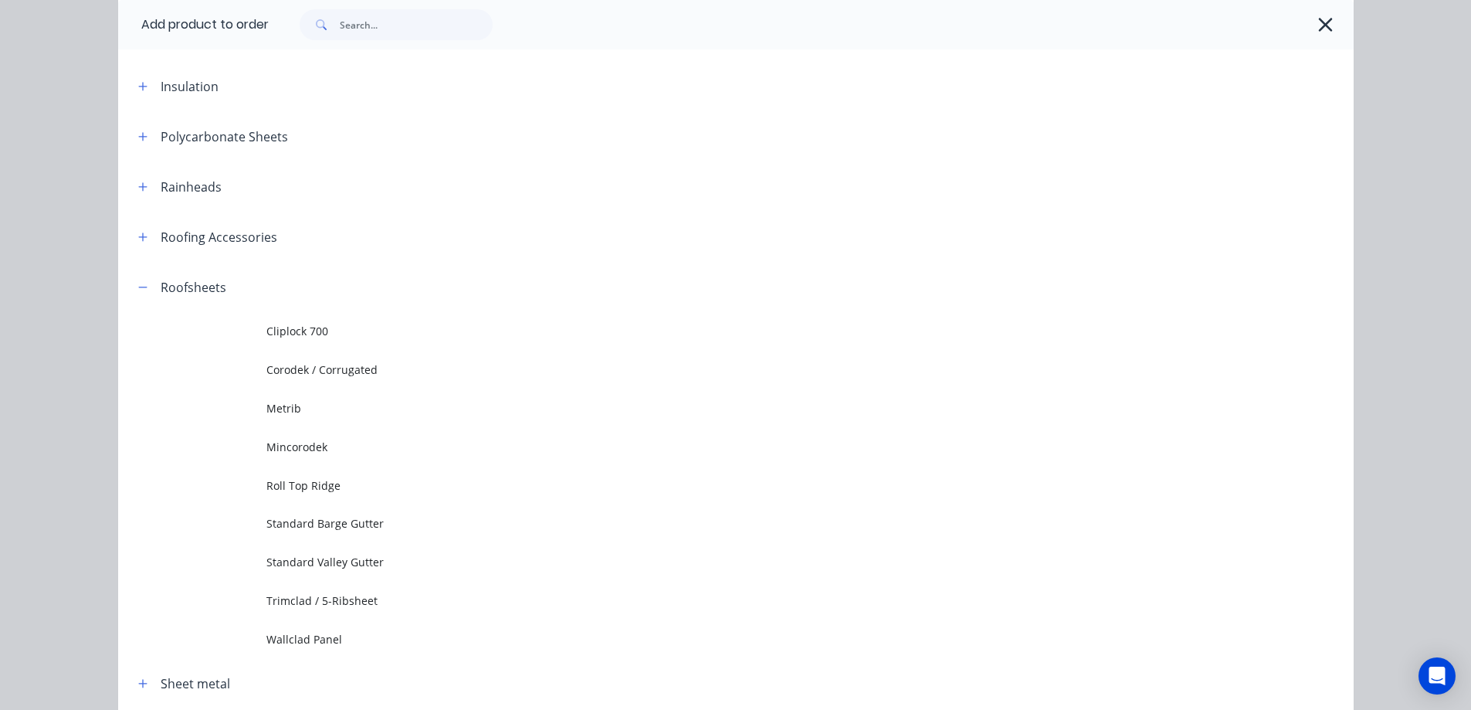
scroll to position [618, 0]
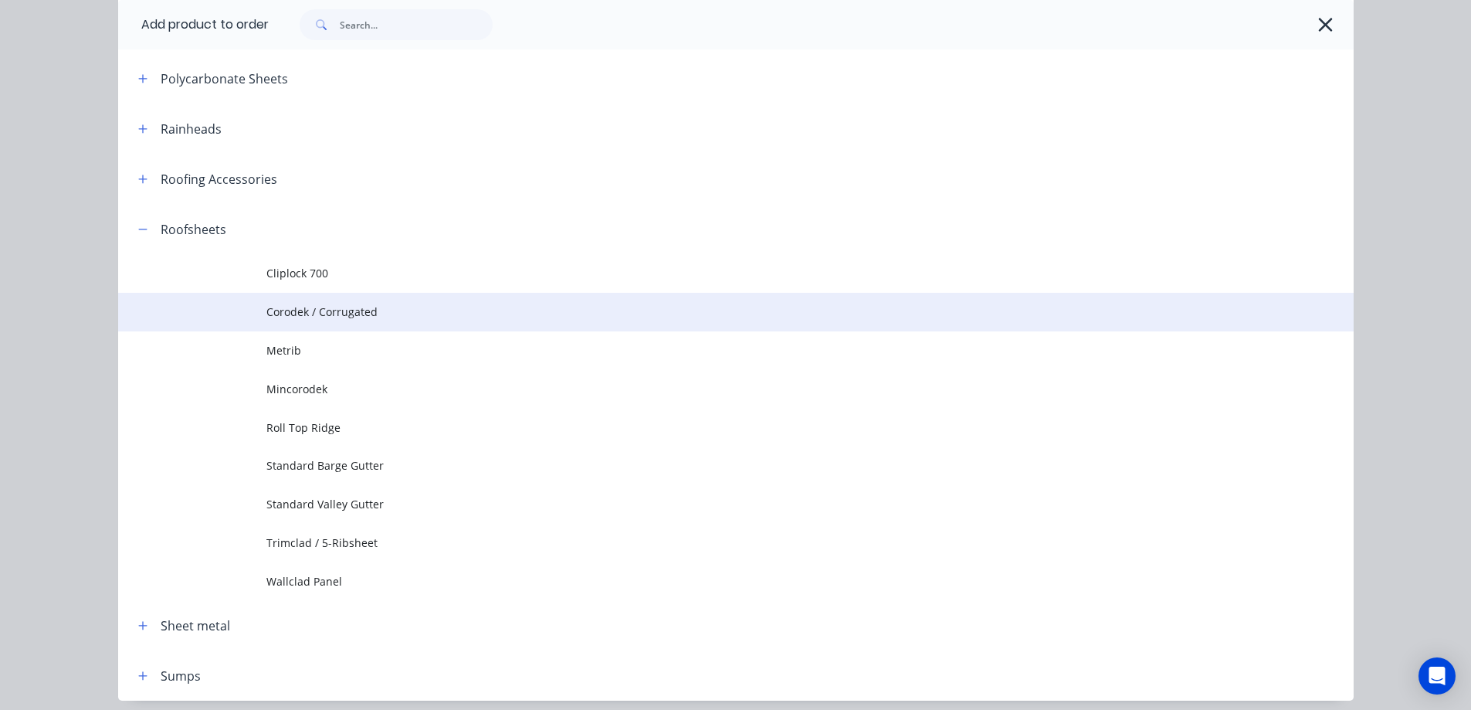
click at [315, 317] on span "Corodek / Corrugated" at bounding box center [700, 311] width 869 height 16
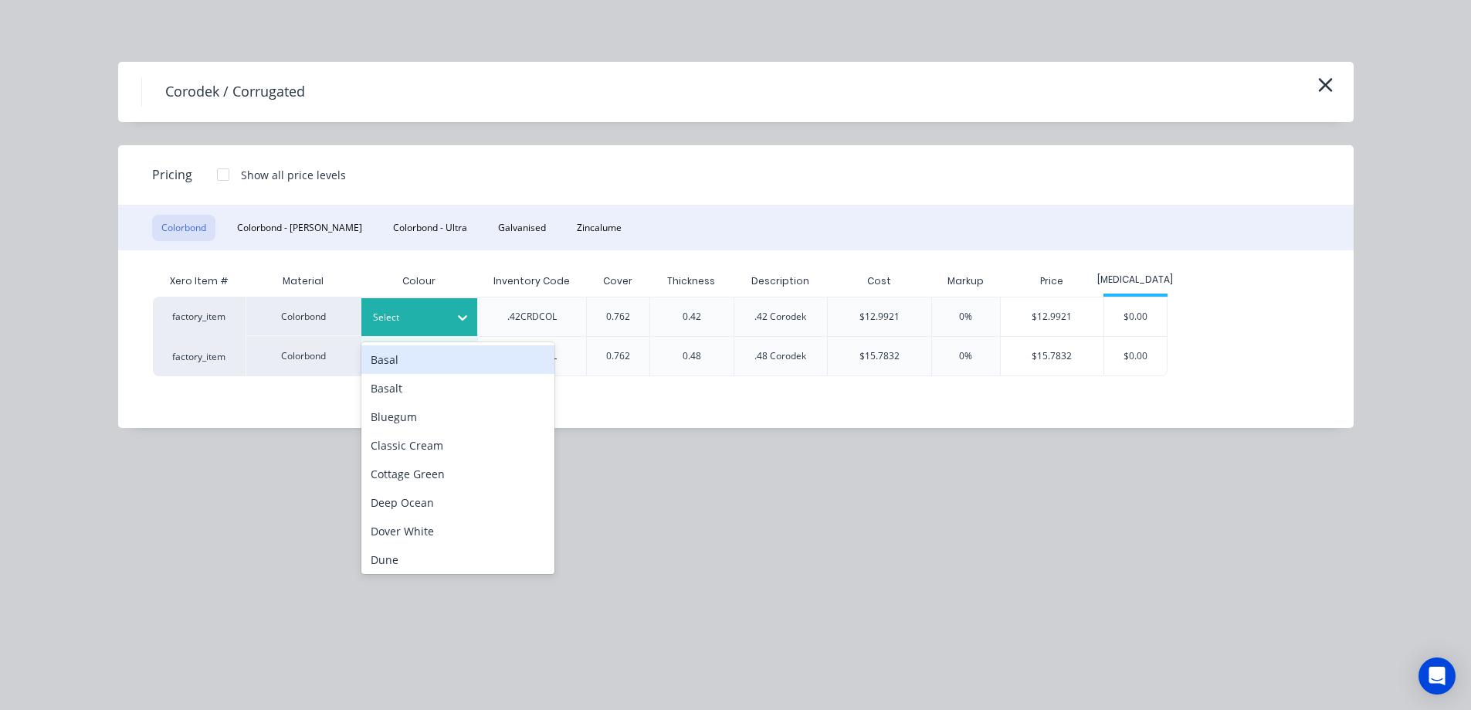
click at [425, 314] on div at bounding box center [407, 317] width 69 height 17
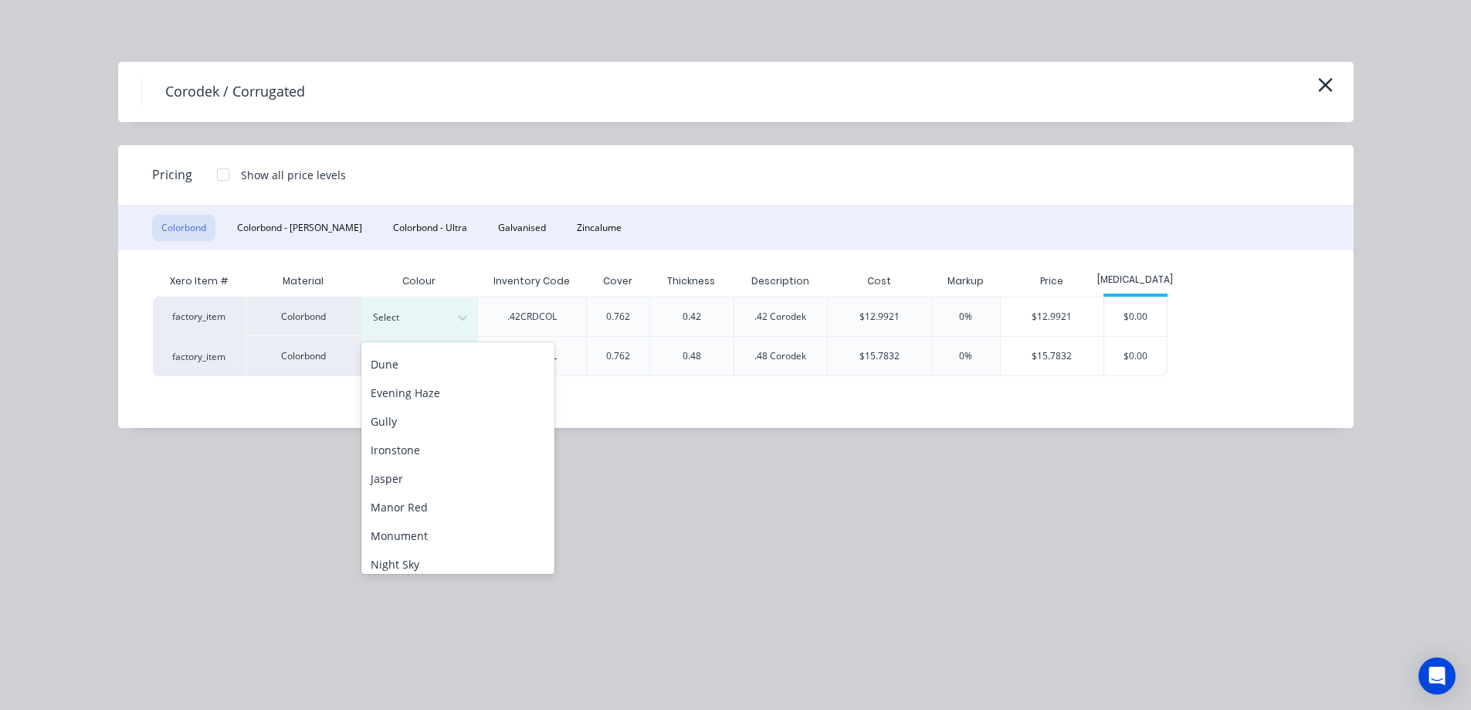
scroll to position [232, 0]
click at [415, 499] on div "Monument" at bounding box center [457, 499] width 193 height 29
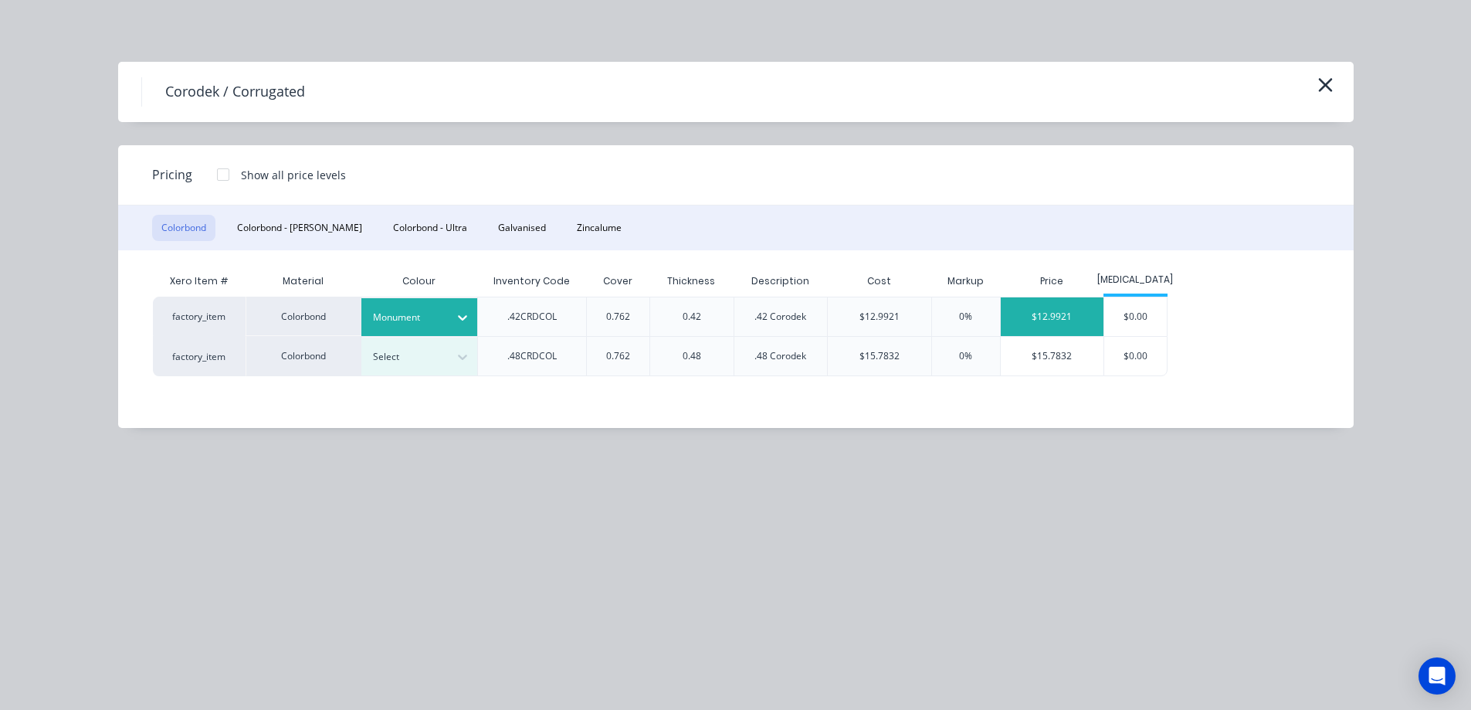
click at [1025, 322] on div "$12.9921" at bounding box center [1052, 316] width 103 height 39
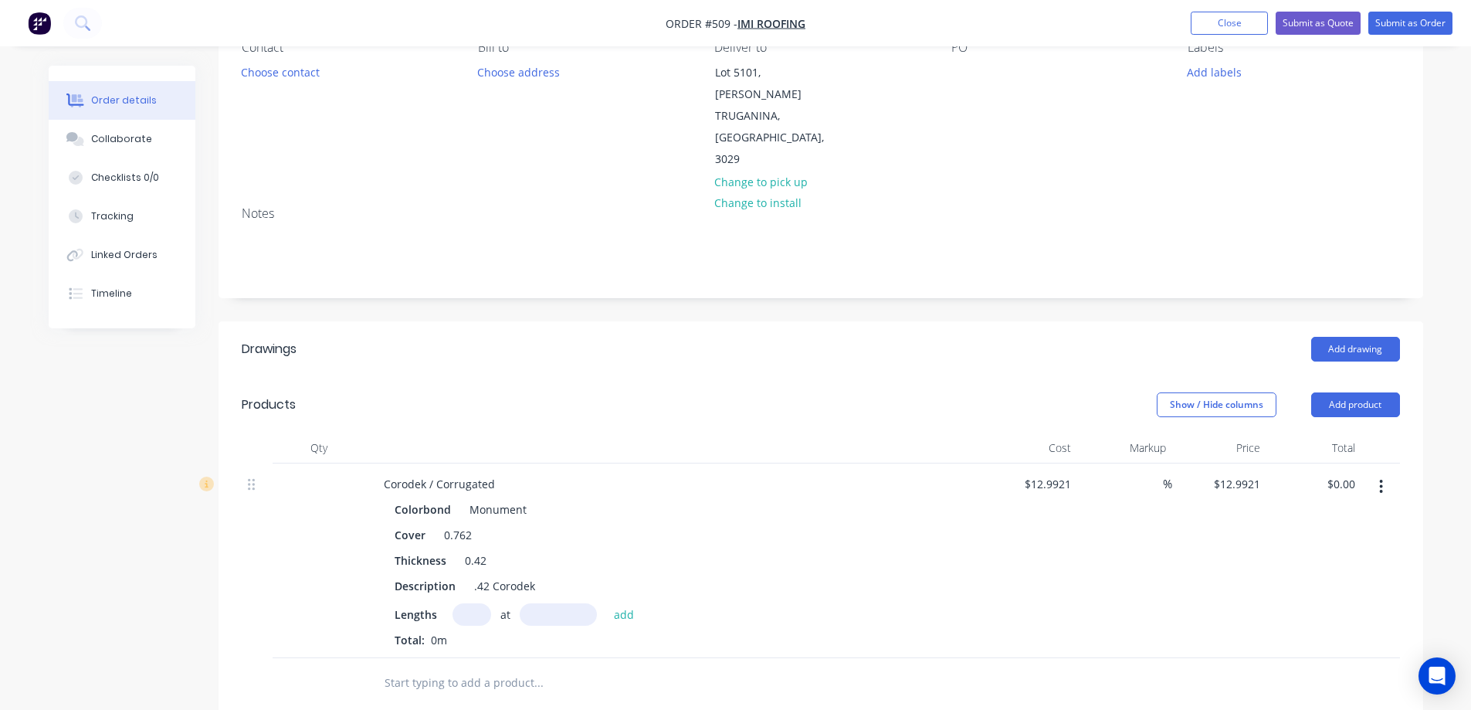
click at [1032, 463] on div "$12.9921 $12.9921" at bounding box center [1030, 560] width 95 height 195
click at [1032, 473] on input "12.9921" at bounding box center [1050, 484] width 54 height 22
type input "$13.00"
click at [952, 503] on div "Colorbond Monument Cover 0.762 Thickness 0.42 Description .42 Corodek Lengths a…" at bounding box center [673, 573] width 605 height 150
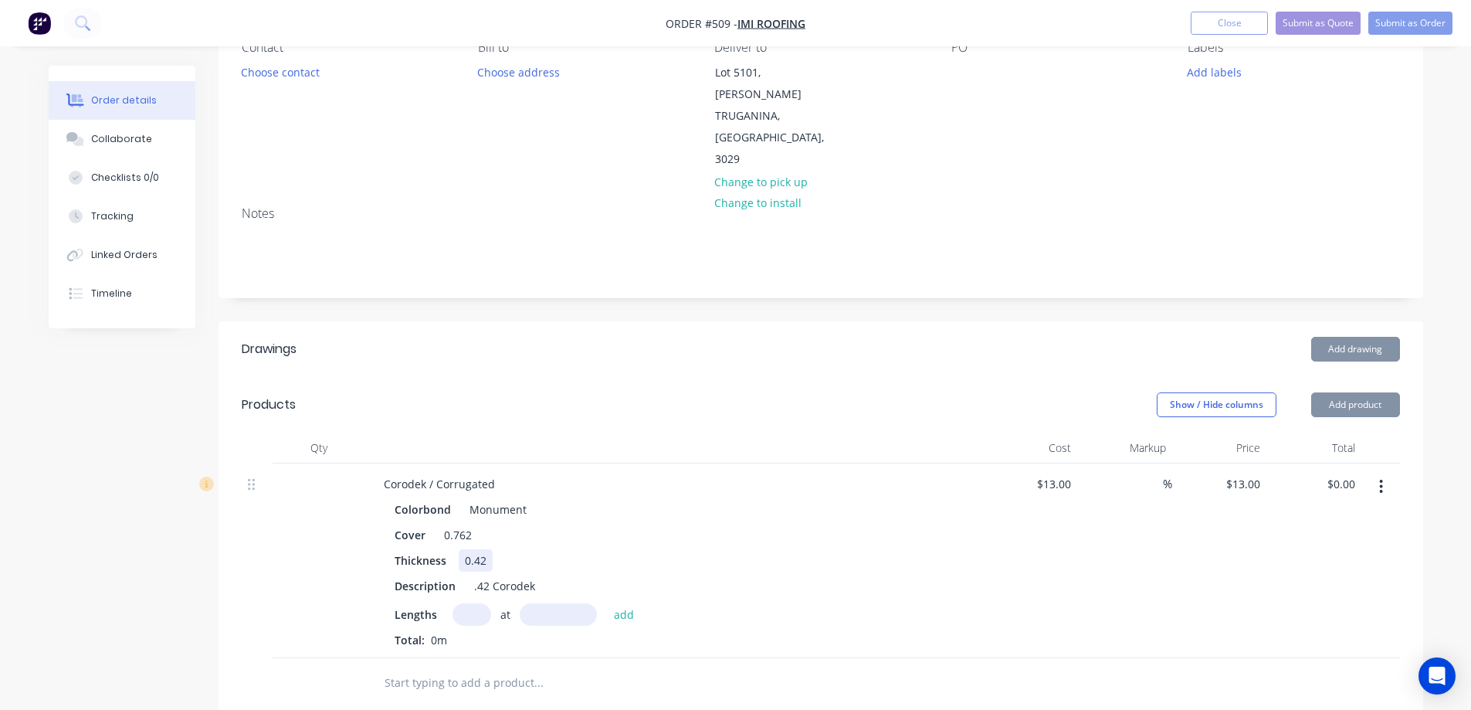
scroll to position [386, 0]
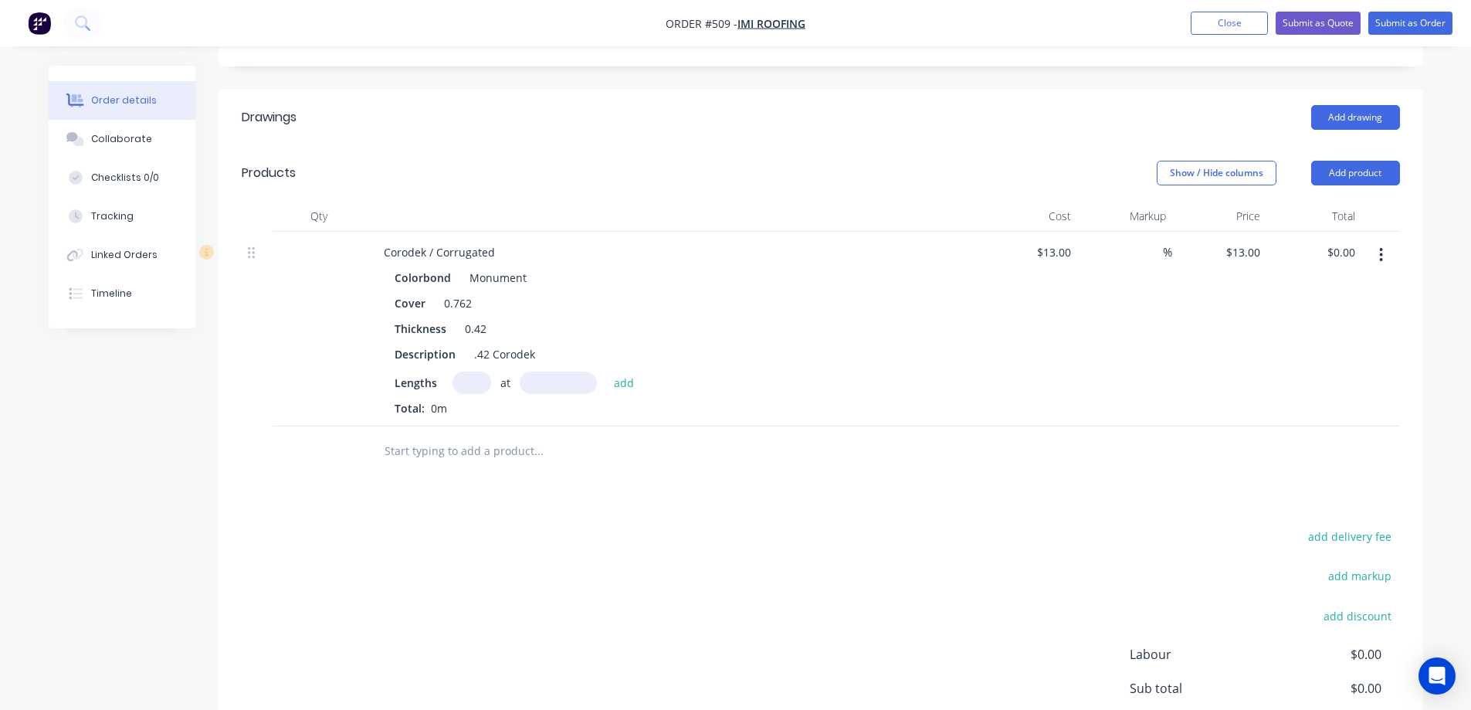
click at [463, 371] on input "text" at bounding box center [471, 382] width 39 height 22
type input "50"
type input "5980mm"
click at [612, 371] on button "add" at bounding box center [624, 381] width 36 height 21
type input "$3,887.00"
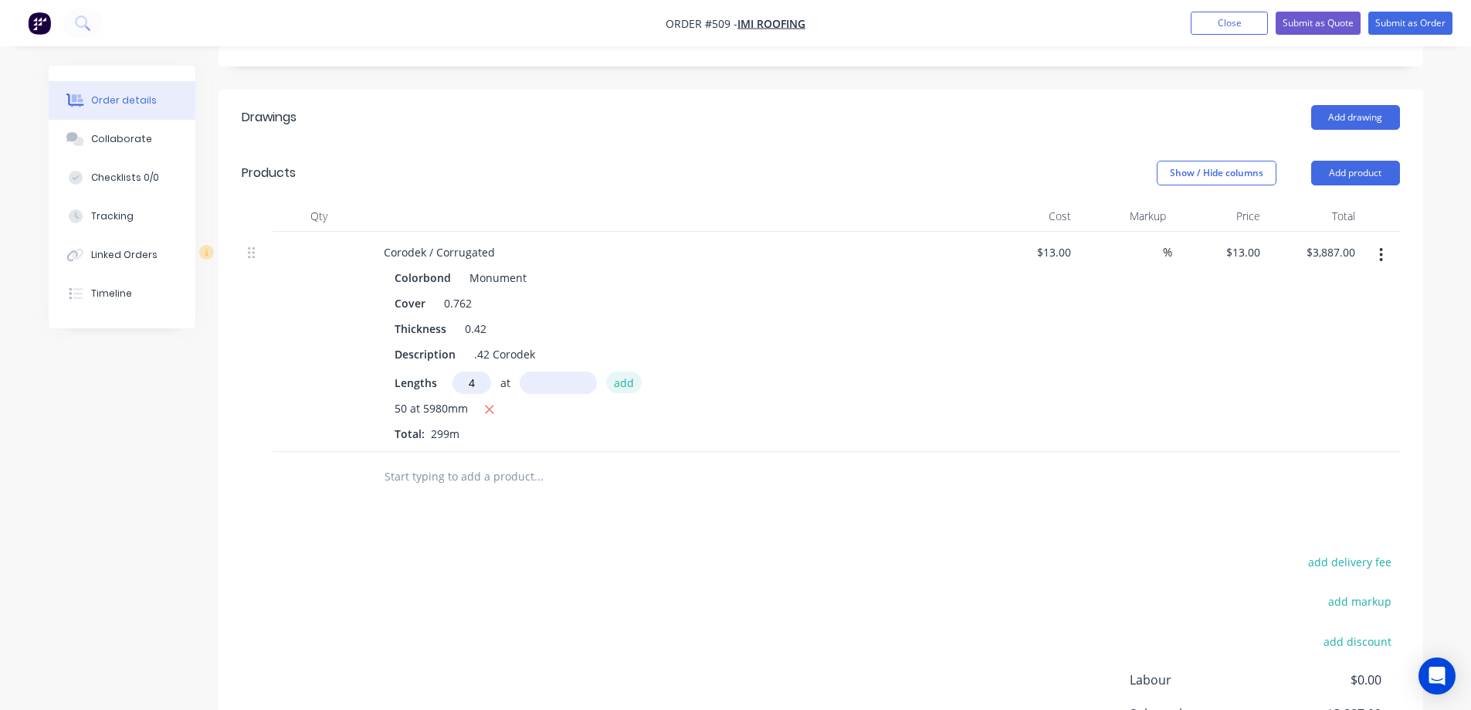
type input "4"
type input "3200mm"
click at [612, 371] on button "add" at bounding box center [624, 381] width 36 height 21
type input "$4,053.40"
type input "4"
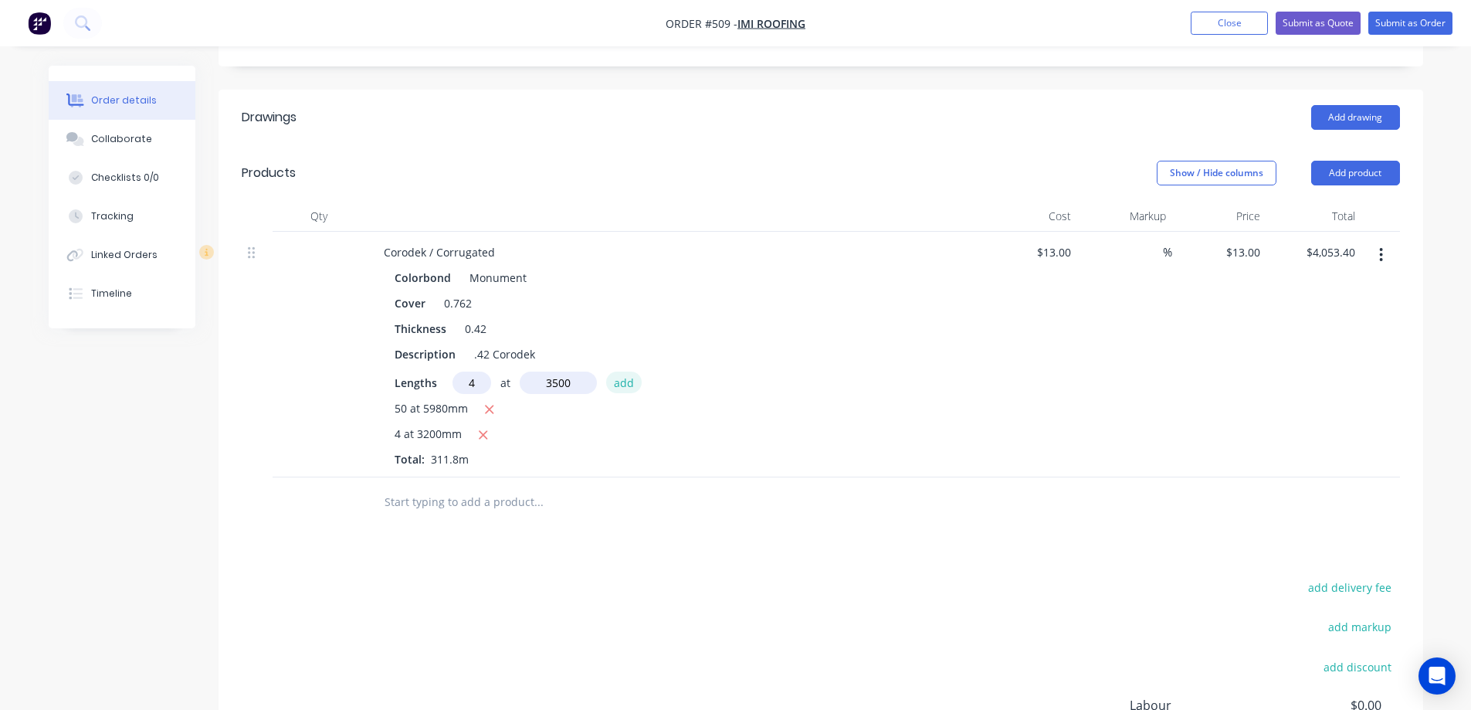
type input "3500mm"
click at [627, 371] on button "add" at bounding box center [624, 381] width 36 height 21
type input "$4,235.40"
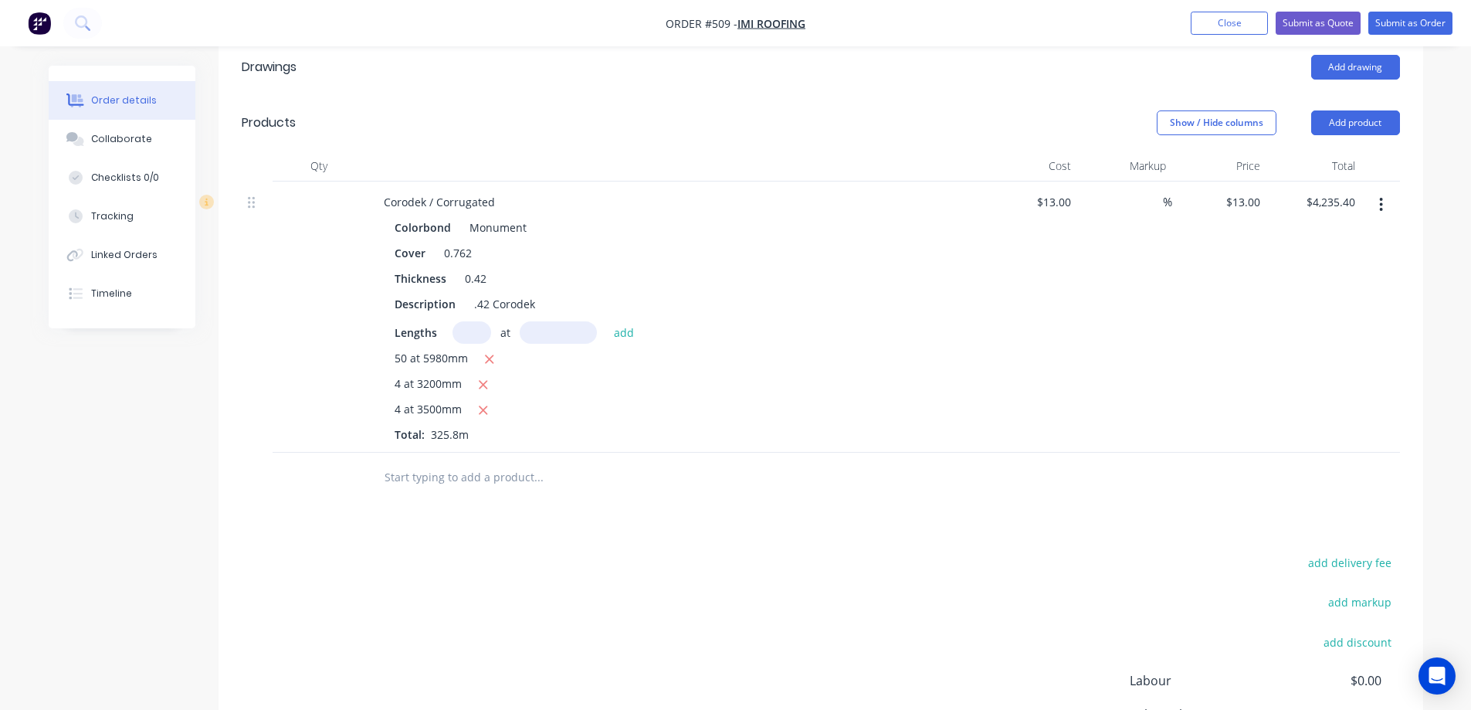
scroll to position [463, 0]
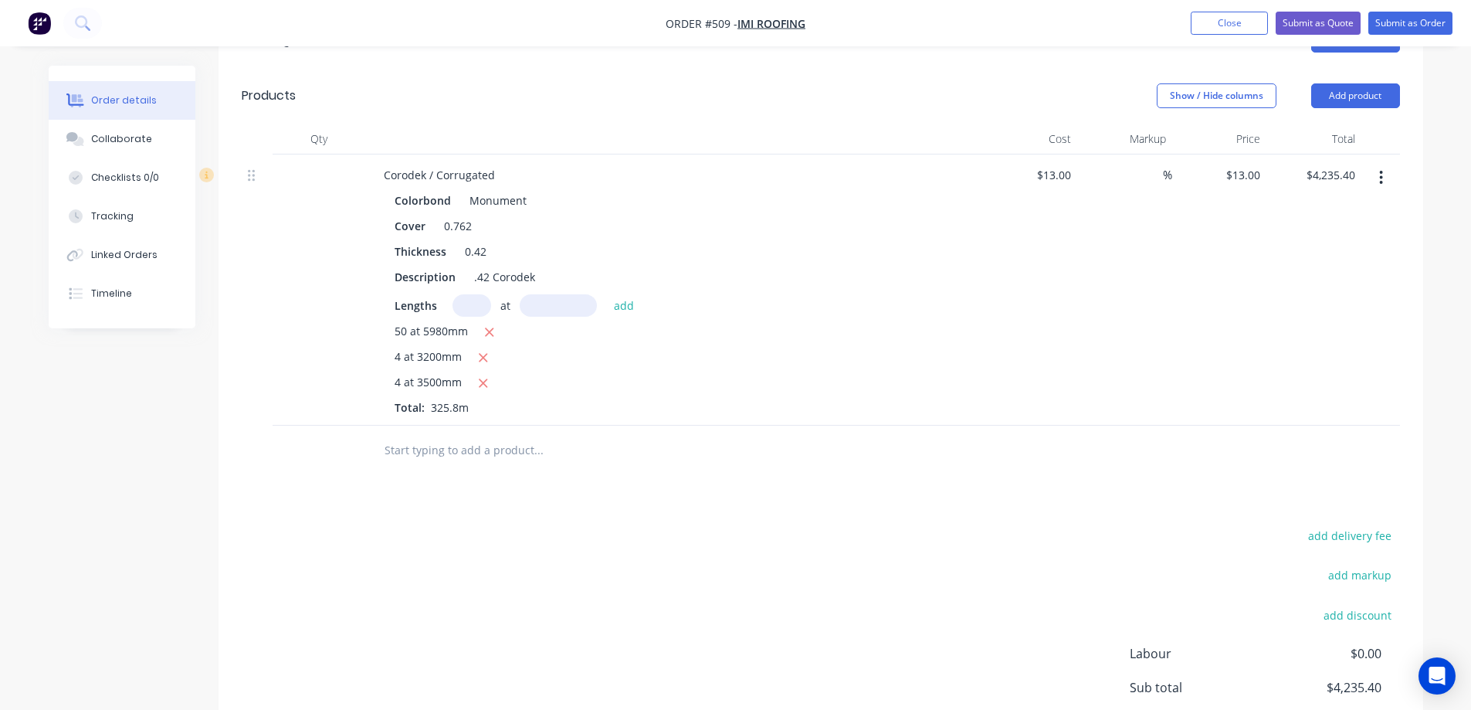
click at [487, 435] on input "text" at bounding box center [538, 450] width 309 height 31
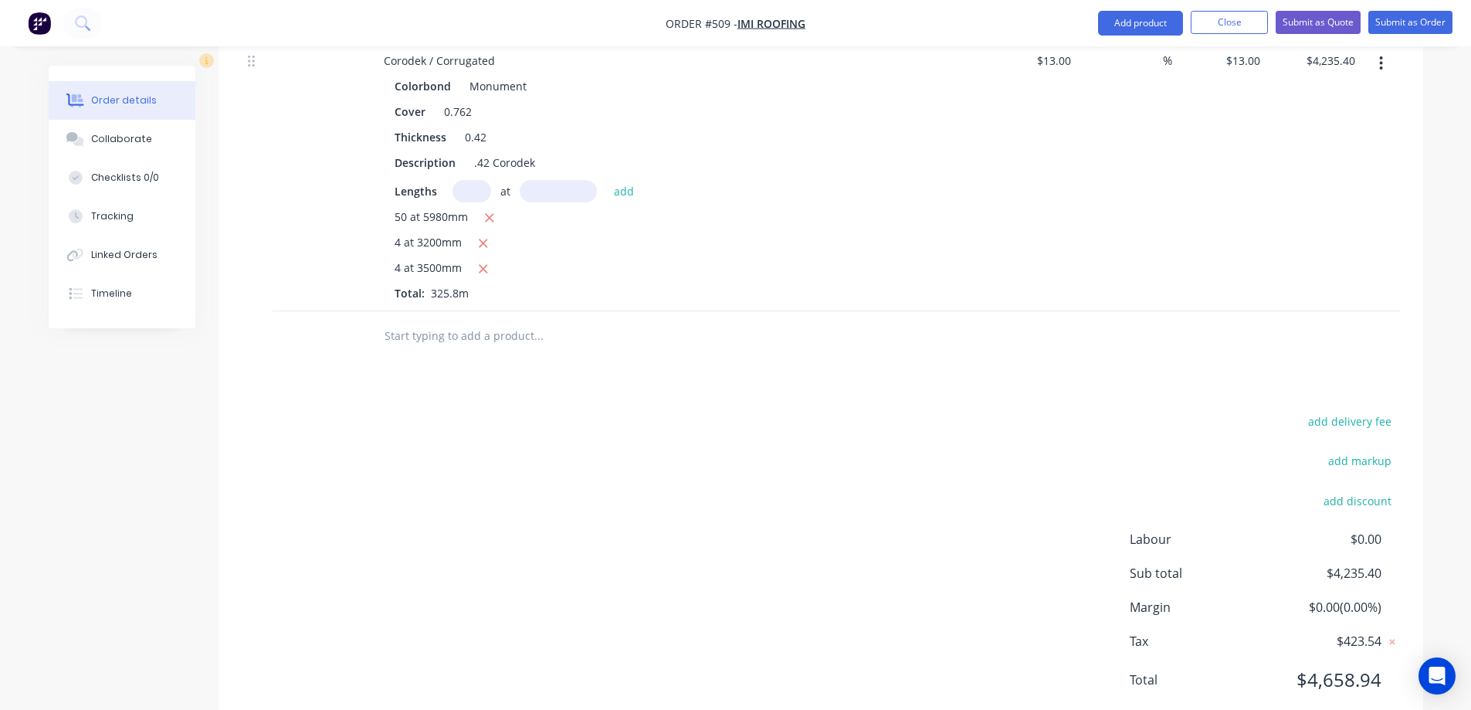
scroll to position [580, 0]
click at [1134, 26] on button "Add product" at bounding box center [1140, 23] width 85 height 25
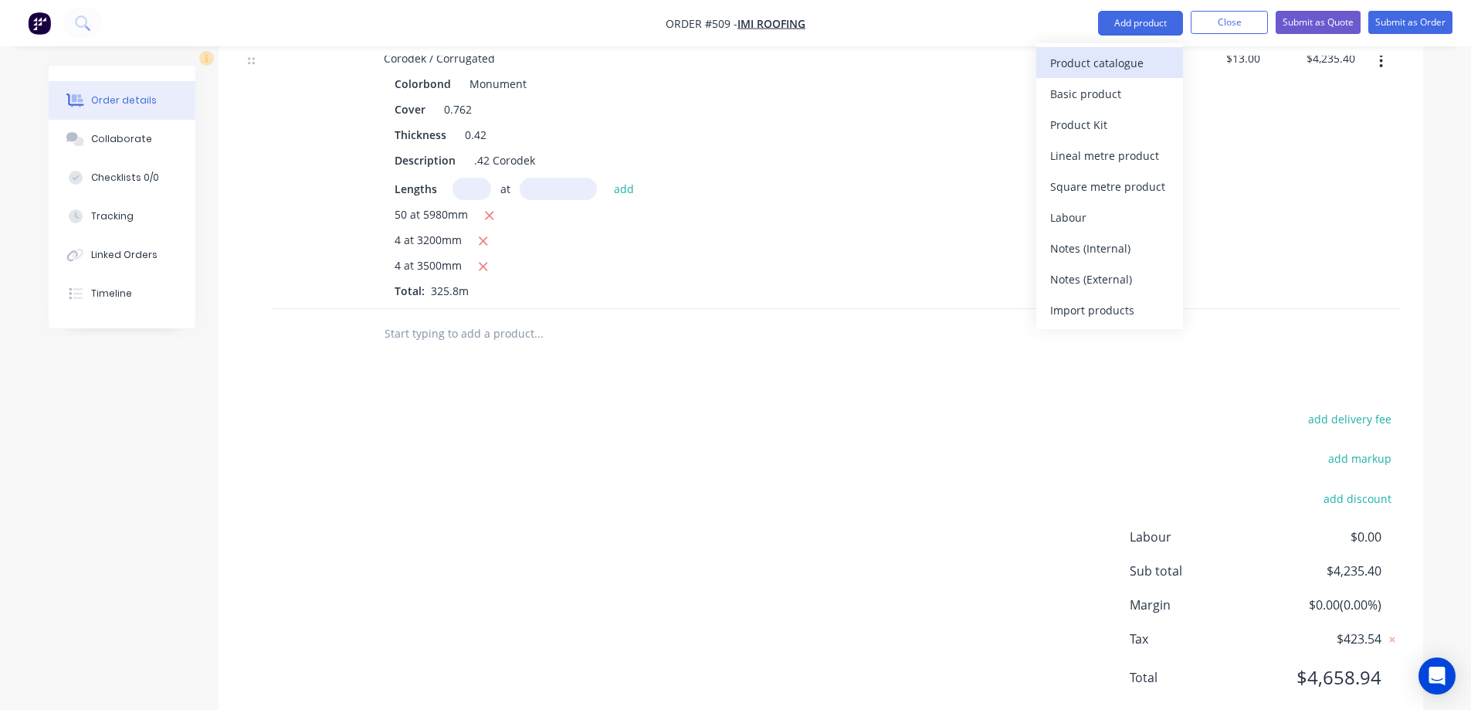
click at [1130, 55] on div "Product catalogue" at bounding box center [1109, 63] width 119 height 22
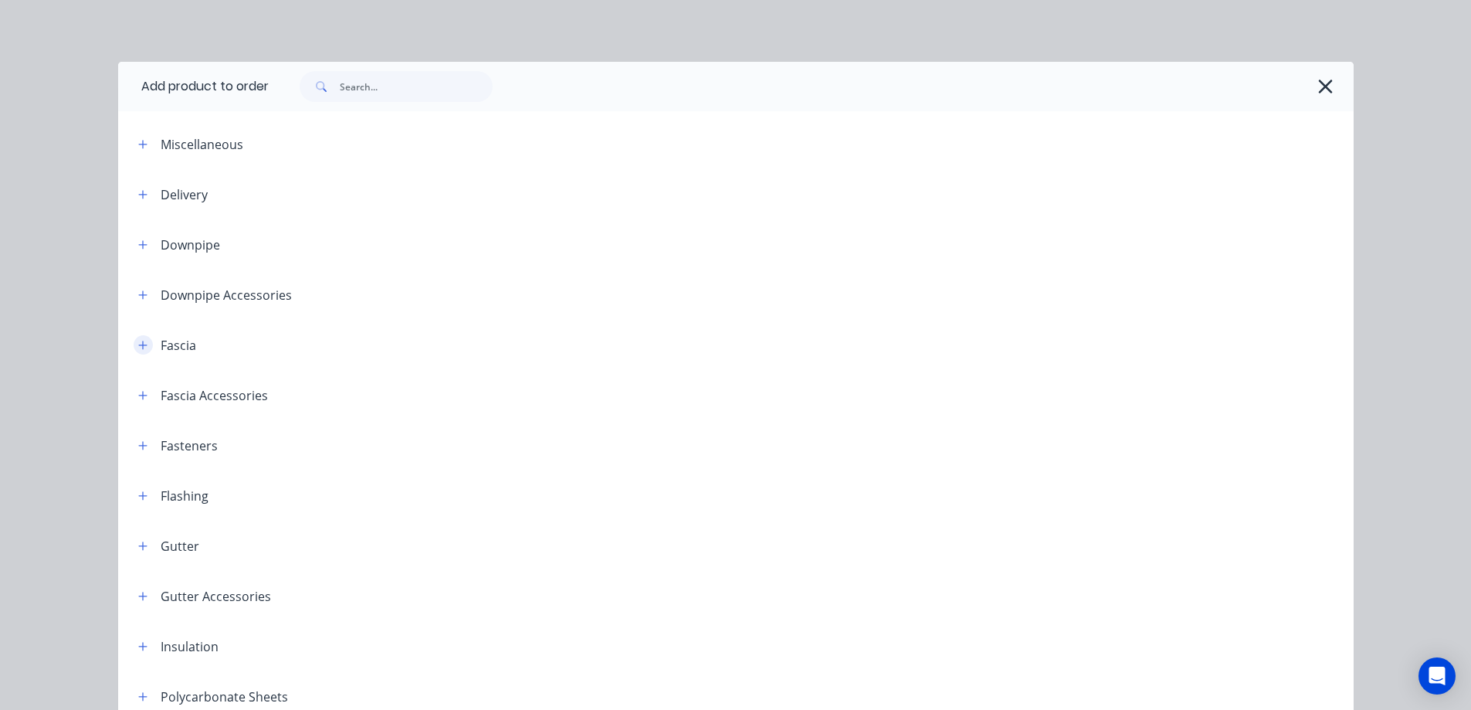
click at [138, 344] on icon "button" at bounding box center [142, 345] width 9 height 11
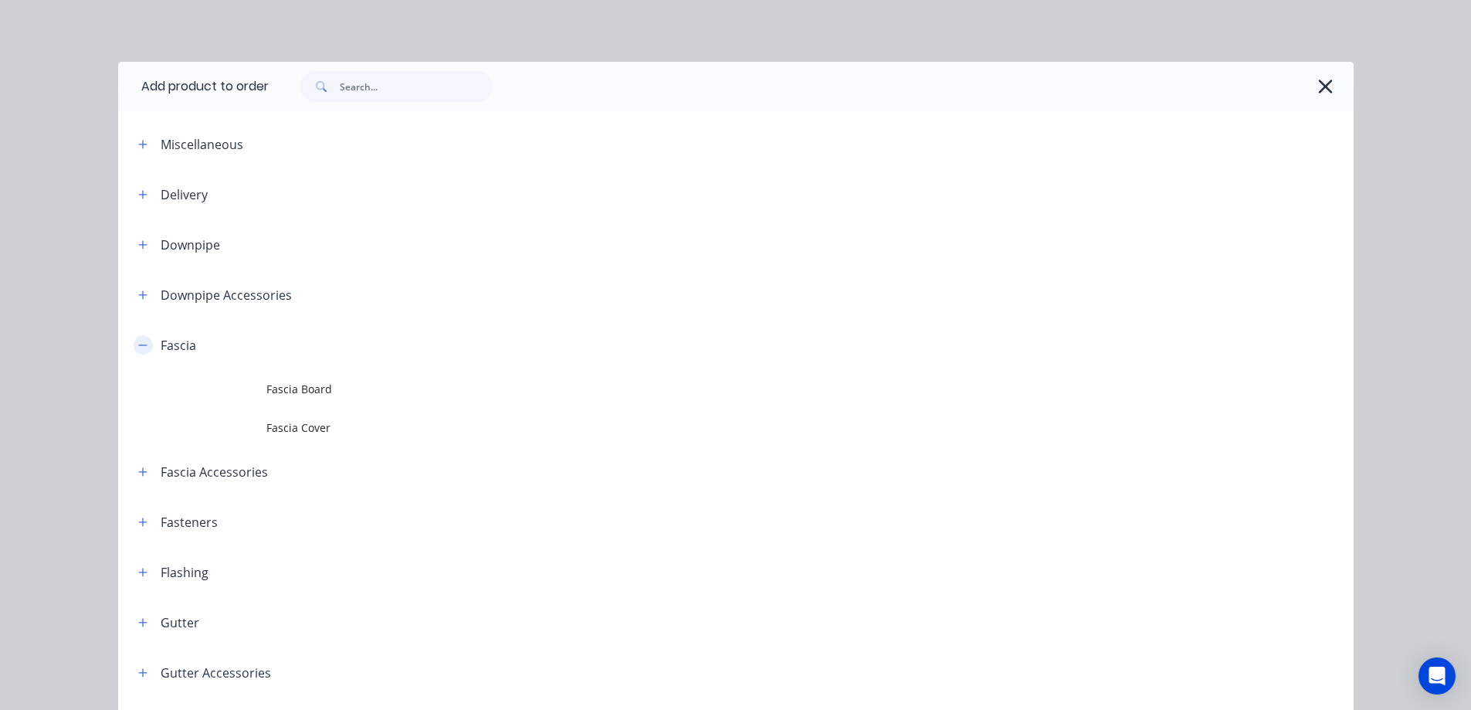
click at [138, 344] on icon "button" at bounding box center [142, 345] width 9 height 11
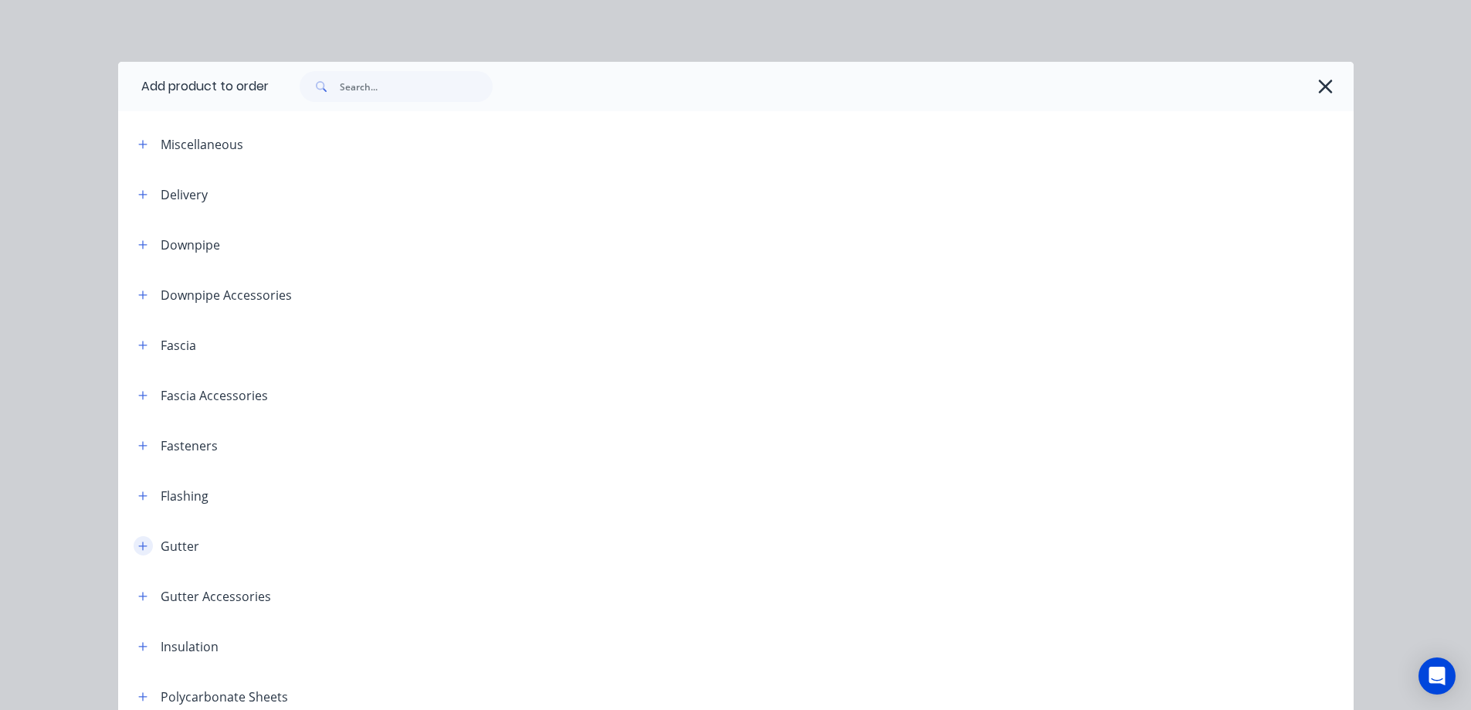
click at [138, 542] on icon "button" at bounding box center [142, 546] width 9 height 11
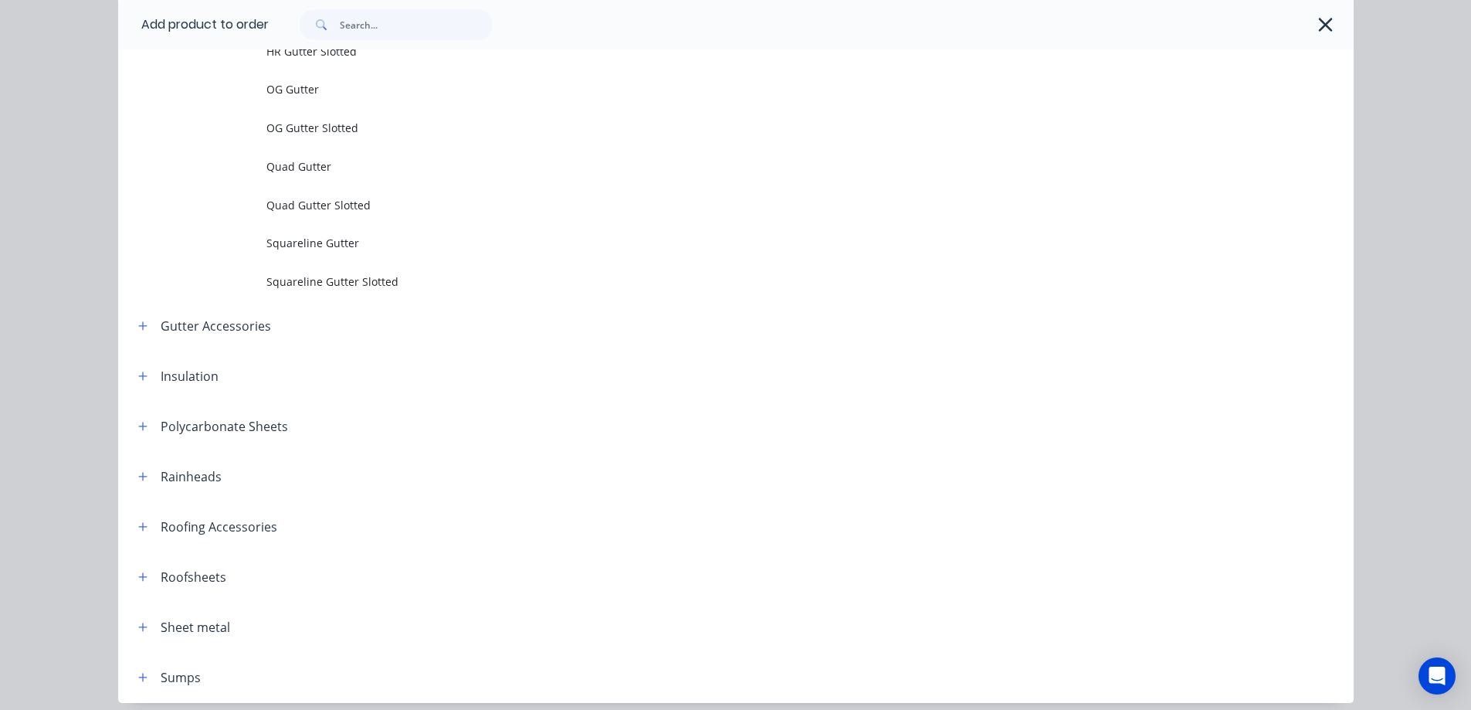
scroll to position [754, 0]
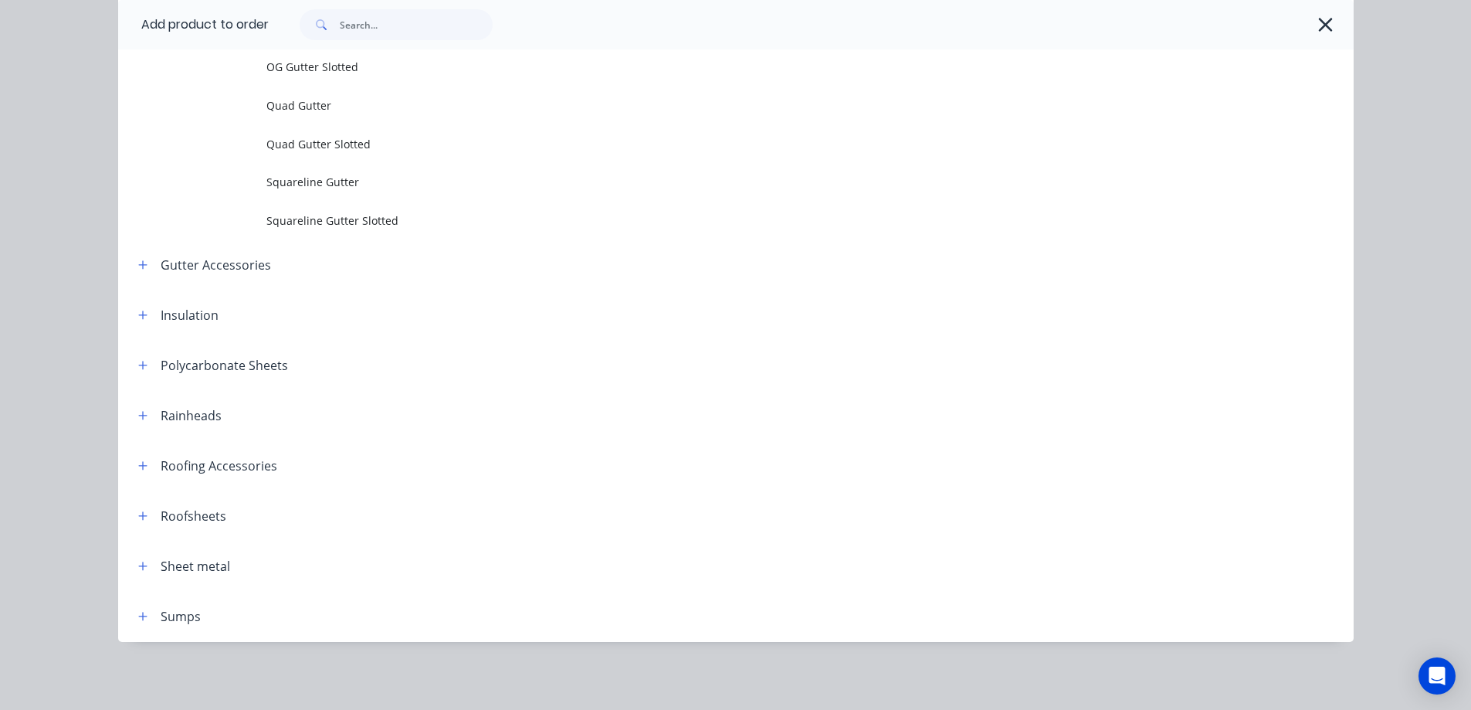
click at [135, 507] on span at bounding box center [143, 516] width 19 height 19
click at [138, 511] on icon "button" at bounding box center [142, 515] width 9 height 11
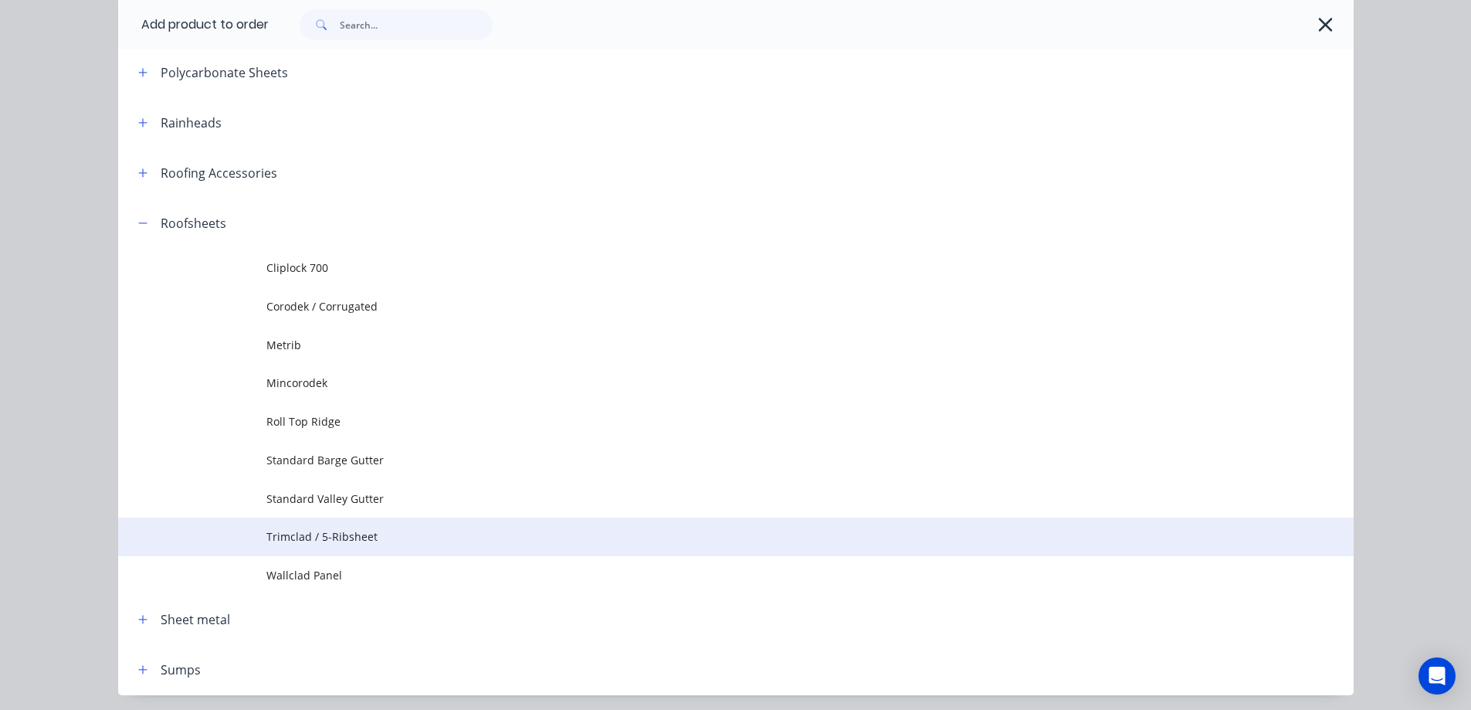
scroll to position [1100, 0]
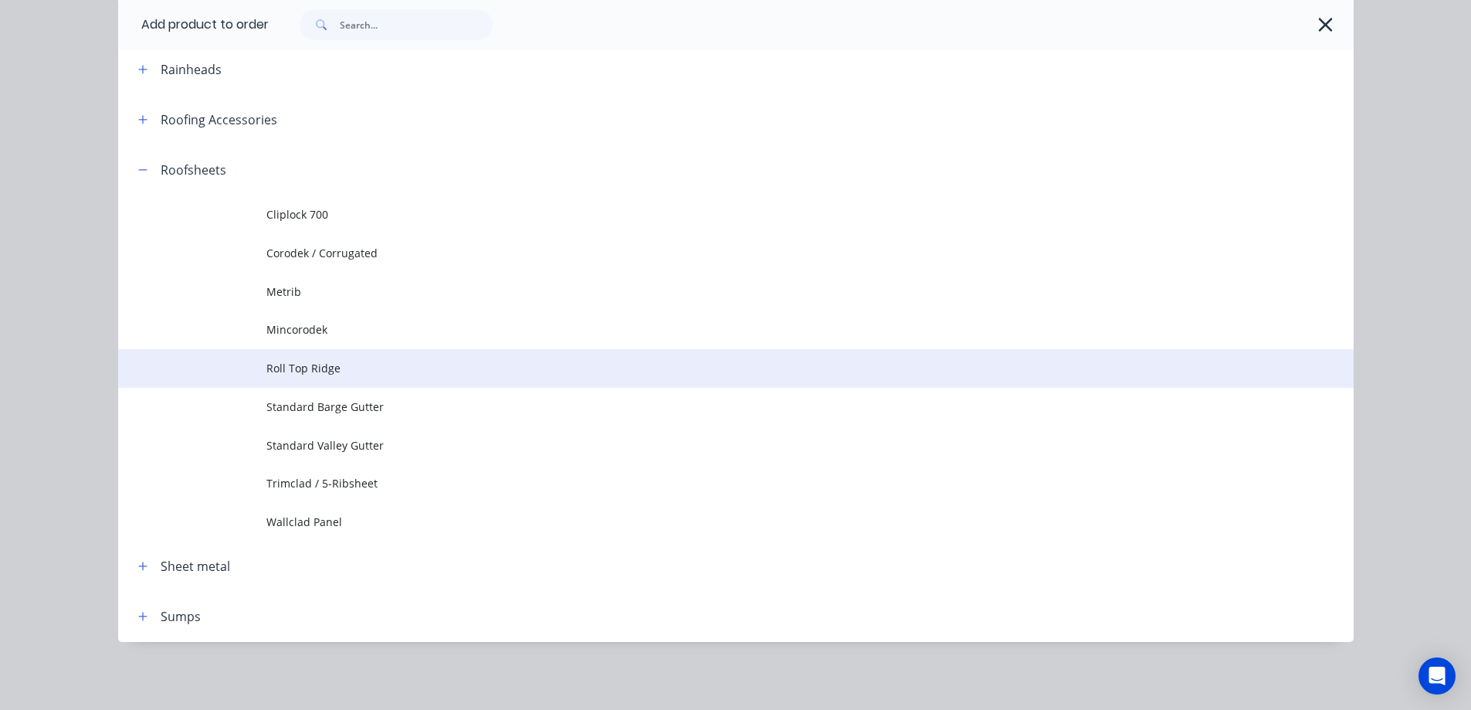
click at [246, 371] on td at bounding box center [192, 368] width 148 height 39
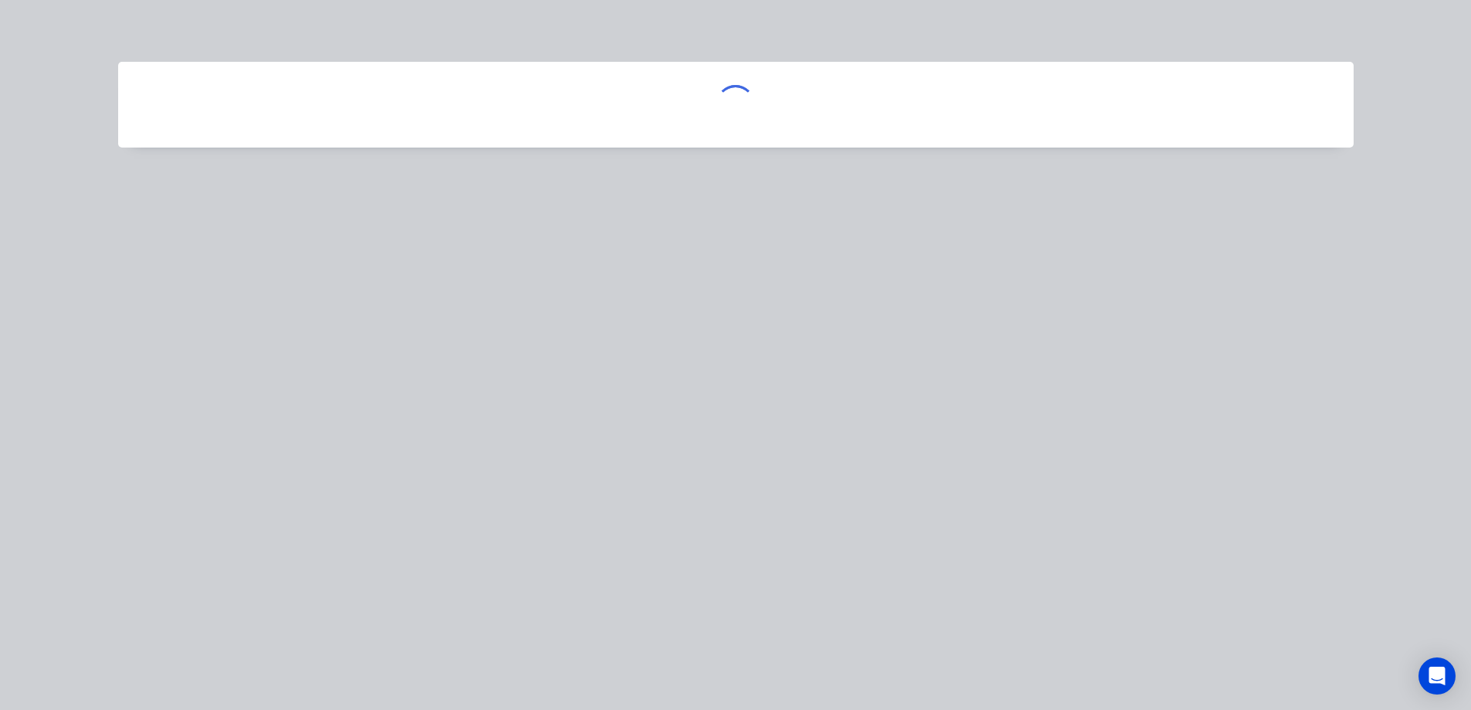
scroll to position [0, 0]
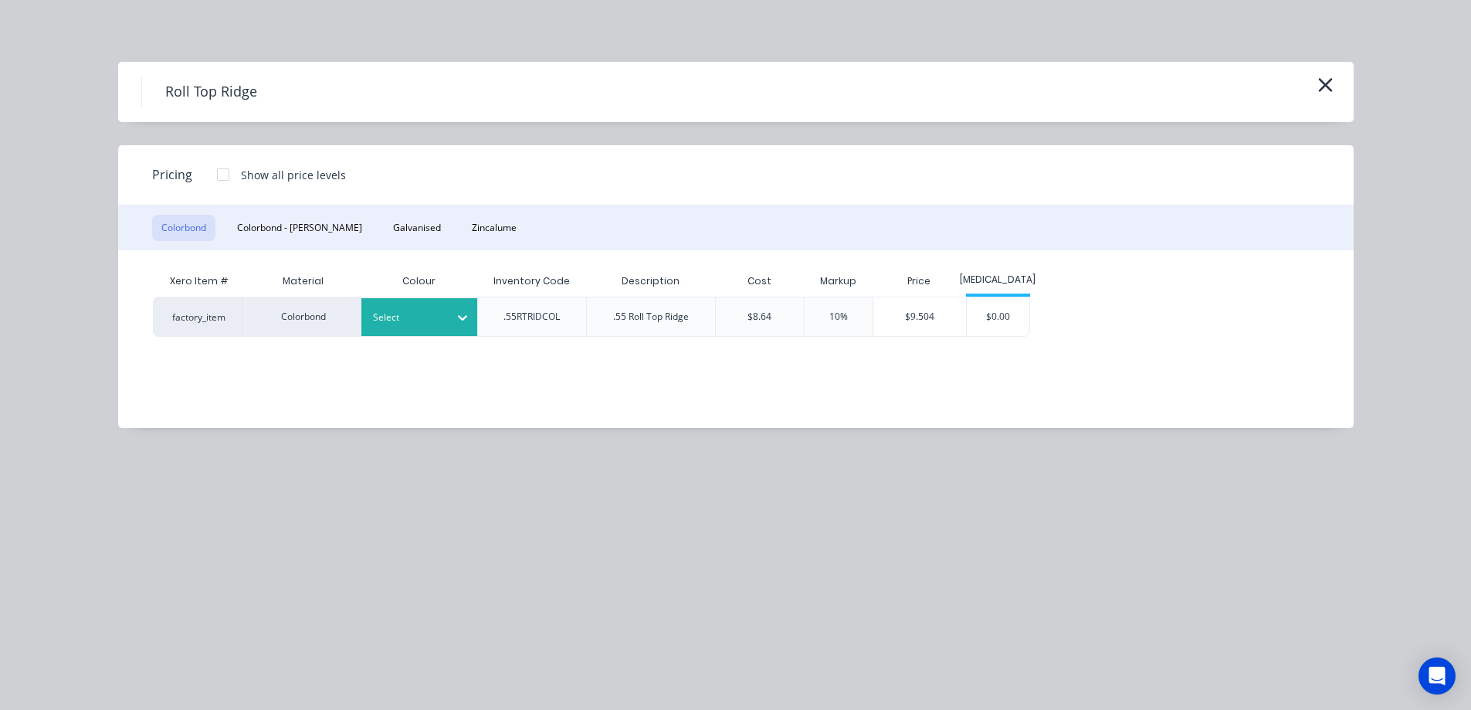
click at [395, 308] on div "Select" at bounding box center [405, 317] width 86 height 20
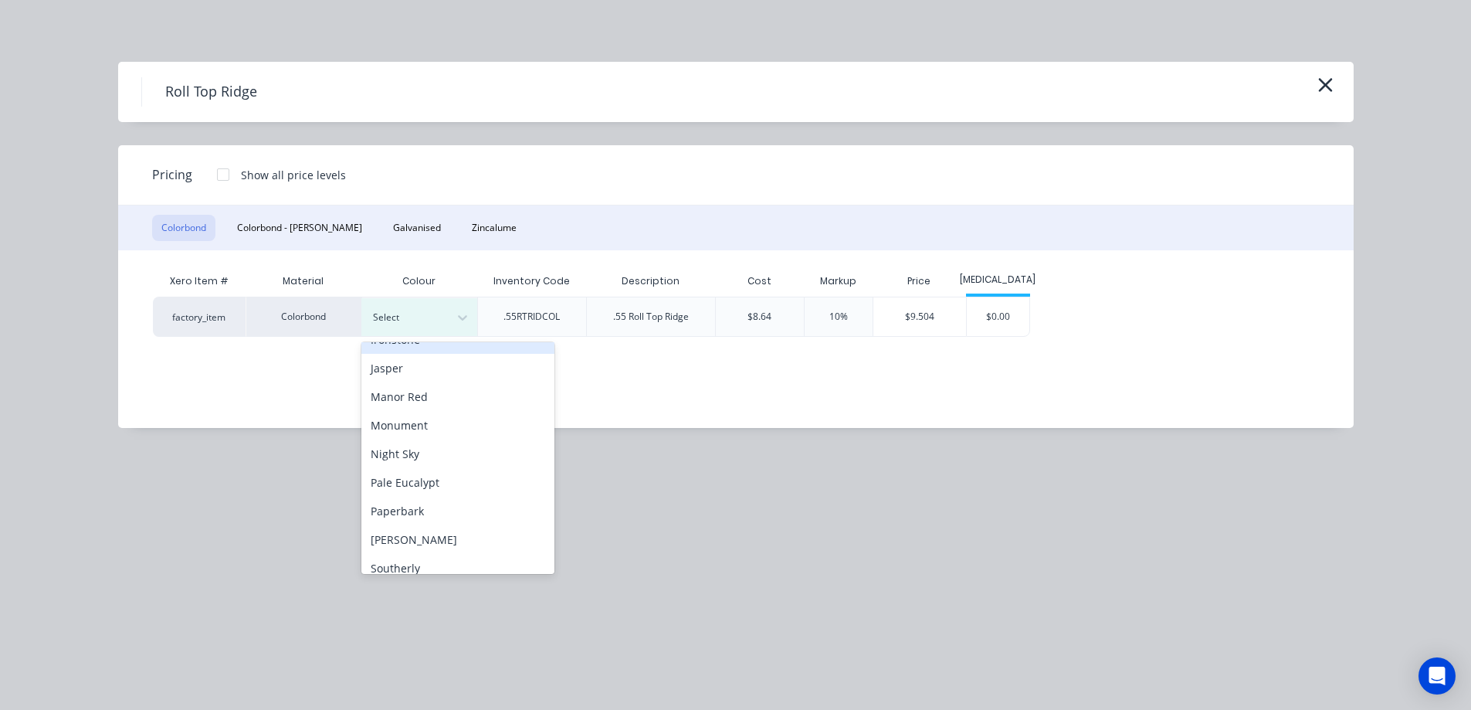
scroll to position [309, 0]
click at [410, 425] on div "Monument" at bounding box center [457, 422] width 193 height 29
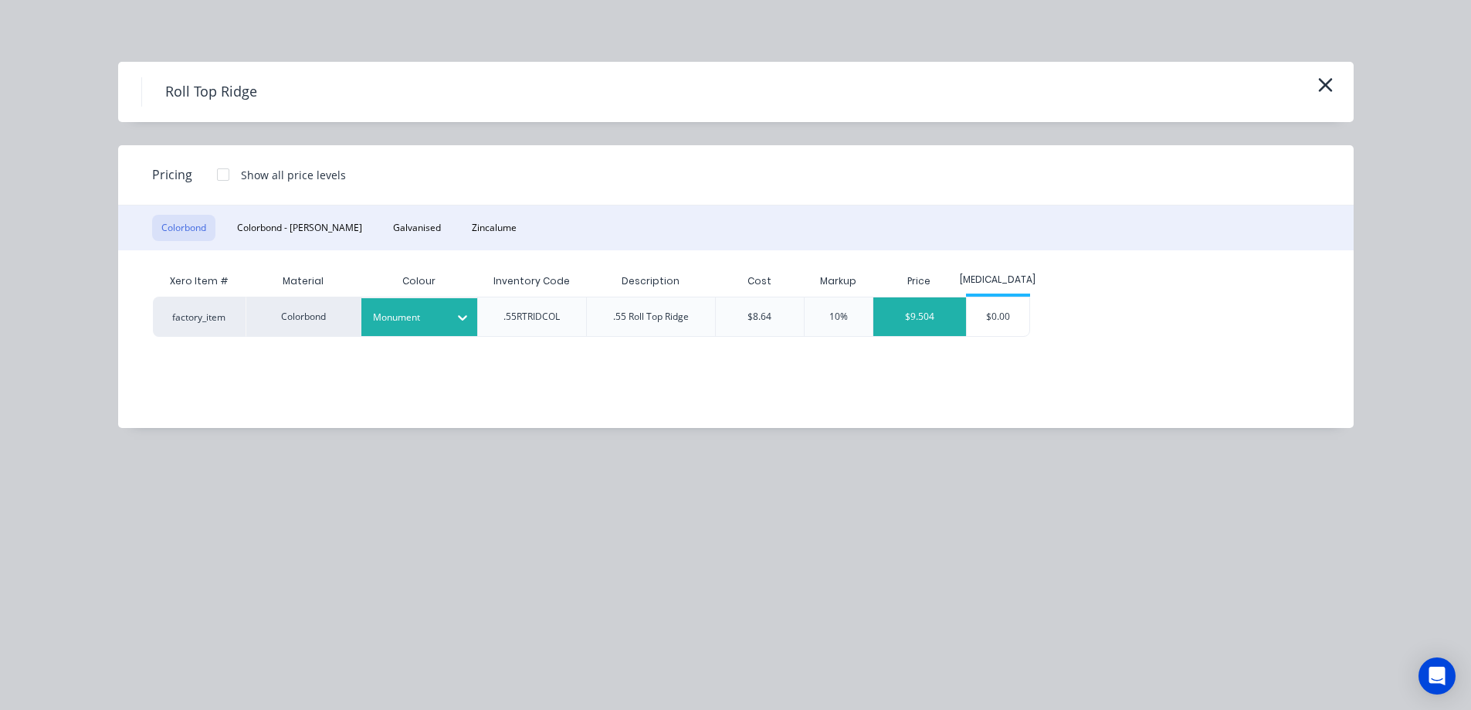
click at [943, 332] on div "$9.504" at bounding box center [919, 316] width 93 height 39
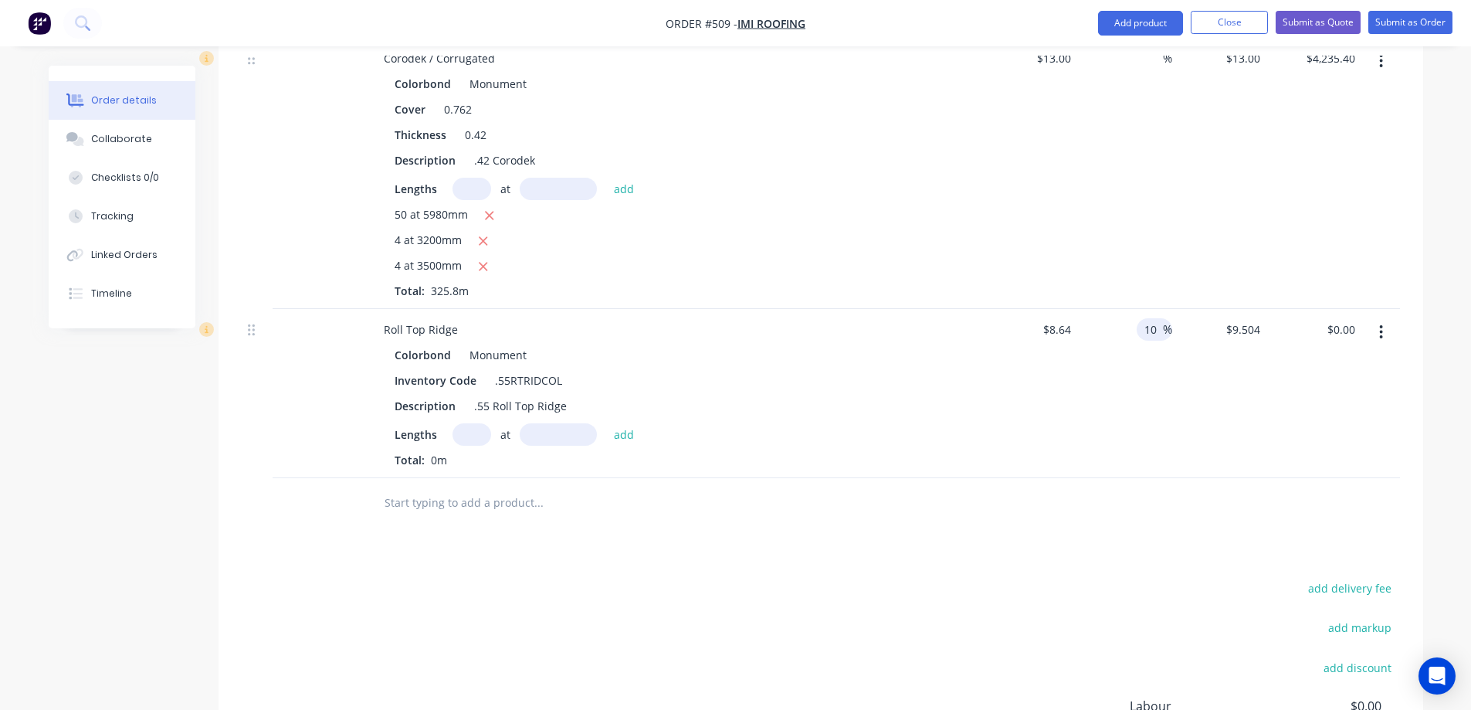
drag, startPoint x: 1154, startPoint y: 285, endPoint x: 1137, endPoint y: 288, distance: 17.3
click at [1137, 318] on div "10 10 %" at bounding box center [1155, 329] width 36 height 22
type input "$8.64"
click at [1120, 340] on div "%" at bounding box center [1124, 393] width 95 height 169
click at [462, 423] on input "text" at bounding box center [471, 434] width 39 height 22
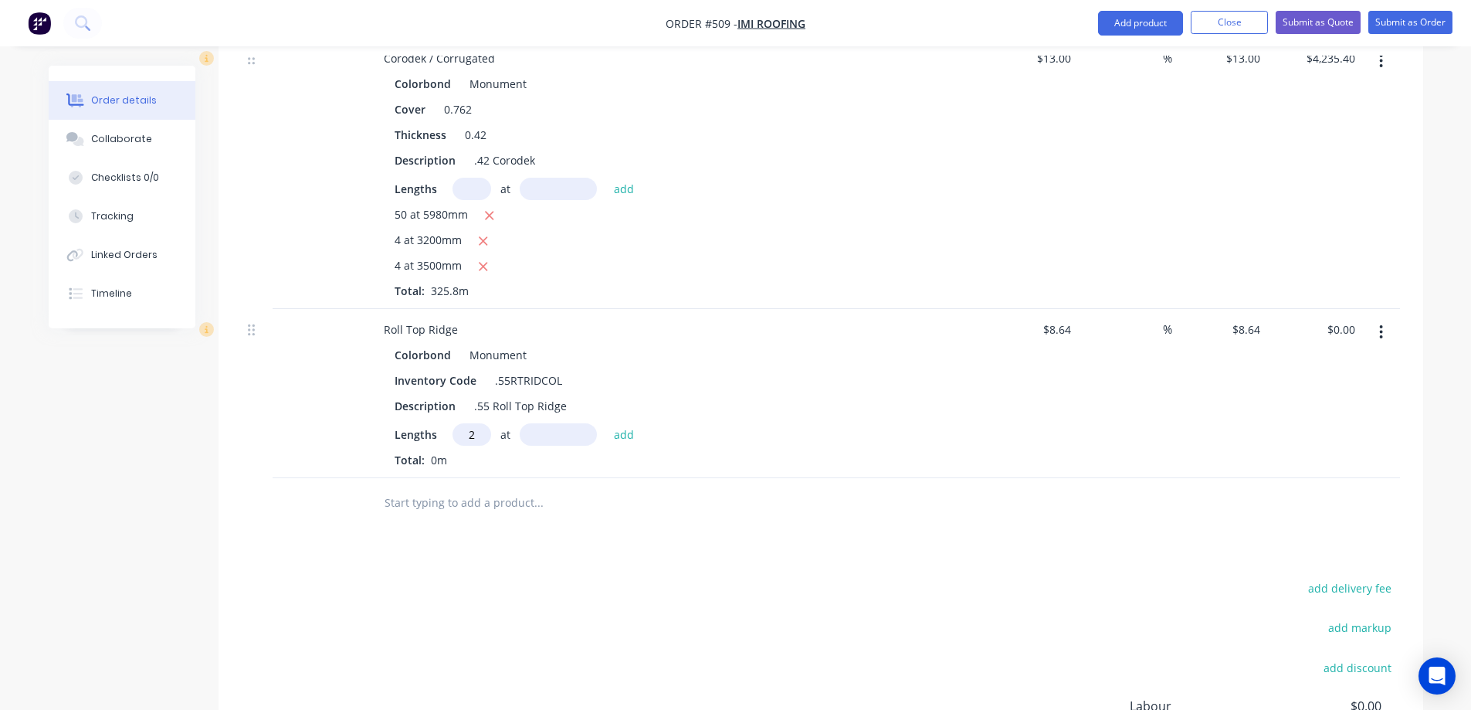
type input "2"
type input "5800mm"
click at [610, 423] on button "add" at bounding box center [624, 433] width 36 height 21
type input "$100.22"
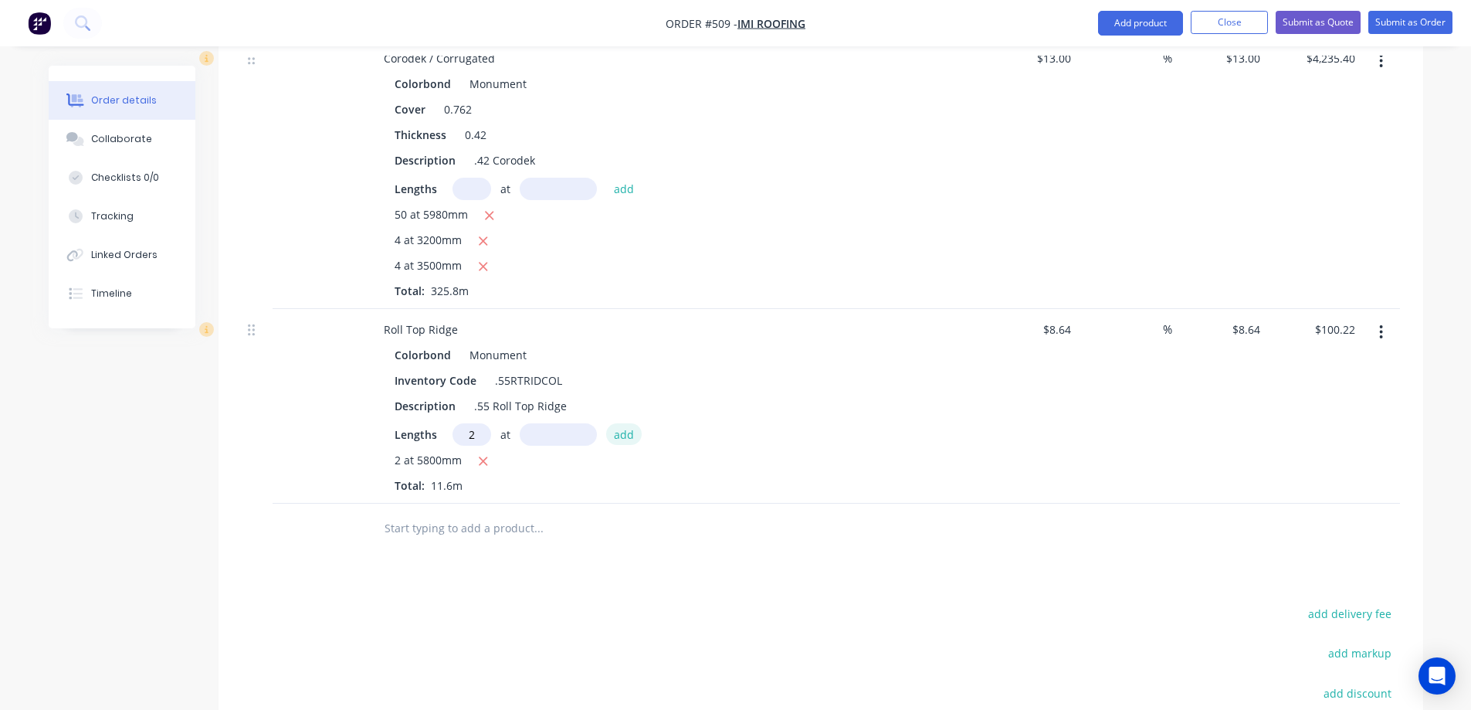
type input "2"
type input "5"
type input "8500mm"
click at [610, 423] on button "add" at bounding box center [624, 433] width 36 height 21
type input "$247.10"
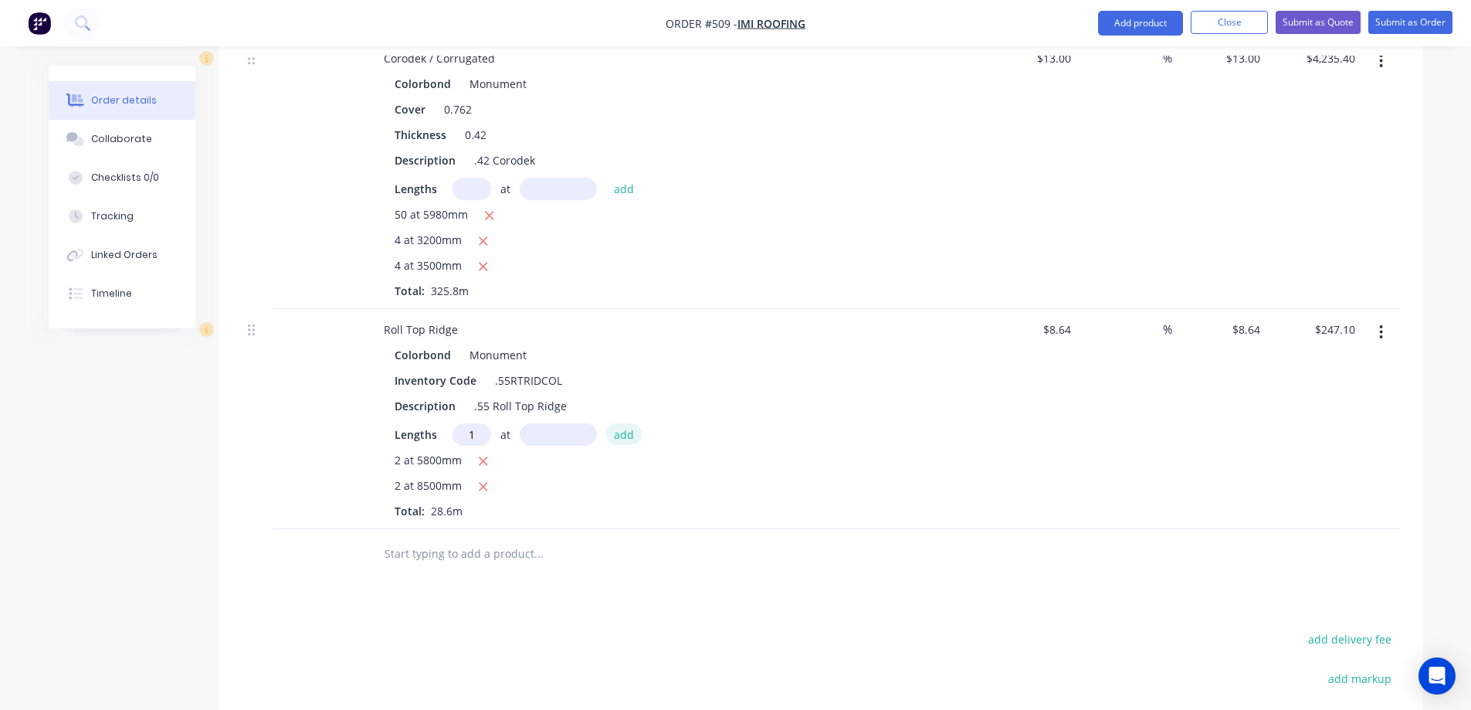
type input "1"
type input "7000mm"
click at [610, 423] on button "add" at bounding box center [624, 433] width 36 height 21
type input "$307.58"
type input "4"
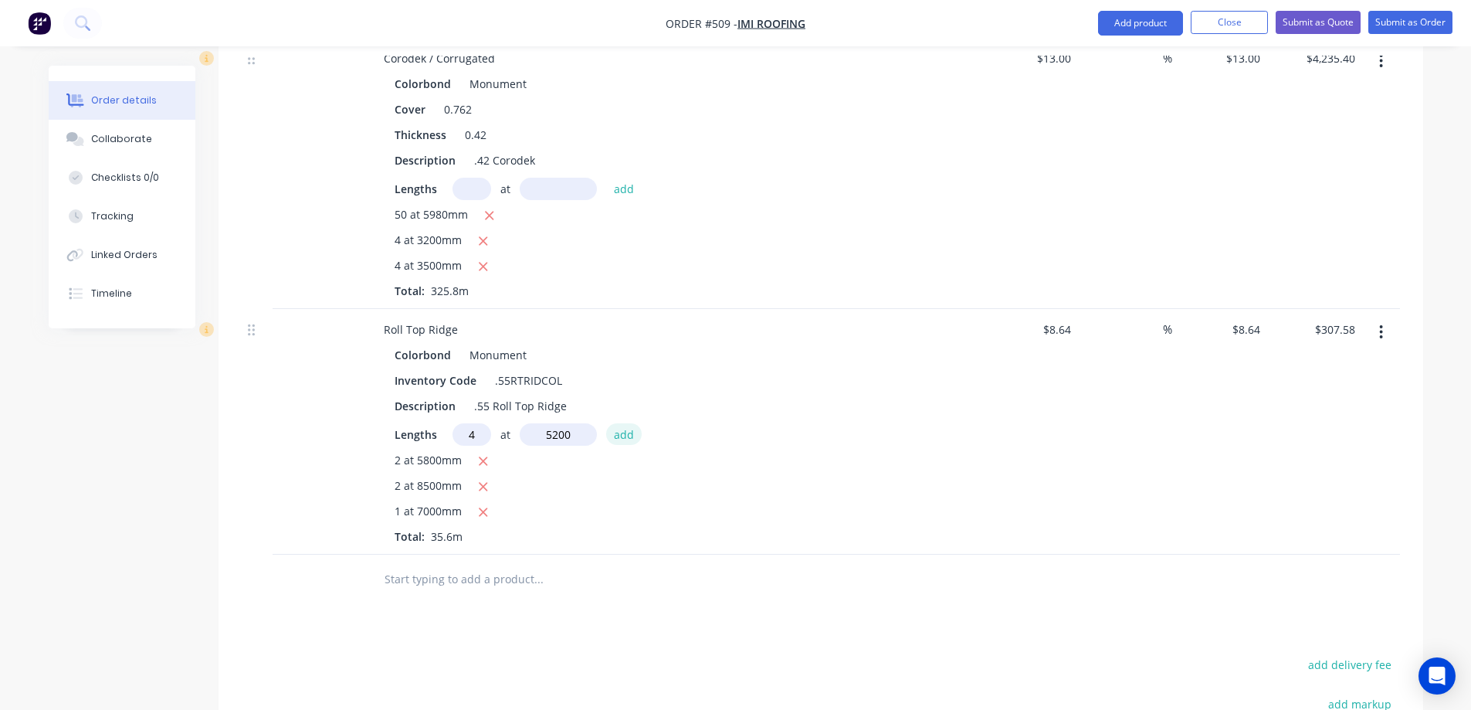
type input "5200mm"
click at [610, 423] on button "add" at bounding box center [624, 433] width 36 height 21
type input "$487.30"
type input "2"
type input "2500mm"
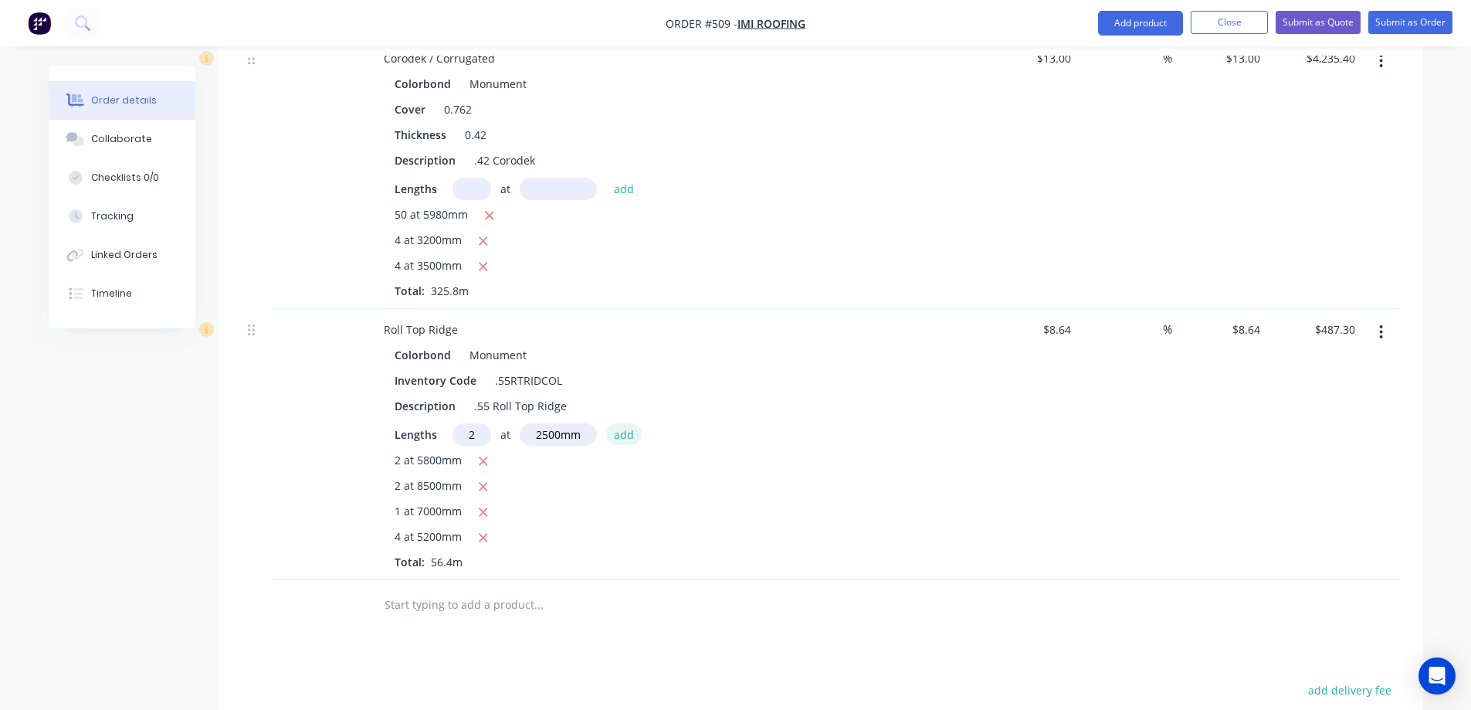
click at [610, 423] on button "add" at bounding box center [624, 433] width 36 height 21
type input "$530.50"
type input "1"
type input "4000mm"
click at [610, 423] on button "add" at bounding box center [624, 433] width 36 height 21
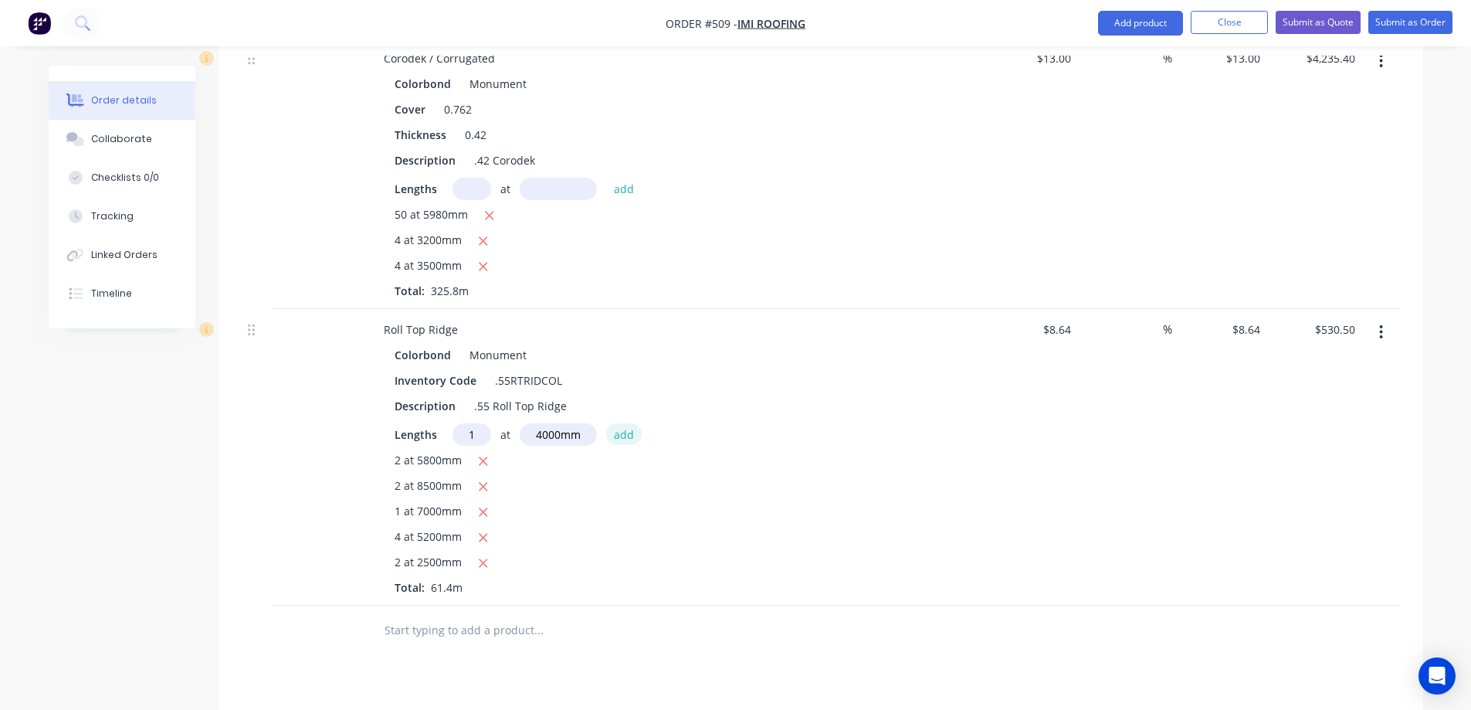
type input "$565.06"
type input "1"
type input "2700mm"
click at [610, 423] on button "add" at bounding box center [624, 433] width 36 height 21
type input "$588.38"
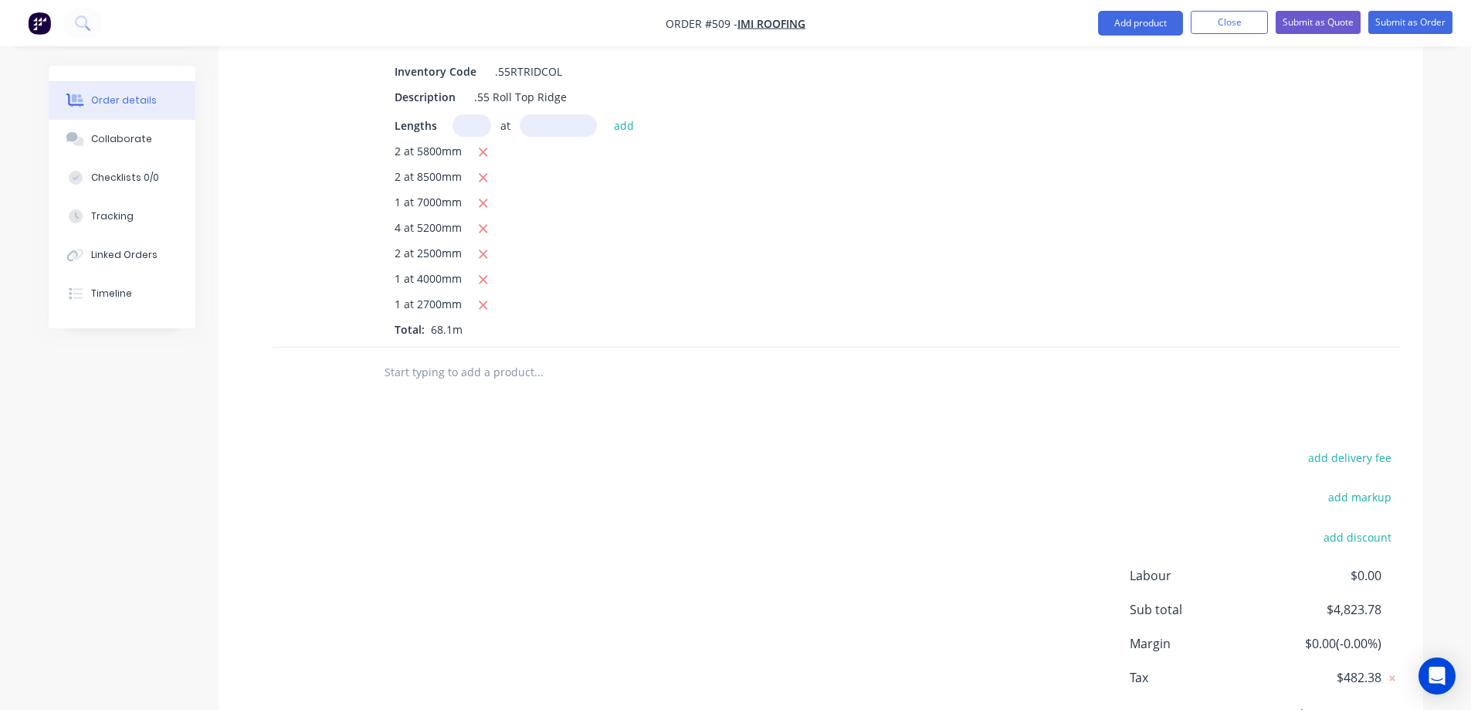
scroll to position [927, 0]
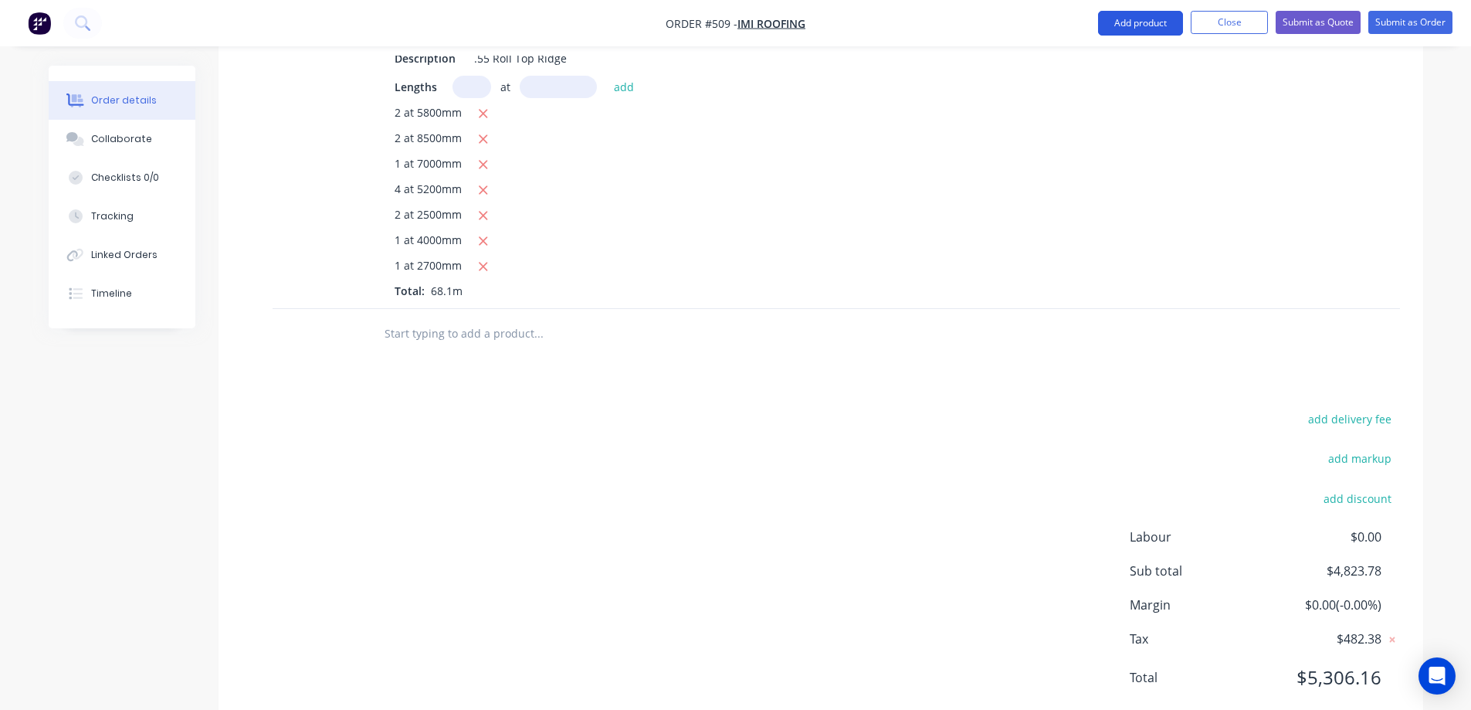
click at [1118, 20] on button "Add product" at bounding box center [1140, 23] width 85 height 25
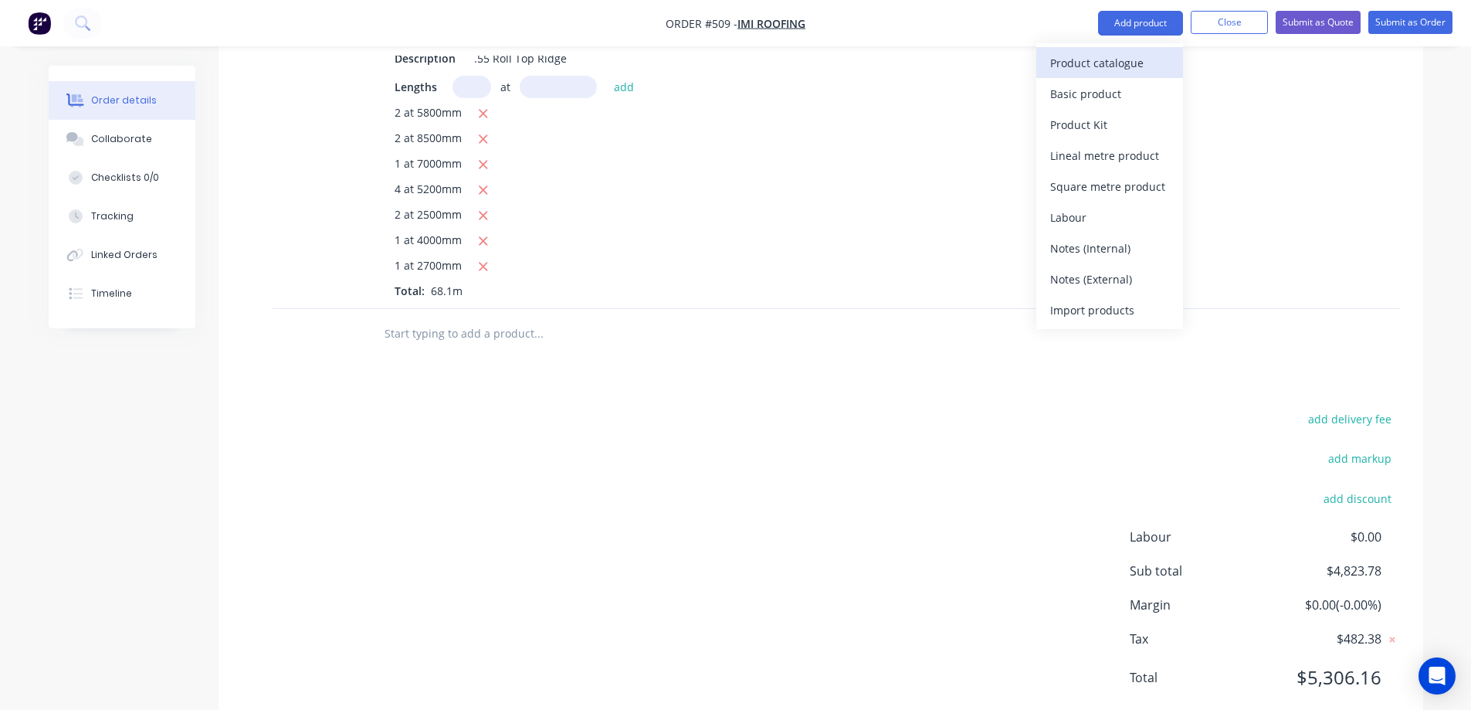
click at [1095, 61] on div "Product catalogue" at bounding box center [1109, 63] width 119 height 22
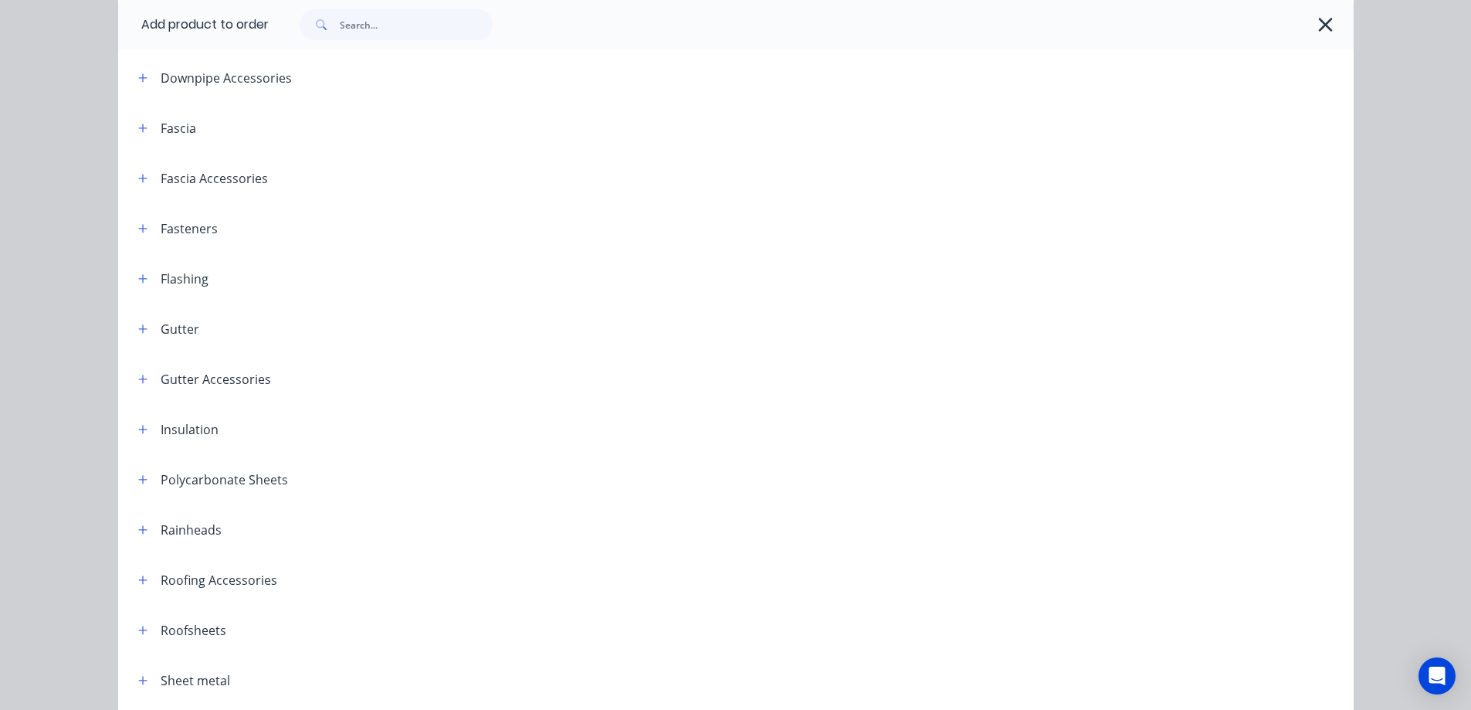
scroll to position [330, 0]
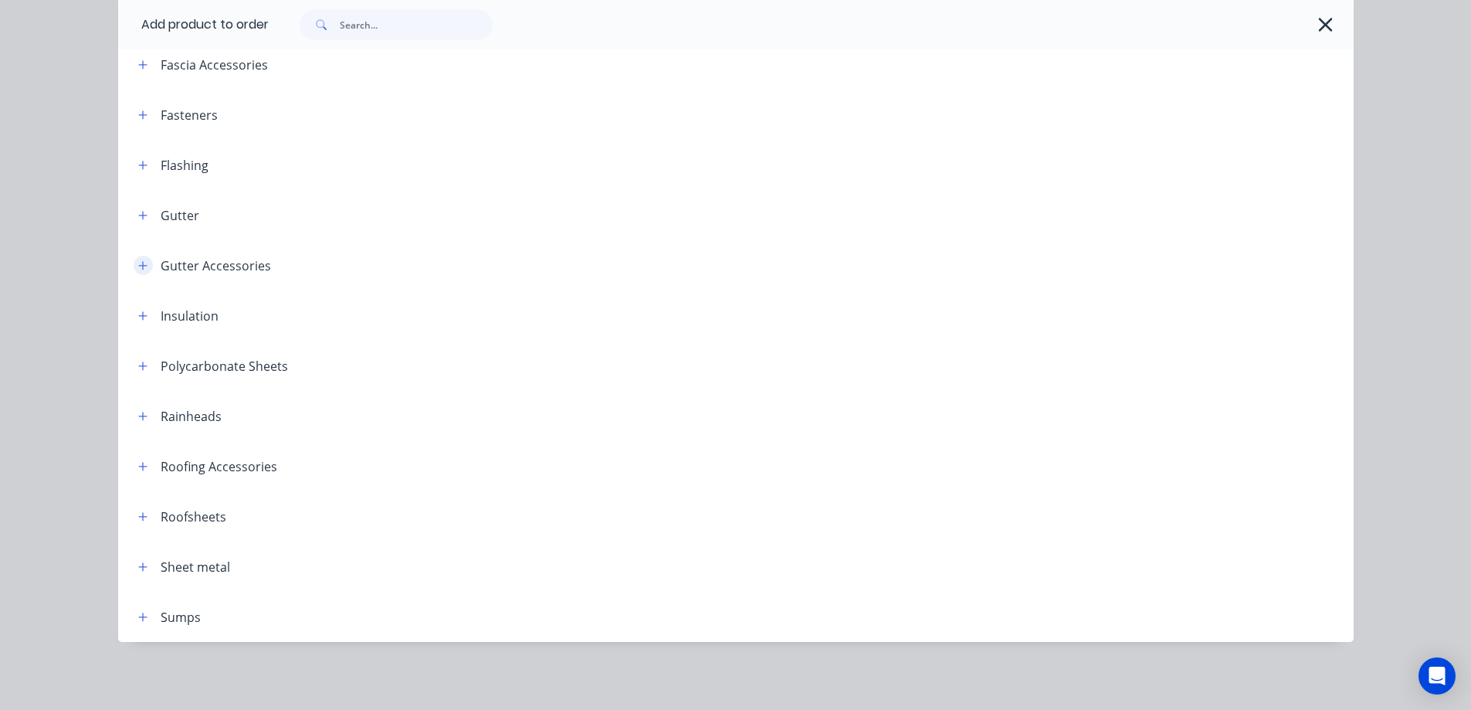
click at [144, 262] on button "button" at bounding box center [143, 265] width 19 height 19
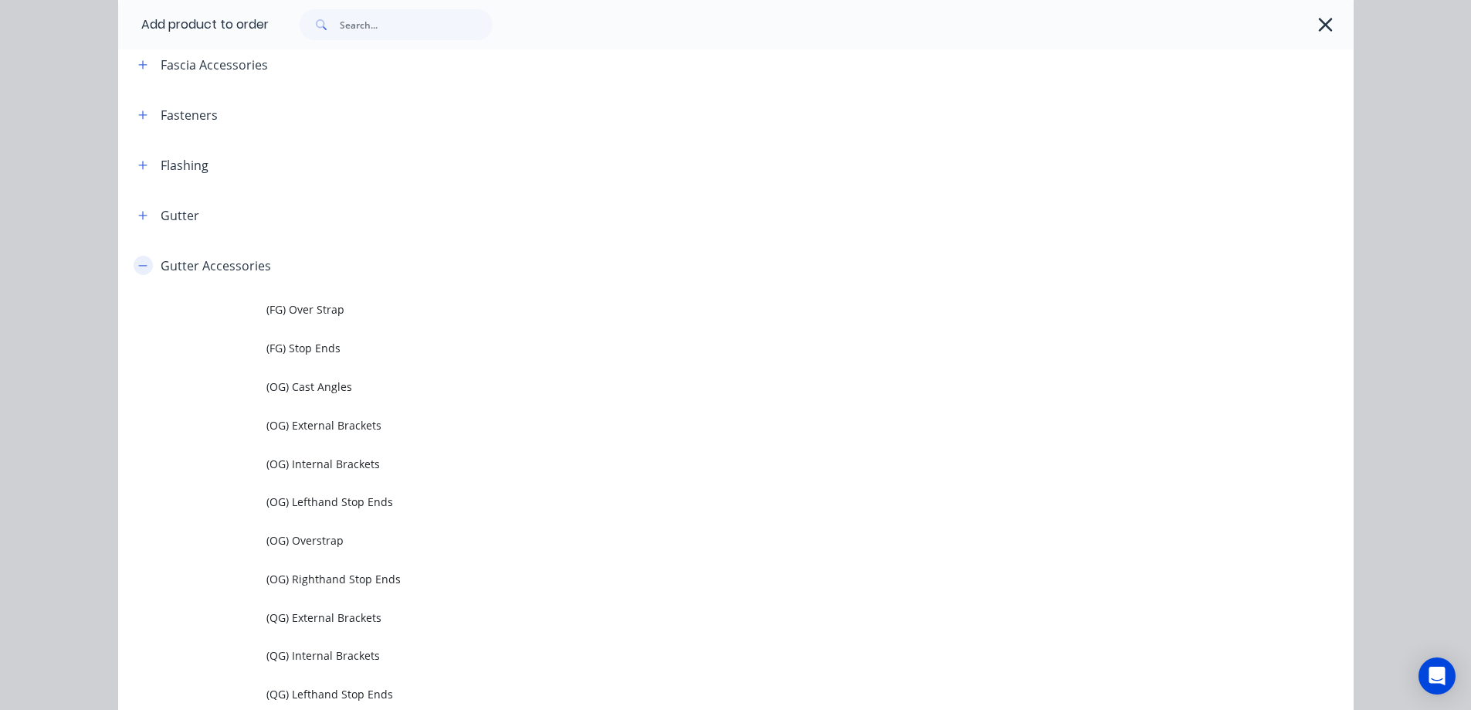
click at [144, 262] on button "button" at bounding box center [143, 265] width 19 height 19
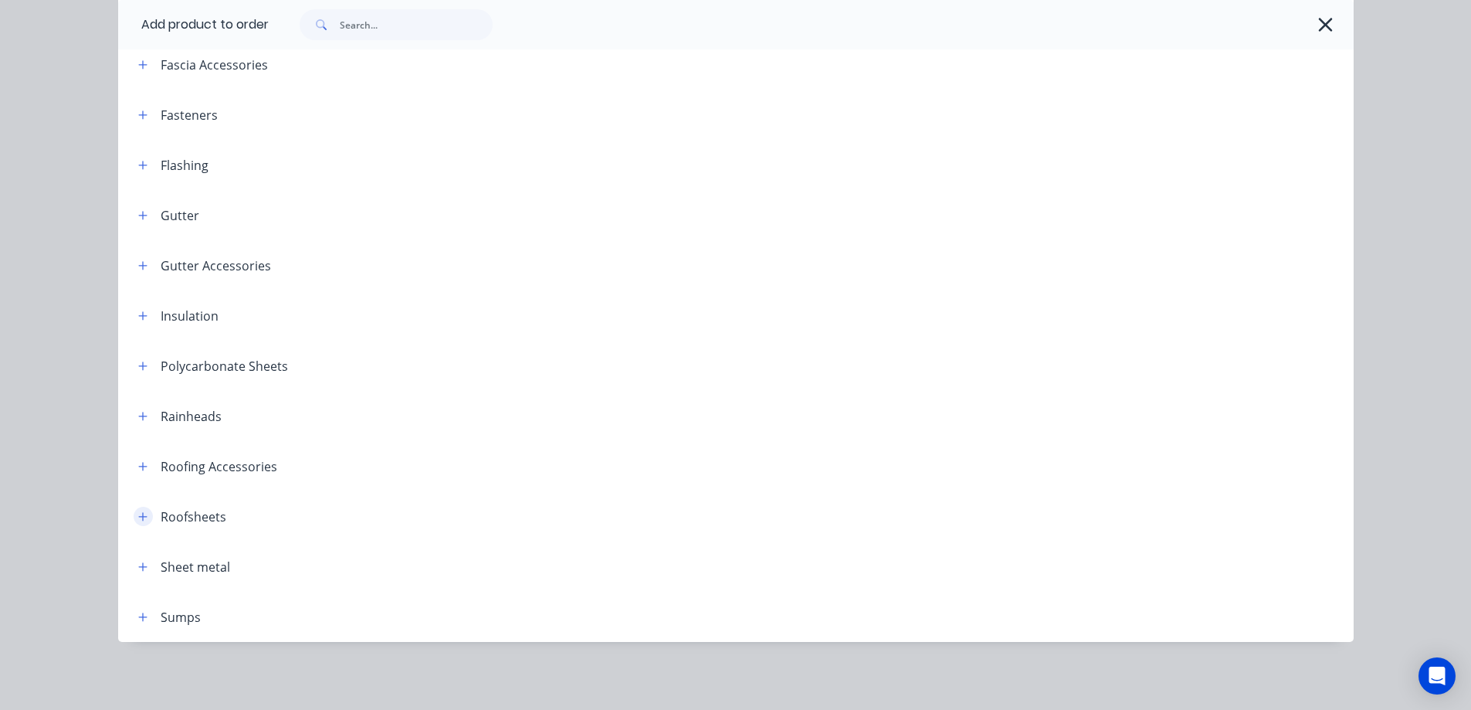
click at [136, 523] on button "button" at bounding box center [143, 516] width 19 height 19
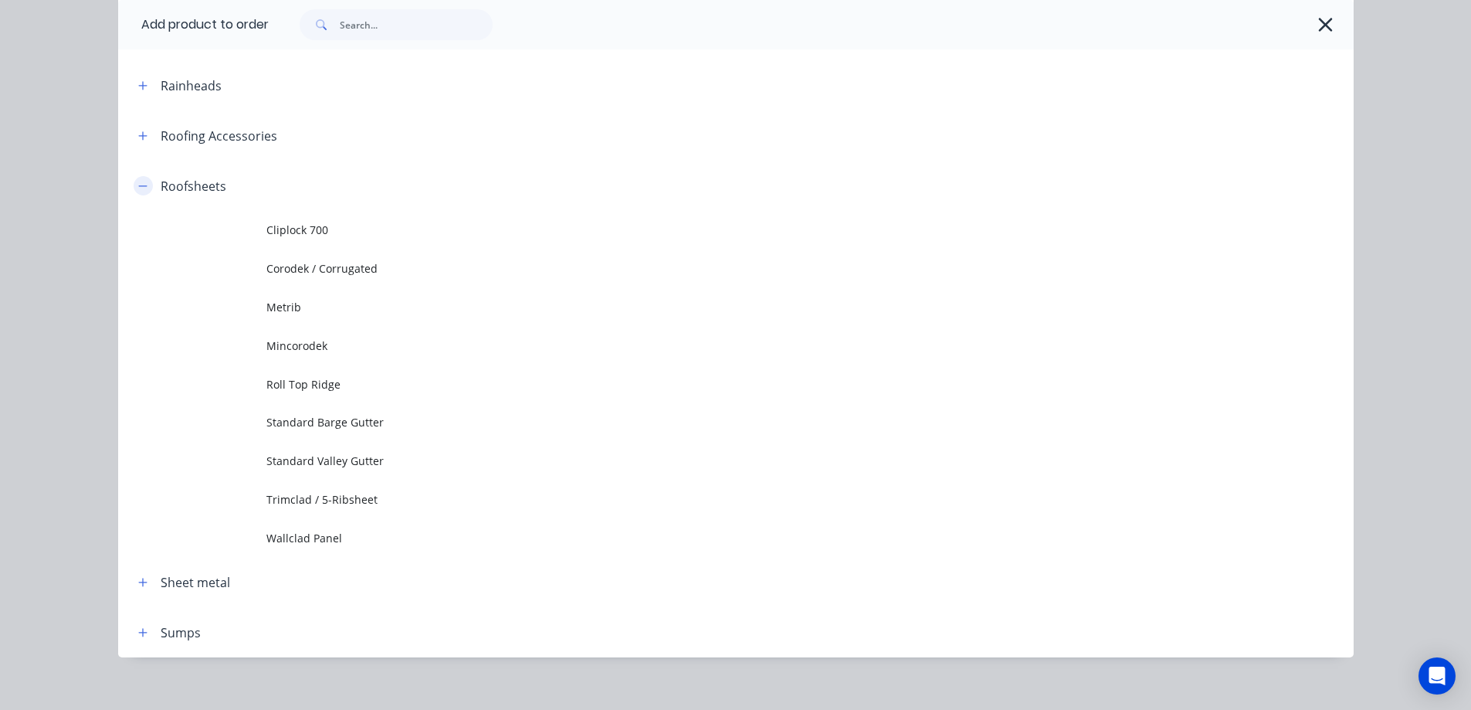
scroll to position [676, 0]
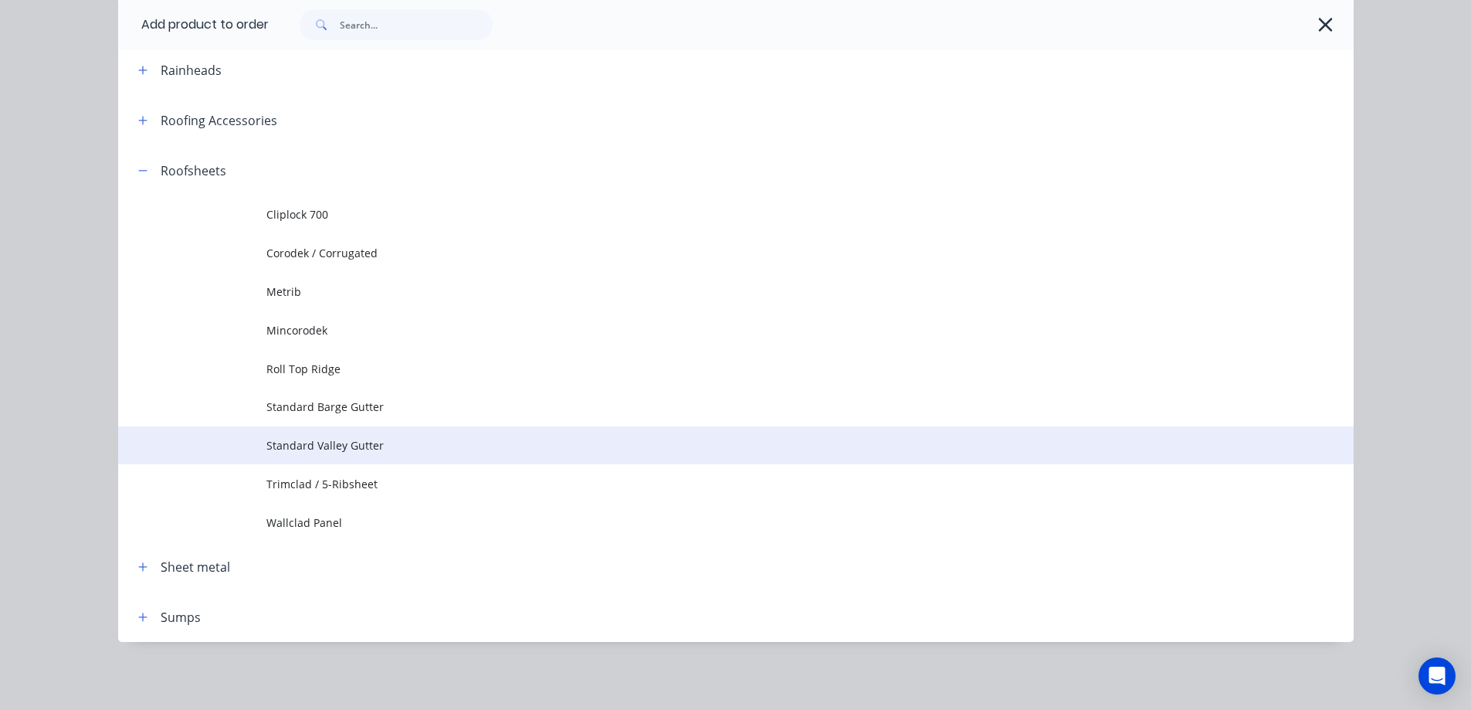
click at [321, 453] on span "Standard Valley Gutter" at bounding box center [700, 445] width 869 height 16
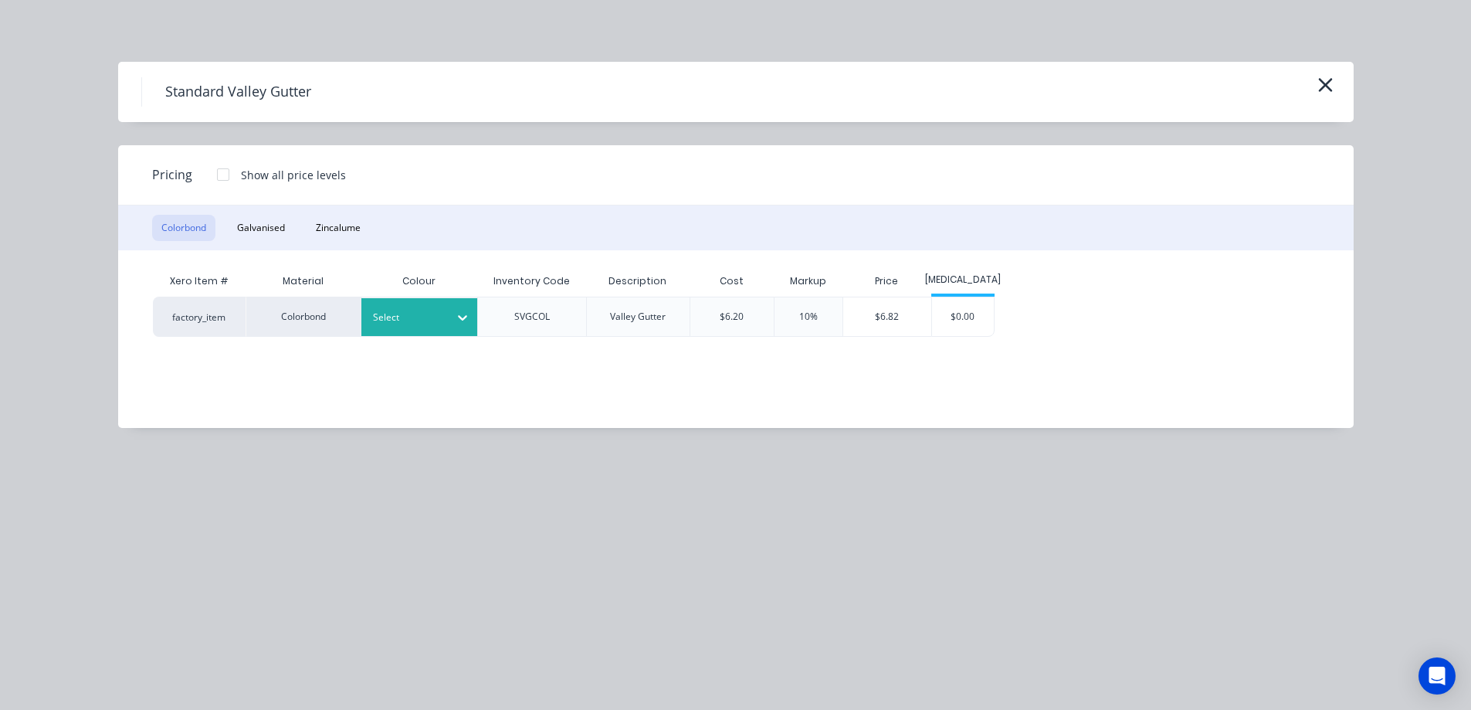
click at [400, 308] on div "Select" at bounding box center [405, 317] width 86 height 20
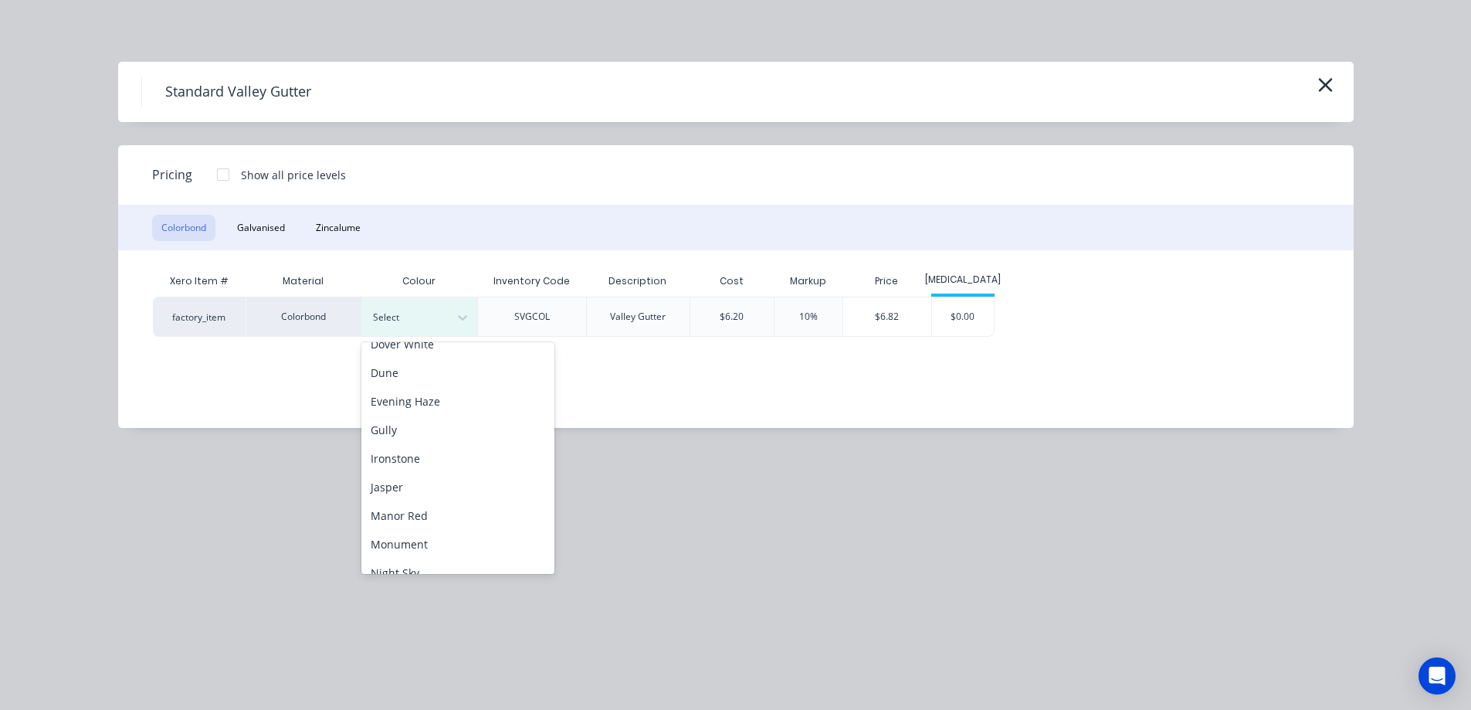
scroll to position [232, 0]
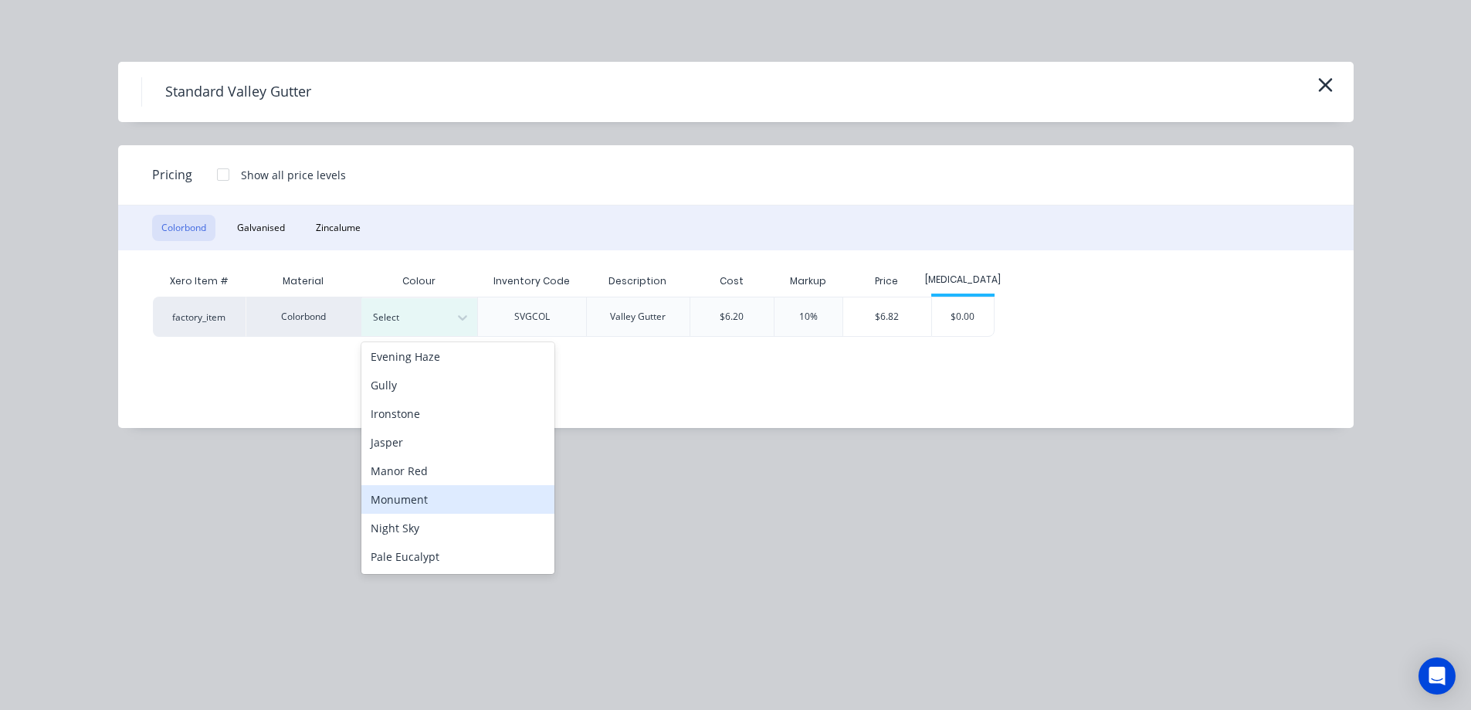
click at [415, 497] on div "Monument" at bounding box center [457, 499] width 193 height 29
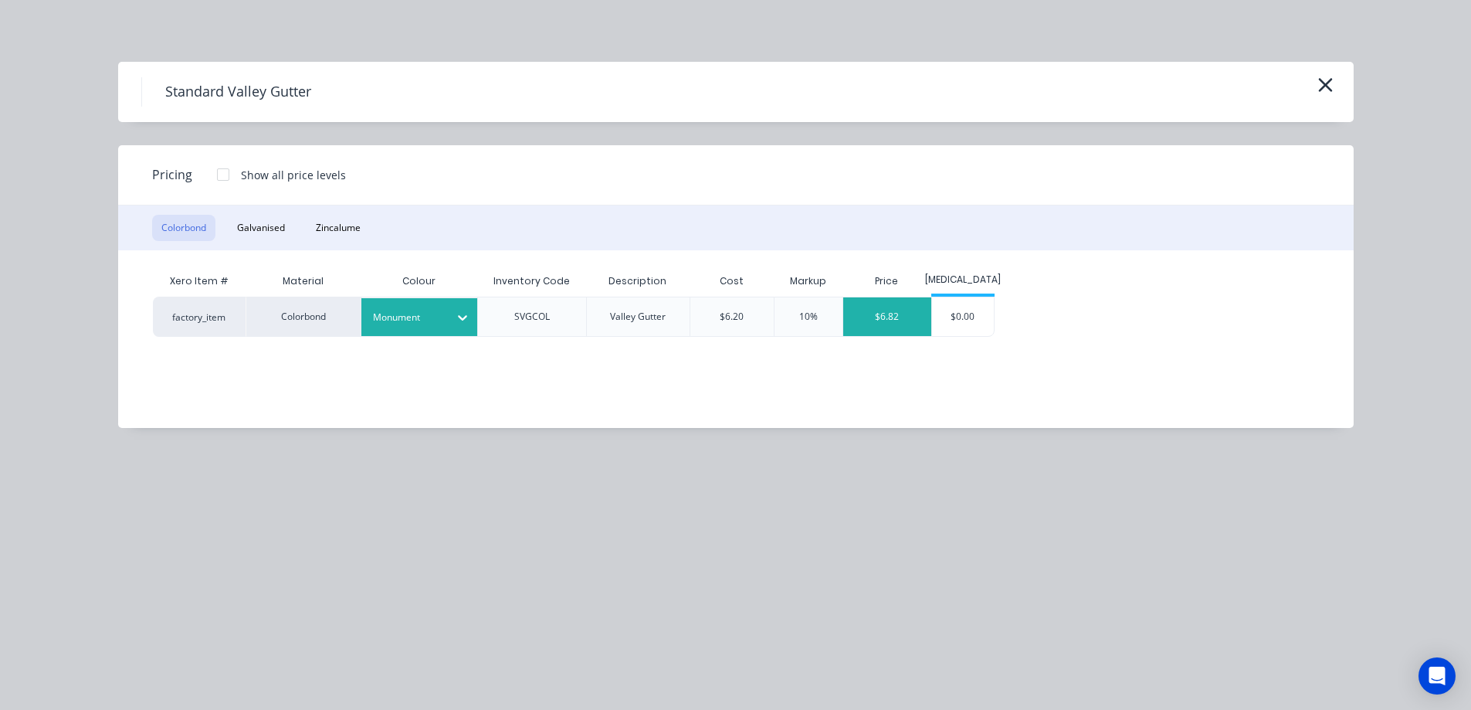
click at [906, 318] on div "$6.82" at bounding box center [887, 316] width 88 height 39
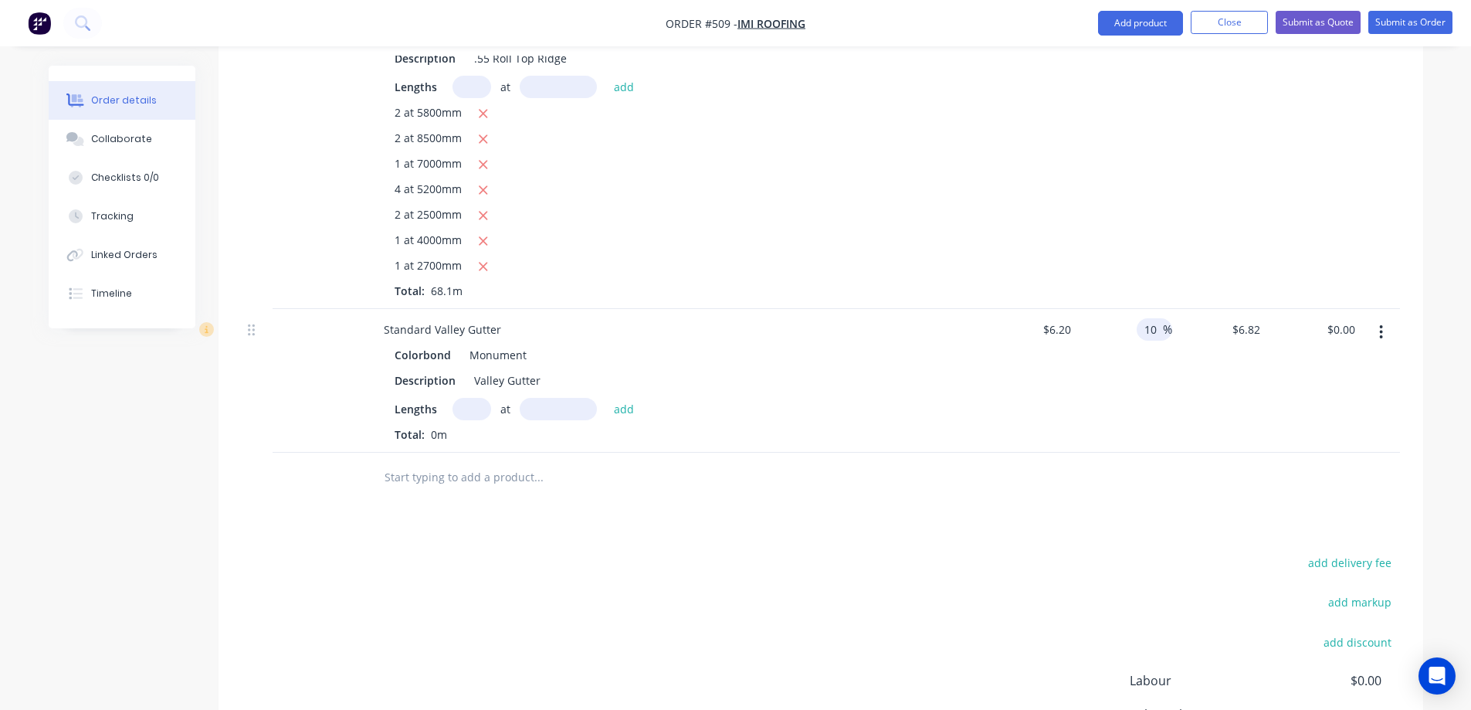
drag, startPoint x: 1156, startPoint y: 286, endPoint x: 1144, endPoint y: 286, distance: 12.4
click at [1144, 318] on input "10" at bounding box center [1153, 329] width 20 height 22
type input "$6.20"
click at [1129, 329] on div "%" at bounding box center [1124, 381] width 95 height 144
click at [464, 398] on input "text" at bounding box center [471, 409] width 39 height 22
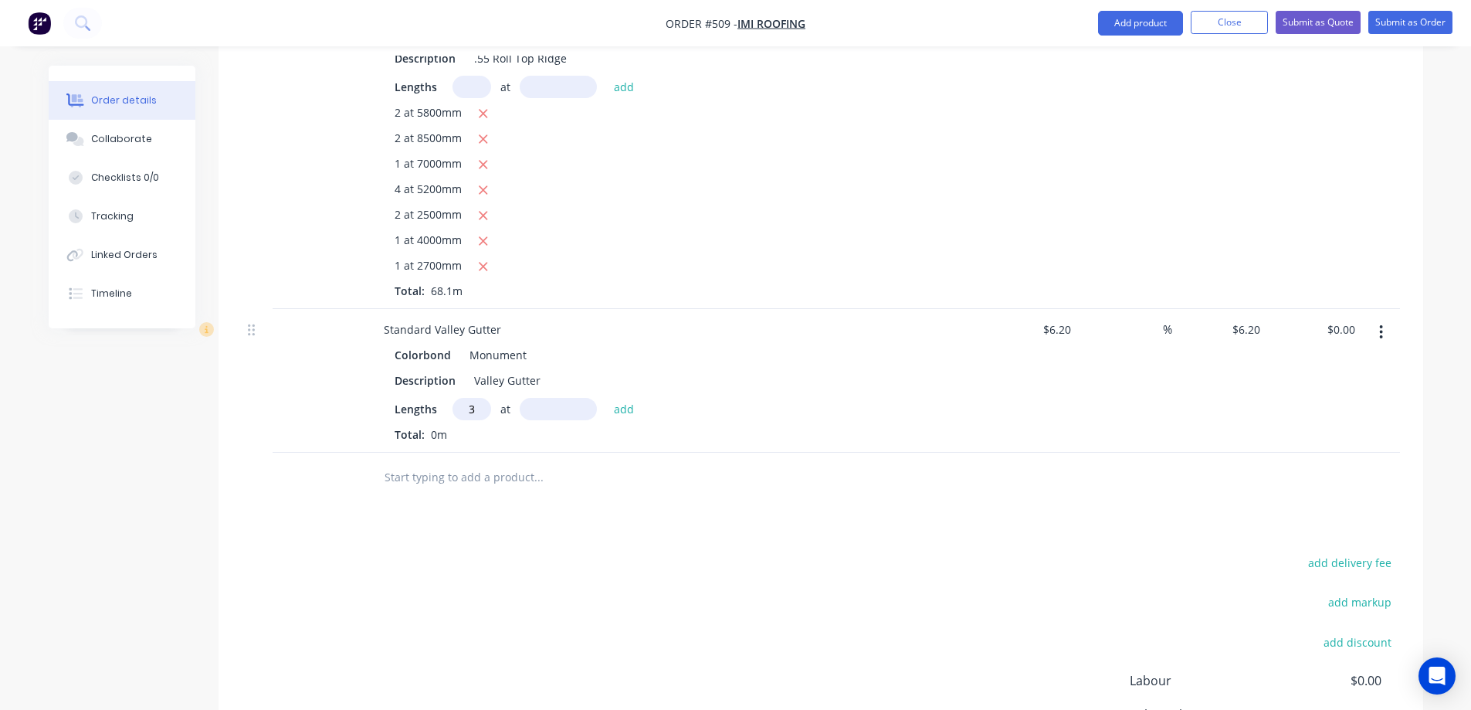
type input "3"
type input "6000mm"
click at [615, 398] on button "add" at bounding box center [624, 408] width 36 height 21
type input "$111.60"
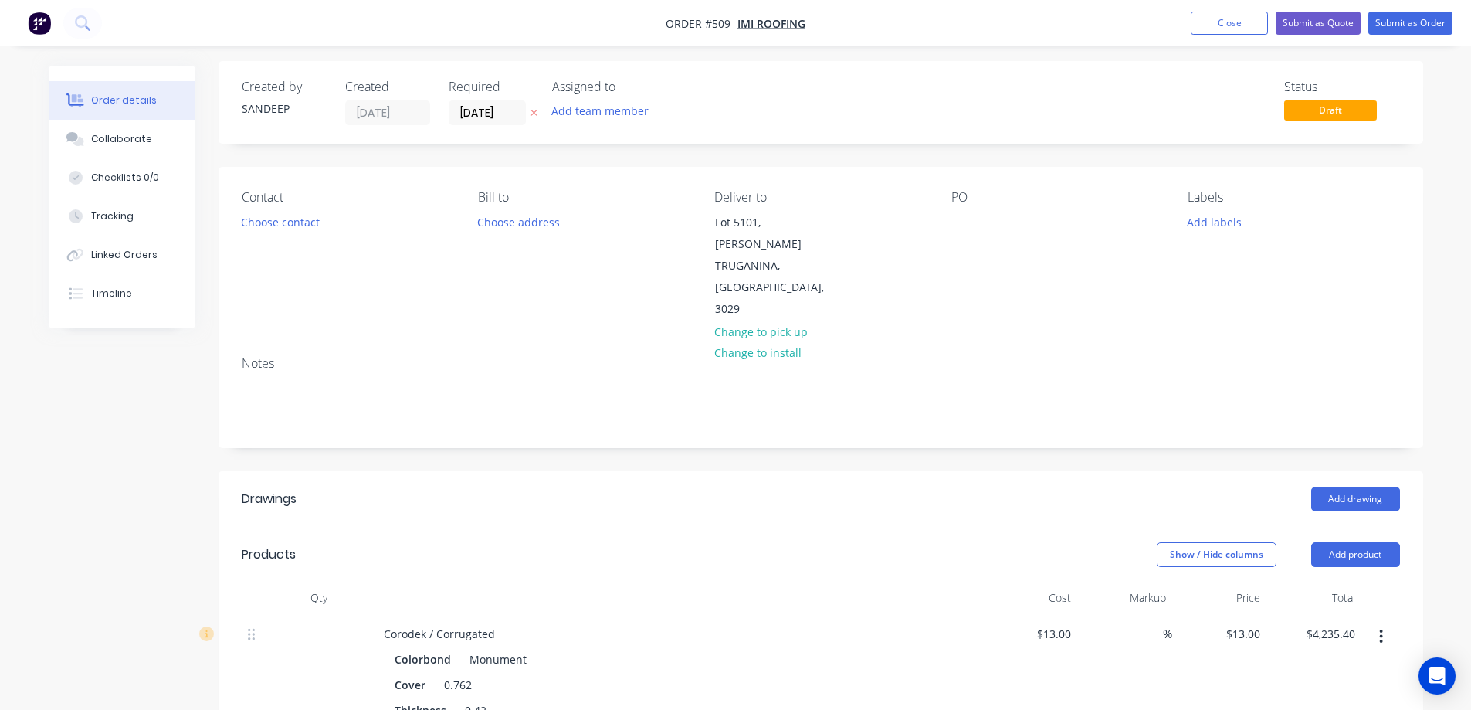
scroll to position [0, 0]
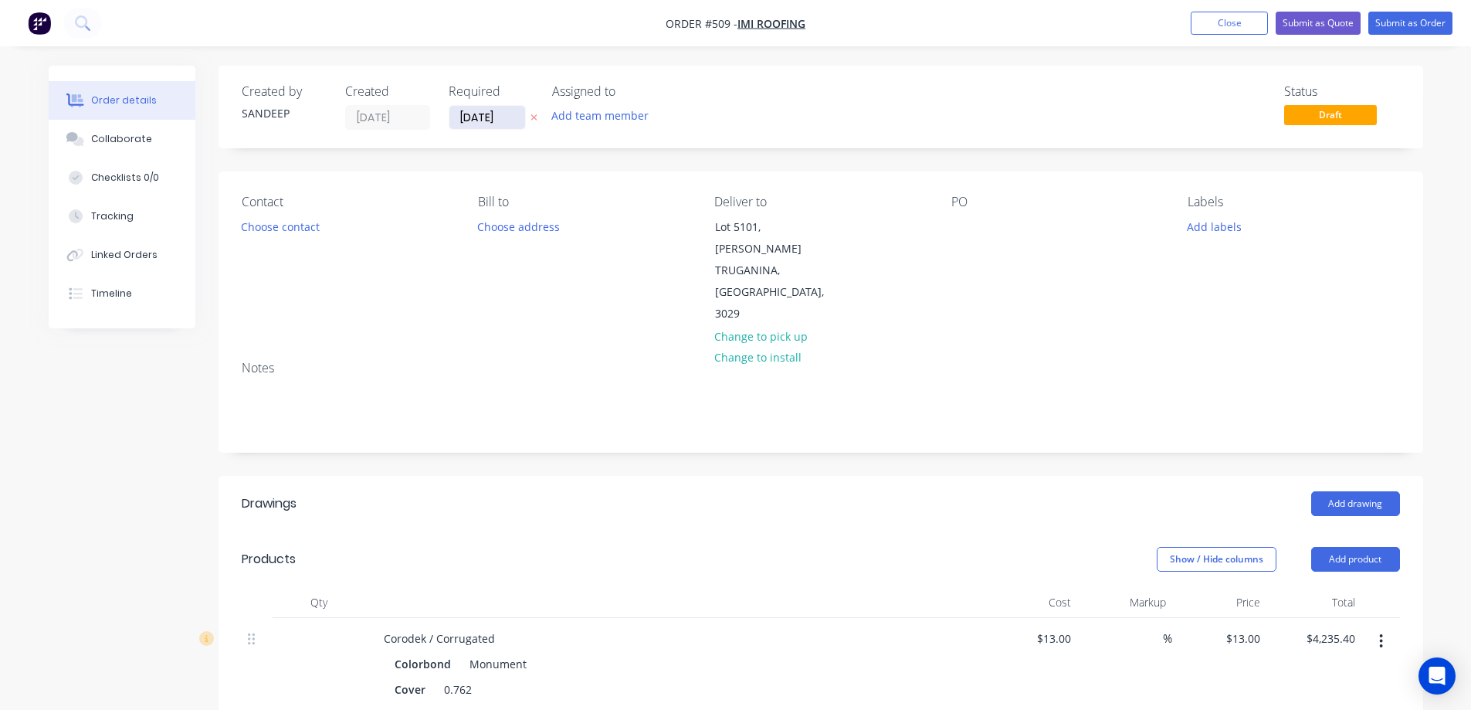
click at [473, 126] on input "[DATE]" at bounding box center [487, 117] width 76 height 23
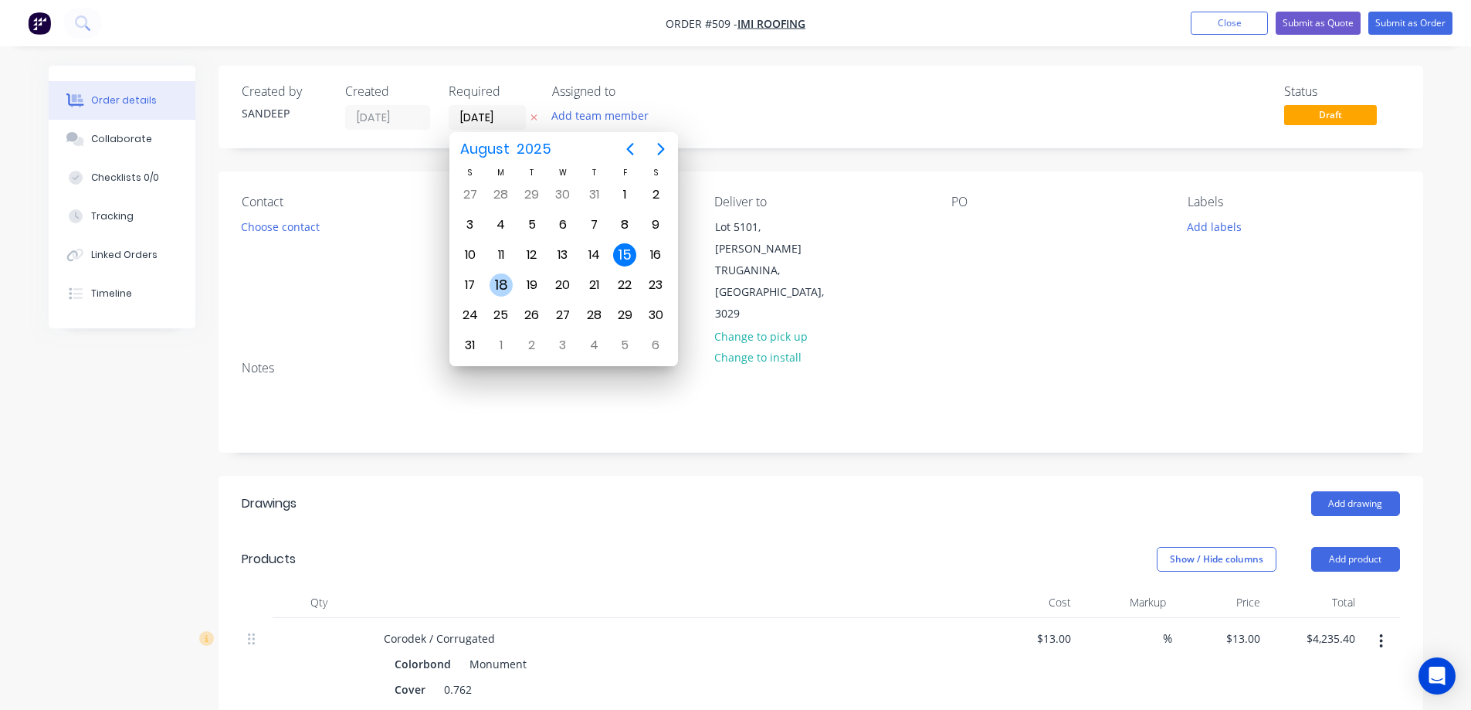
click at [506, 281] on div "18" at bounding box center [501, 284] width 23 height 23
type input "18/08/25"
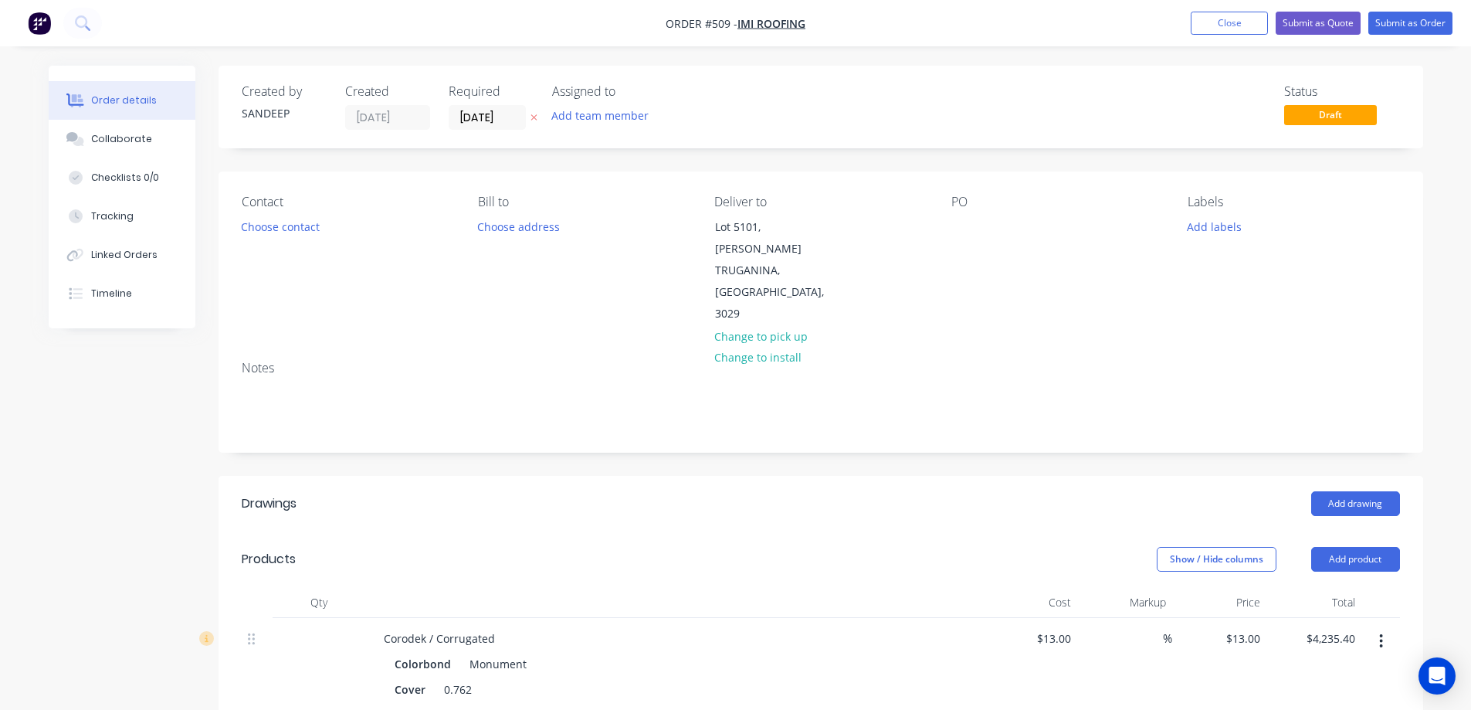
click at [590, 491] on div "Add drawing" at bounding box center [943, 503] width 912 height 25
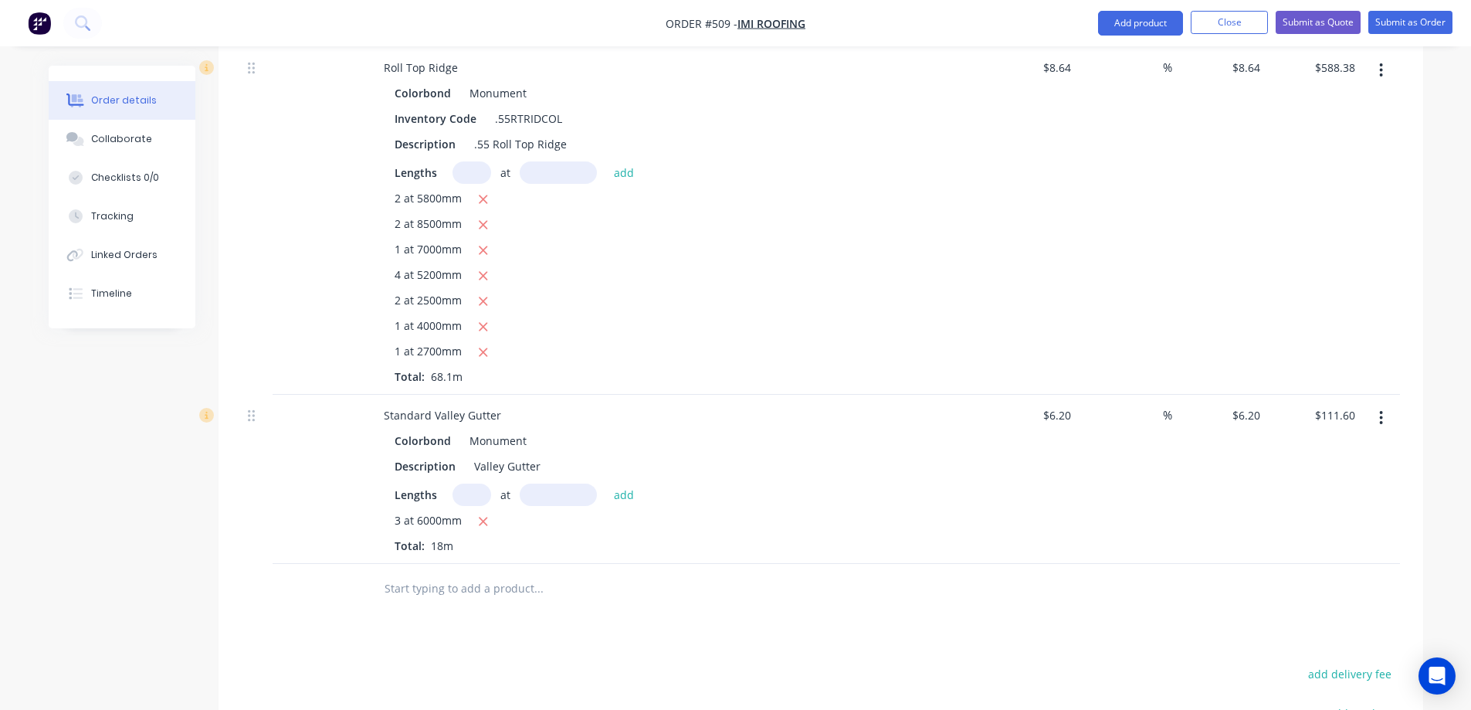
scroll to position [849, 0]
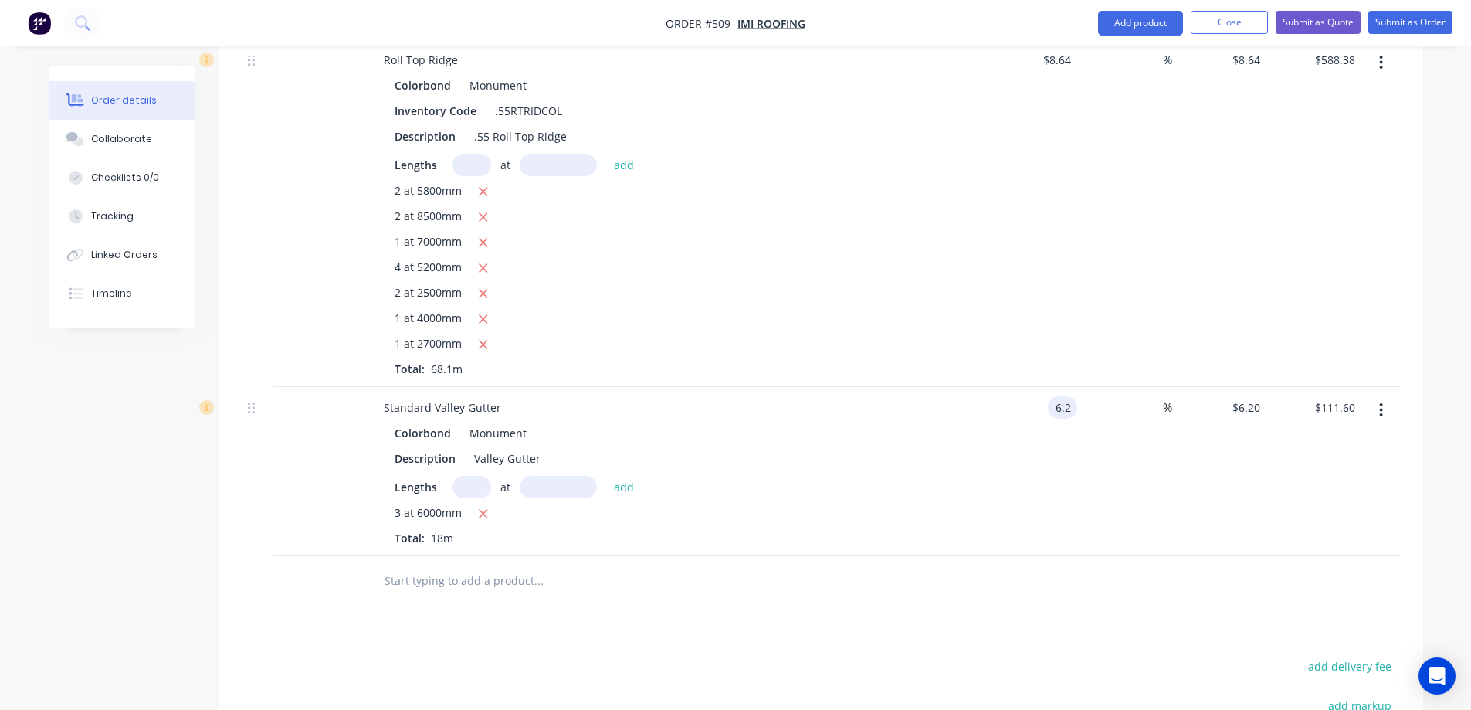
click at [1066, 396] on input "6.2" at bounding box center [1065, 407] width 23 height 22
type input "$7.60"
type input "$136.80"
click at [1053, 410] on div "$7.60 7.6" at bounding box center [1030, 471] width 95 height 169
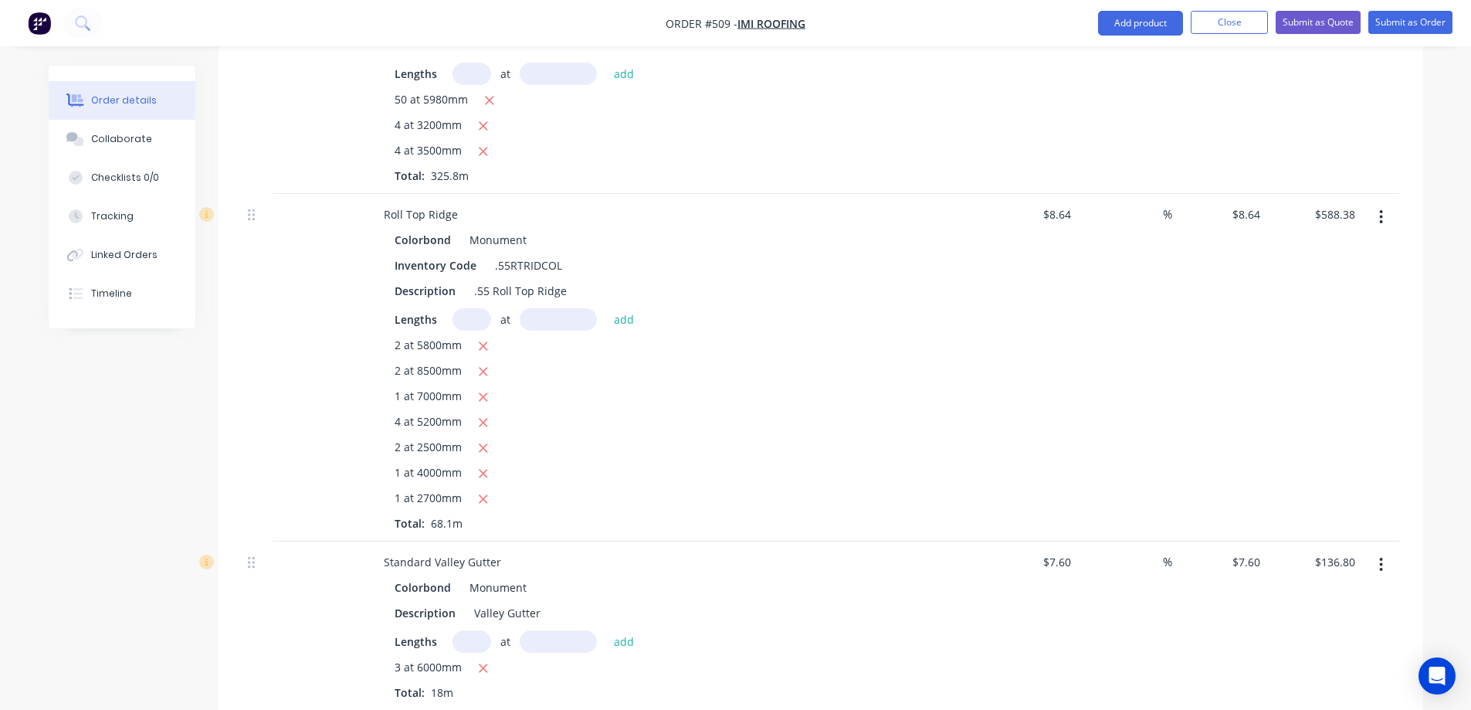
scroll to position [618, 0]
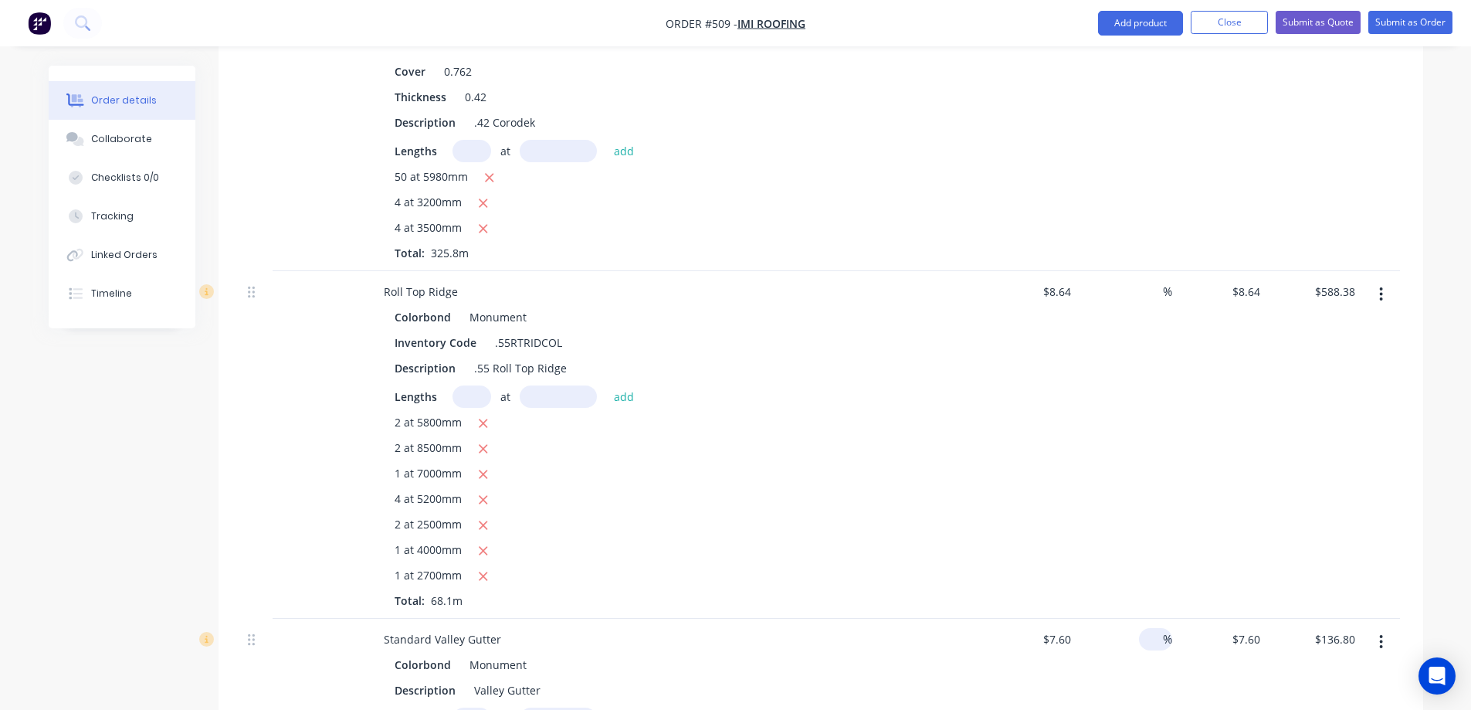
click at [1150, 628] on input at bounding box center [1154, 639] width 18 height 22
type input "10"
type input "$8.36"
type input "$150.48"
click at [1137, 642] on div "10 10 %" at bounding box center [1124, 703] width 95 height 169
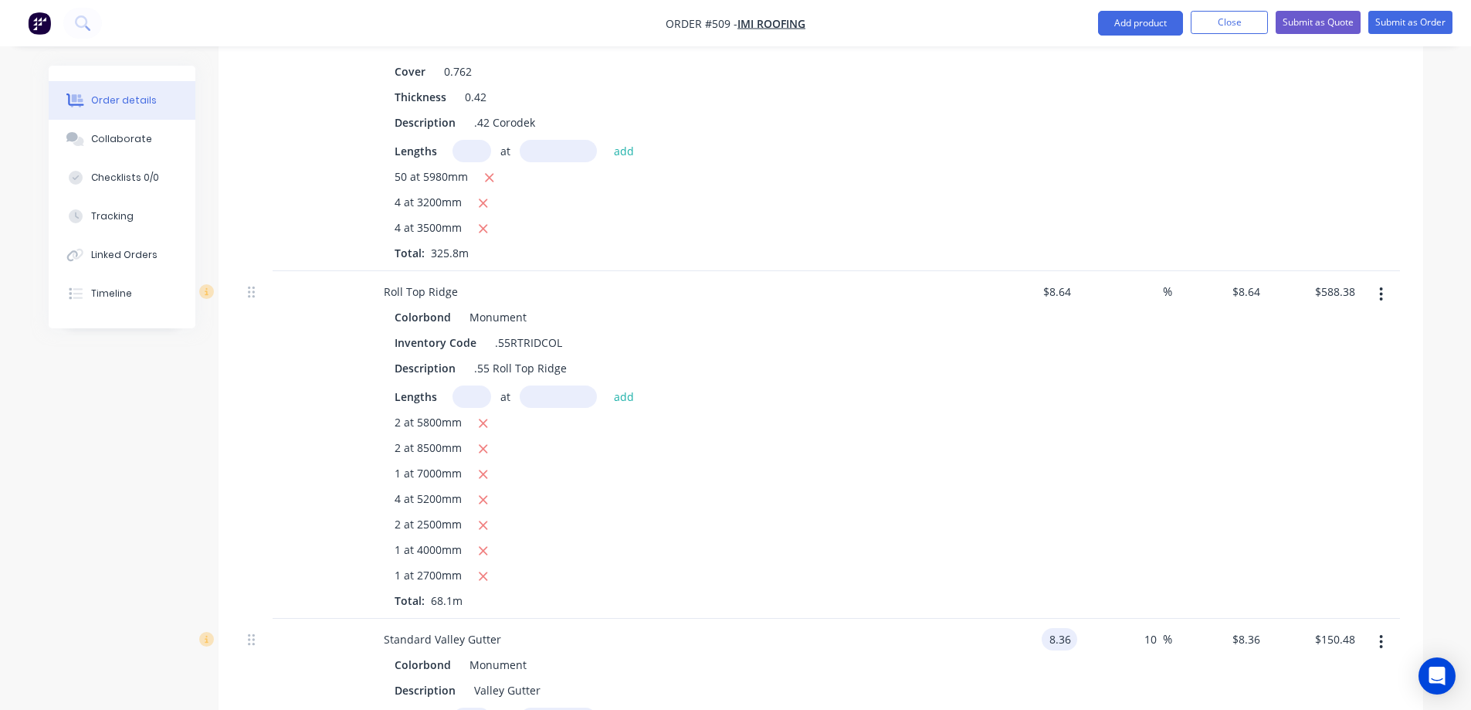
type input "$8.36"
type input "$9.196"
type input "$165.53"
click at [997, 619] on div "$8.36 $8.36" at bounding box center [1030, 703] width 95 height 169
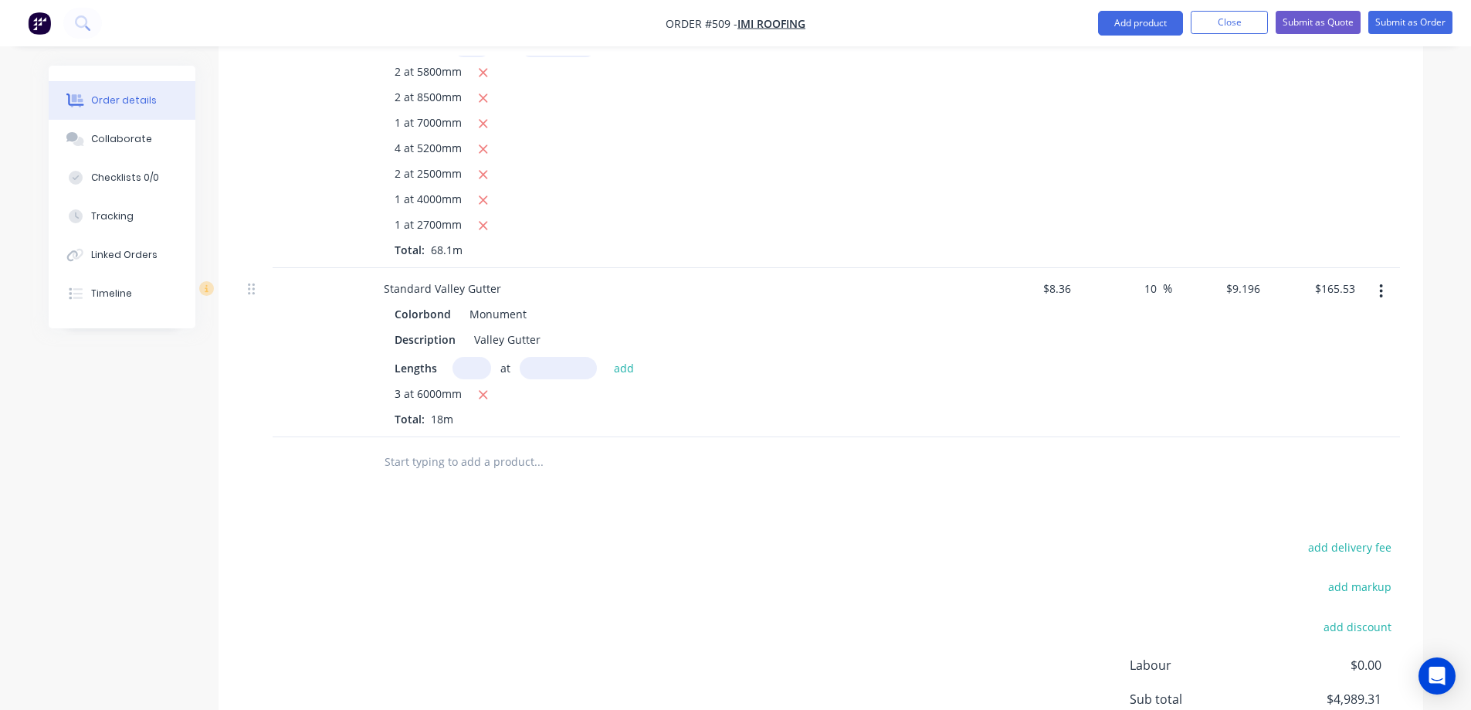
scroll to position [1096, 0]
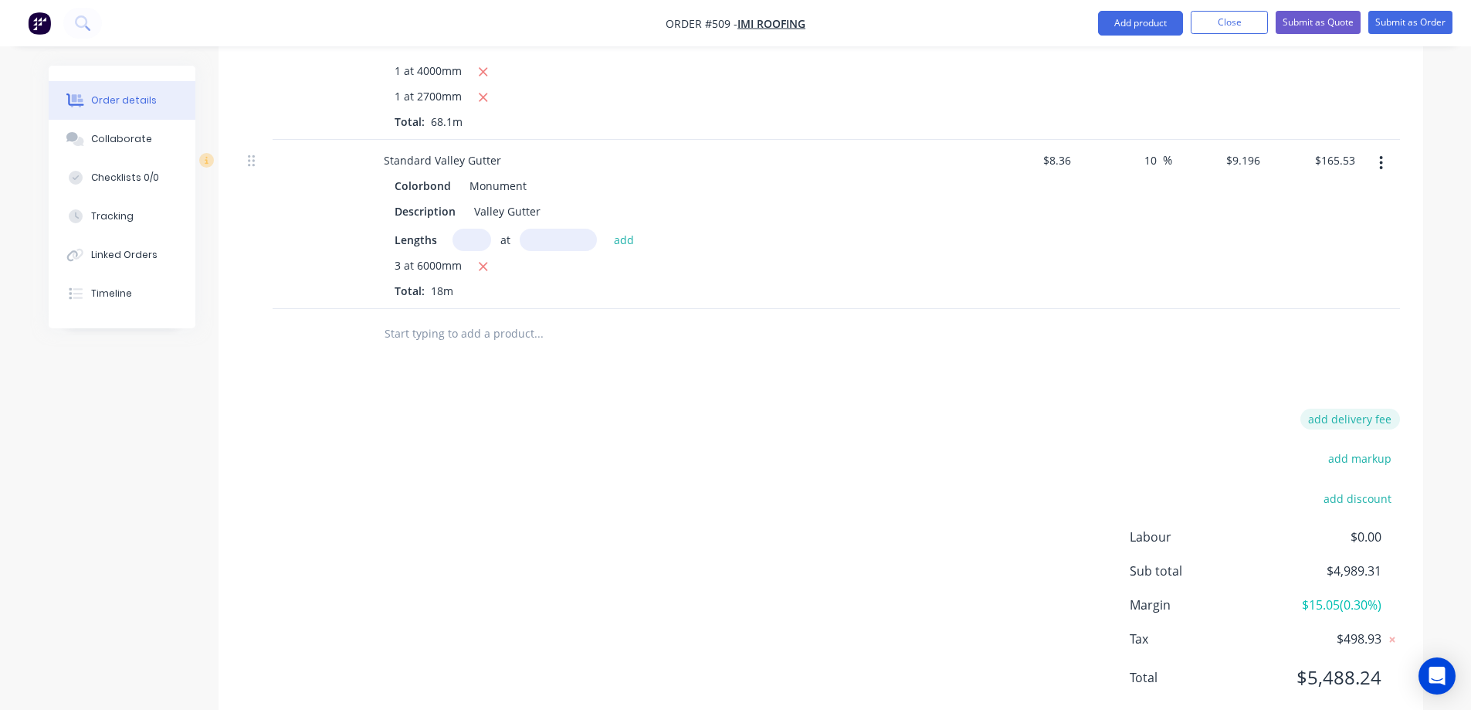
click at [1346, 408] on button "add delivery fee" at bounding box center [1350, 418] width 100 height 21
type input "50"
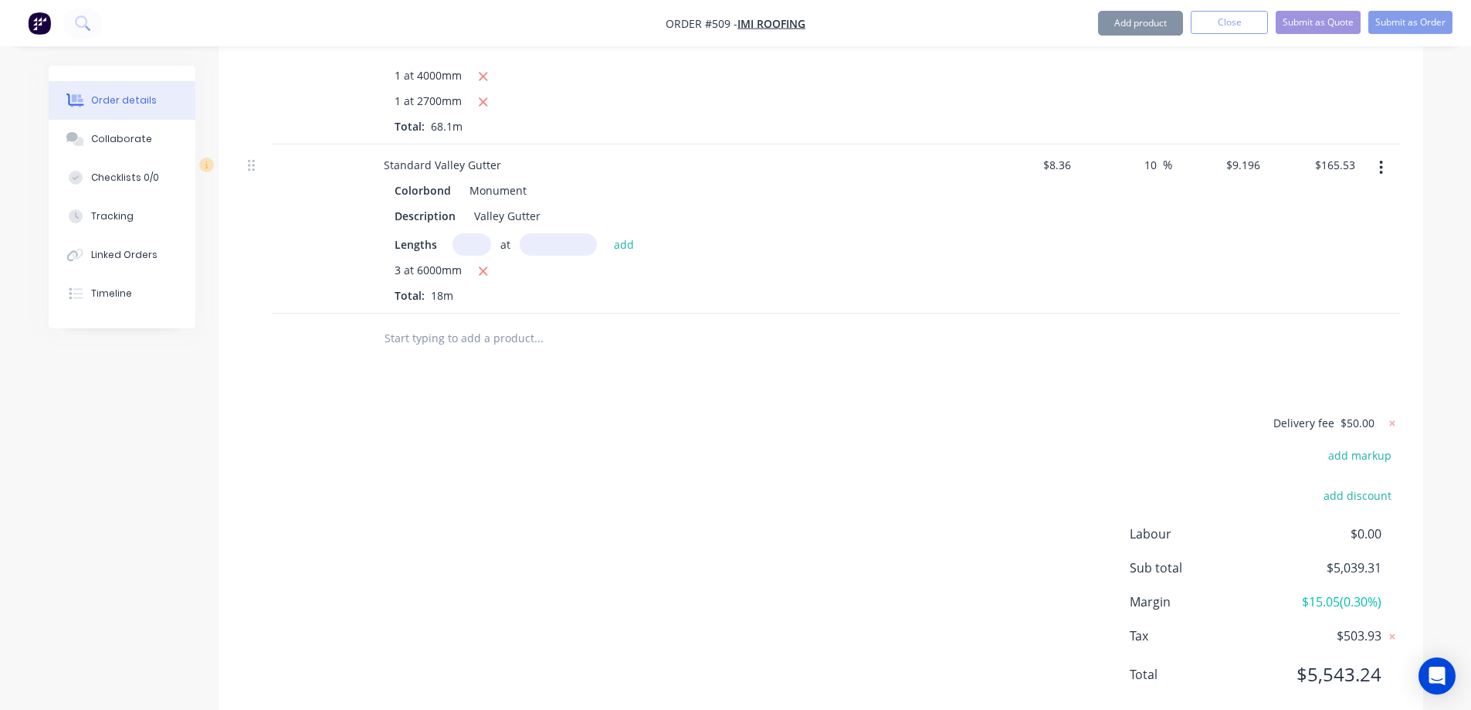
scroll to position [1089, 0]
click at [893, 427] on div "Delivery fee $50.00 add markup add discount Labour $0.00 Sub total $5,039.31 Ma…" at bounding box center [821, 561] width 1158 height 290
click at [1393, 419] on icon at bounding box center [1392, 426] width 15 height 15
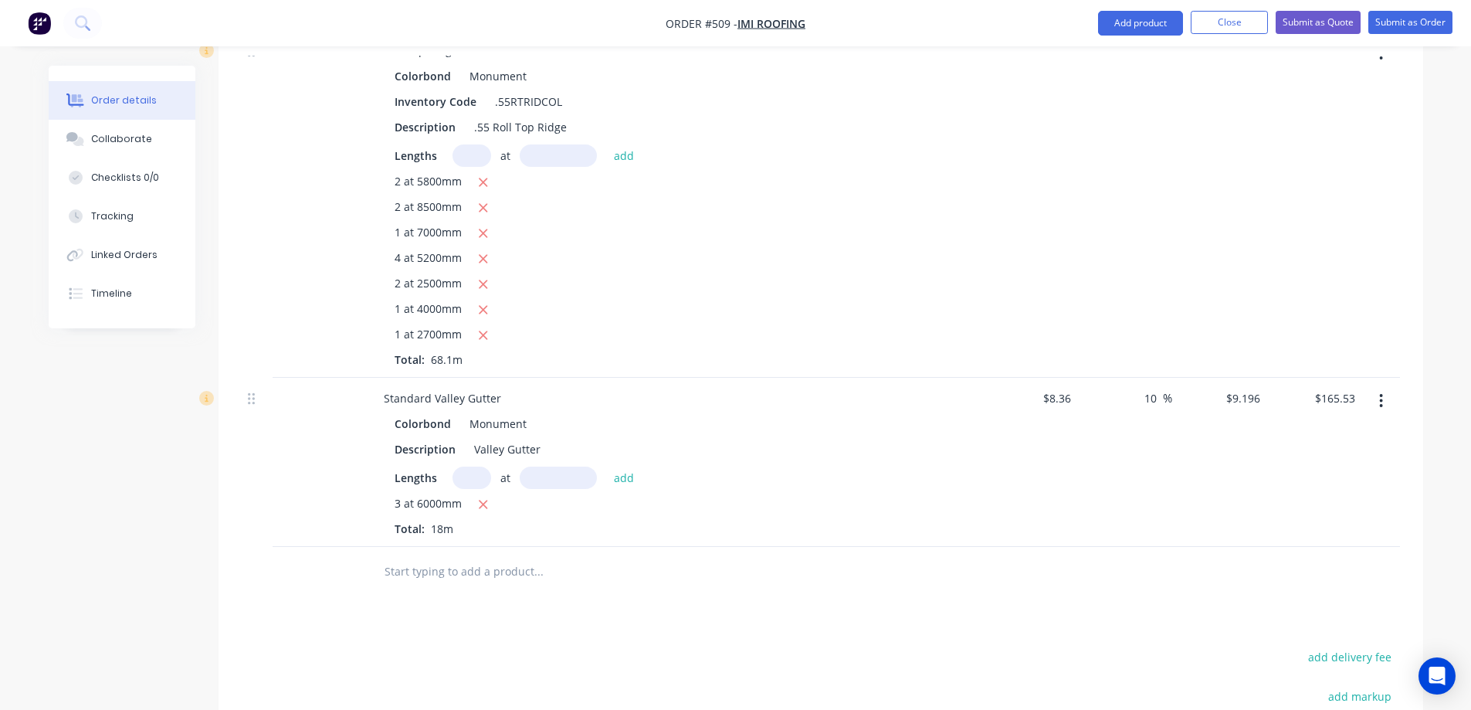
scroll to position [857, 0]
drag, startPoint x: 1163, startPoint y: 359, endPoint x: 1023, endPoint y: 358, distance: 139.8
click at [1023, 379] on div "Standard Valley Gutter Colorbond Monument Description Valley Gutter Lengths at …" at bounding box center [821, 463] width 1158 height 169
click at [1158, 379] on div "10 10 %" at bounding box center [1124, 463] width 95 height 169
click at [1153, 388] on input "10" at bounding box center [1153, 399] width 20 height 22
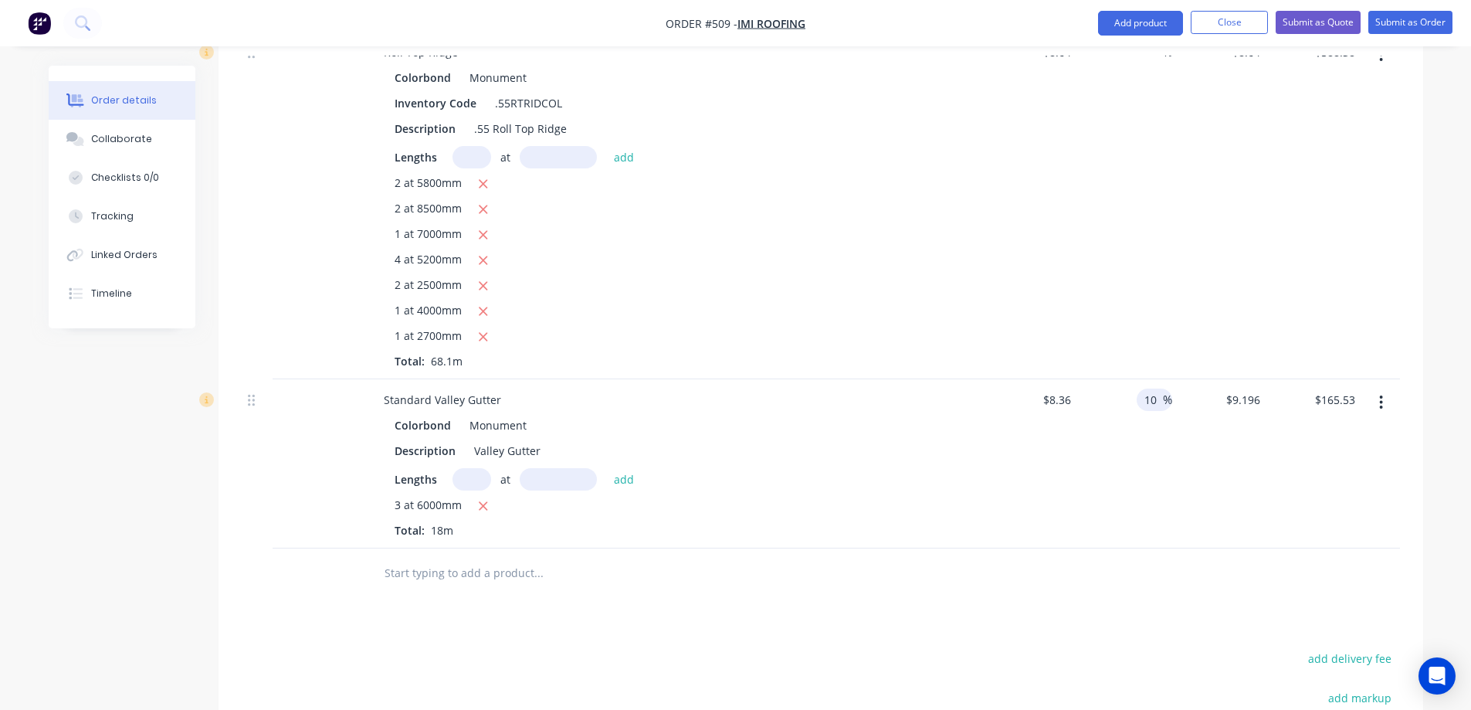
click at [1153, 388] on input "10" at bounding box center [1153, 399] width 20 height 22
type input "$8.36"
type input "$150.48"
click at [1145, 409] on div "%" at bounding box center [1124, 463] width 95 height 169
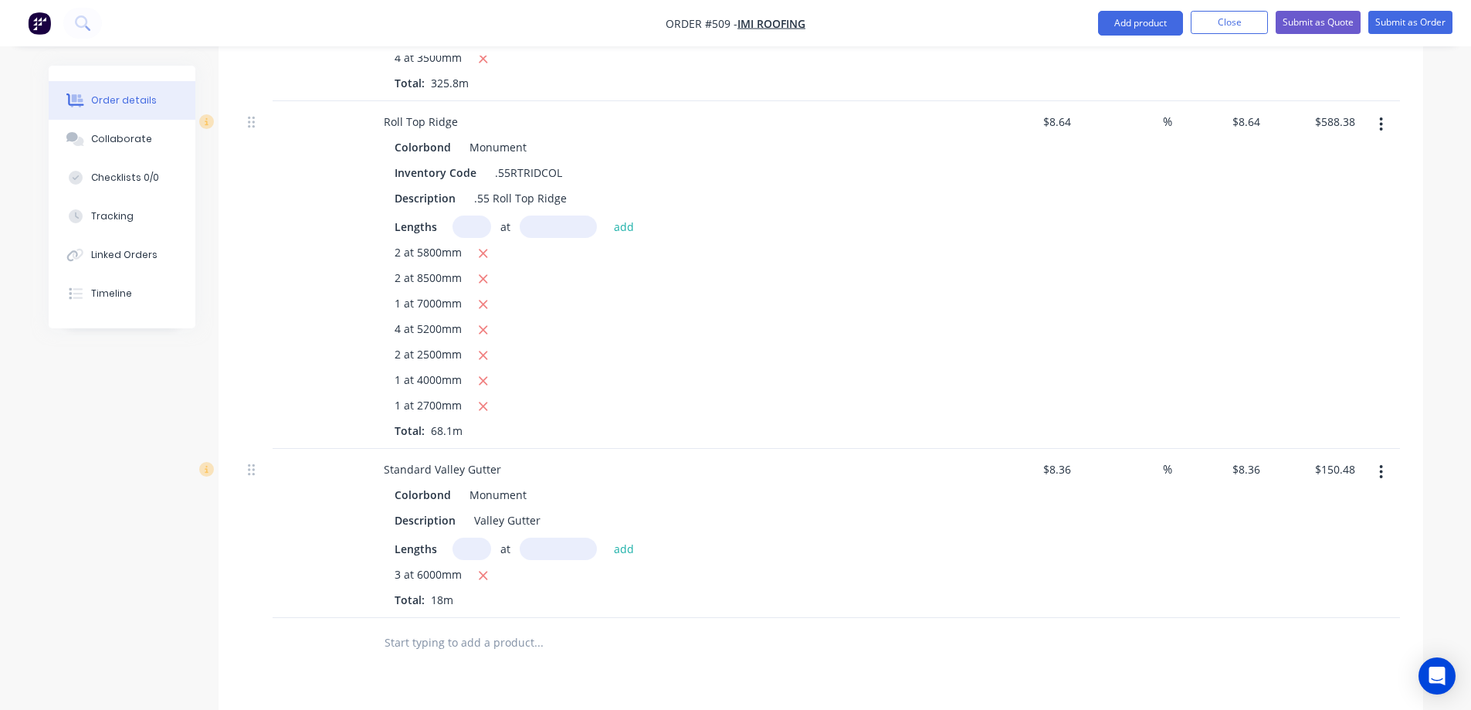
scroll to position [1096, 0]
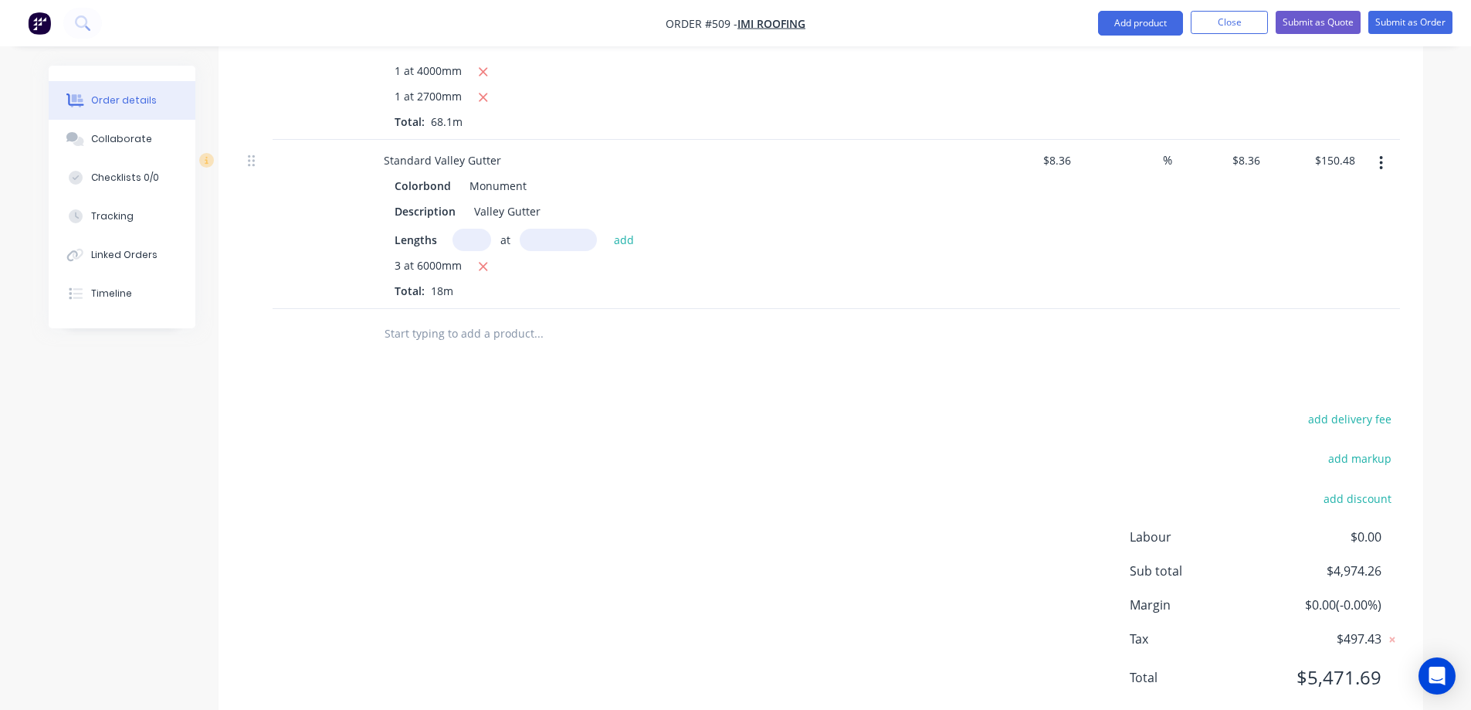
click at [806, 468] on div "add delivery fee add markup add discount Labour $0.00 Sub total $4,974.26 Margi…" at bounding box center [821, 557] width 1158 height 298
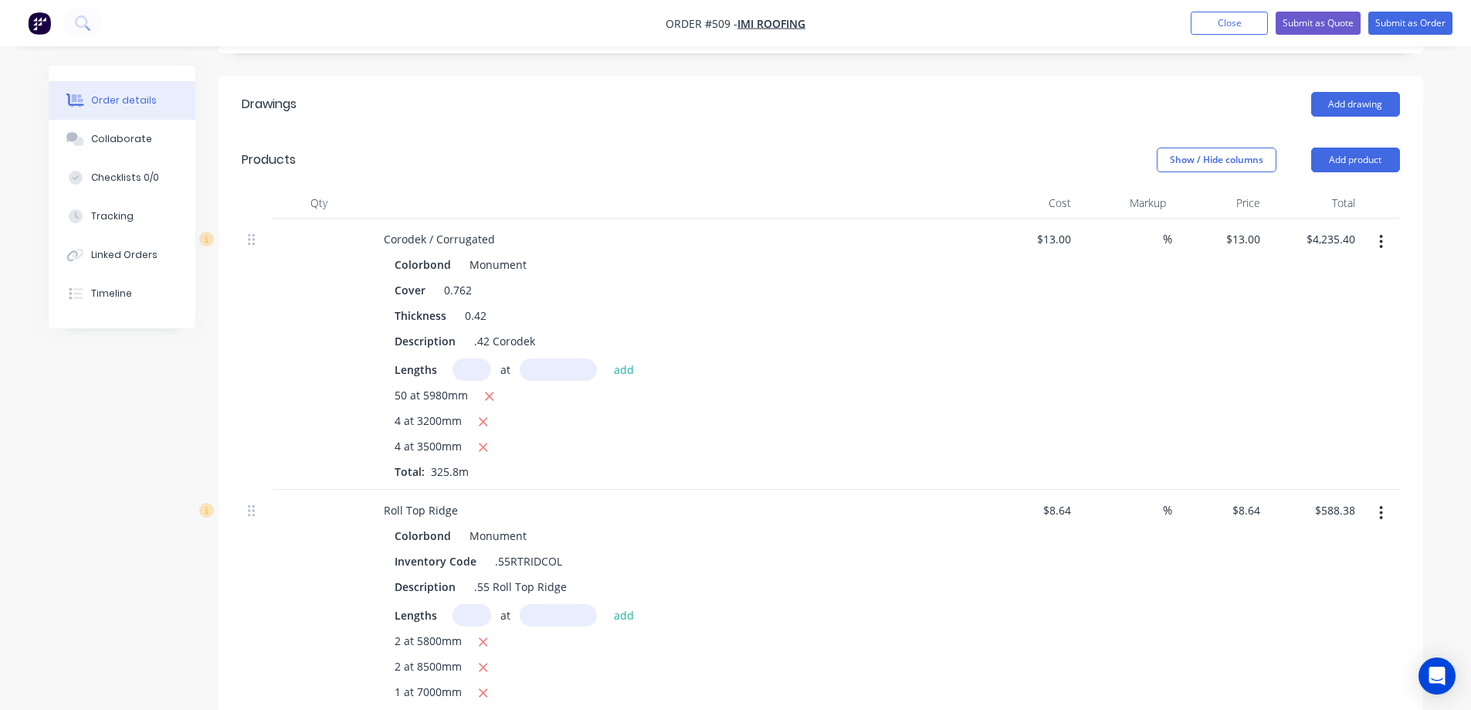
scroll to position [324, 0]
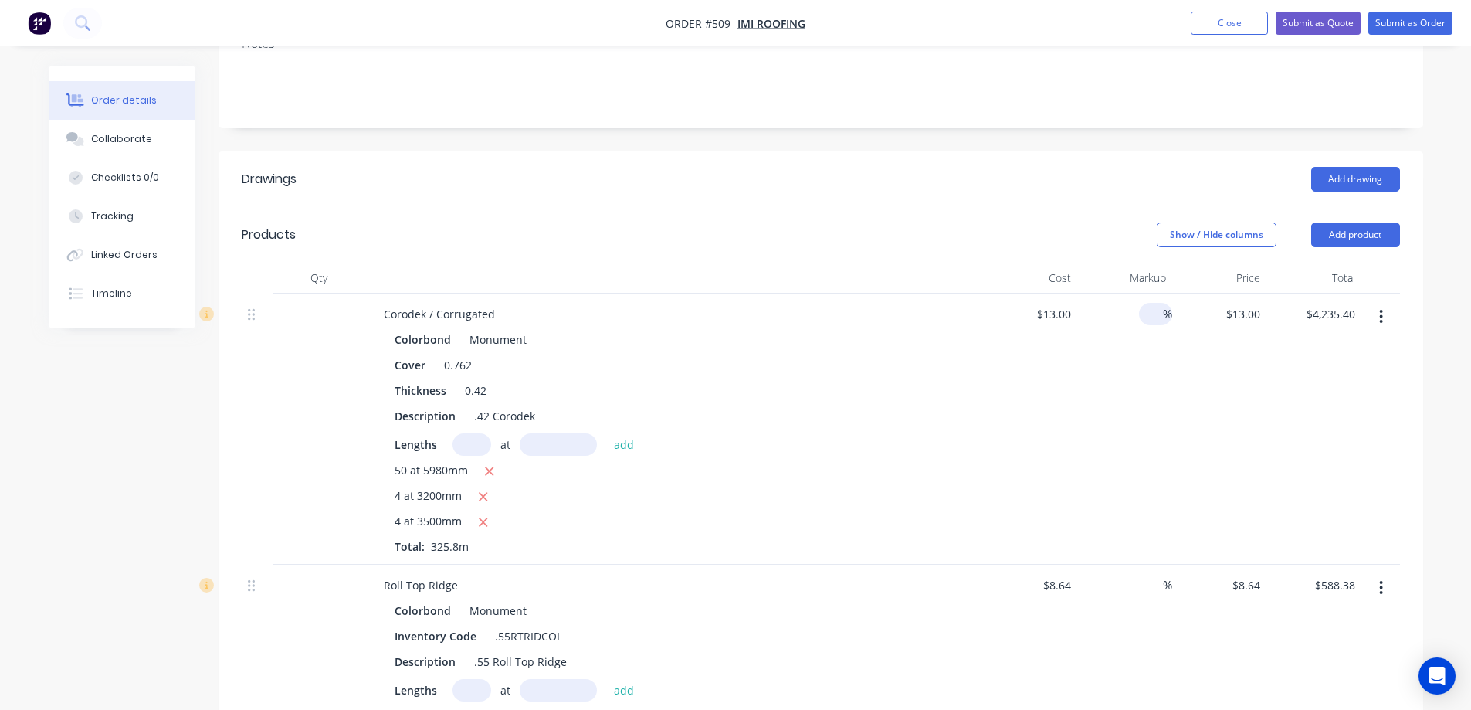
click at [1144, 303] on div "%" at bounding box center [1155, 314] width 33 height 22
type input "10"
type input "$14.30"
type input "$4,658.94"
click at [1162, 347] on div "10 10 %" at bounding box center [1124, 428] width 95 height 271
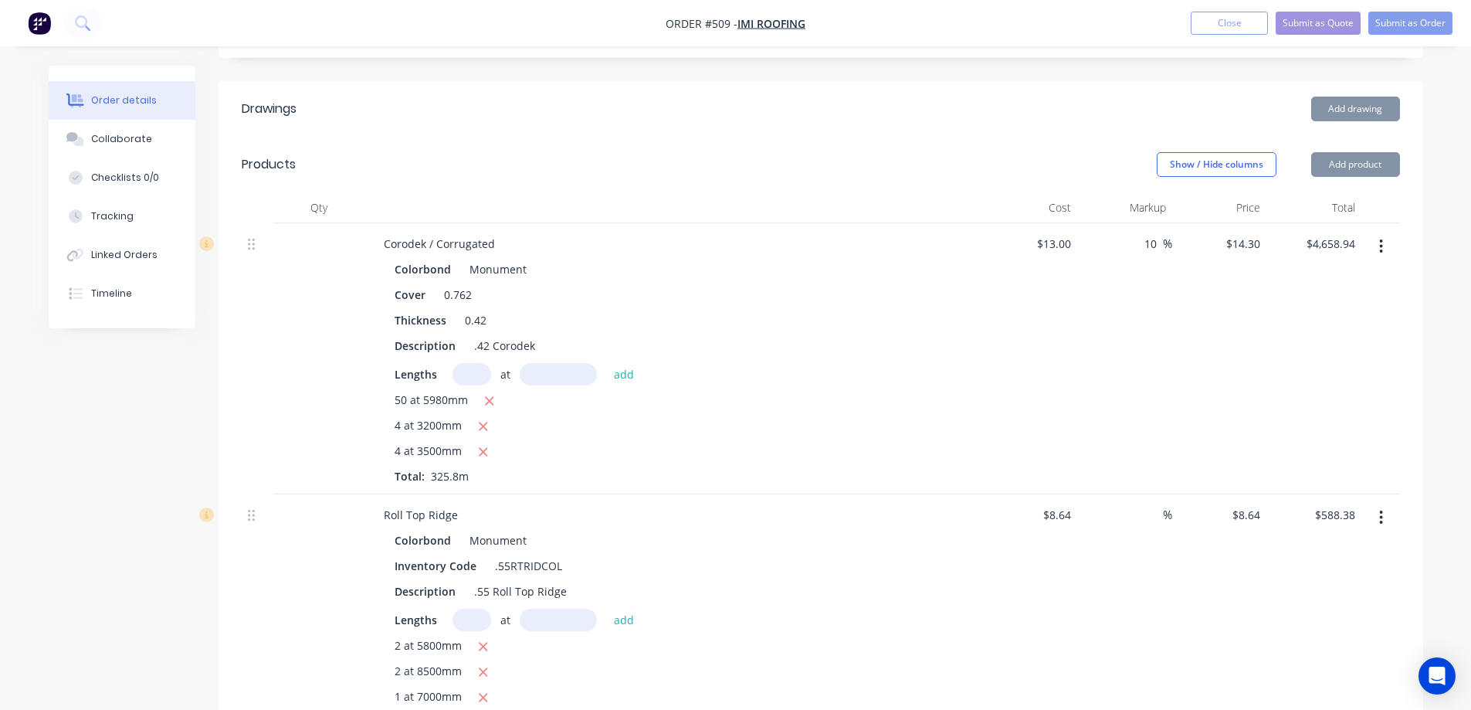
scroll to position [479, 0]
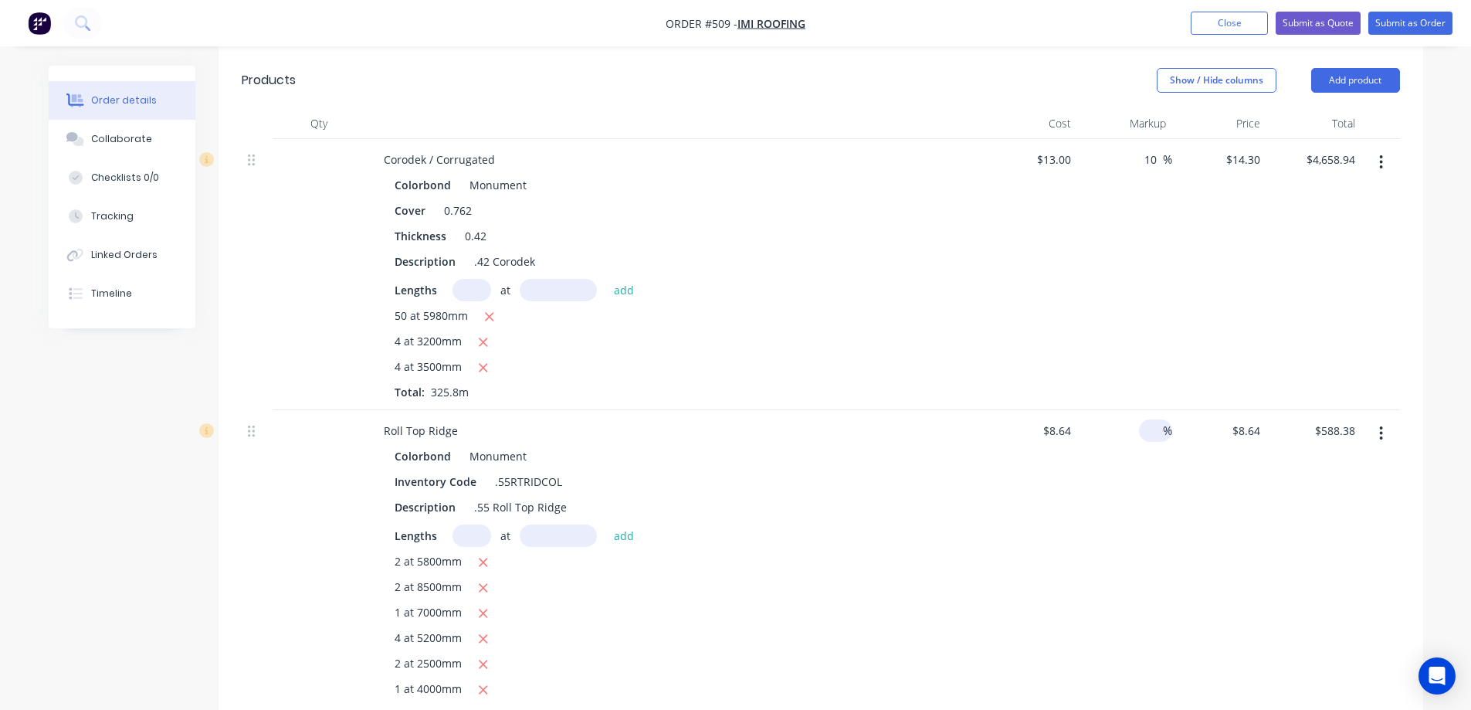
click at [1142, 419] on div "%" at bounding box center [1155, 430] width 33 height 22
type input "10"
type input "$9.504"
type input "$647.22"
click at [1151, 486] on div "10 10 %" at bounding box center [1124, 583] width 95 height 347
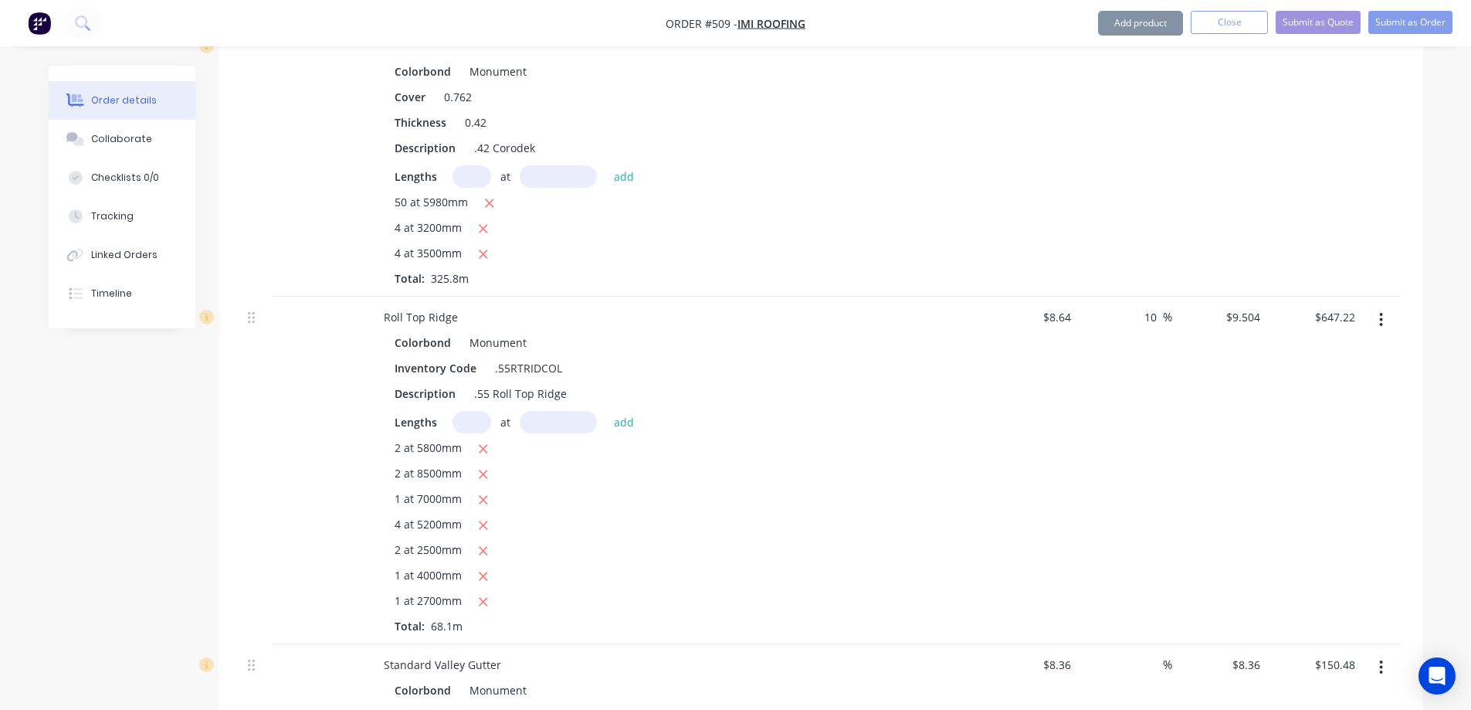
scroll to position [710, 0]
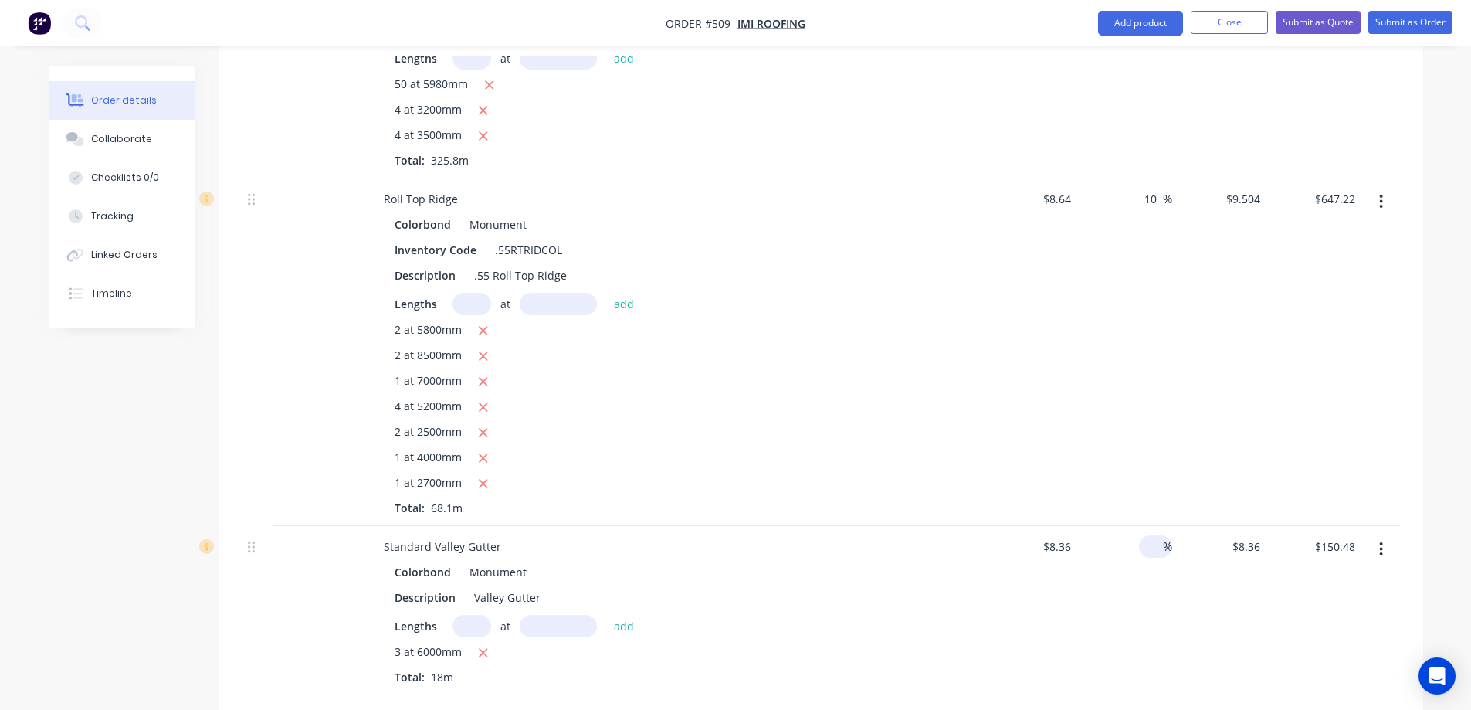
click at [1152, 535] on input at bounding box center [1154, 546] width 18 height 22
type input "10"
type input "$9.196"
type input "$165.53"
click at [1121, 565] on div "10 10 %" at bounding box center [1124, 610] width 95 height 169
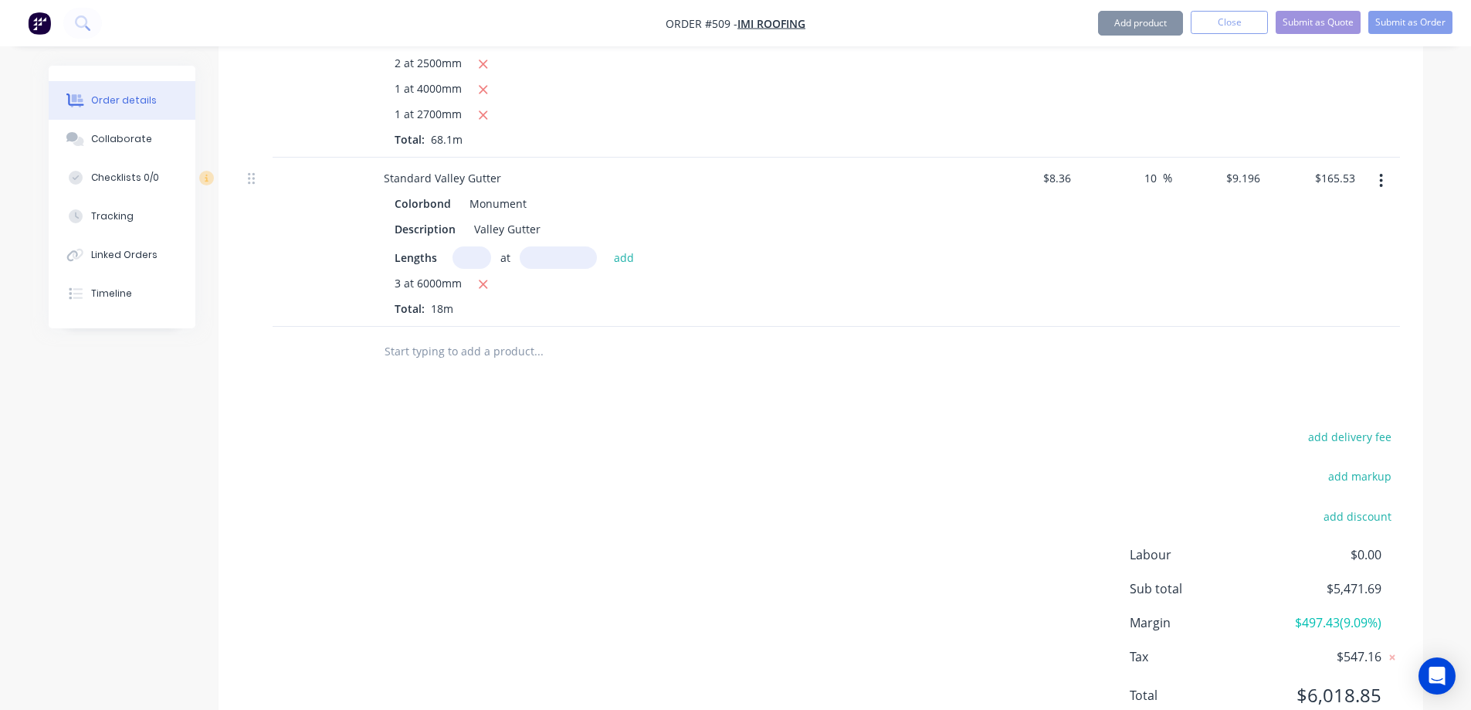
scroll to position [1096, 0]
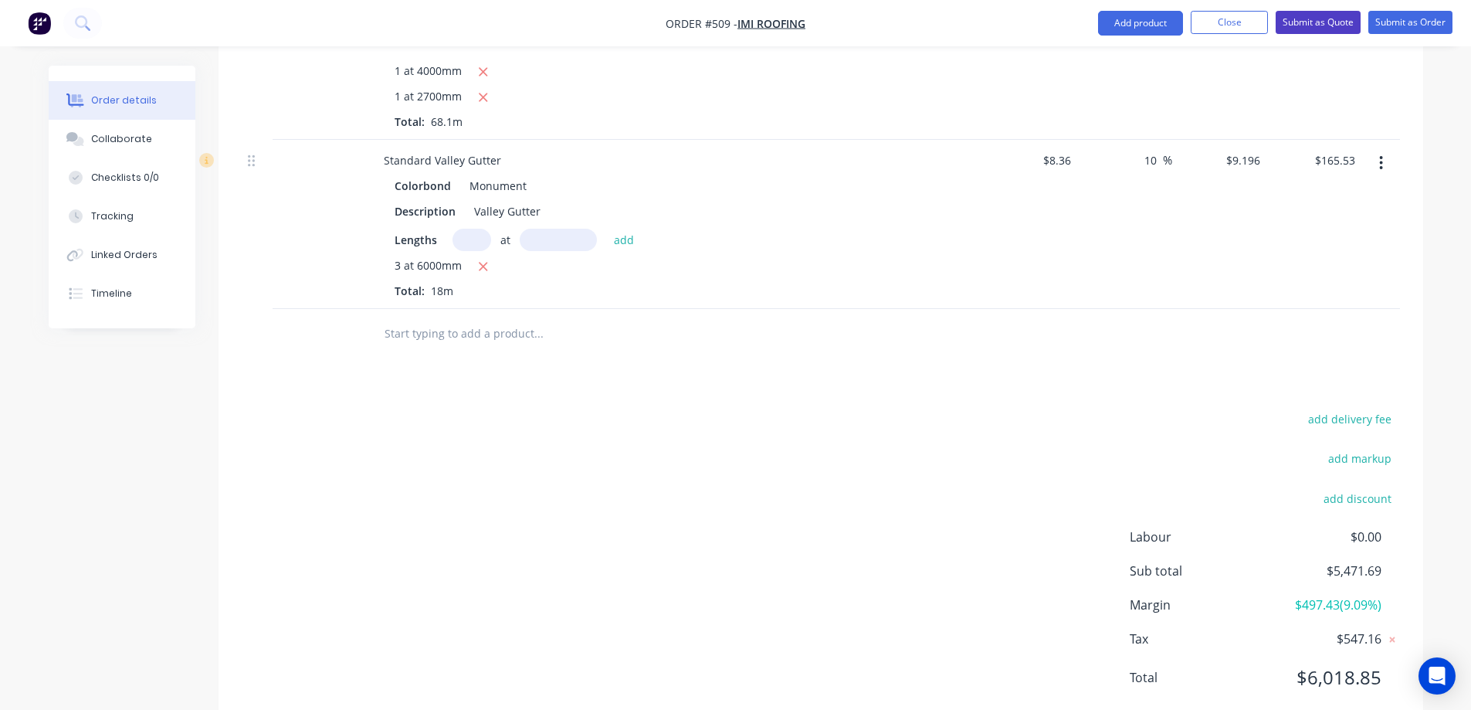
click at [1310, 25] on button "Submit as Quote" at bounding box center [1318, 22] width 85 height 23
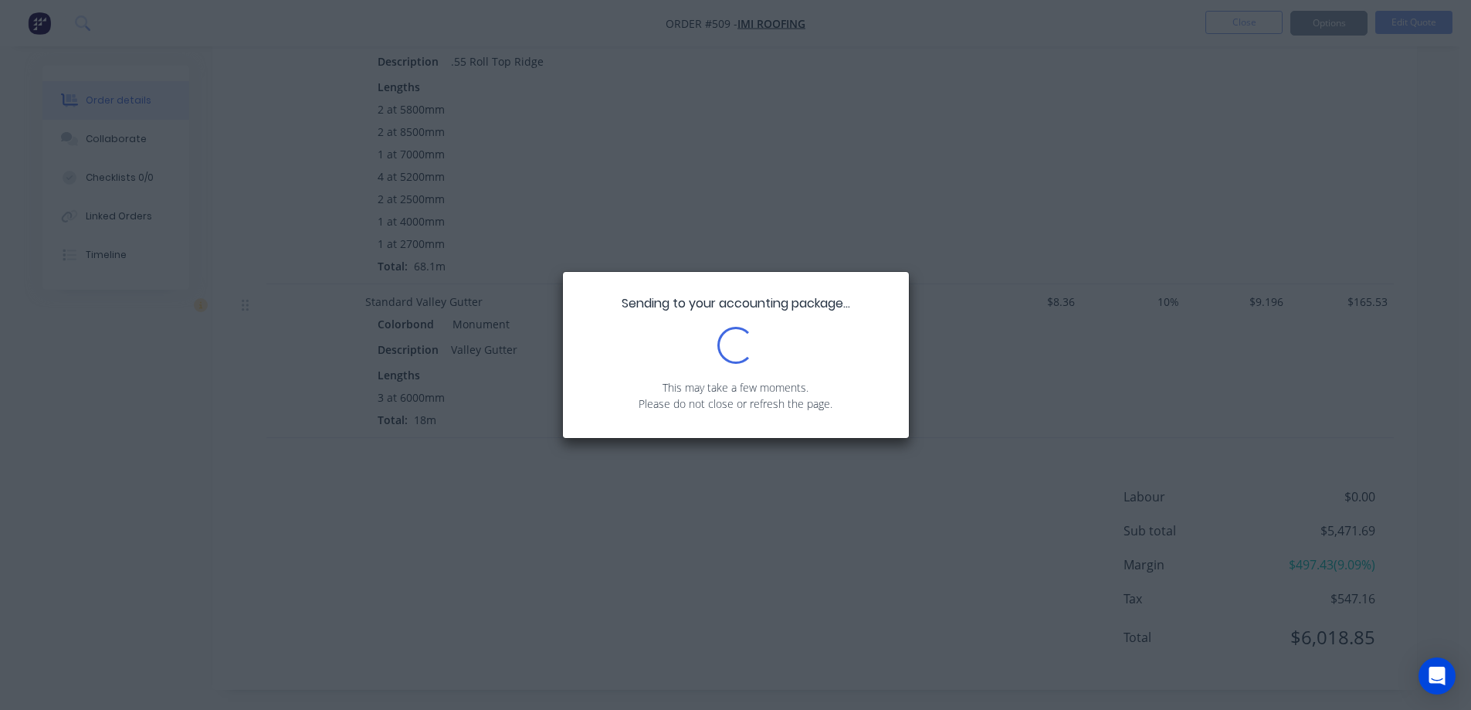
scroll to position [782, 0]
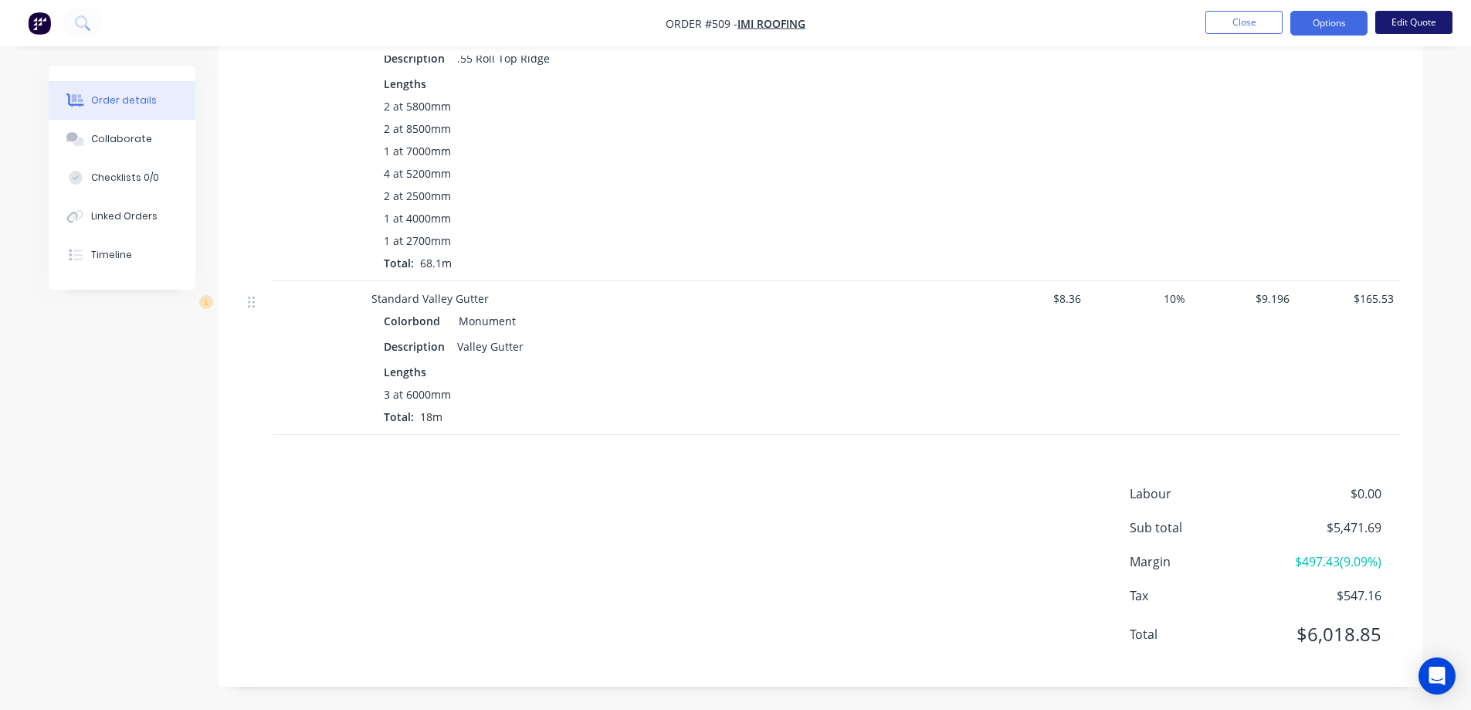
click at [1399, 24] on button "Edit Quote" at bounding box center [1413, 22] width 77 height 23
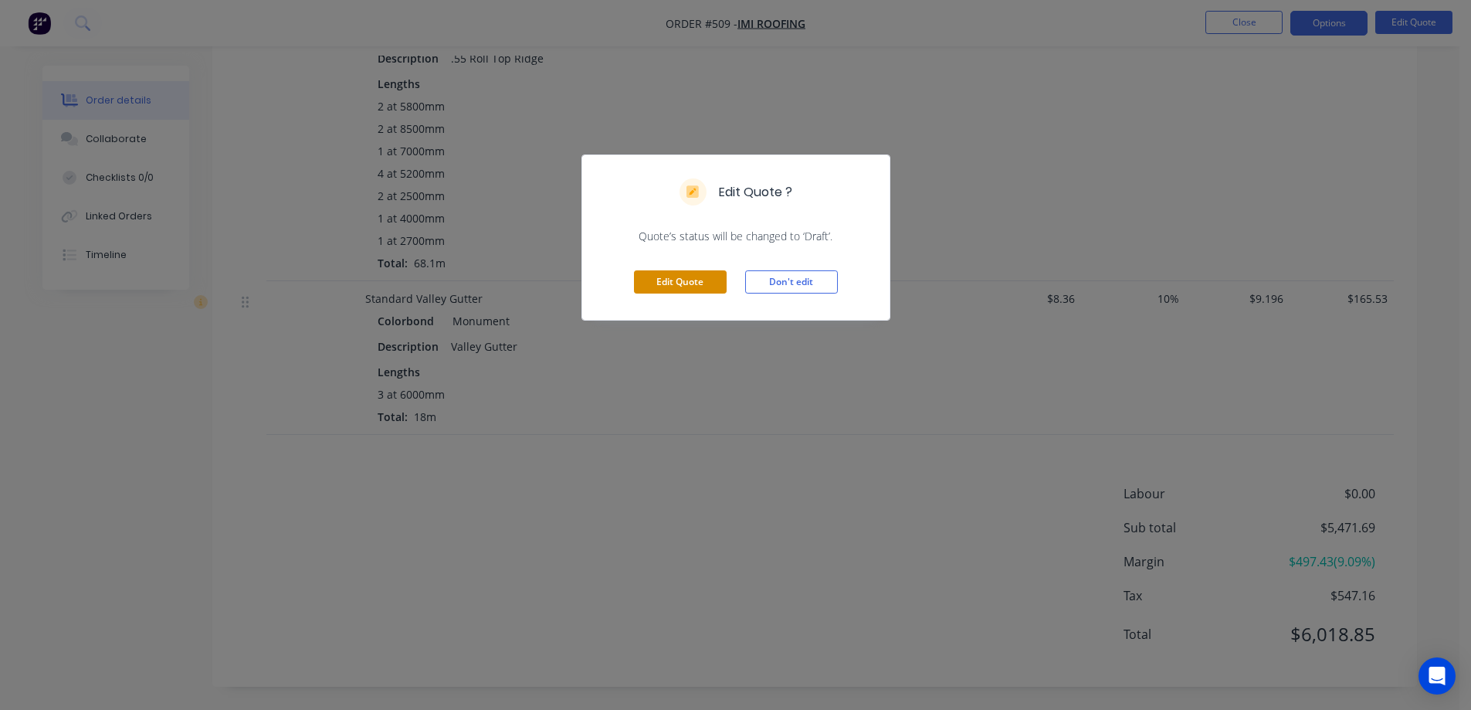
click at [710, 284] on button "Edit Quote" at bounding box center [680, 281] width 93 height 23
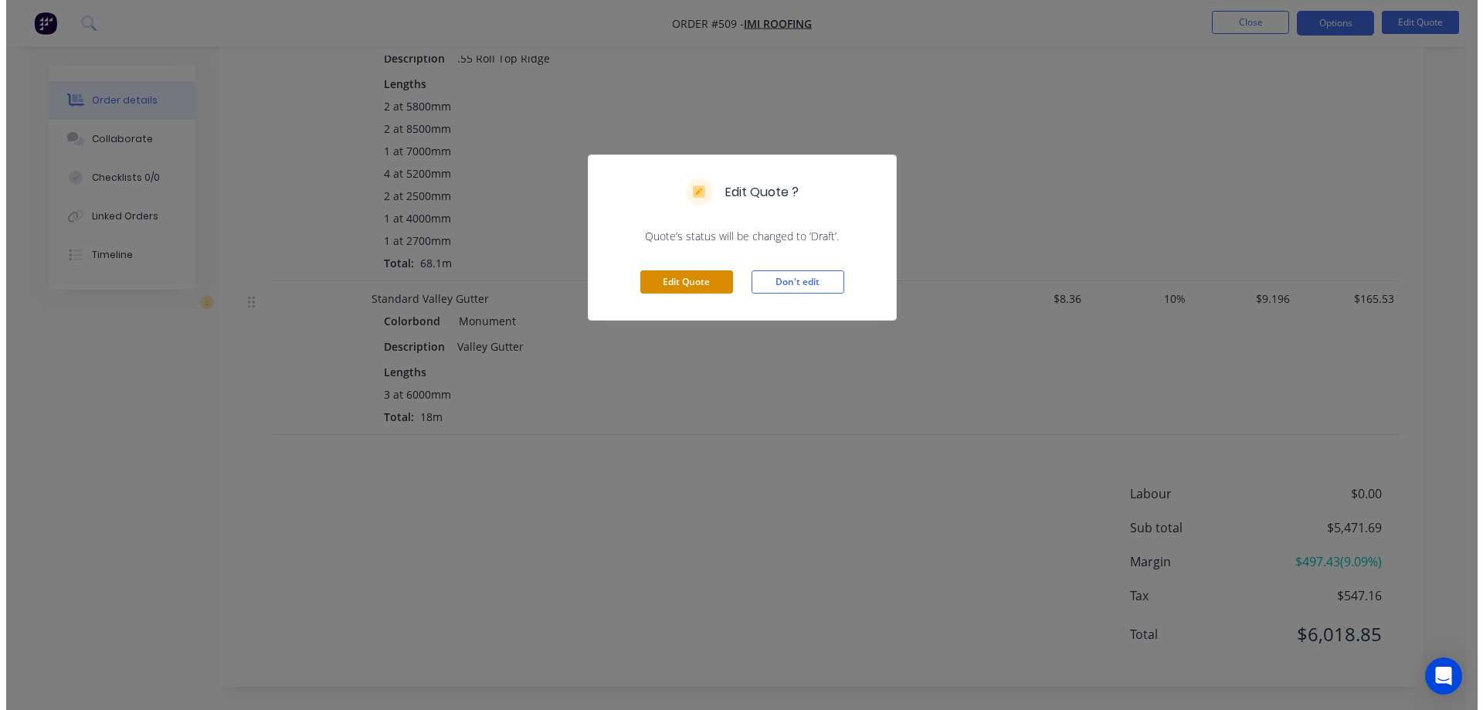
scroll to position [0, 0]
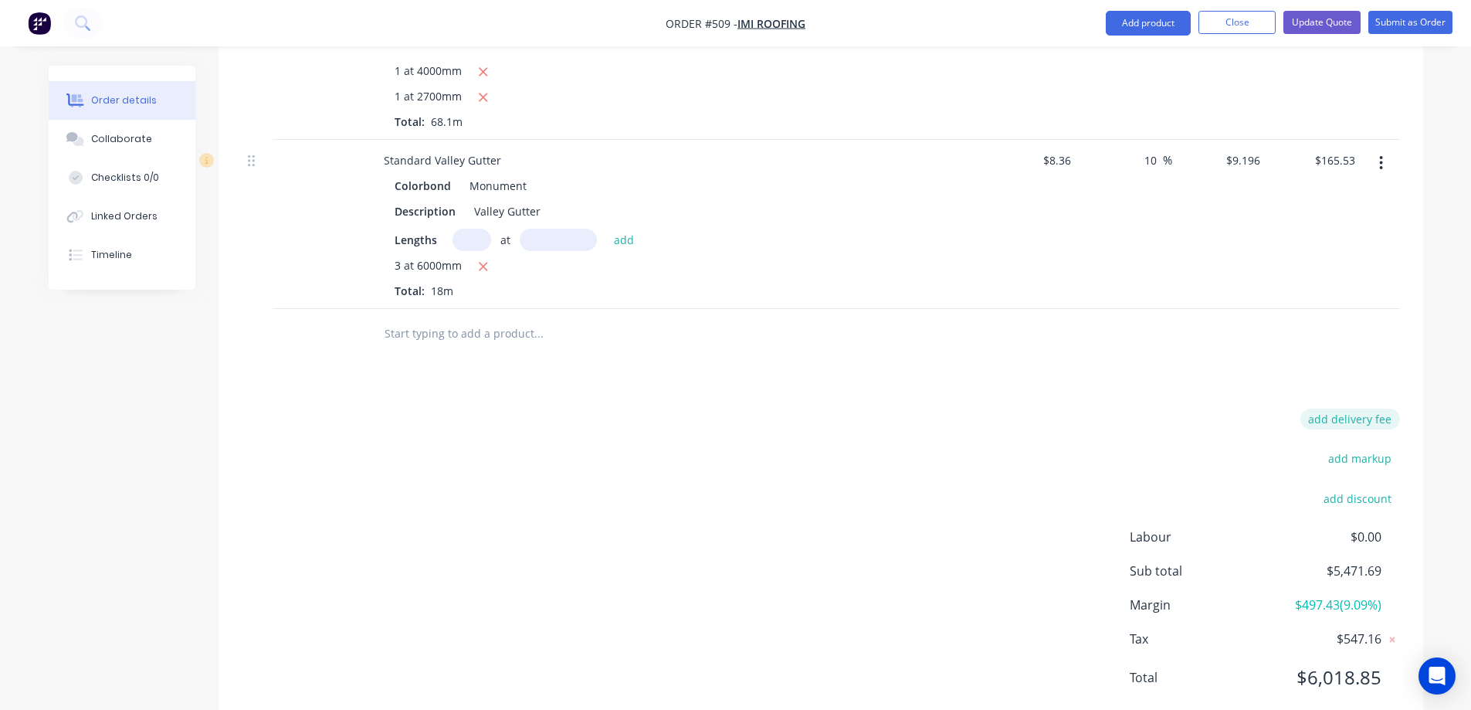
click at [1339, 408] on button "add delivery fee" at bounding box center [1350, 418] width 100 height 21
type input "50"
click at [1147, 413] on div "Delivery fee Delivery fee Delivery fee name (Optional) 50 50 $0 add markup add …" at bounding box center [821, 560] width 1158 height 294
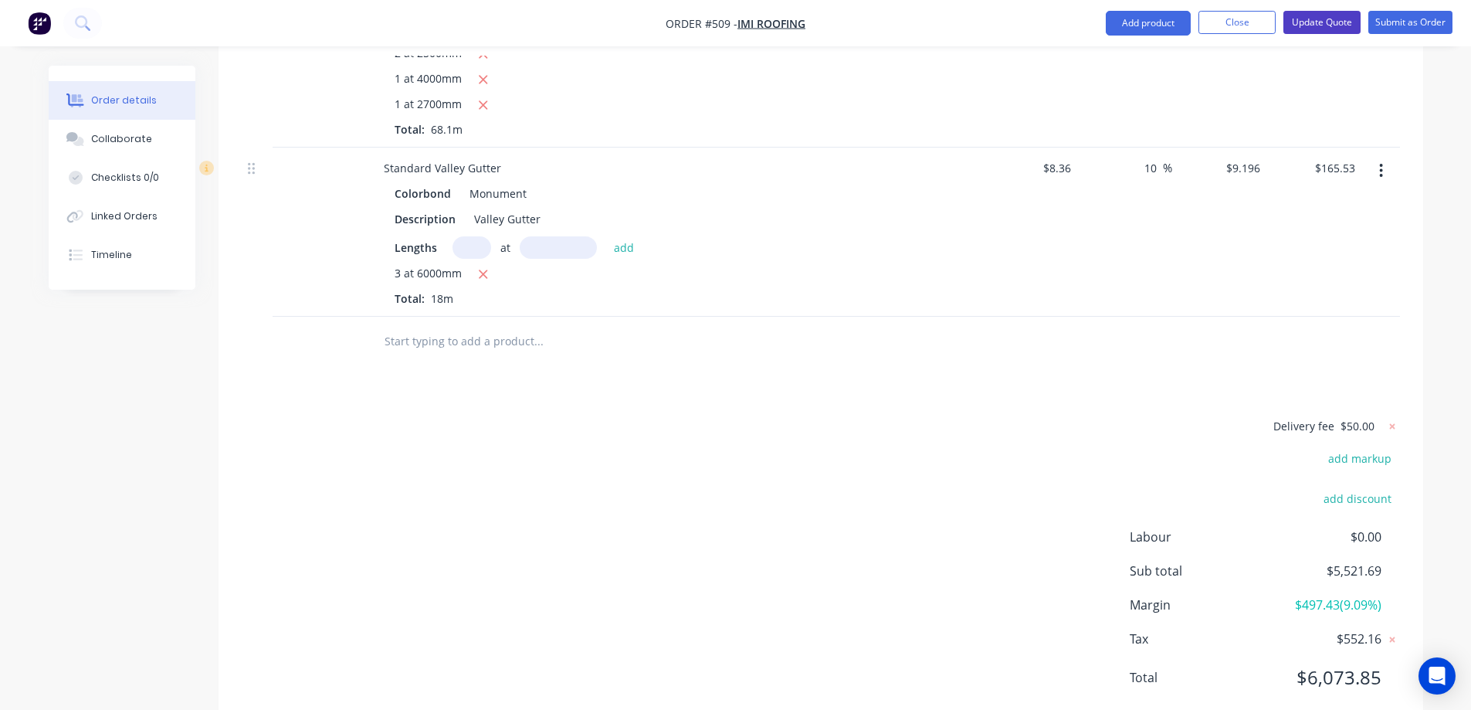
click at [1313, 12] on button "Update Quote" at bounding box center [1321, 22] width 77 height 23
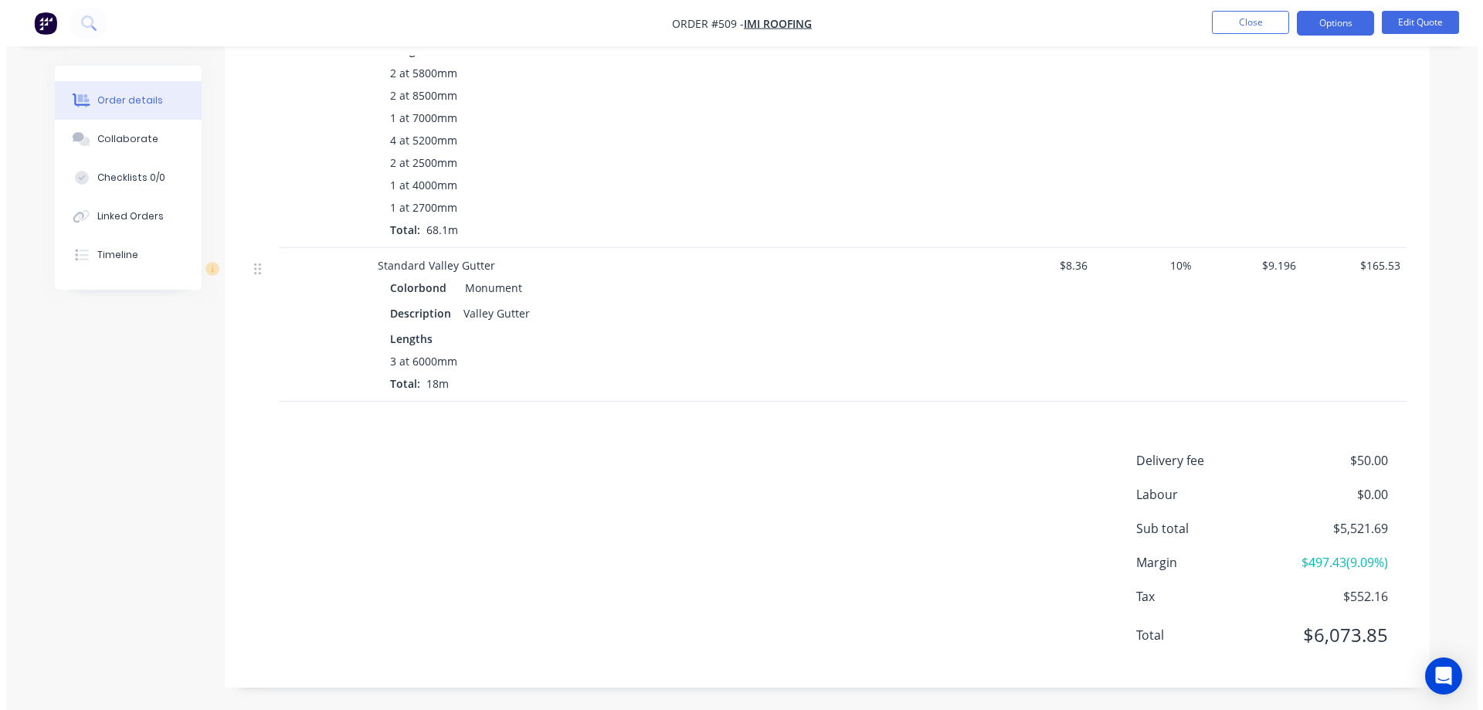
scroll to position [816, 0]
click at [1332, 28] on button "Options" at bounding box center [1328, 23] width 77 height 25
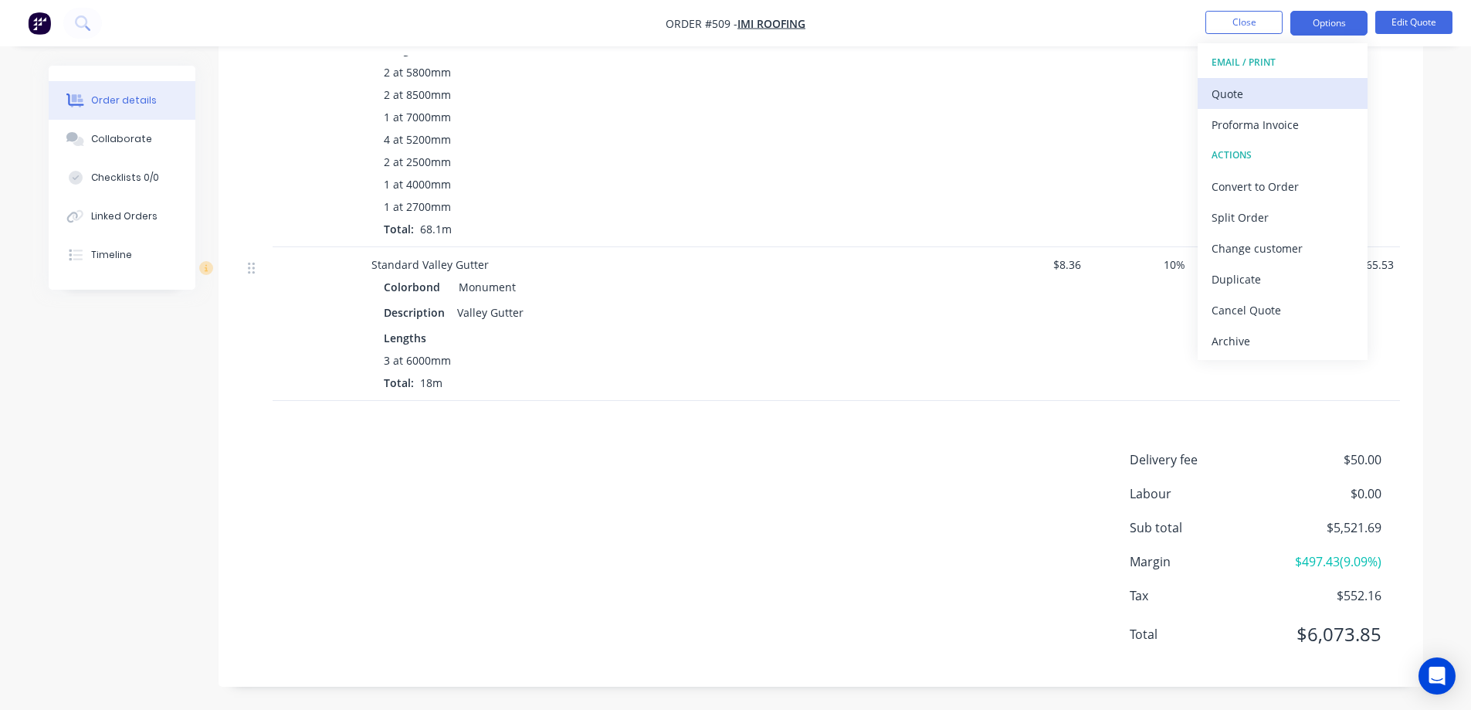
click at [1276, 90] on div "Quote" at bounding box center [1283, 94] width 142 height 22
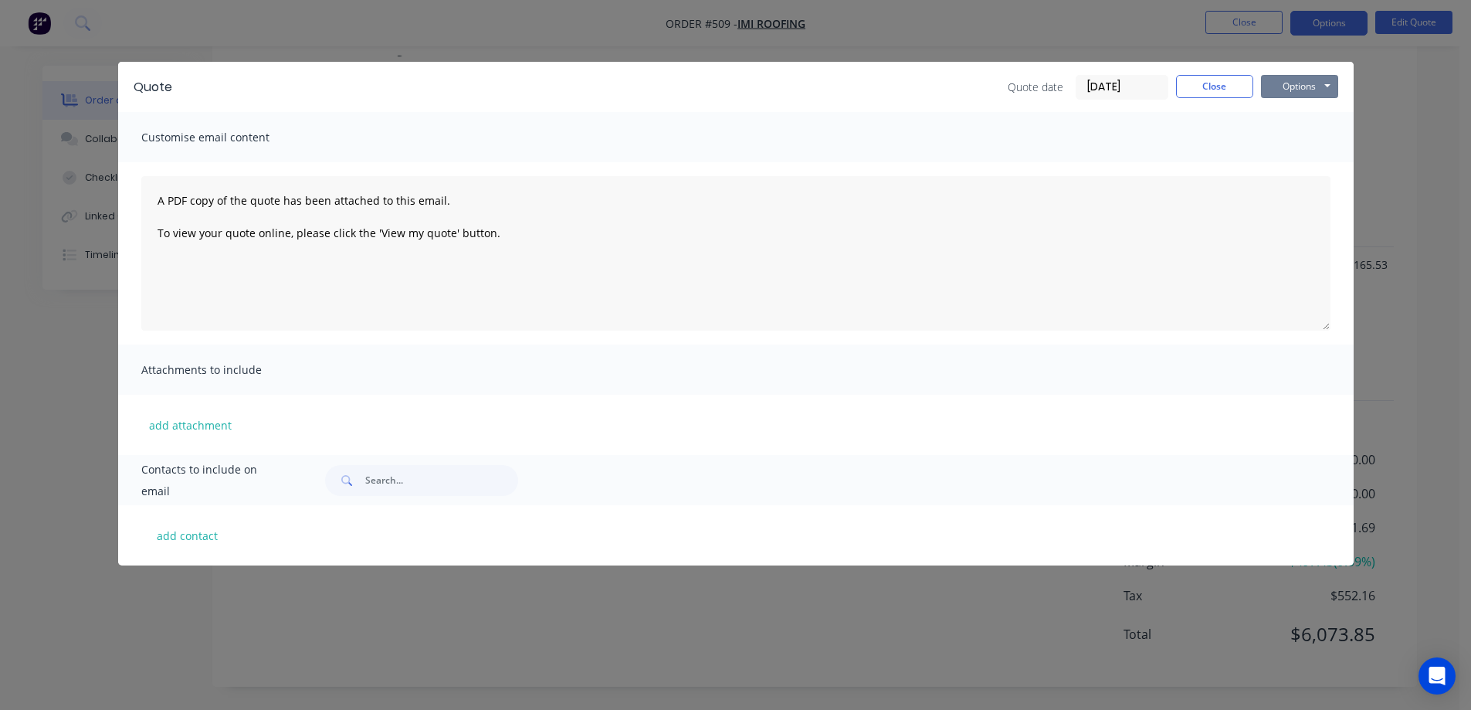
click at [1294, 86] on button "Options" at bounding box center [1299, 86] width 77 height 23
click at [1281, 118] on button "Preview" at bounding box center [1310, 113] width 99 height 25
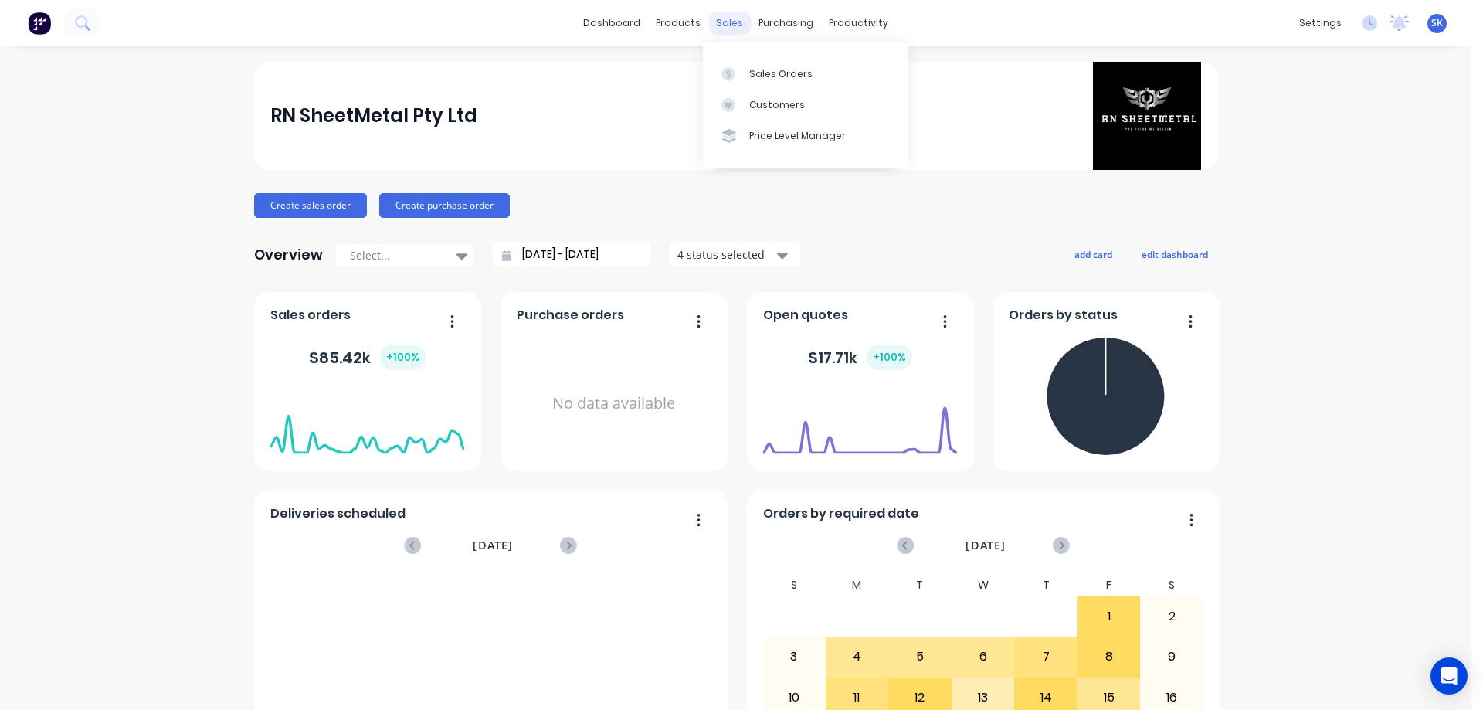
click at [723, 25] on div "sales" at bounding box center [729, 23] width 42 height 23
click at [773, 139] on div "Price Level Manager" at bounding box center [797, 136] width 97 height 14
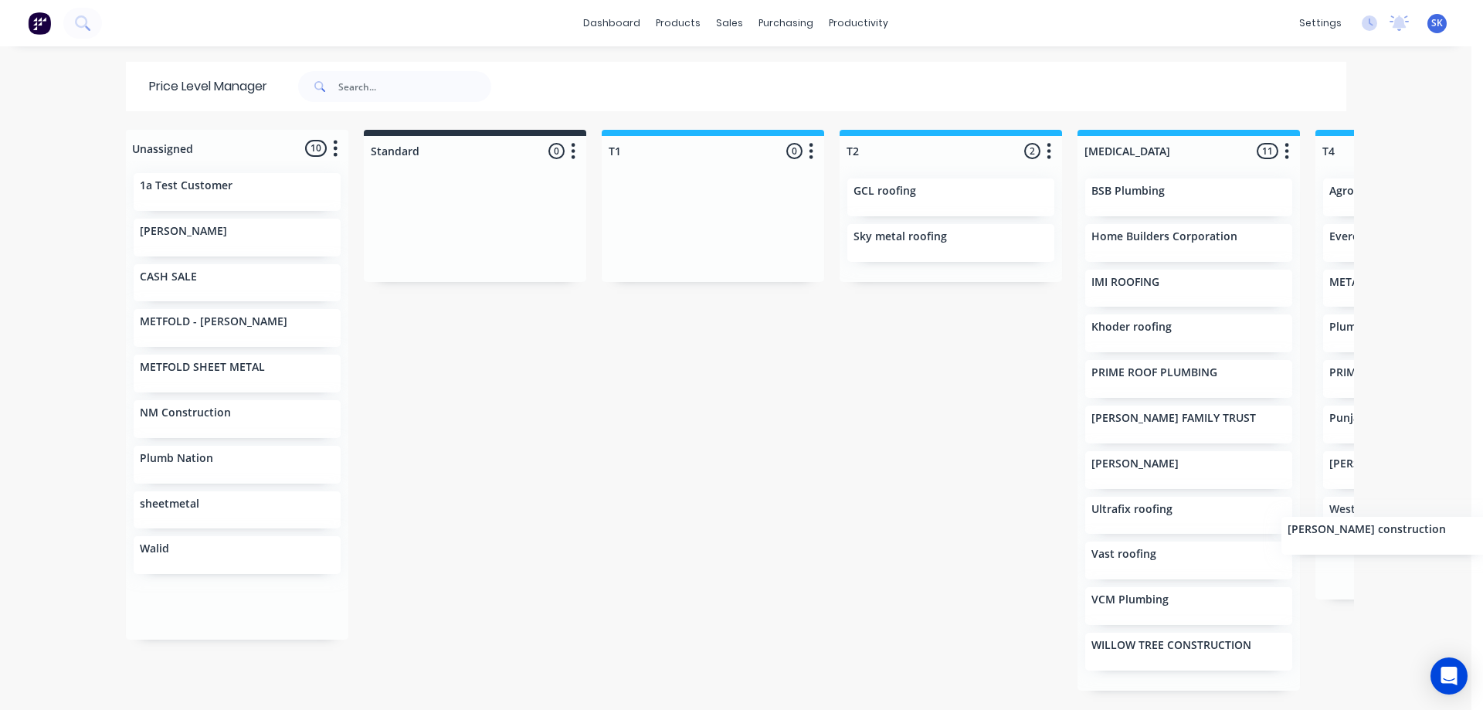
drag, startPoint x: 189, startPoint y: 333, endPoint x: 1361, endPoint y: 543, distance: 1190.1
click at [1361, 543] on div "dashboard products sales purchasing productivity dashboard products Product Cat…" at bounding box center [735, 355] width 1471 height 710
click at [728, 25] on div "sales" at bounding box center [729, 23] width 42 height 23
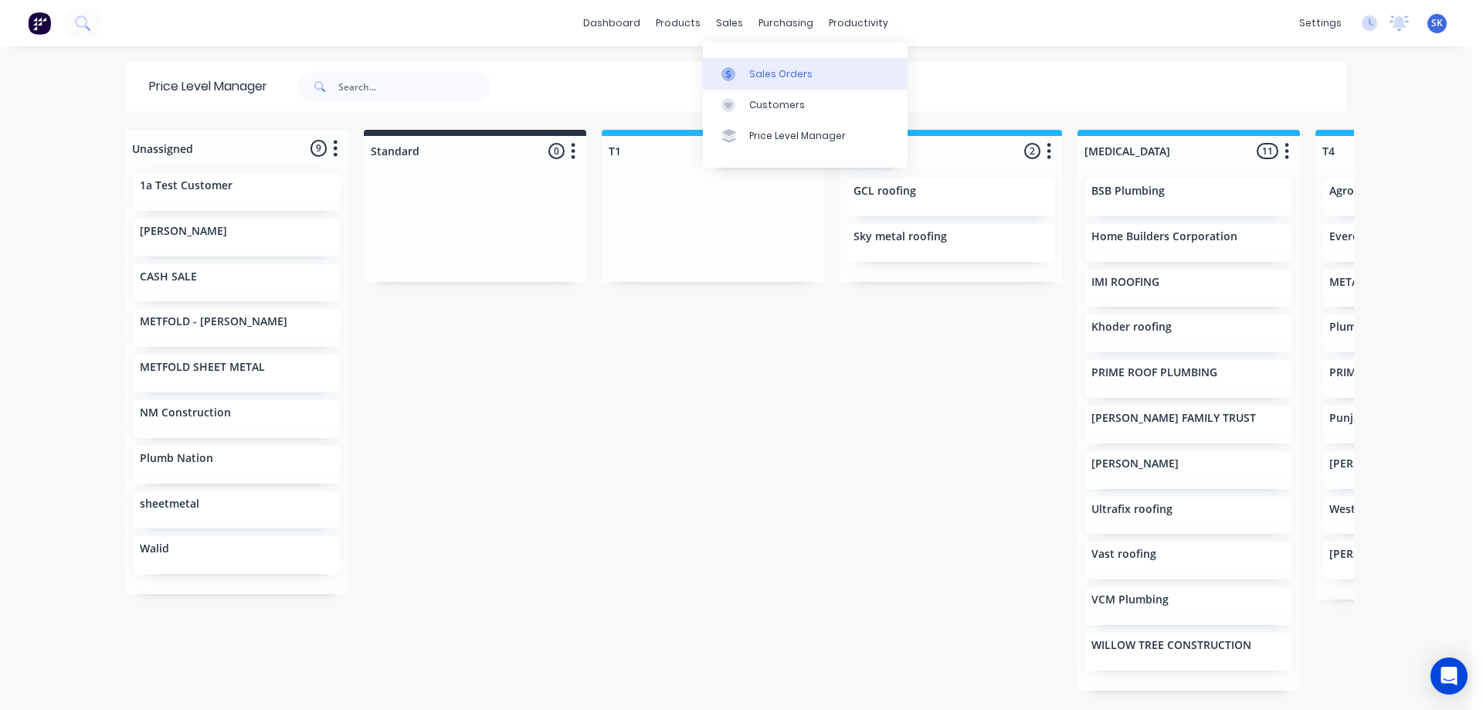
click at [753, 68] on div "Sales Orders" at bounding box center [780, 74] width 63 height 14
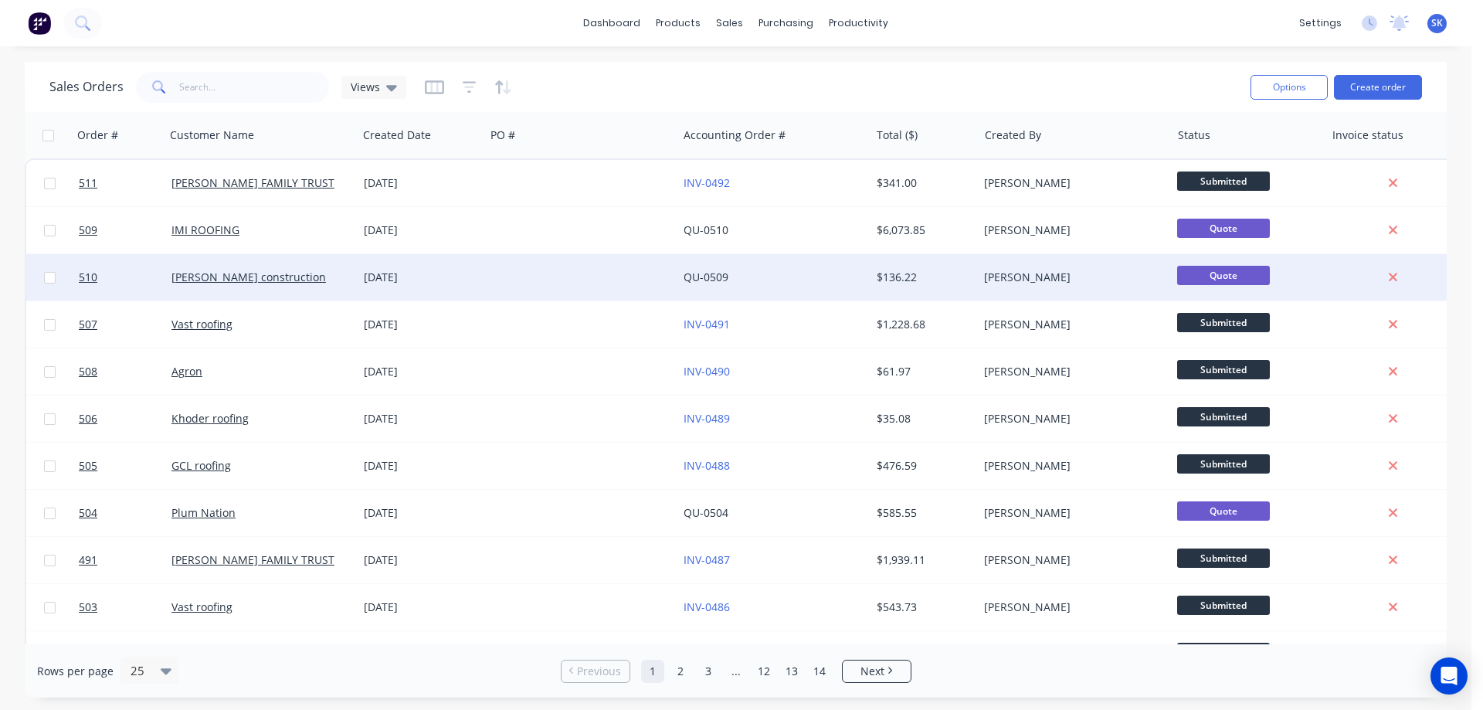
click at [395, 280] on div "[DATE]" at bounding box center [421, 276] width 115 height 15
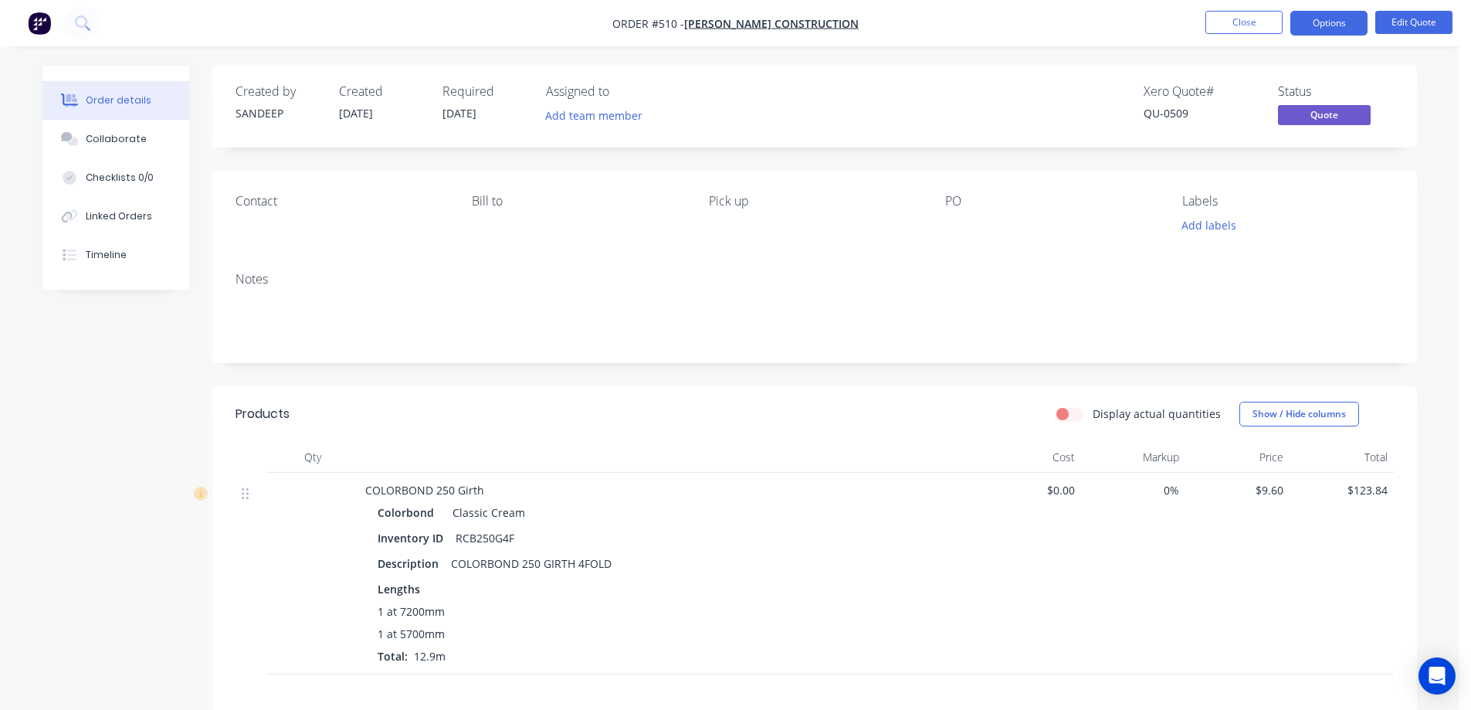
click at [45, 18] on img "button" at bounding box center [39, 23] width 23 height 23
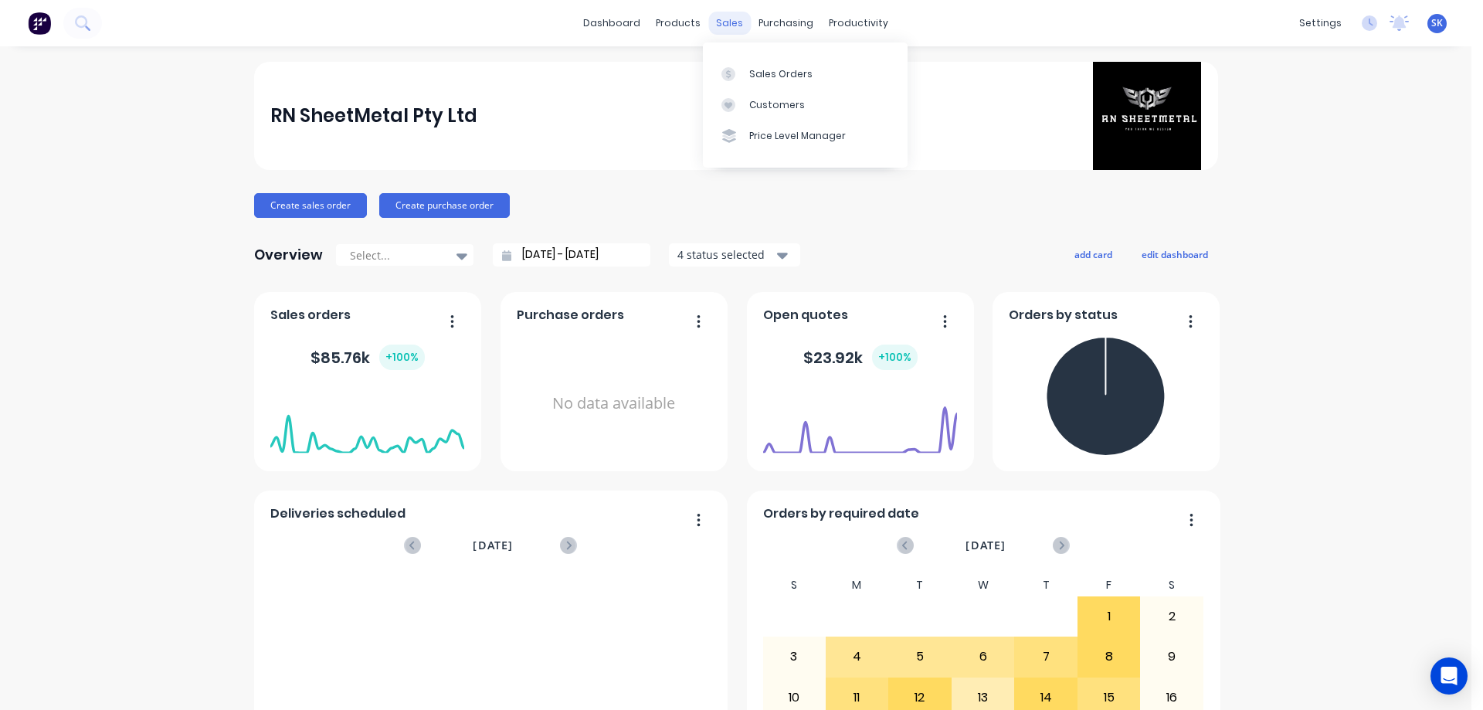
click at [727, 21] on div "sales" at bounding box center [729, 23] width 42 height 23
click at [759, 141] on div "Price Level Manager" at bounding box center [797, 136] width 97 height 14
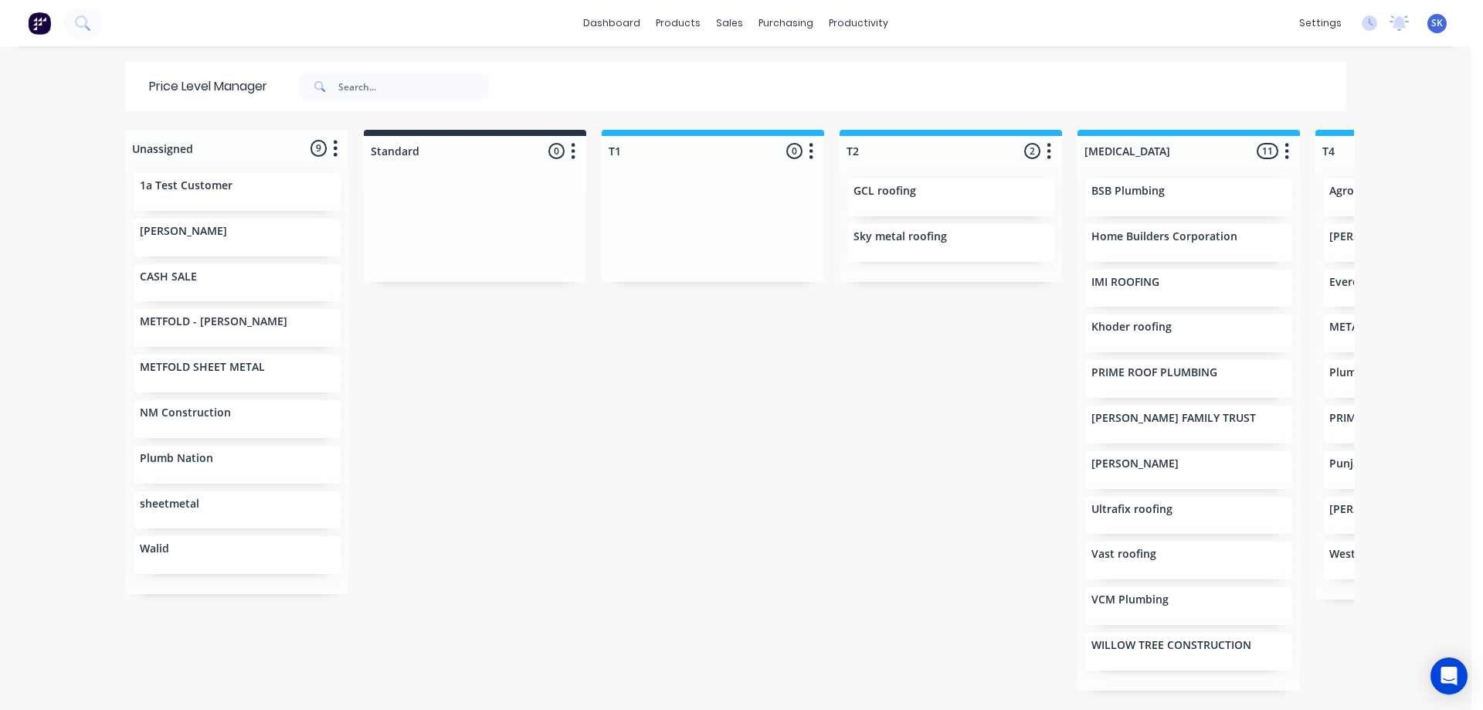
drag, startPoint x: 721, startPoint y: 708, endPoint x: 836, endPoint y: 708, distance: 114.3
click at [836, 708] on div "dashboard products sales purchasing productivity dashboard products Product Cat…" at bounding box center [735, 355] width 1471 height 710
click at [29, 24] on img at bounding box center [39, 23] width 23 height 23
